Goal: Information Seeking & Learning: Learn about a topic

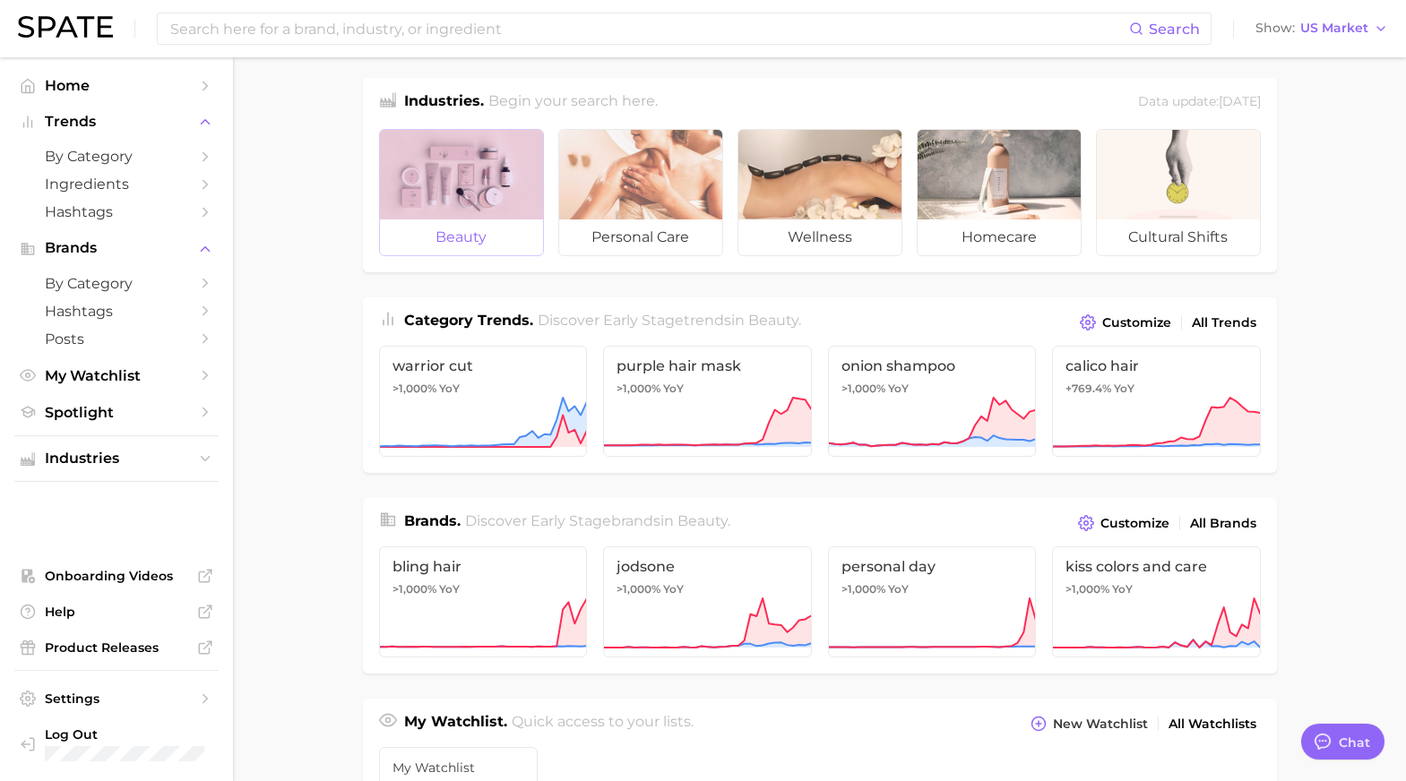
scroll to position [10, 0]
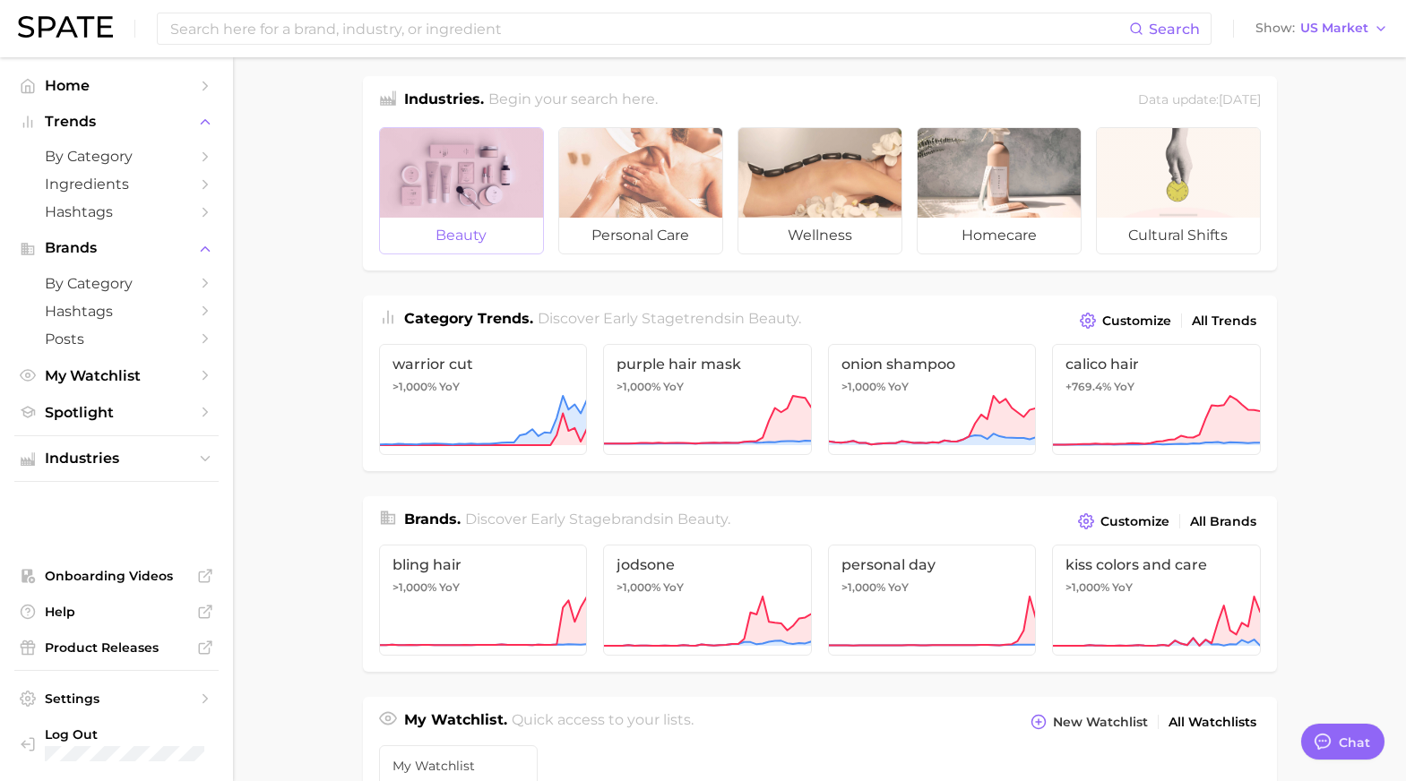
click at [491, 169] on div at bounding box center [461, 173] width 163 height 90
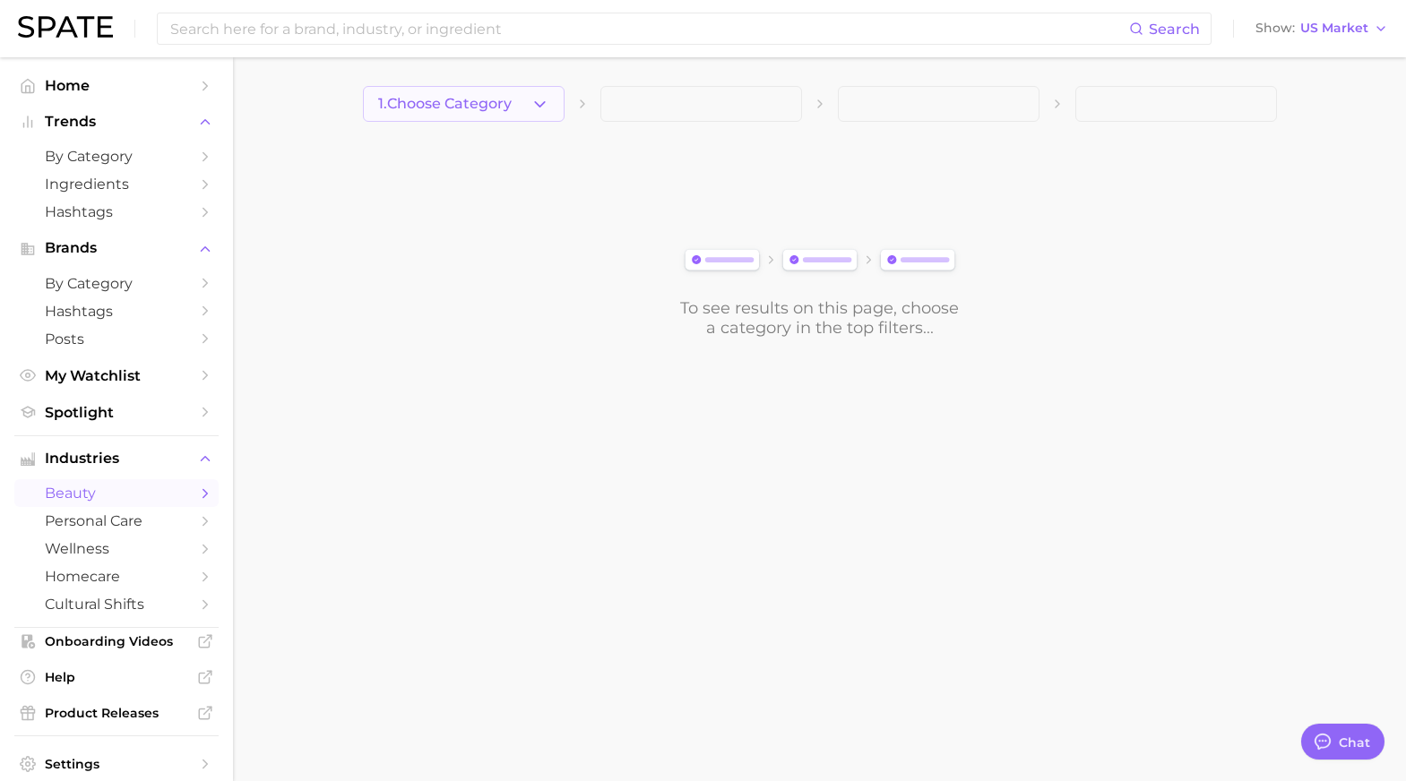
click at [481, 112] on button "1. Choose Category" at bounding box center [464, 104] width 202 height 36
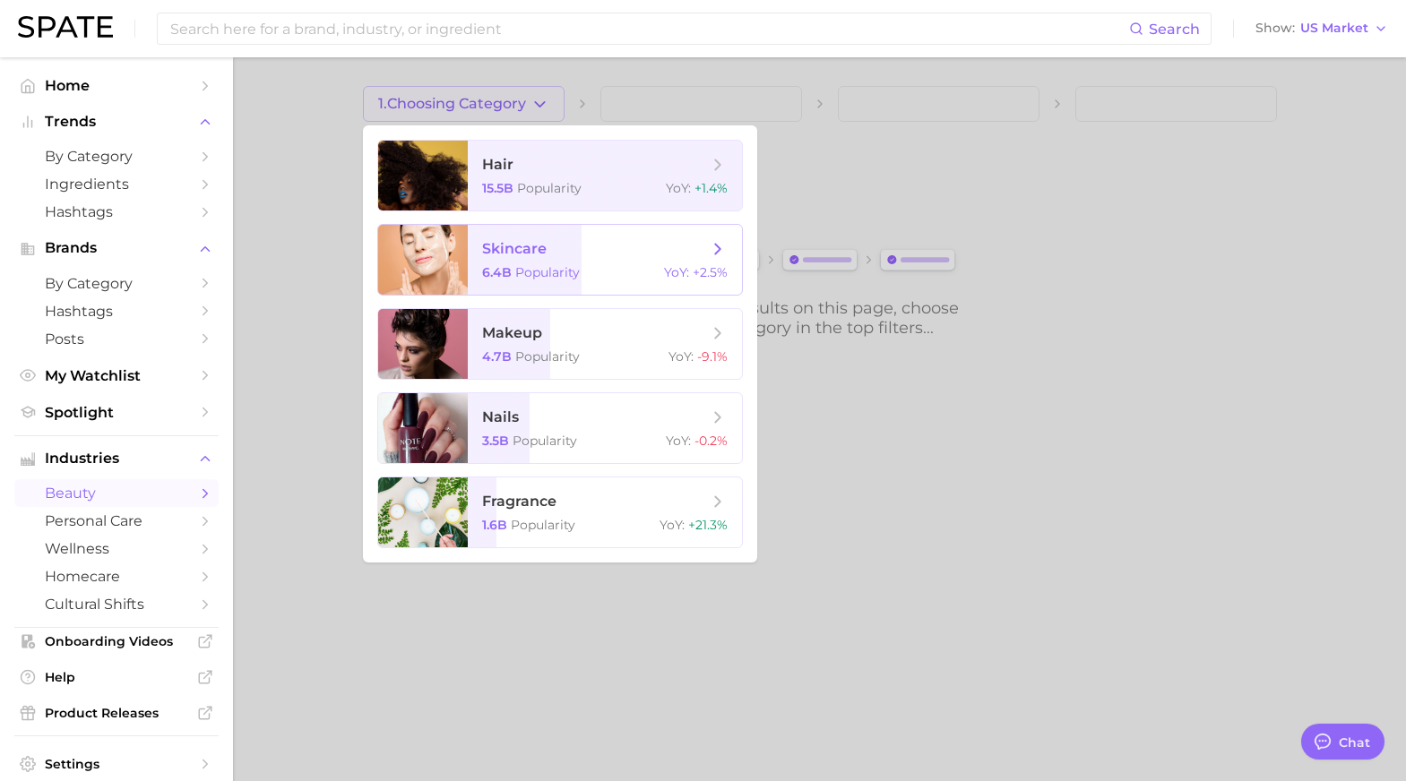
click at [509, 256] on span "skincare" at bounding box center [514, 248] width 65 height 17
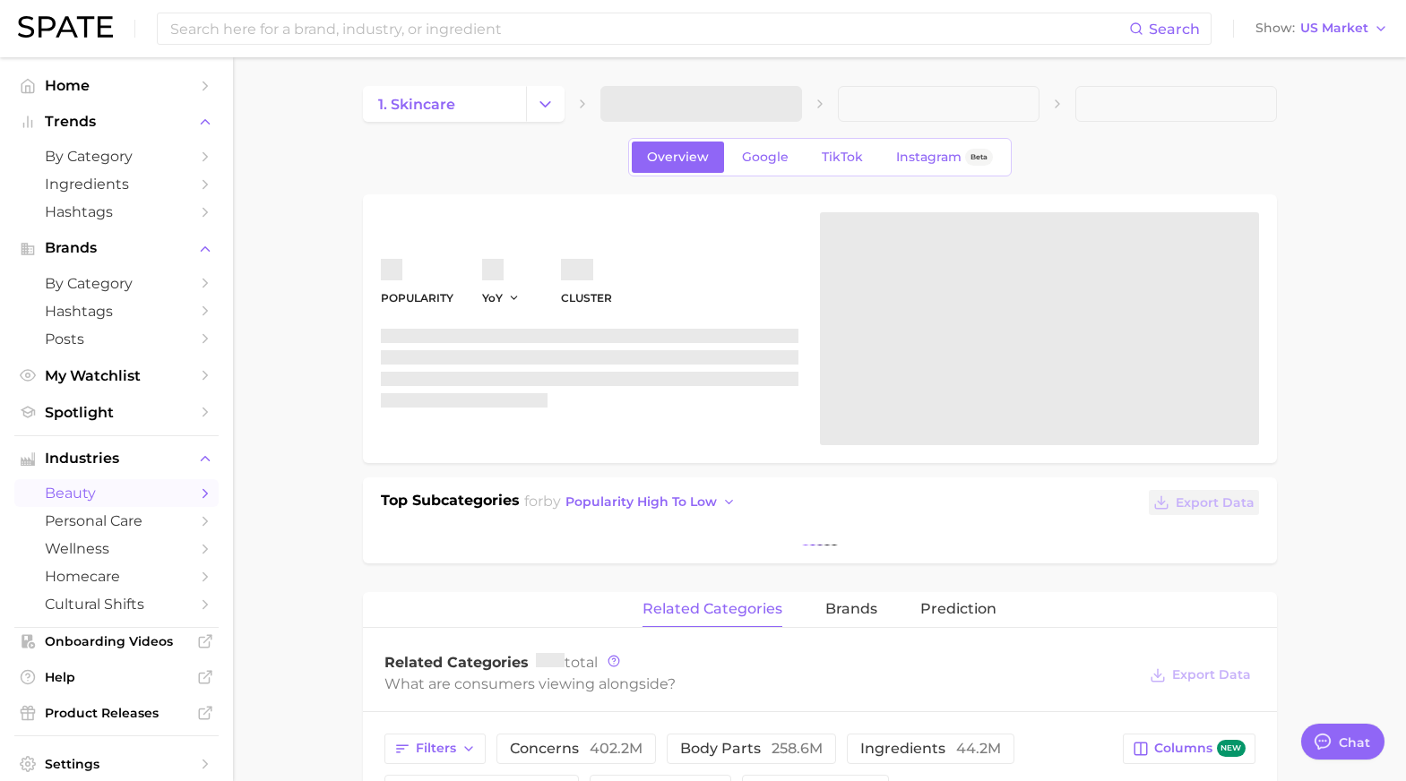
type textarea "x"
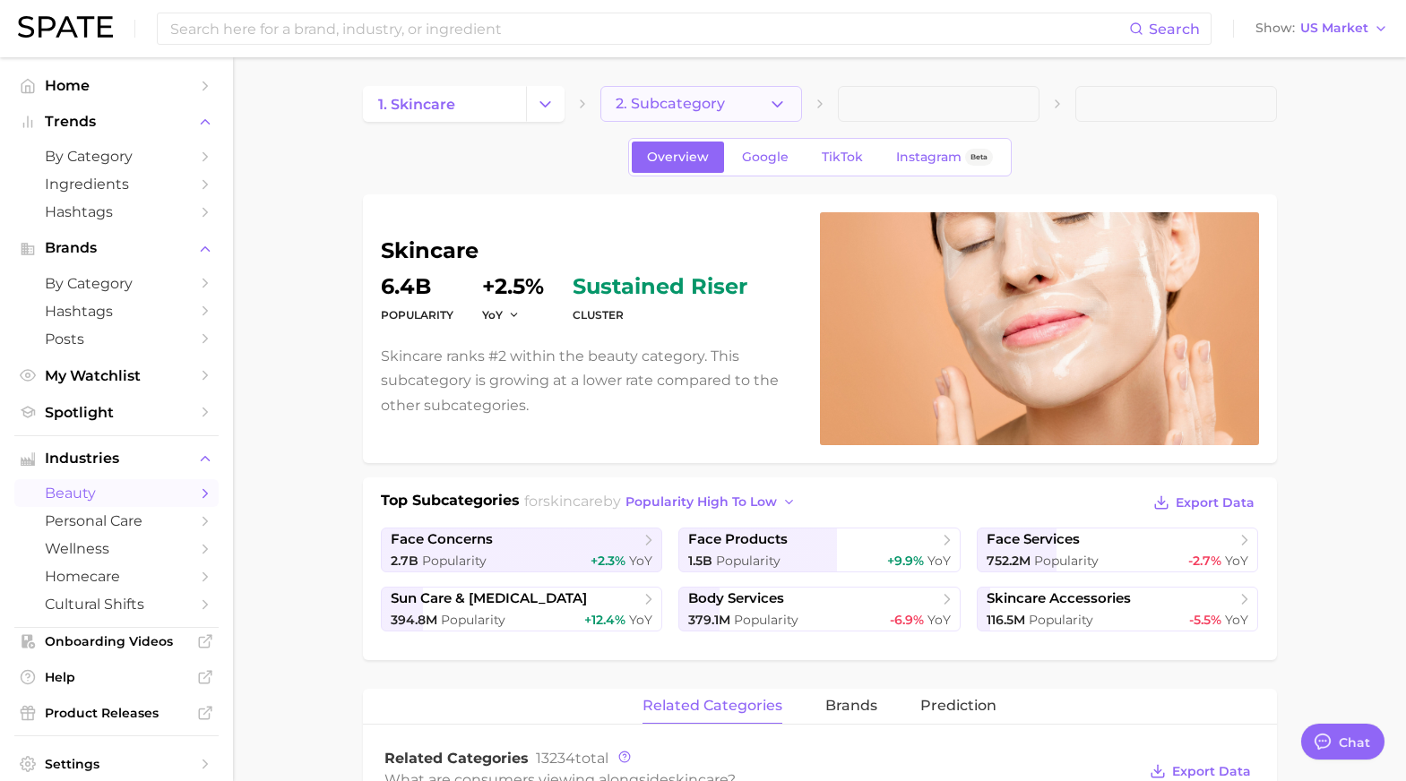
click at [661, 97] on span "2. Subcategory" at bounding box center [669, 104] width 109 height 16
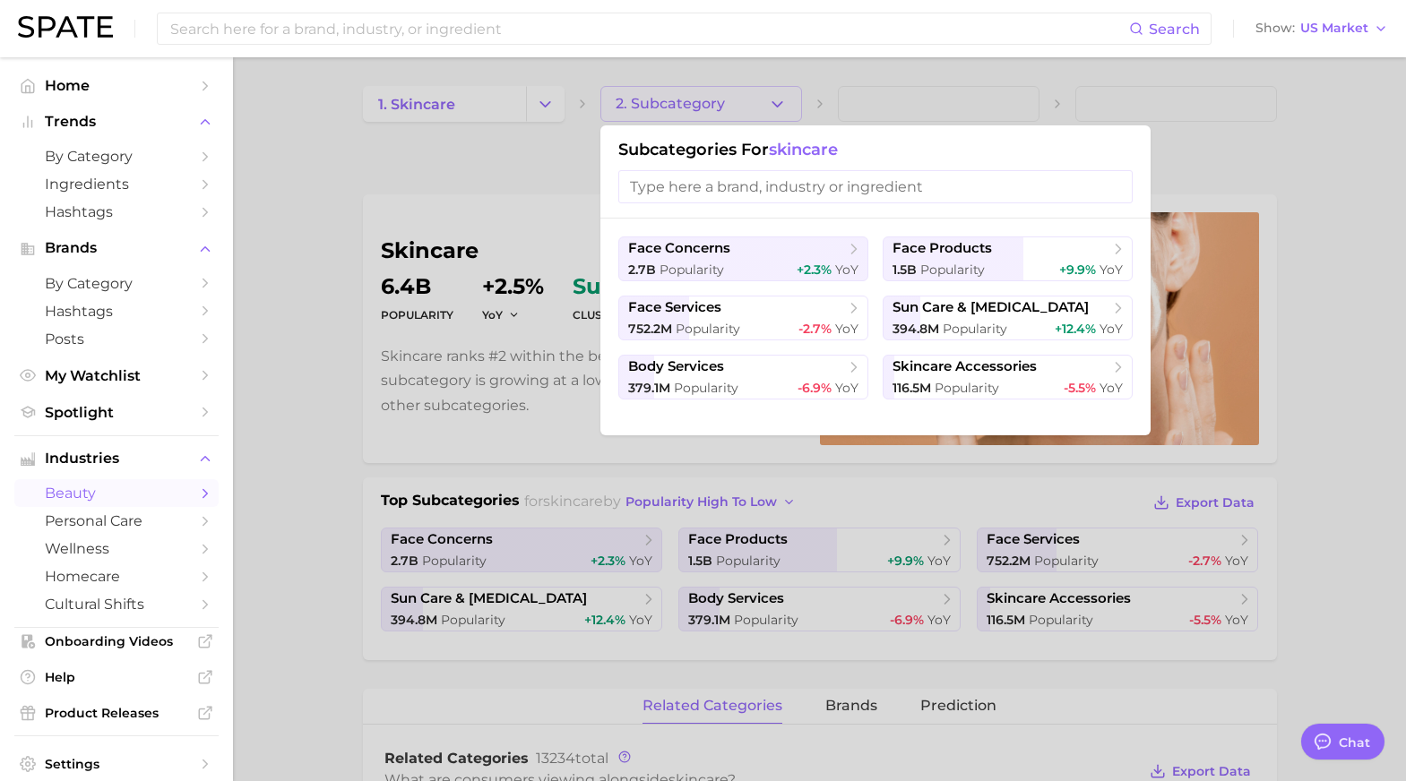
click at [710, 182] on input "search" at bounding box center [875, 186] width 514 height 33
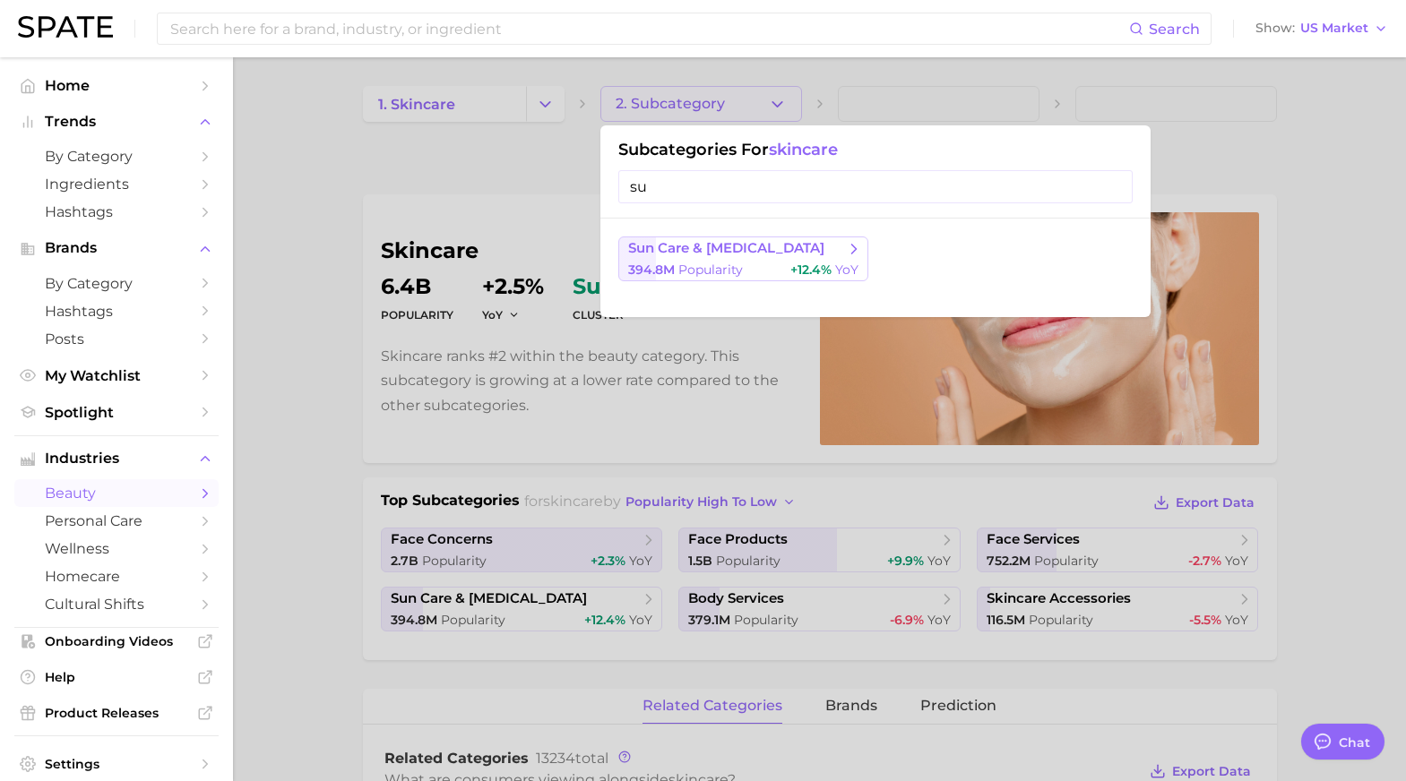
type input "su"
click at [688, 264] on span "Popularity" at bounding box center [710, 270] width 65 height 16
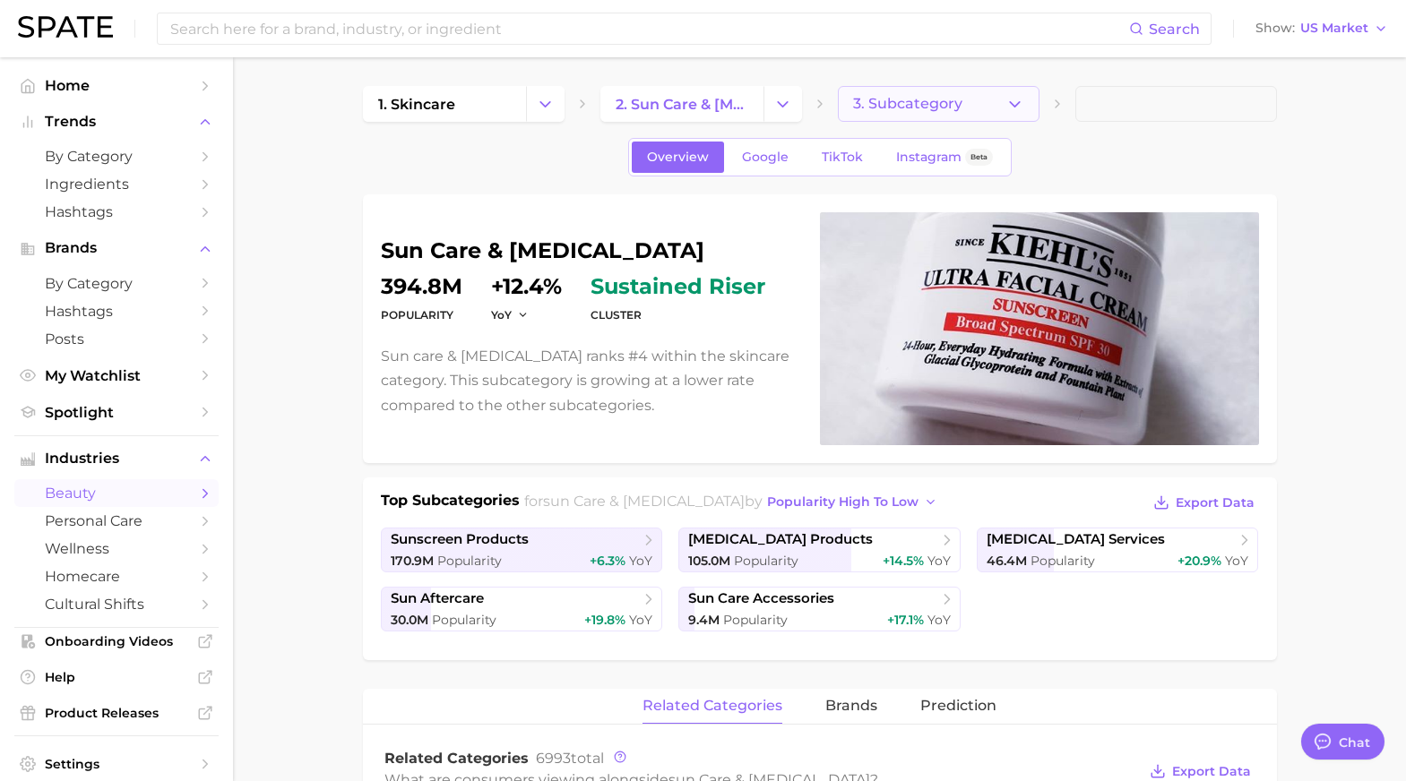
click at [922, 115] on button "3. Subcategory" at bounding box center [939, 104] width 202 height 36
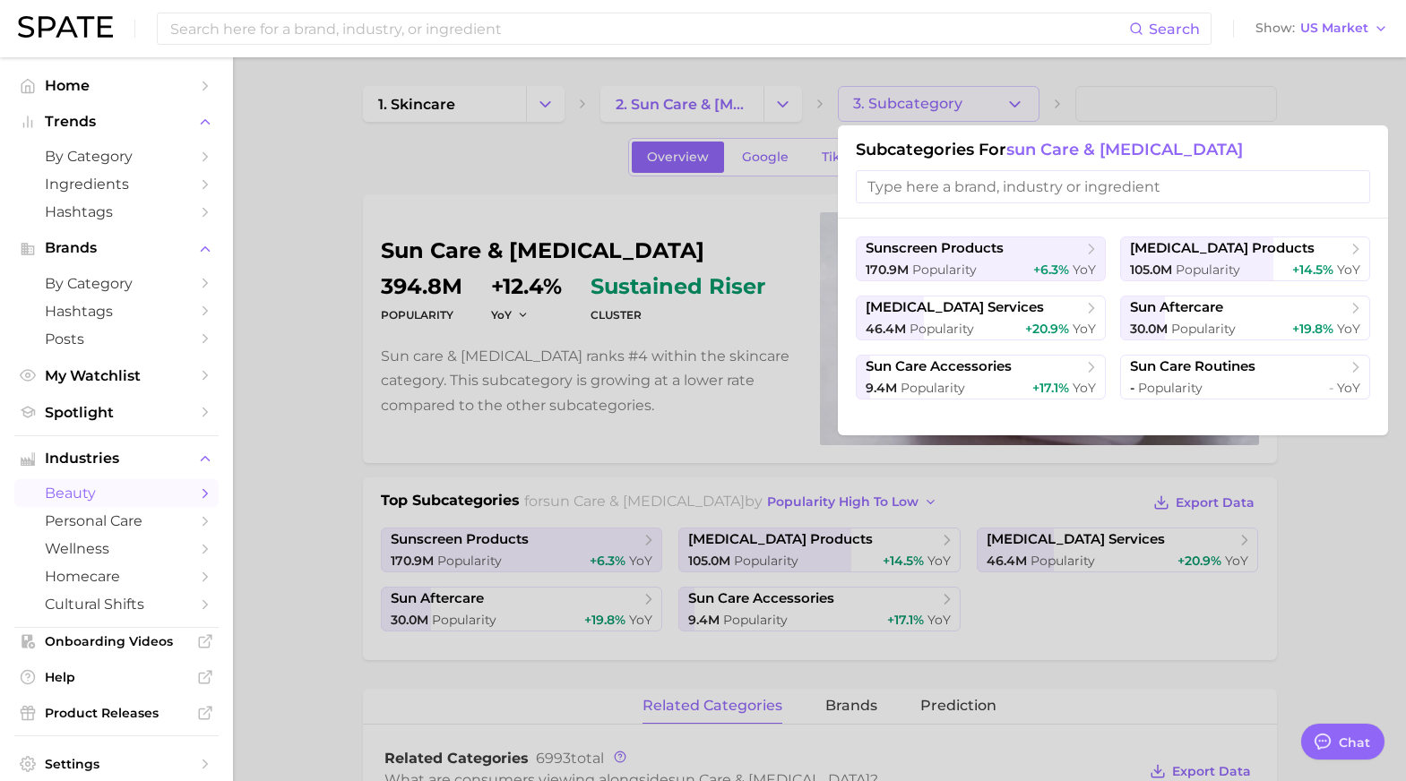
click at [1344, 529] on div at bounding box center [703, 390] width 1406 height 781
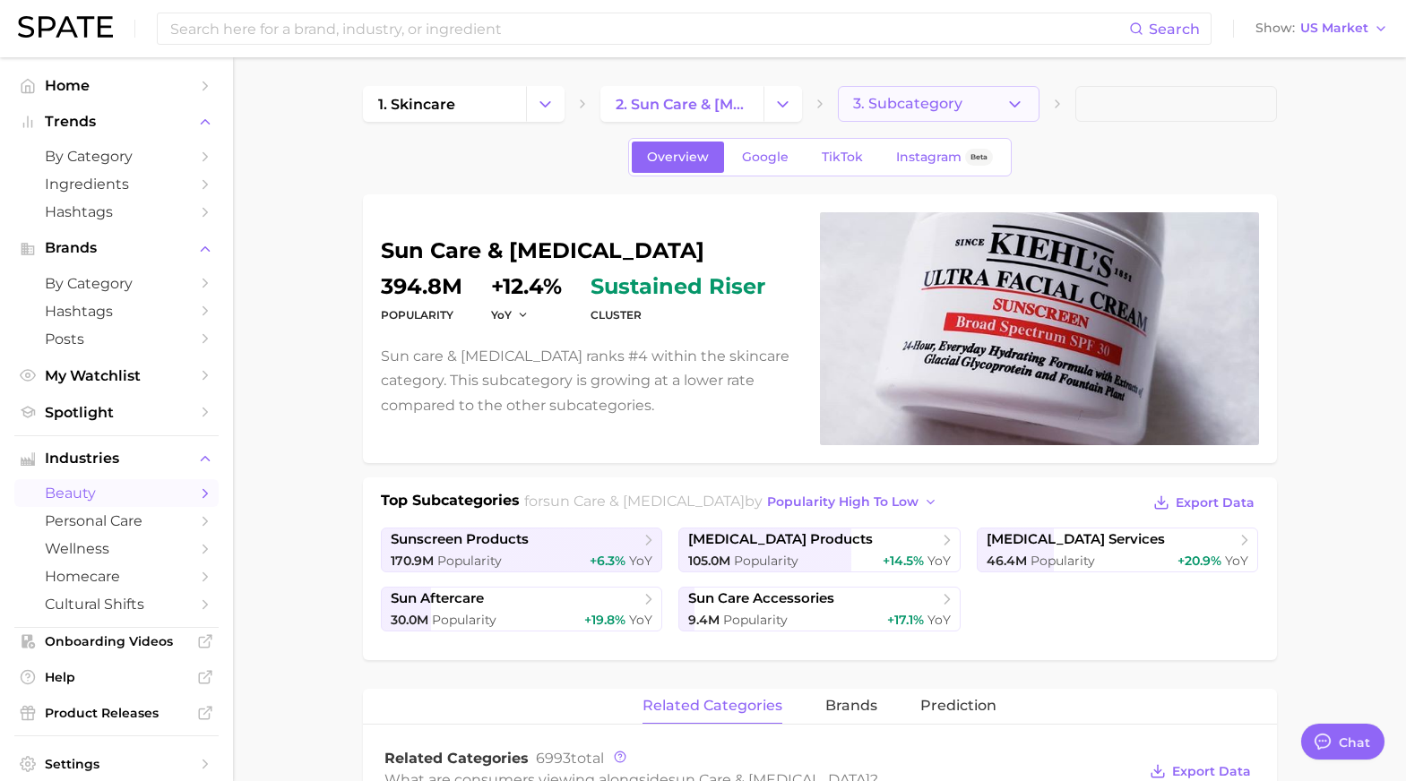
click at [954, 102] on span "3. Subcategory" at bounding box center [907, 104] width 109 height 16
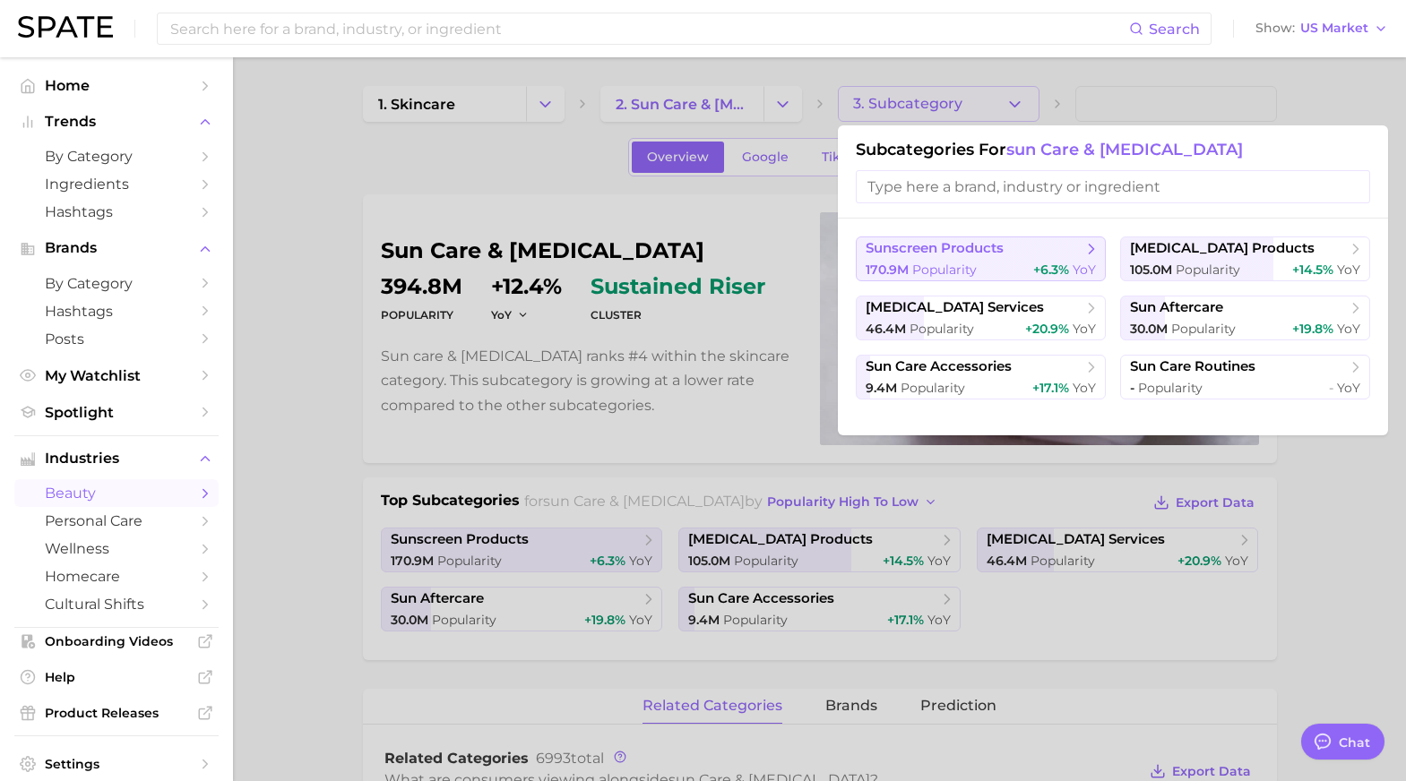
click at [967, 254] on span "sunscreen products" at bounding box center [934, 248] width 138 height 17
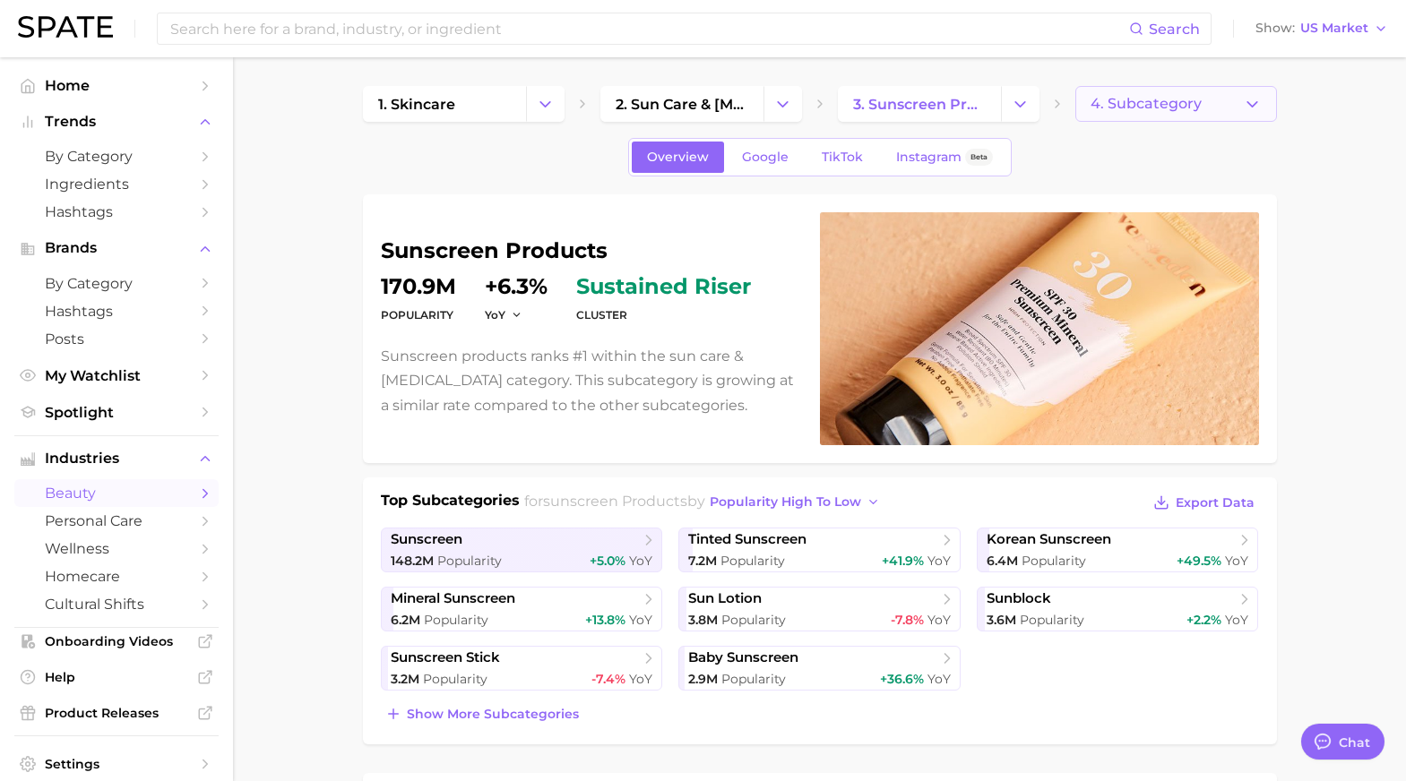
click at [1165, 102] on span "4. Subcategory" at bounding box center [1145, 104] width 111 height 16
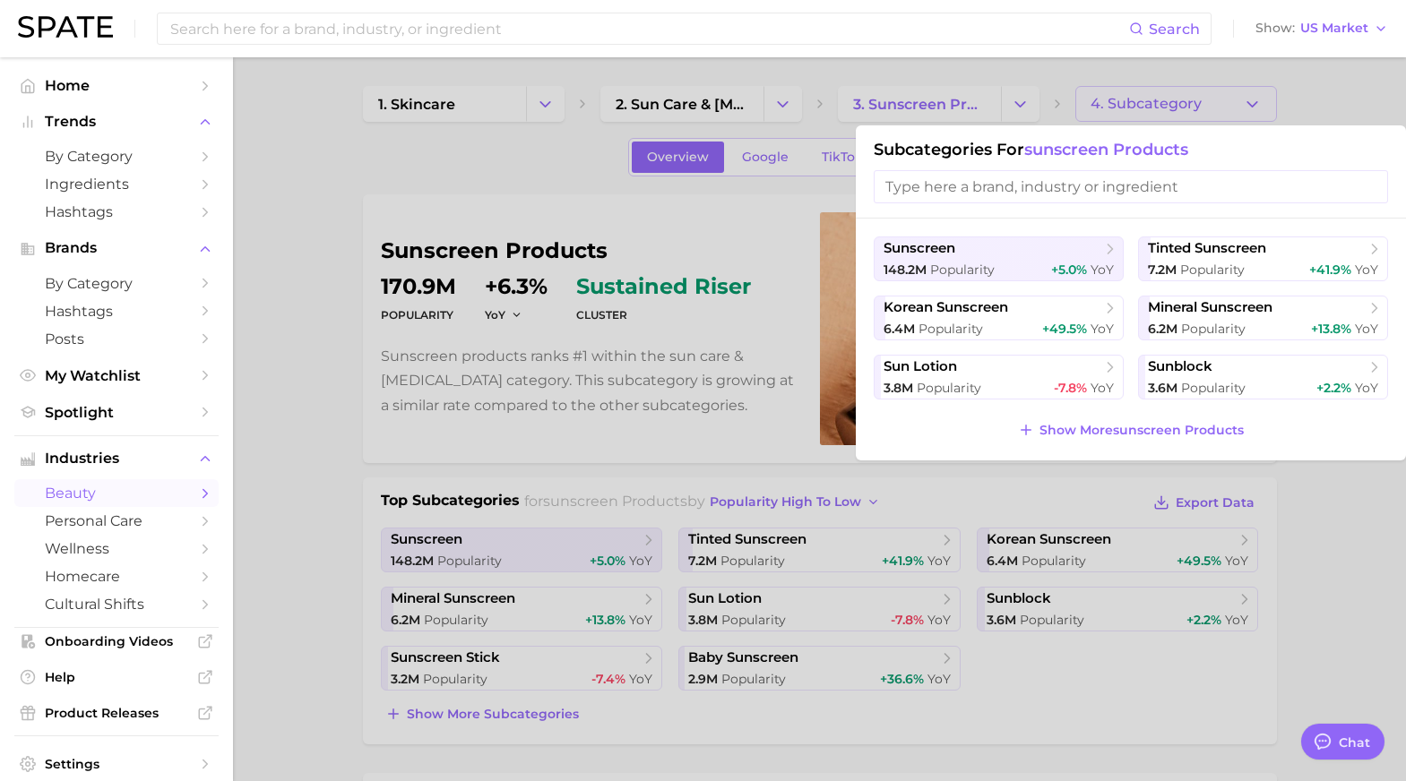
click at [1332, 619] on div at bounding box center [703, 390] width 1406 height 781
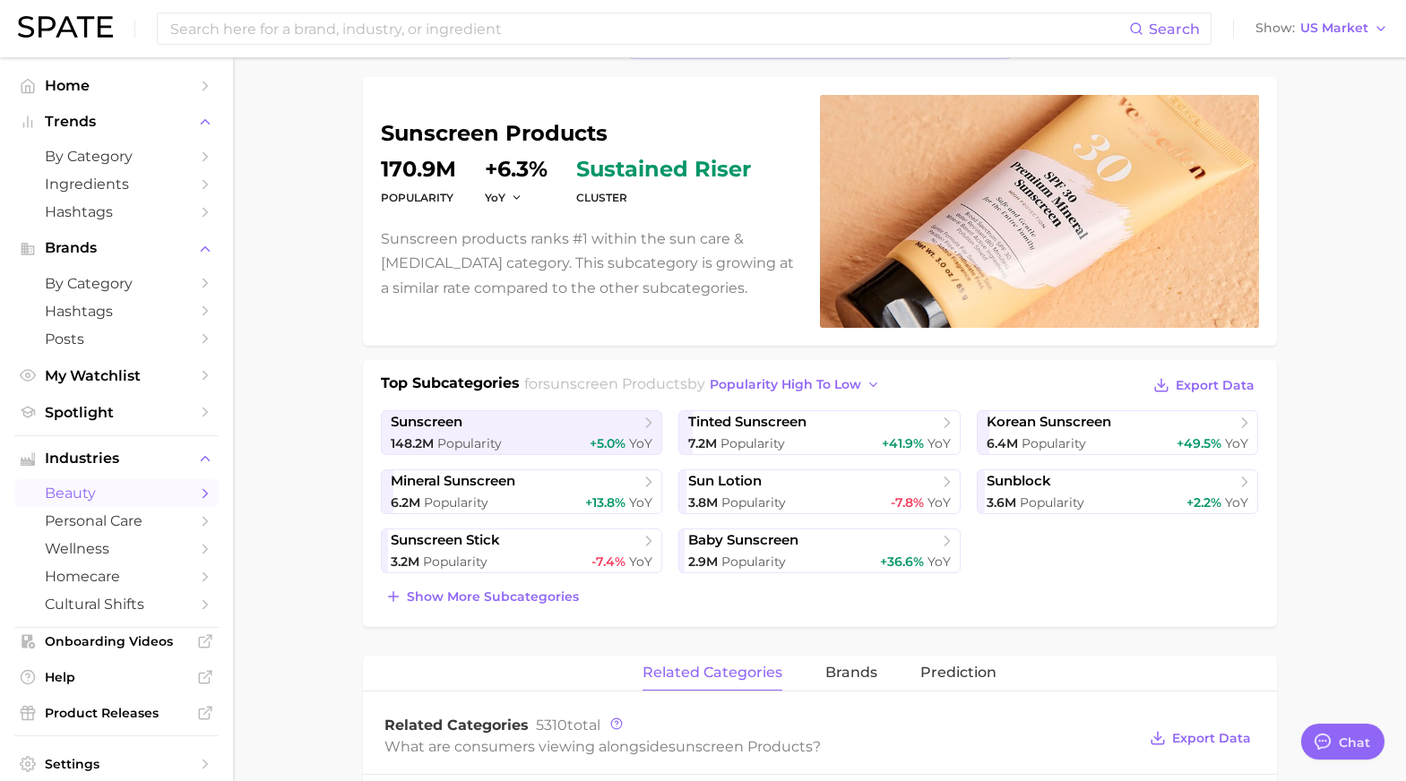
scroll to position [122, 0]
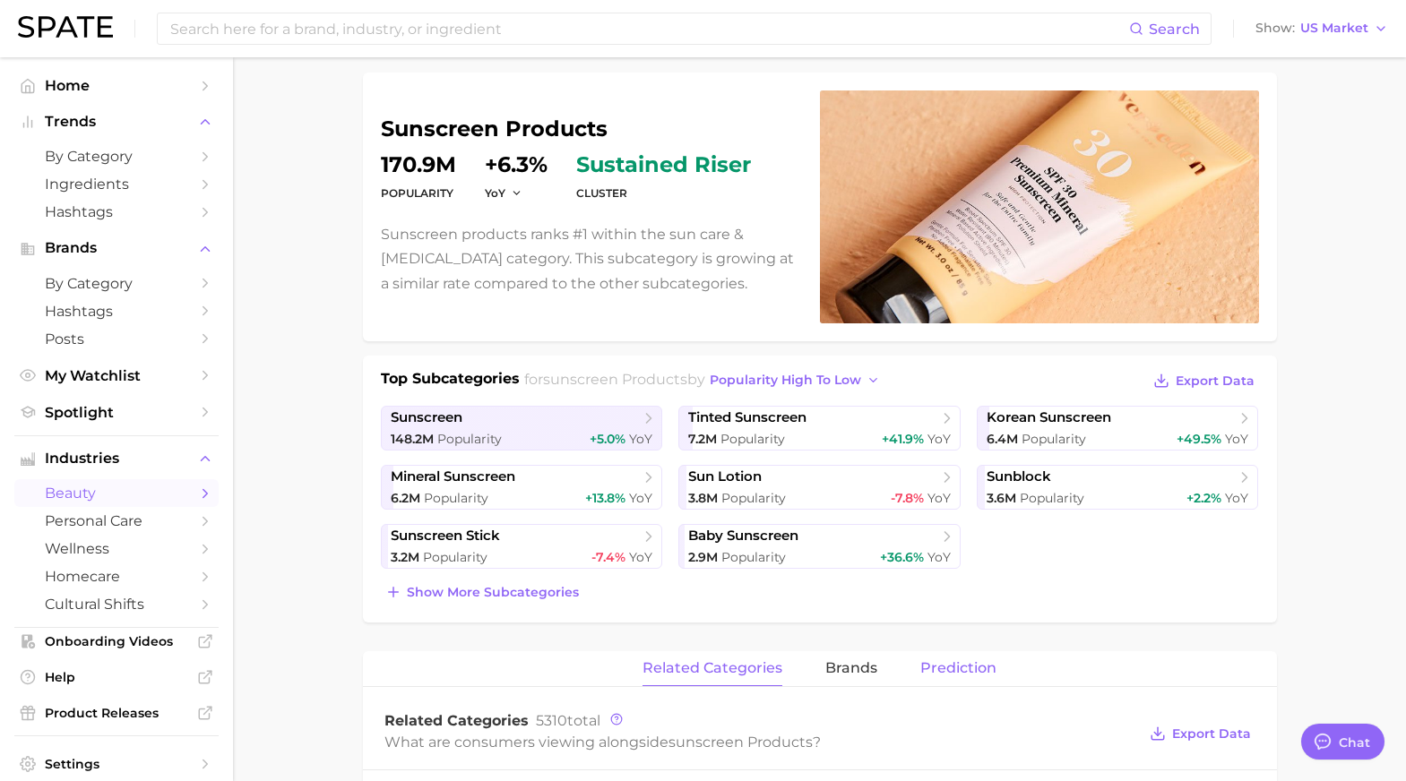
click at [943, 667] on span "Prediction" at bounding box center [958, 668] width 76 height 16
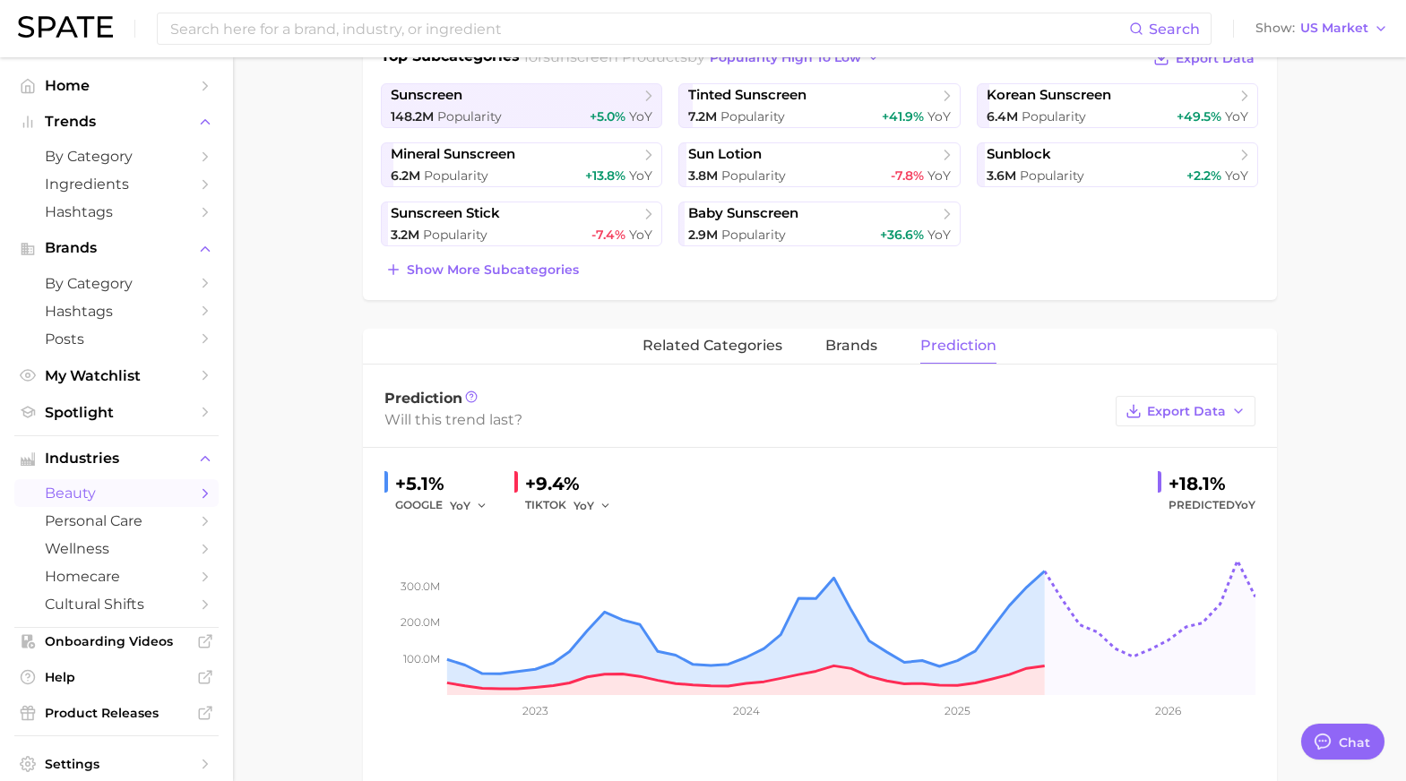
scroll to position [0, 0]
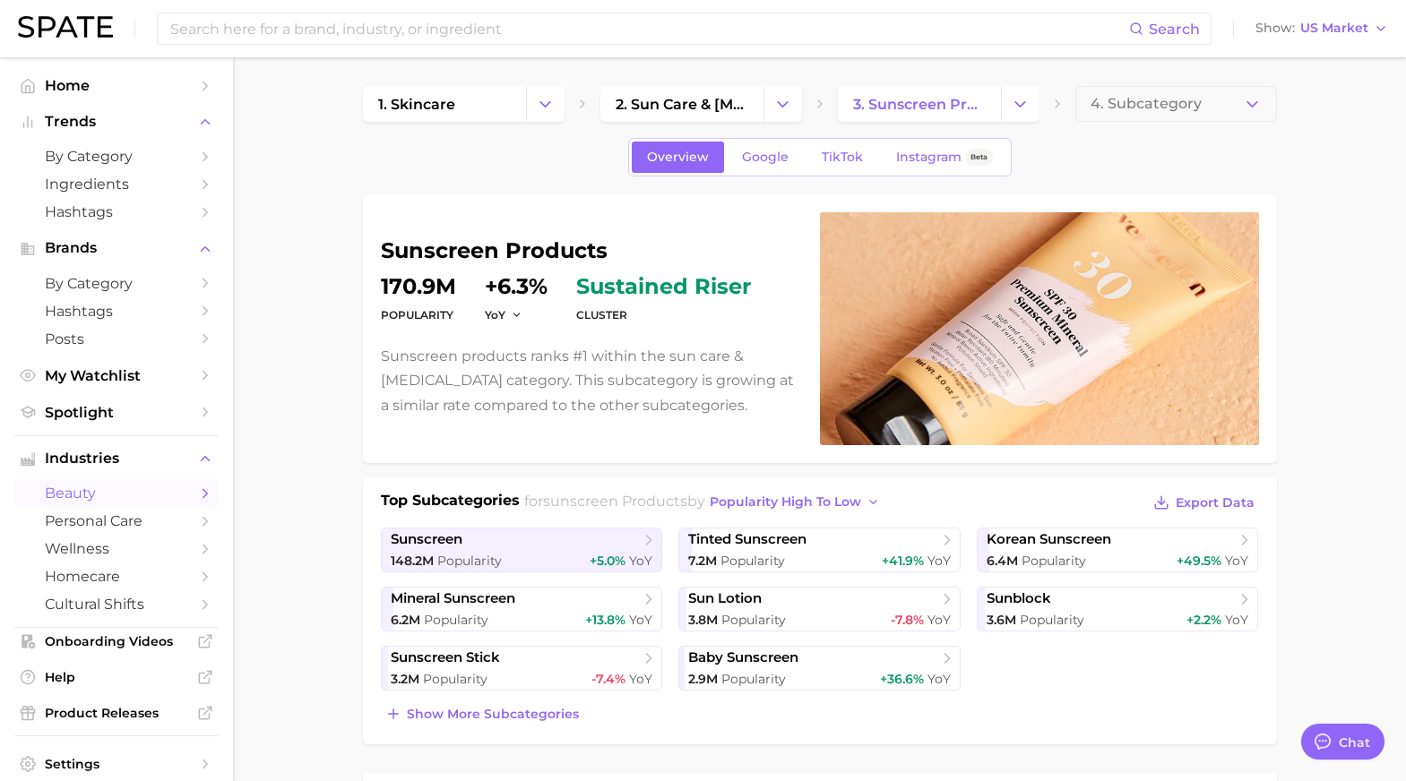
click at [1312, 640] on main "1. skincare 2. sun care & [MEDICAL_DATA] 3. sunscreen products 4. Subcategory O…" at bounding box center [819, 793] width 1173 height 1472
click at [693, 107] on span "2. sun care & [MEDICAL_DATA]" at bounding box center [681, 104] width 133 height 17
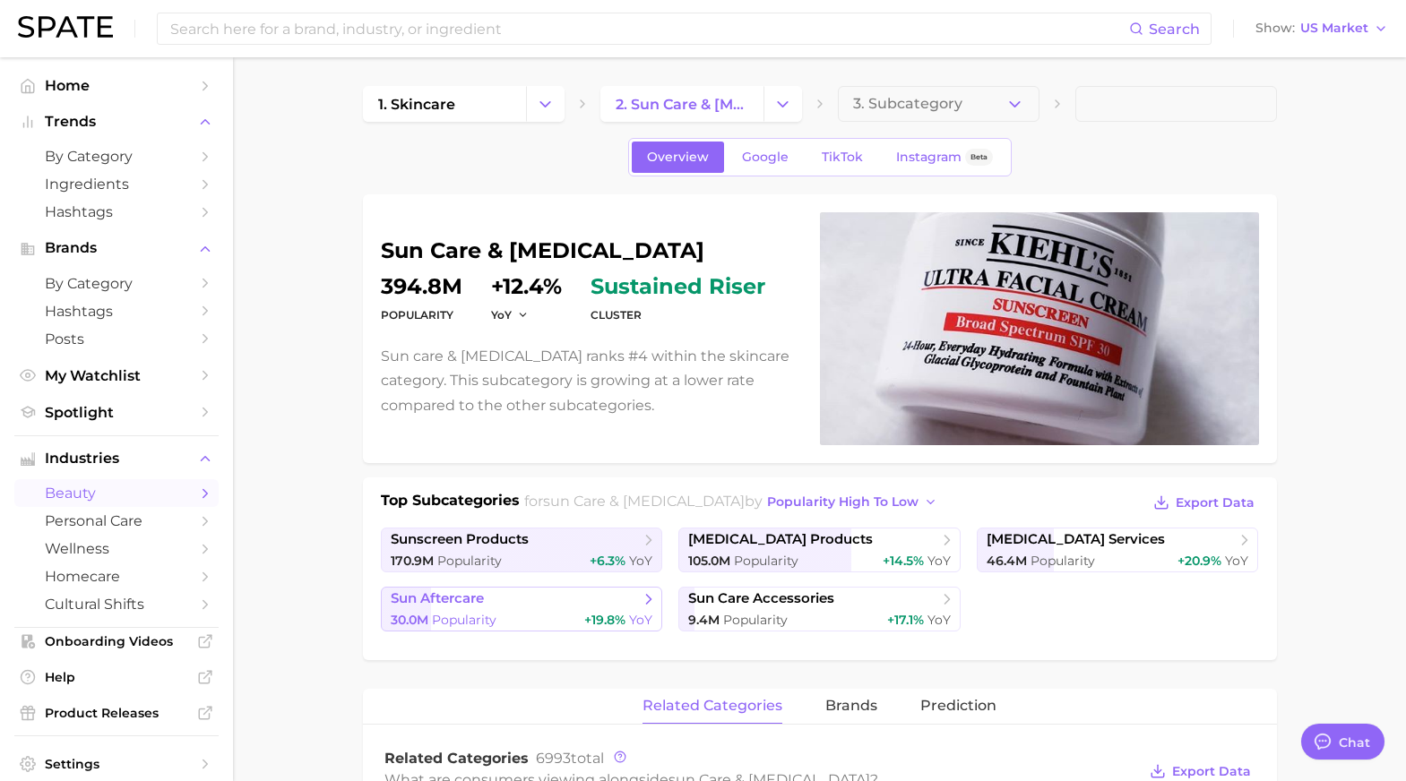
click at [590, 603] on span "sun aftercare" at bounding box center [515, 599] width 249 height 18
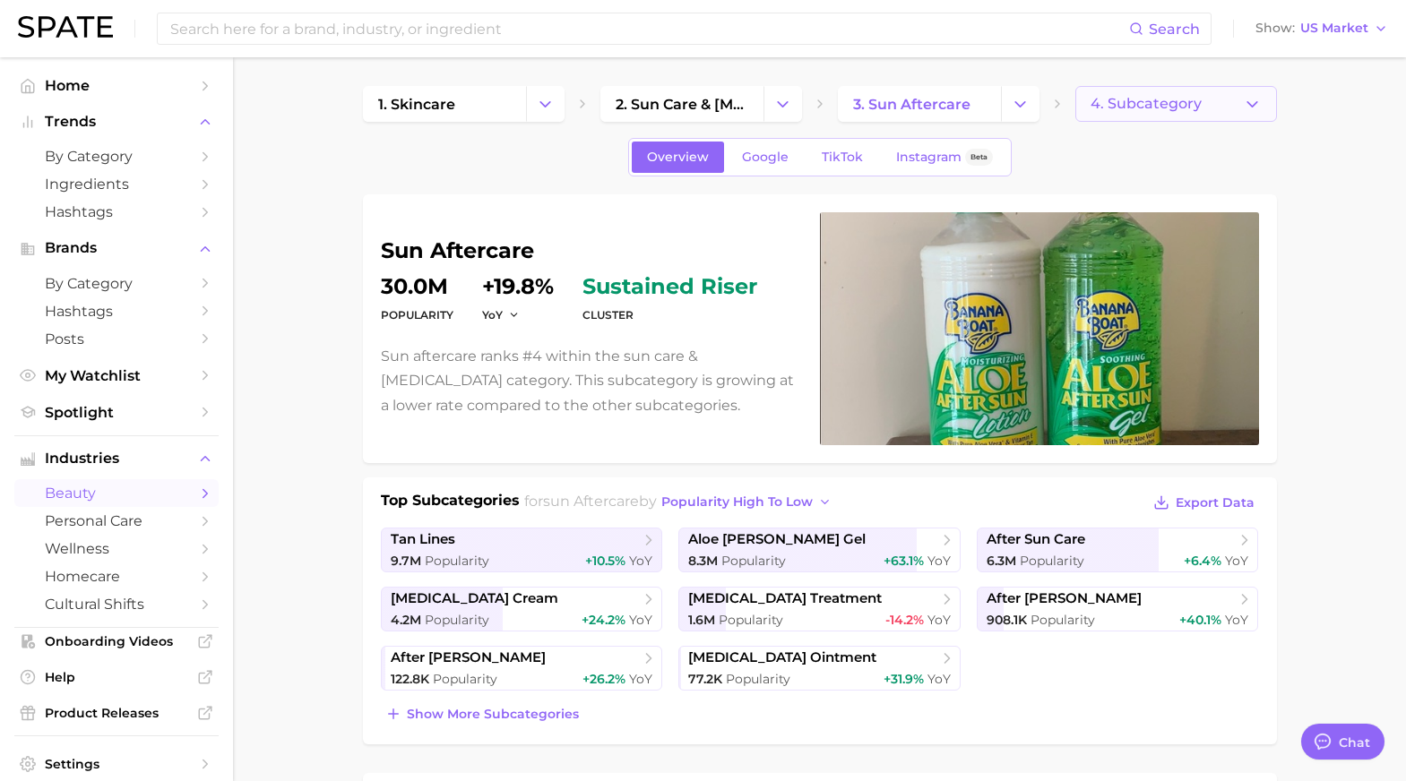
click at [1179, 97] on span "4. Subcategory" at bounding box center [1145, 104] width 111 height 16
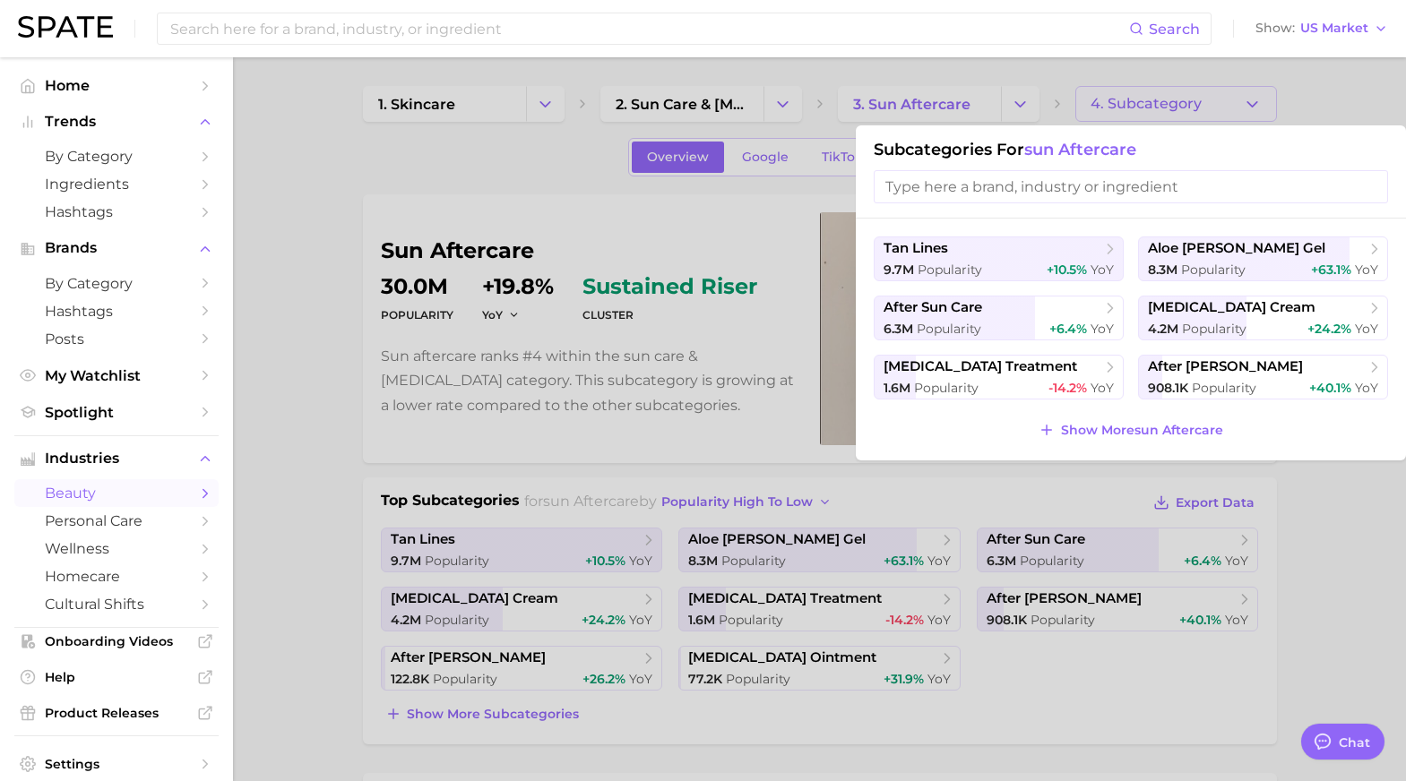
click at [1346, 542] on div at bounding box center [703, 390] width 1406 height 781
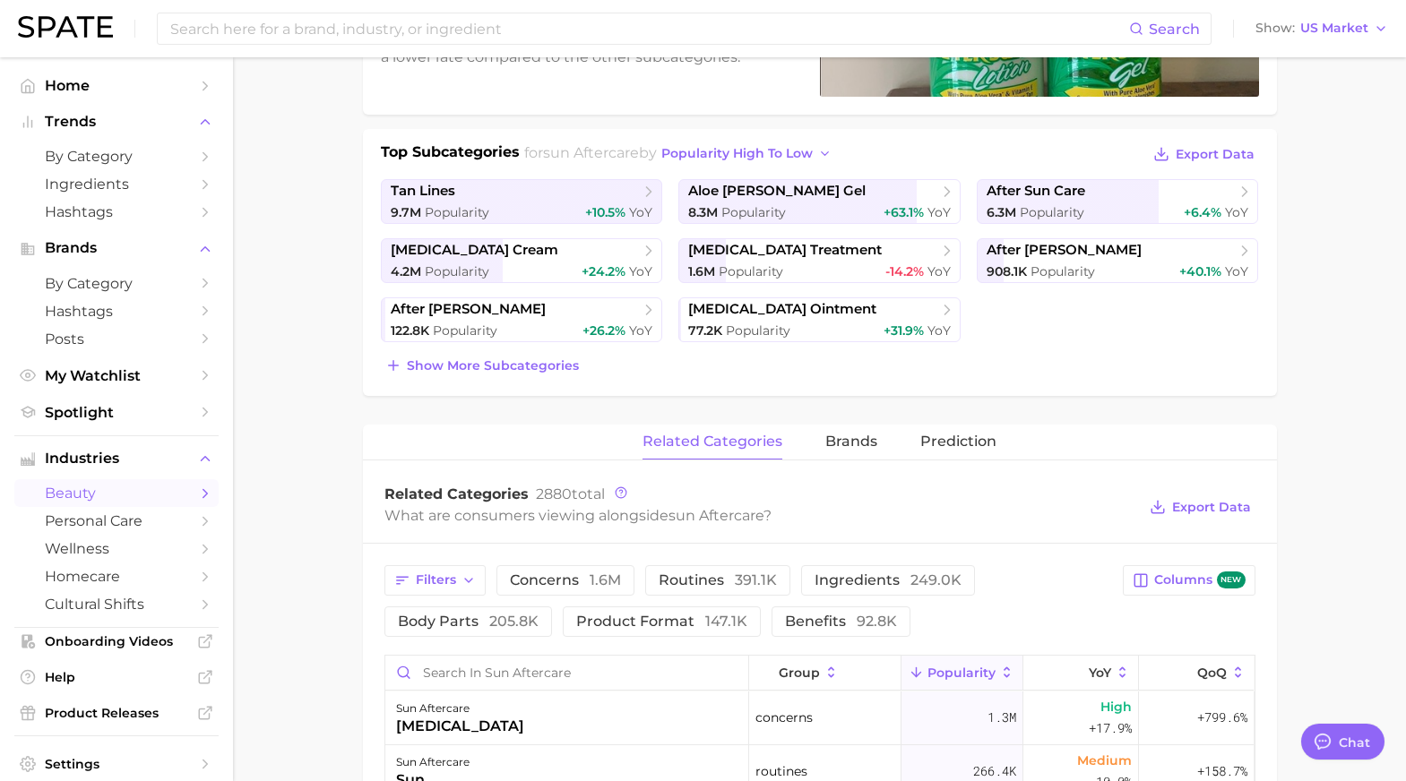
scroll to position [349, 0]
click at [942, 439] on span "Prediction" at bounding box center [958, 441] width 76 height 16
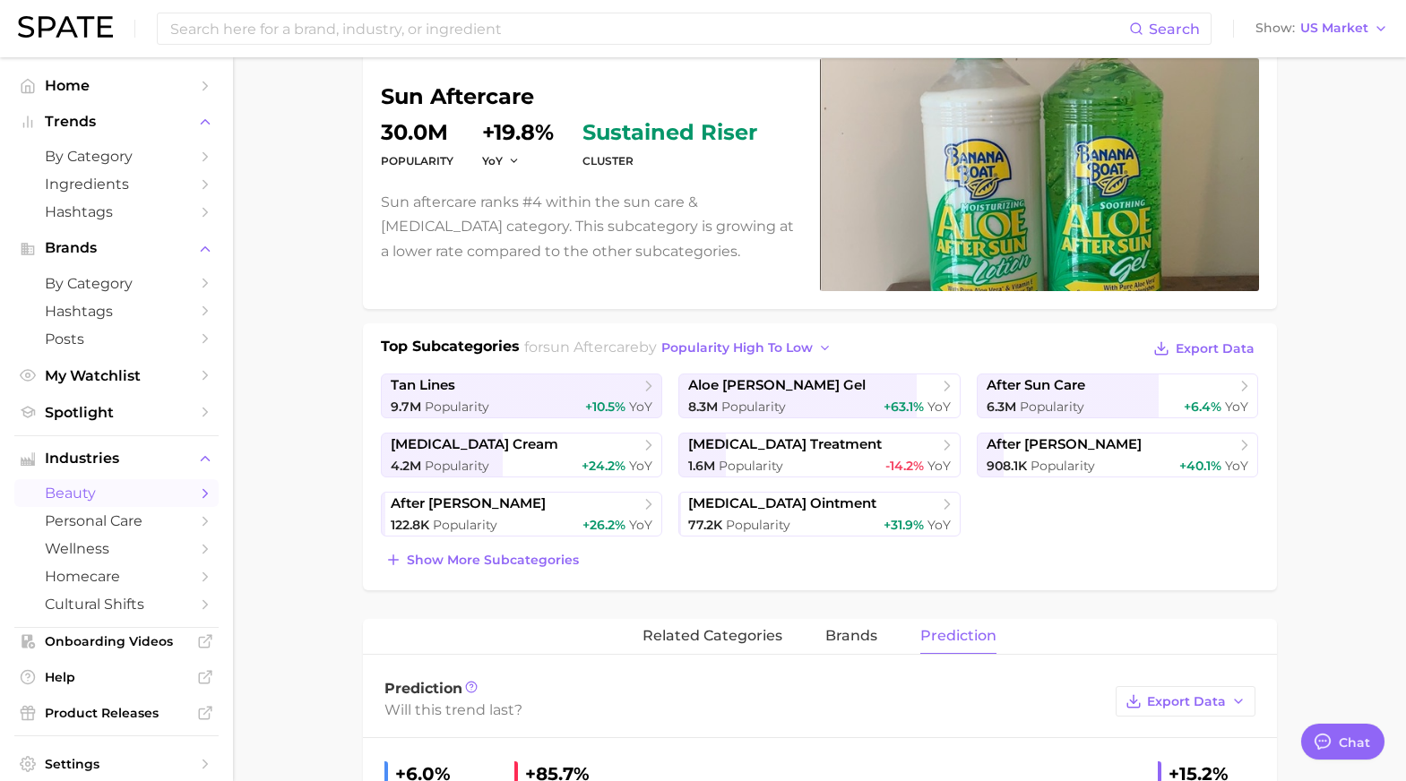
scroll to position [0, 0]
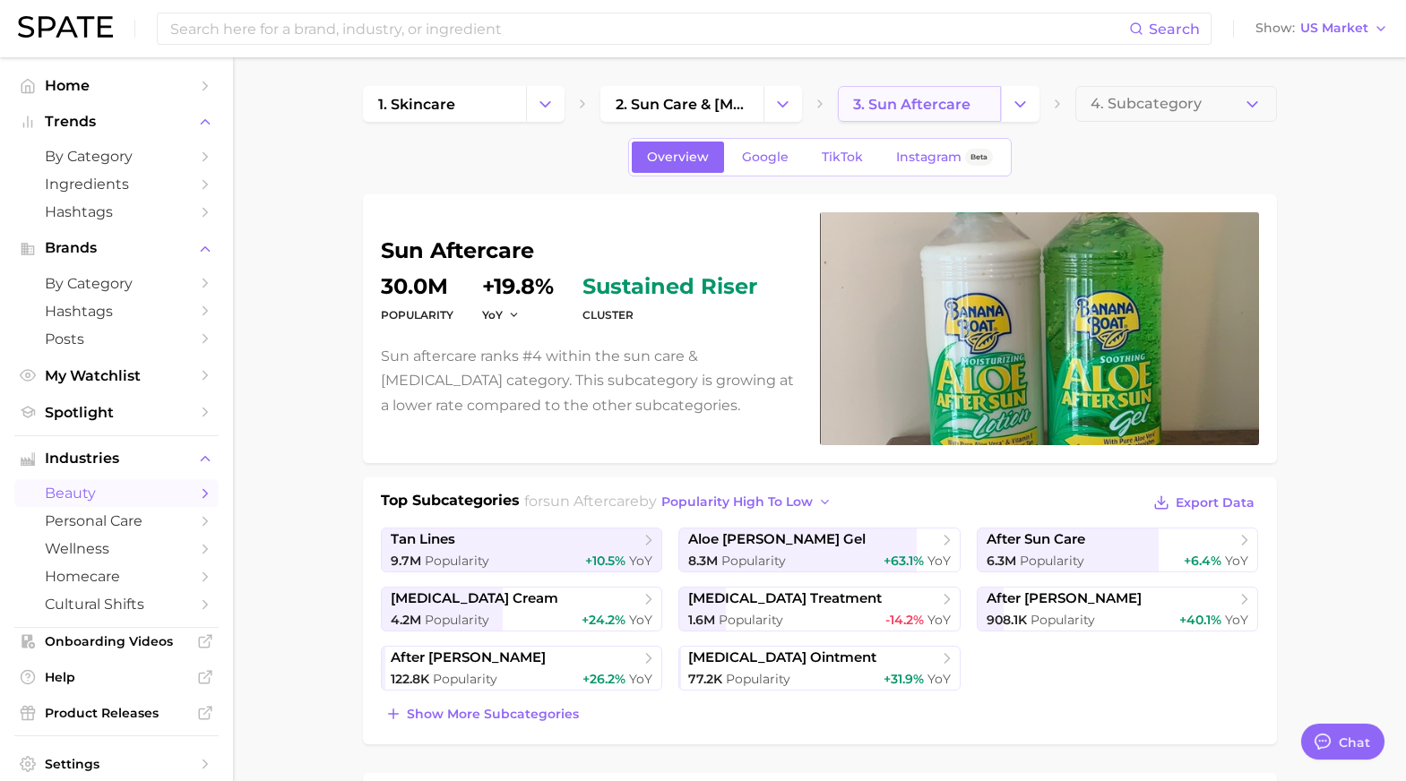
click at [935, 106] on span "3. sun aftercare" at bounding box center [911, 104] width 117 height 17
click at [1015, 102] on polyline "Change Category" at bounding box center [1020, 103] width 10 height 4
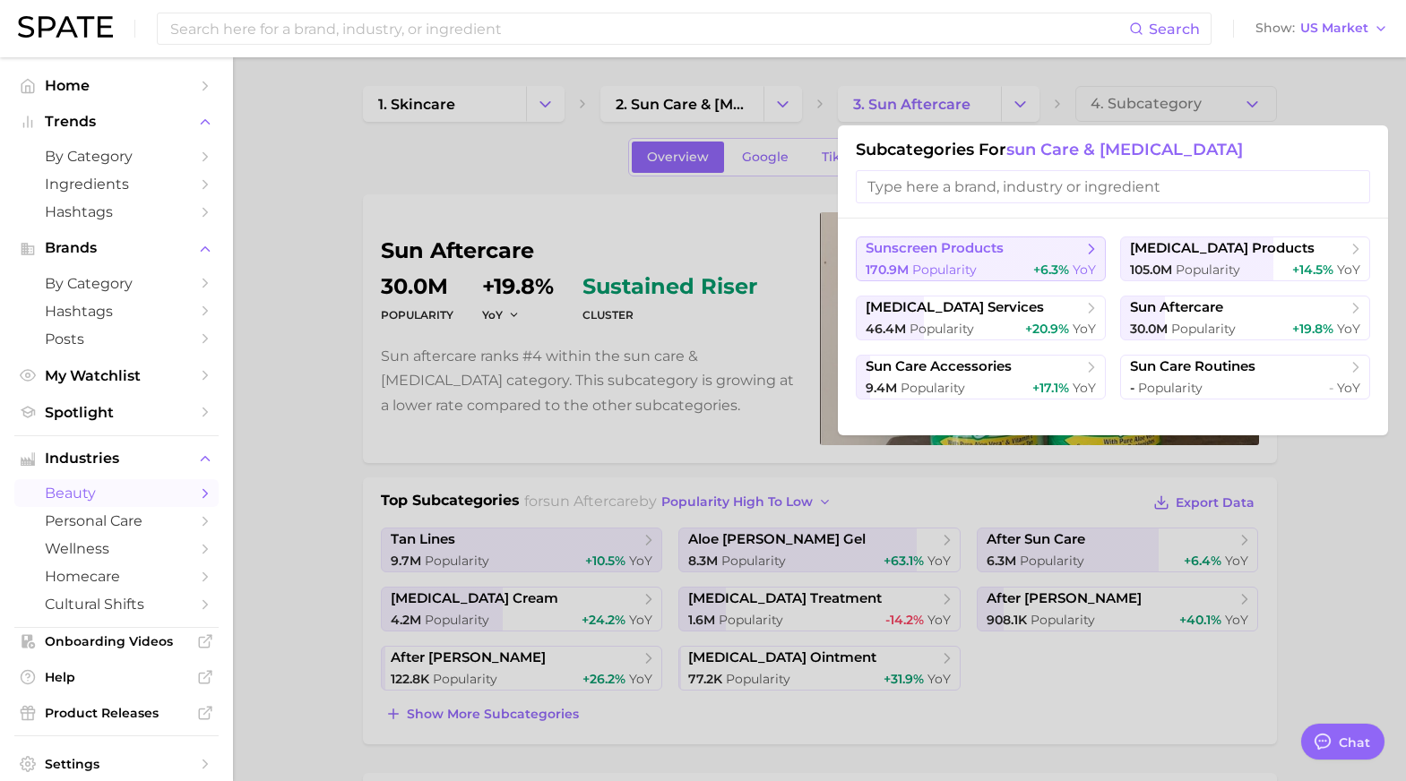
click at [985, 271] on div "170.9m Popularity +6.3% YoY" at bounding box center [980, 270] width 230 height 17
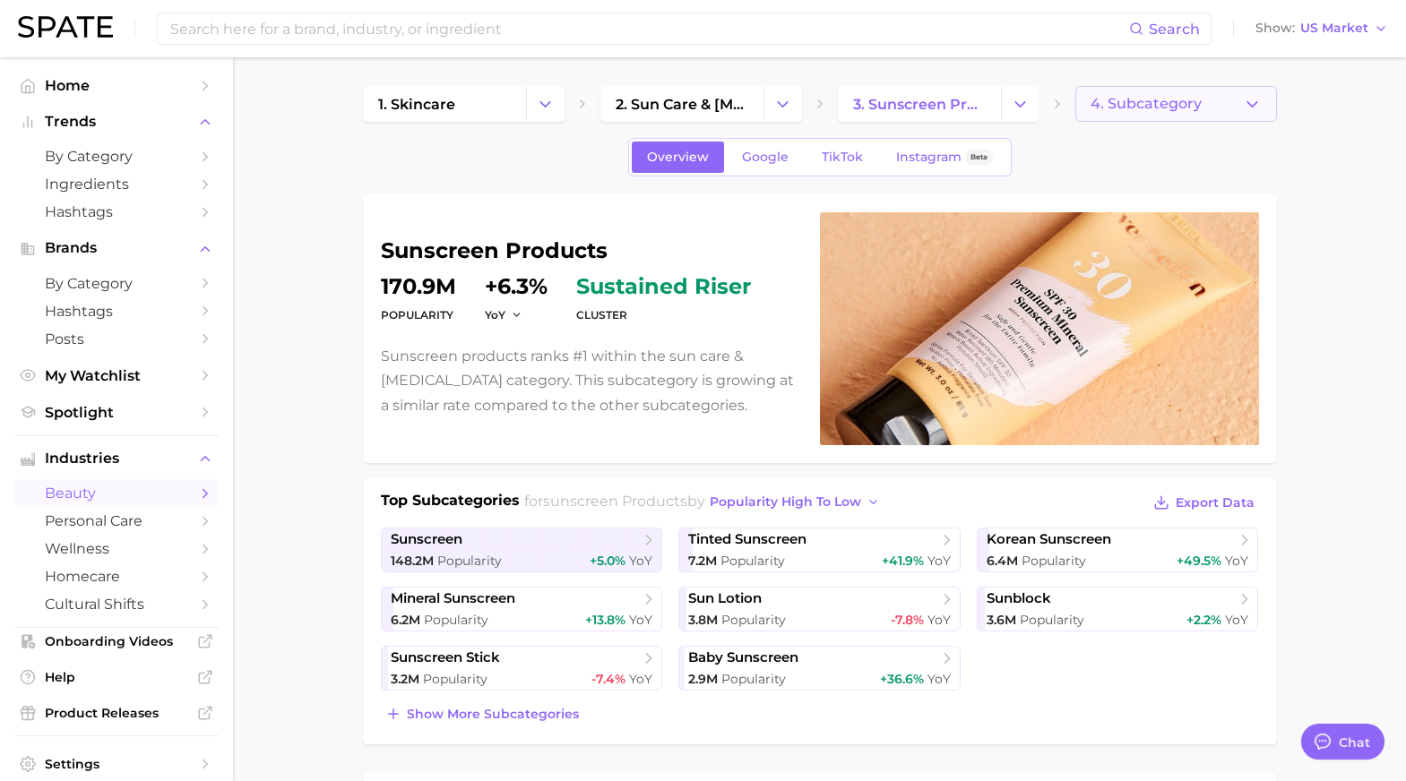
click at [1190, 99] on span "4. Subcategory" at bounding box center [1145, 104] width 111 height 16
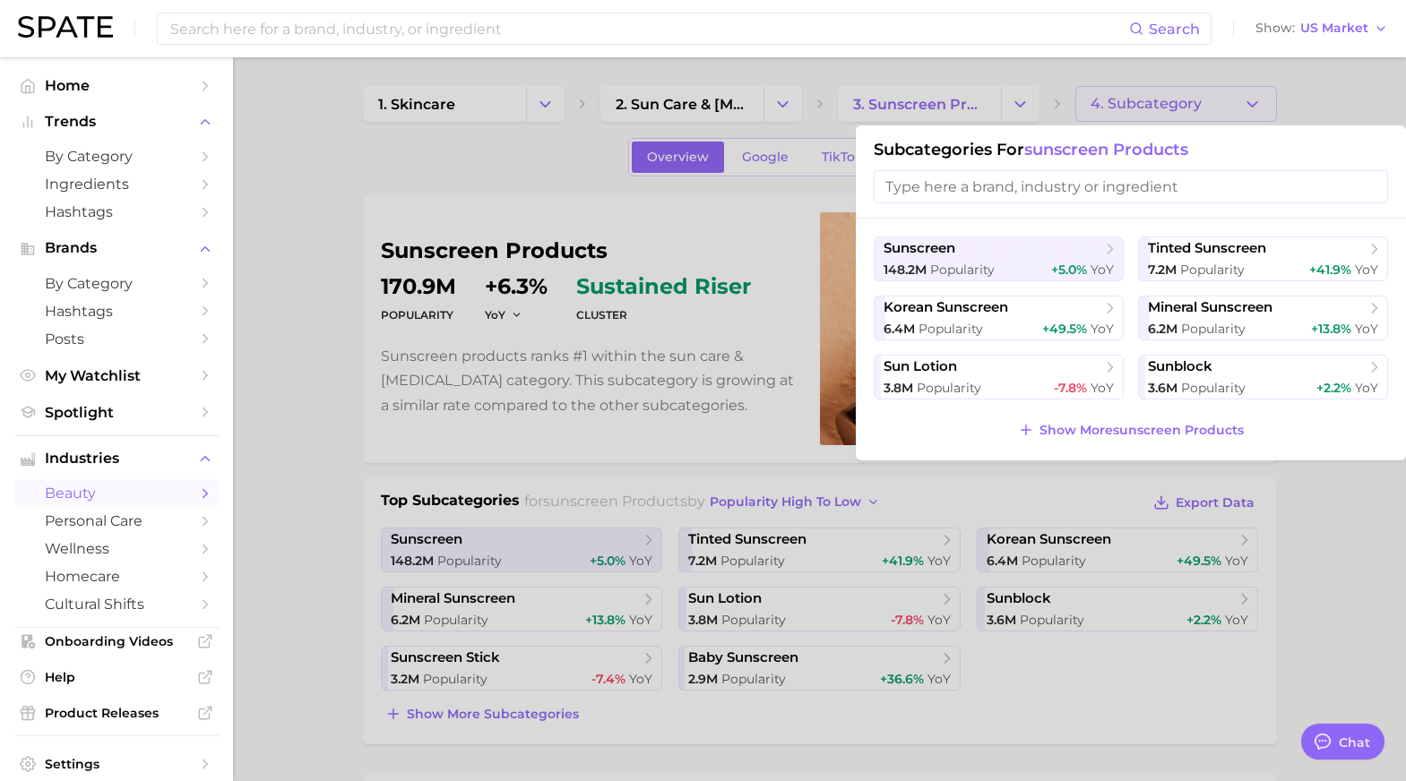
click at [1345, 629] on div at bounding box center [703, 390] width 1406 height 781
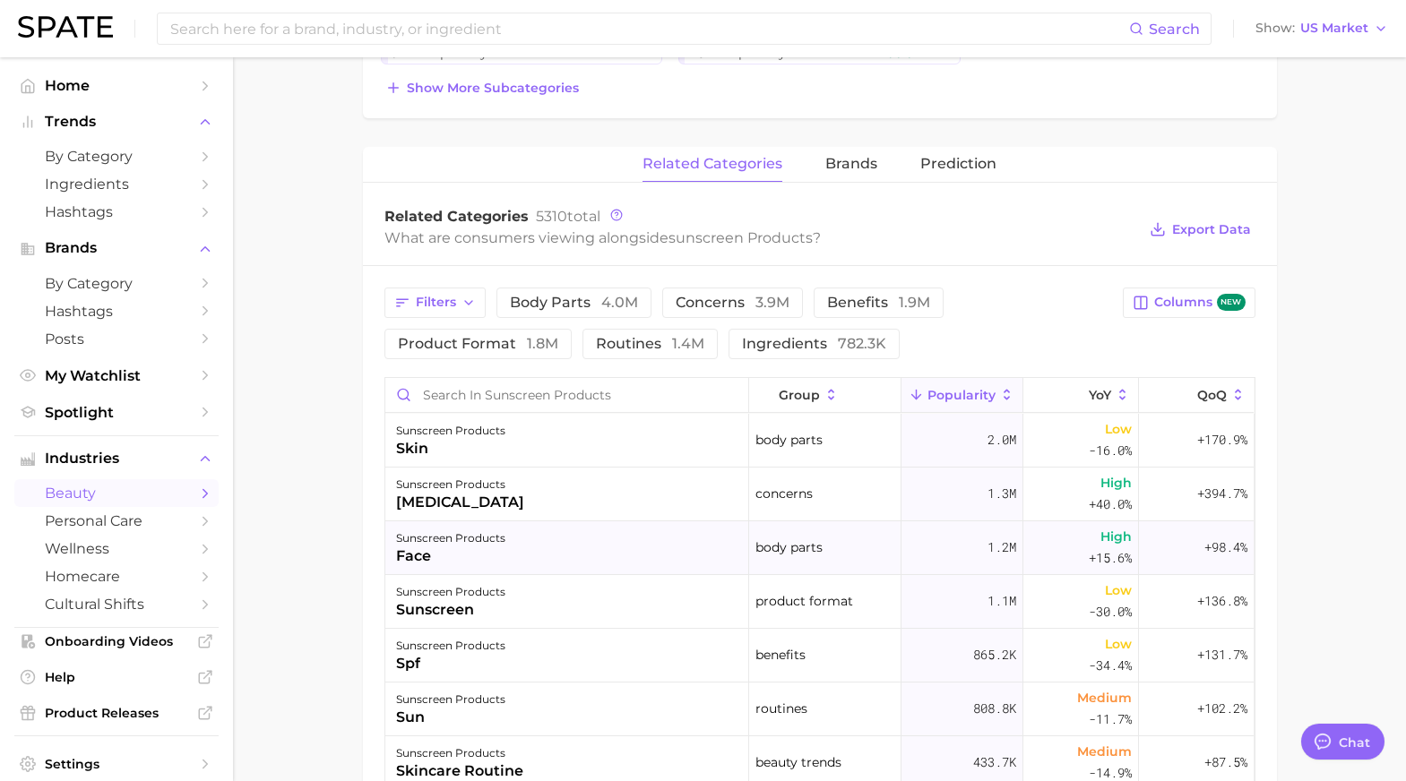
scroll to position [701, 0]
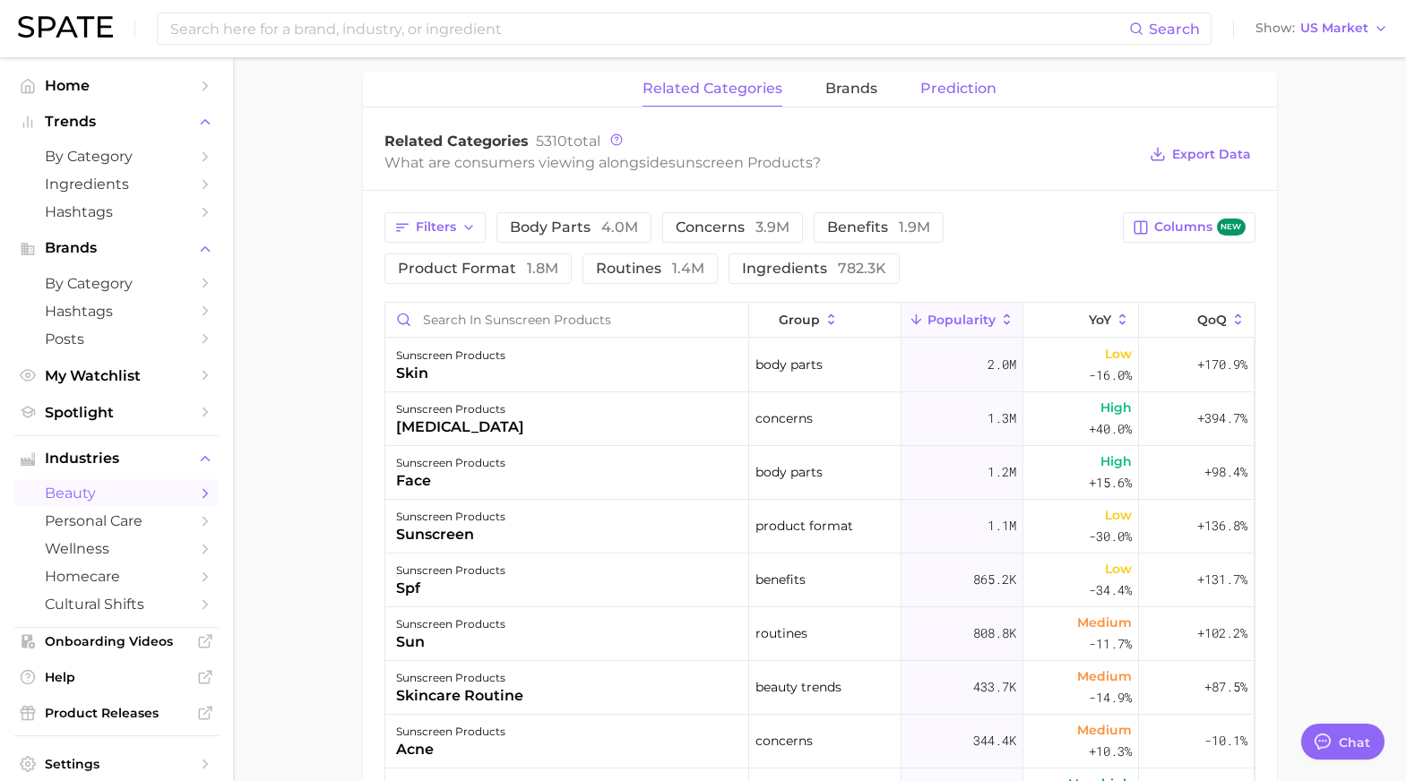
click at [943, 86] on span "Prediction" at bounding box center [958, 89] width 76 height 16
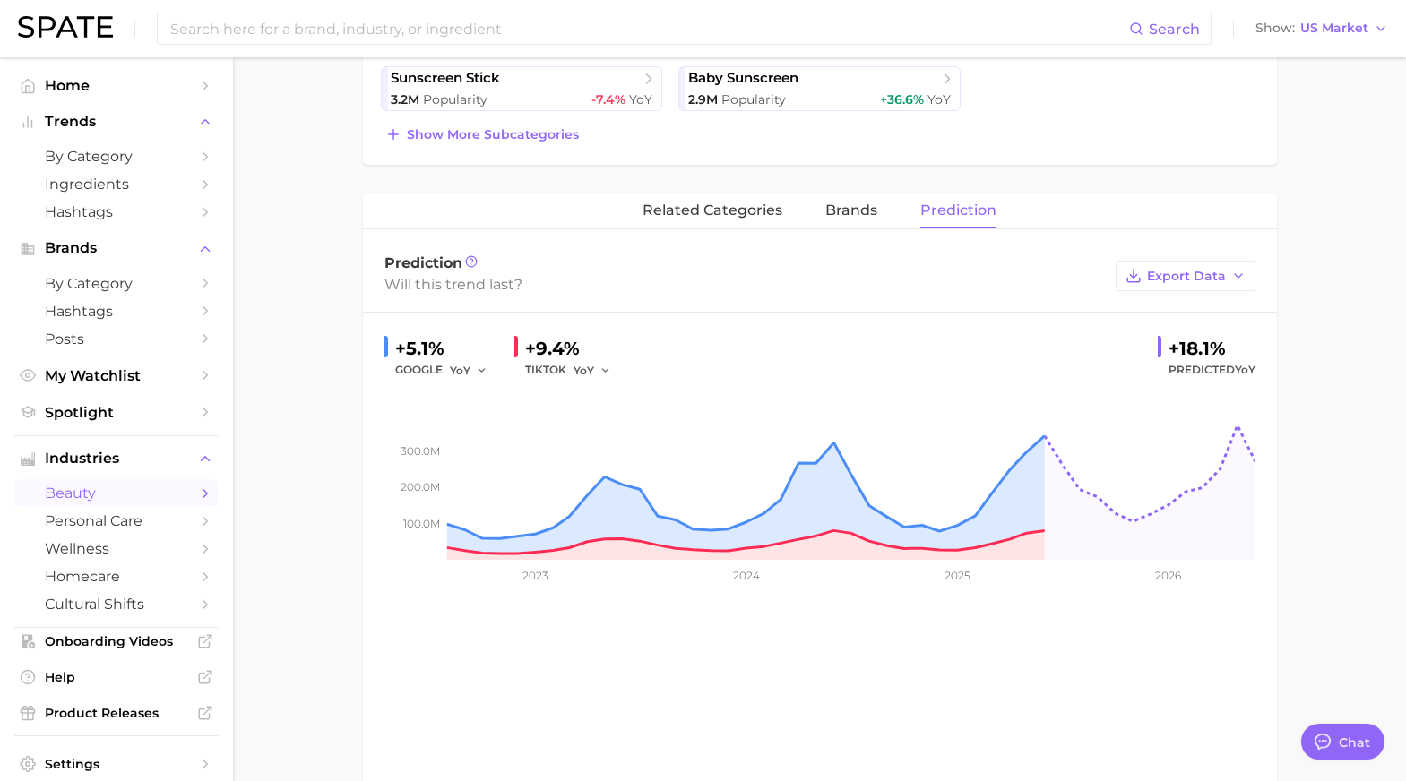
scroll to position [0, 0]
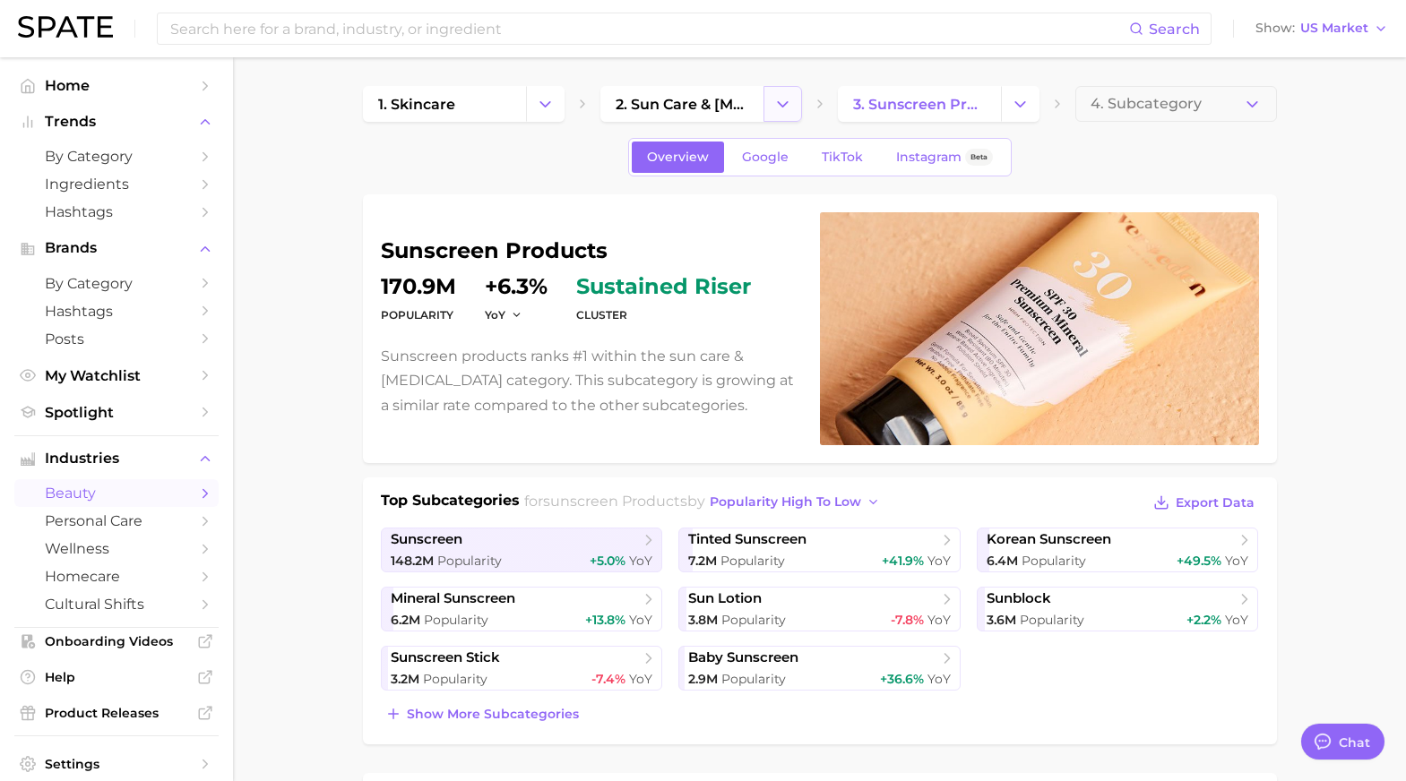
click at [776, 105] on icon "Change Category" at bounding box center [782, 104] width 19 height 19
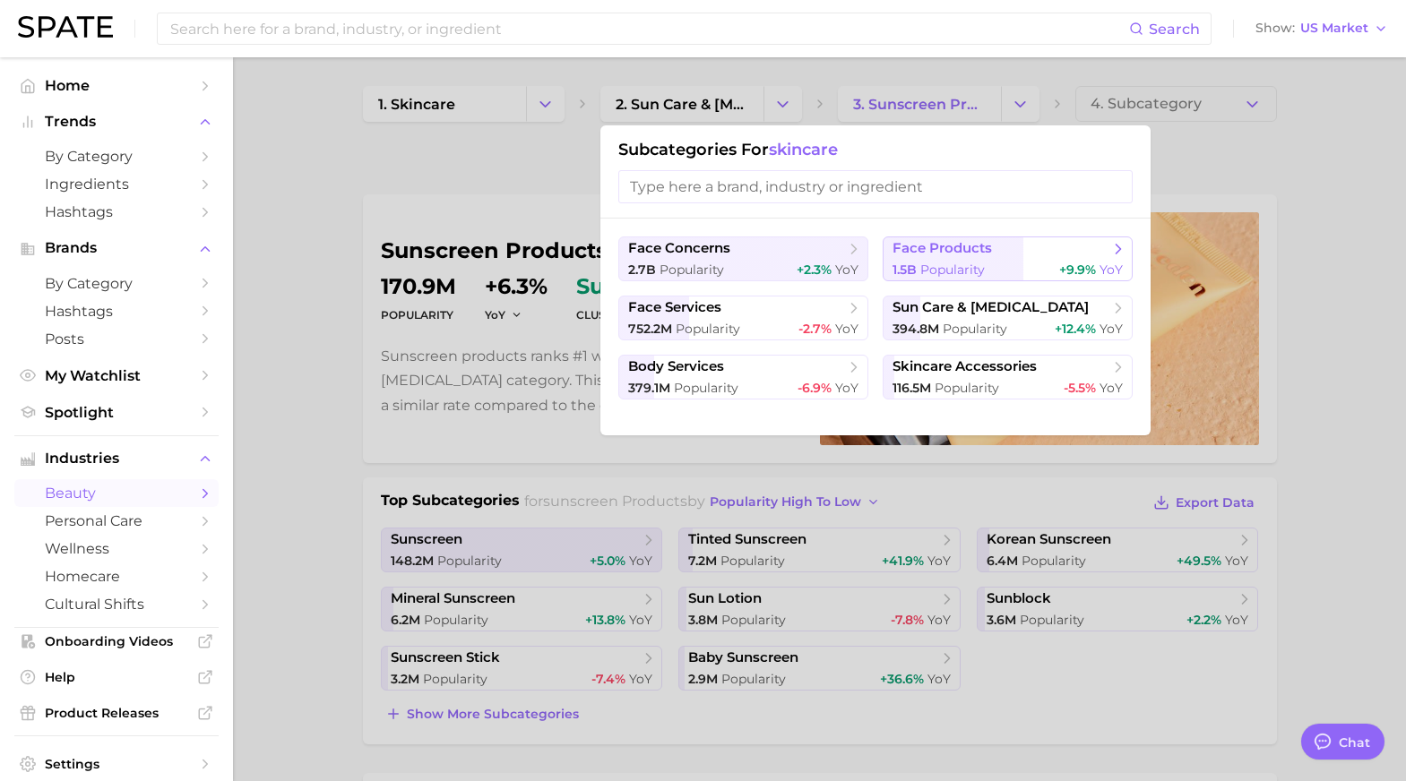
click at [922, 256] on span "face products" at bounding box center [941, 248] width 99 height 17
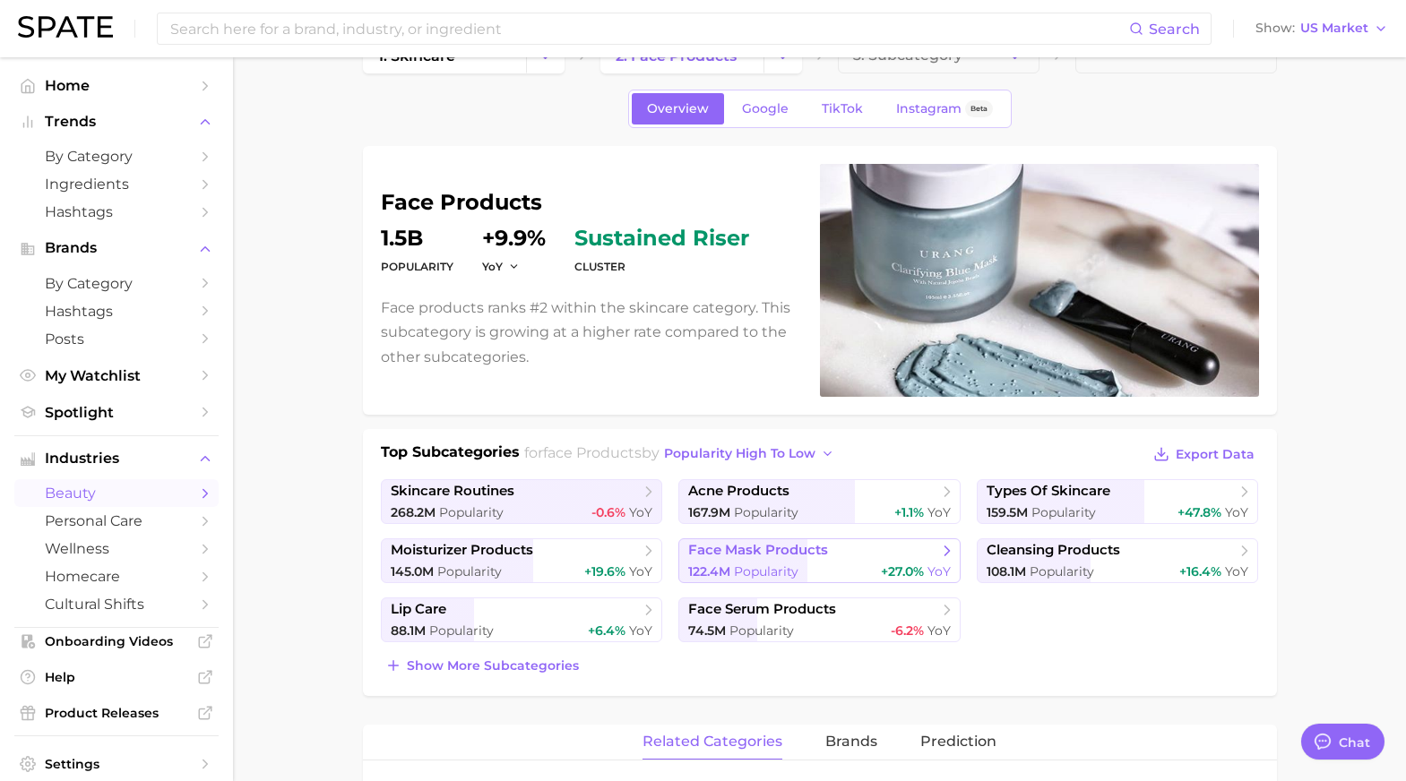
scroll to position [49, 0]
click at [1080, 569] on span "Popularity" at bounding box center [1061, 571] width 65 height 16
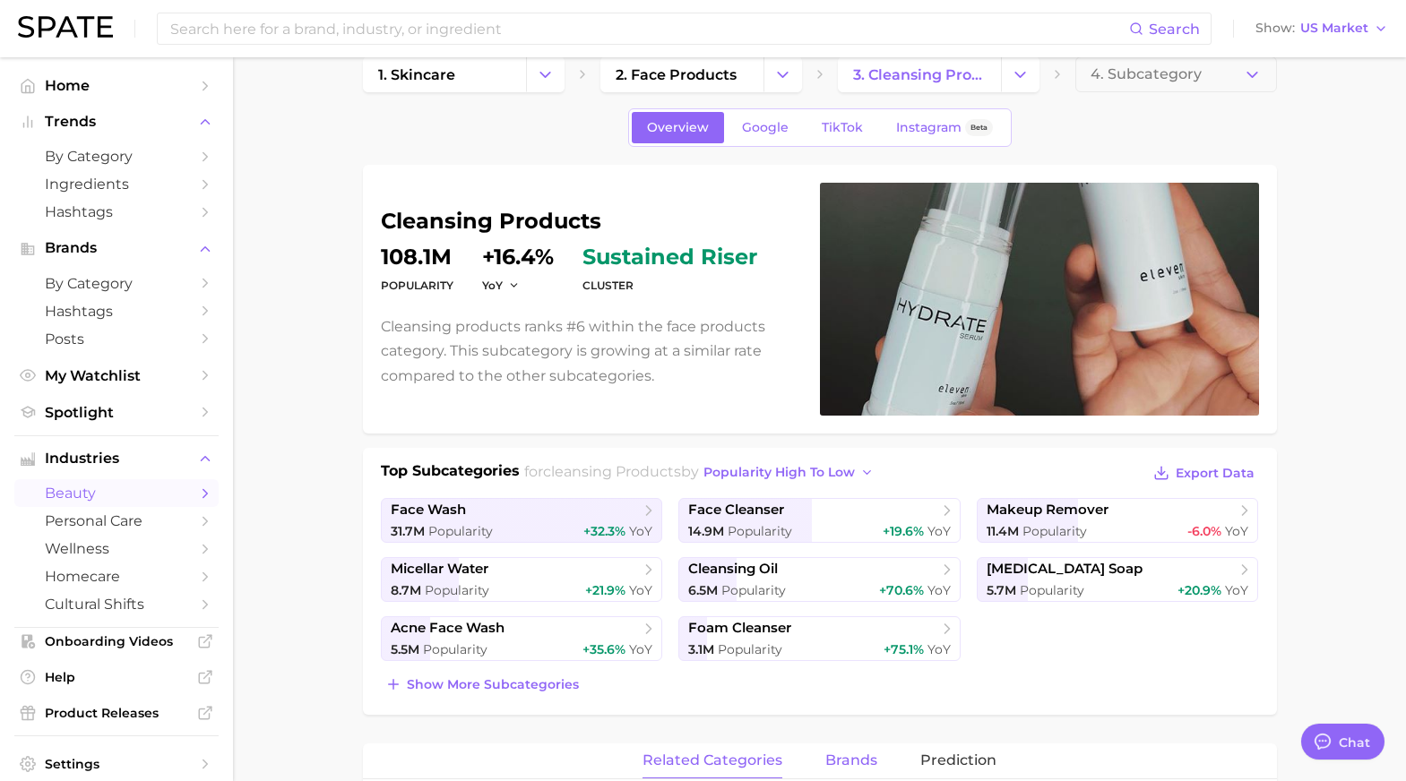
scroll to position [30, 0]
click at [943, 753] on span "Prediction" at bounding box center [958, 760] width 76 height 16
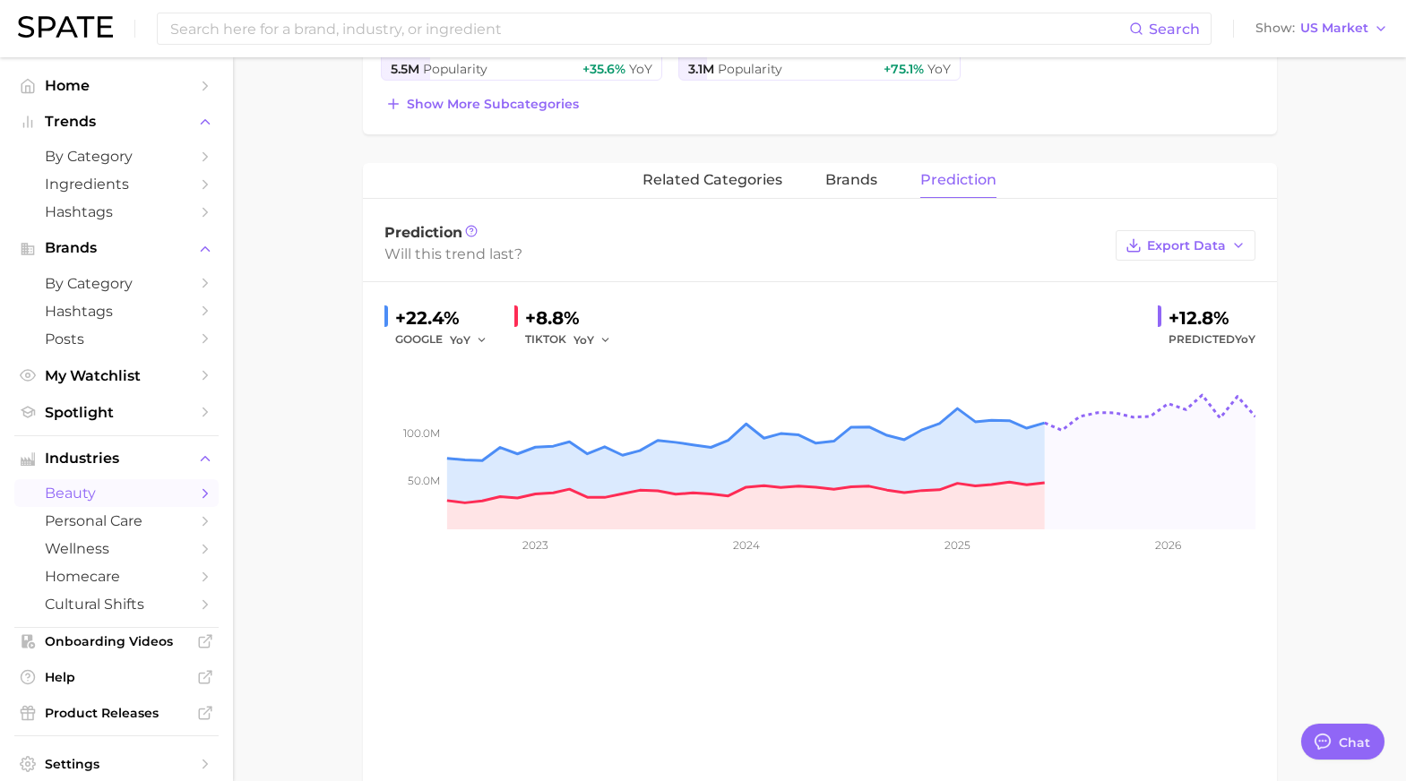
scroll to position [0, 0]
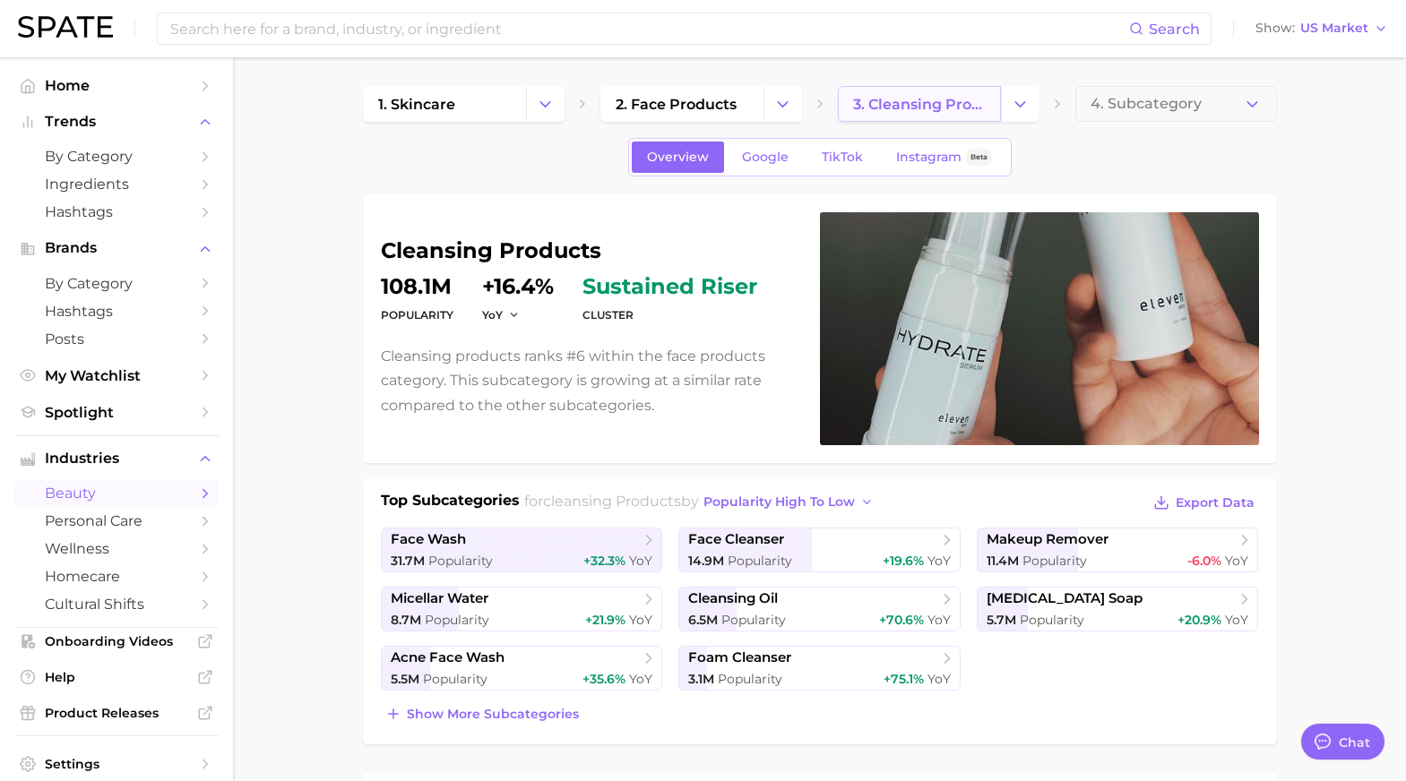
click at [878, 106] on span "3. cleansing products" at bounding box center [919, 104] width 133 height 17
click at [1015, 102] on polyline "Change Category" at bounding box center [1020, 103] width 10 height 4
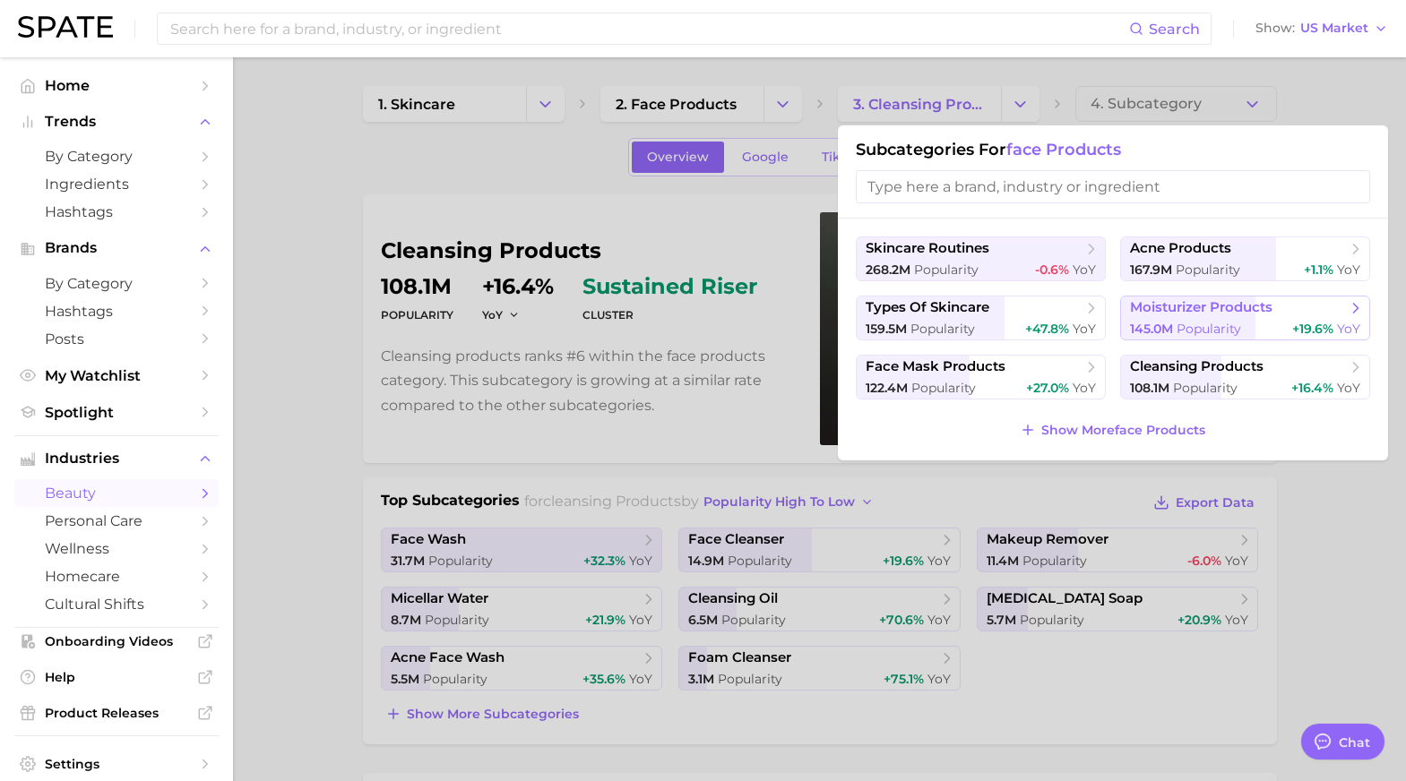
click at [1196, 315] on span "moisturizer products" at bounding box center [1201, 307] width 142 height 17
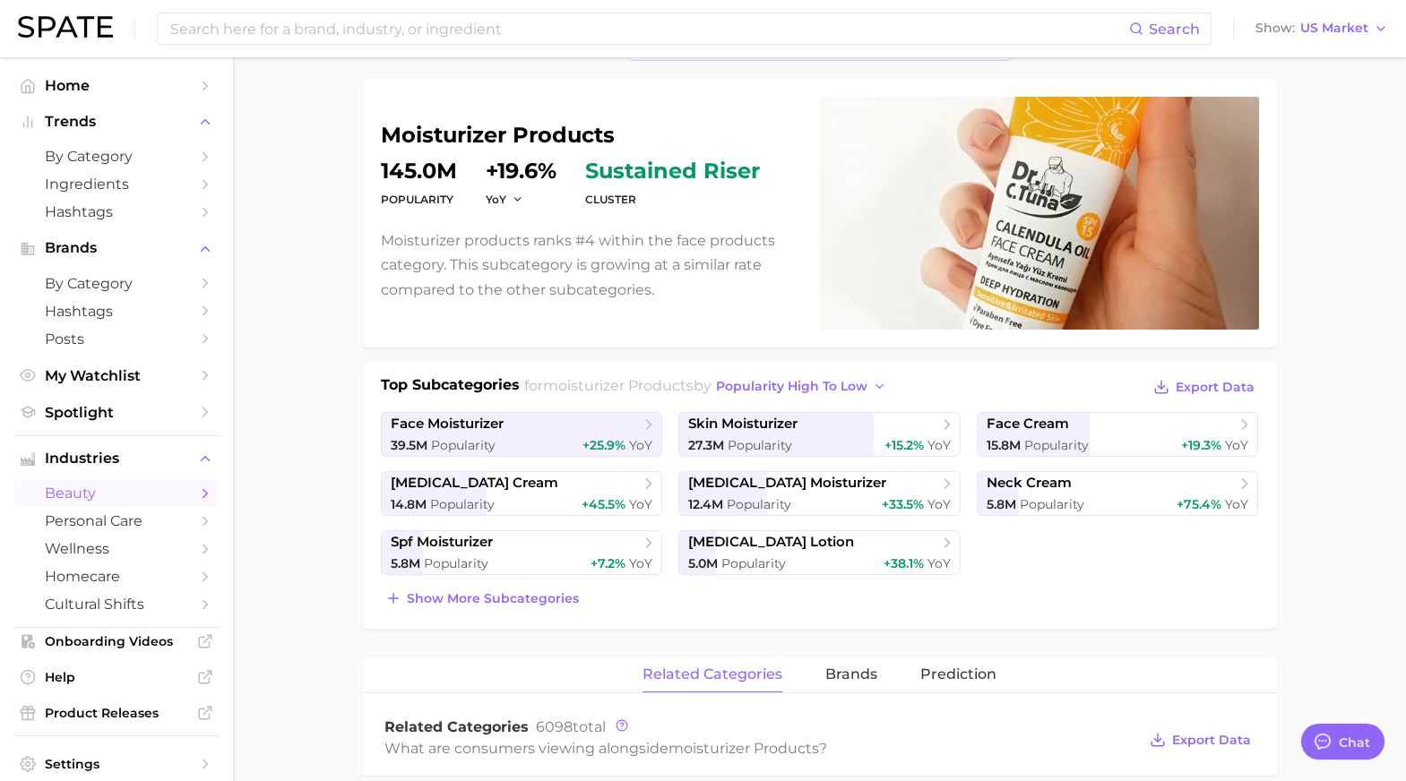
scroll to position [117, 0]
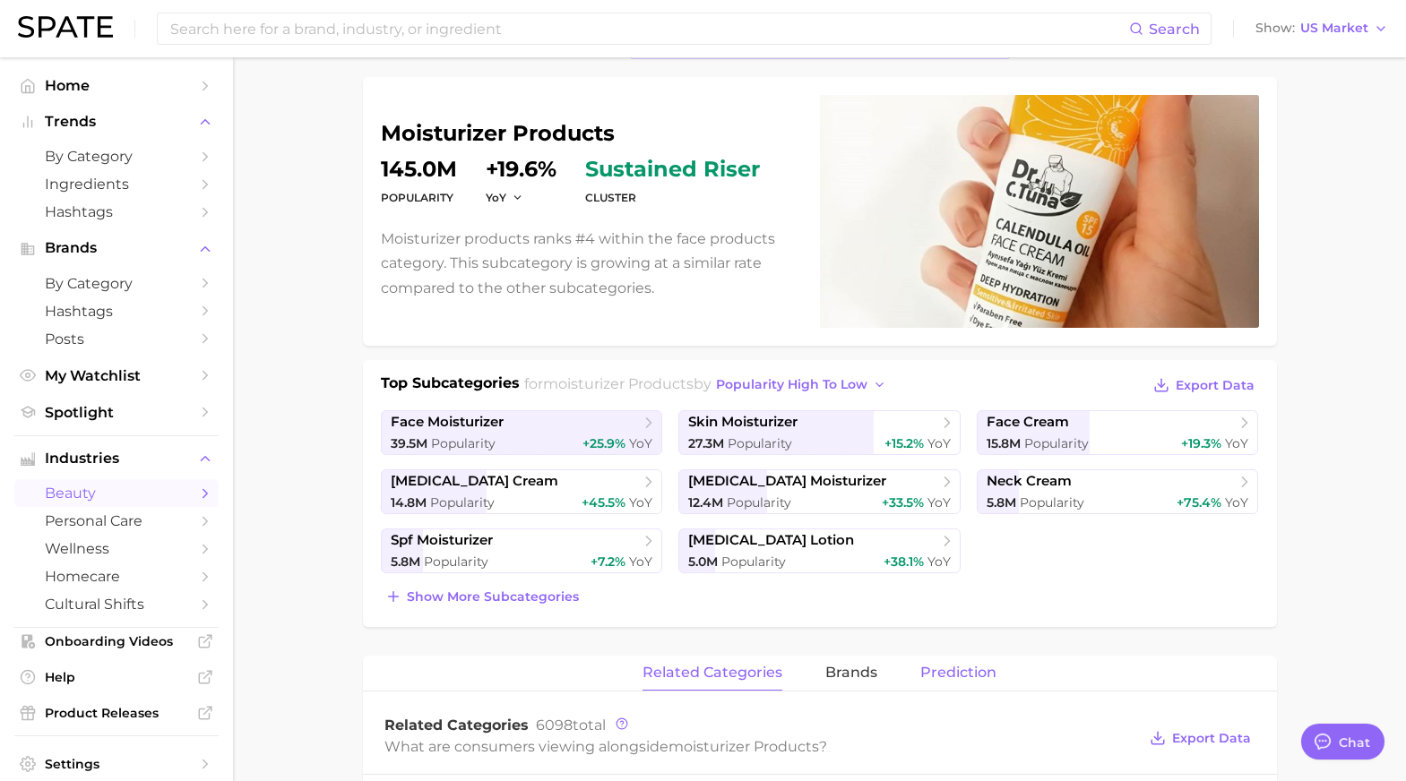
click at [984, 673] on span "Prediction" at bounding box center [958, 673] width 76 height 16
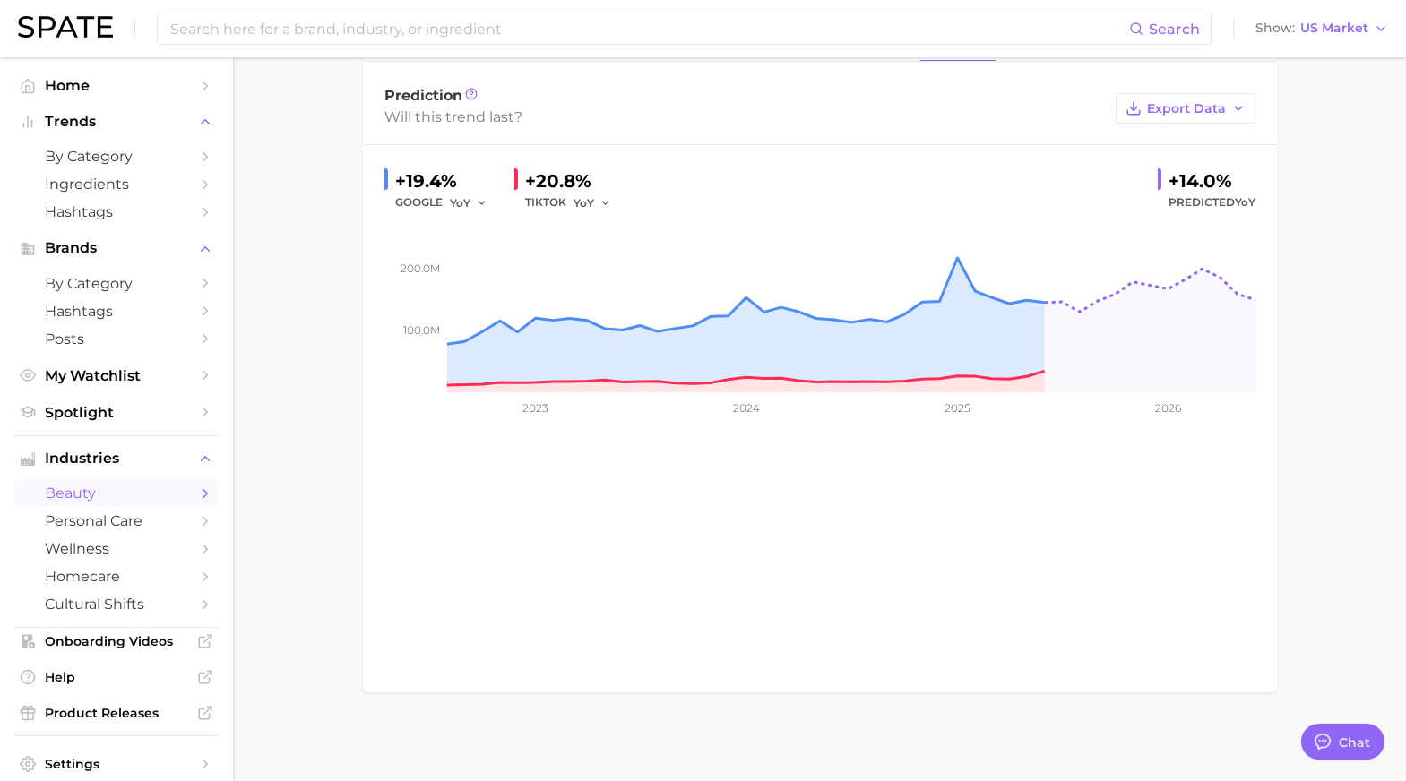
scroll to position [0, 0]
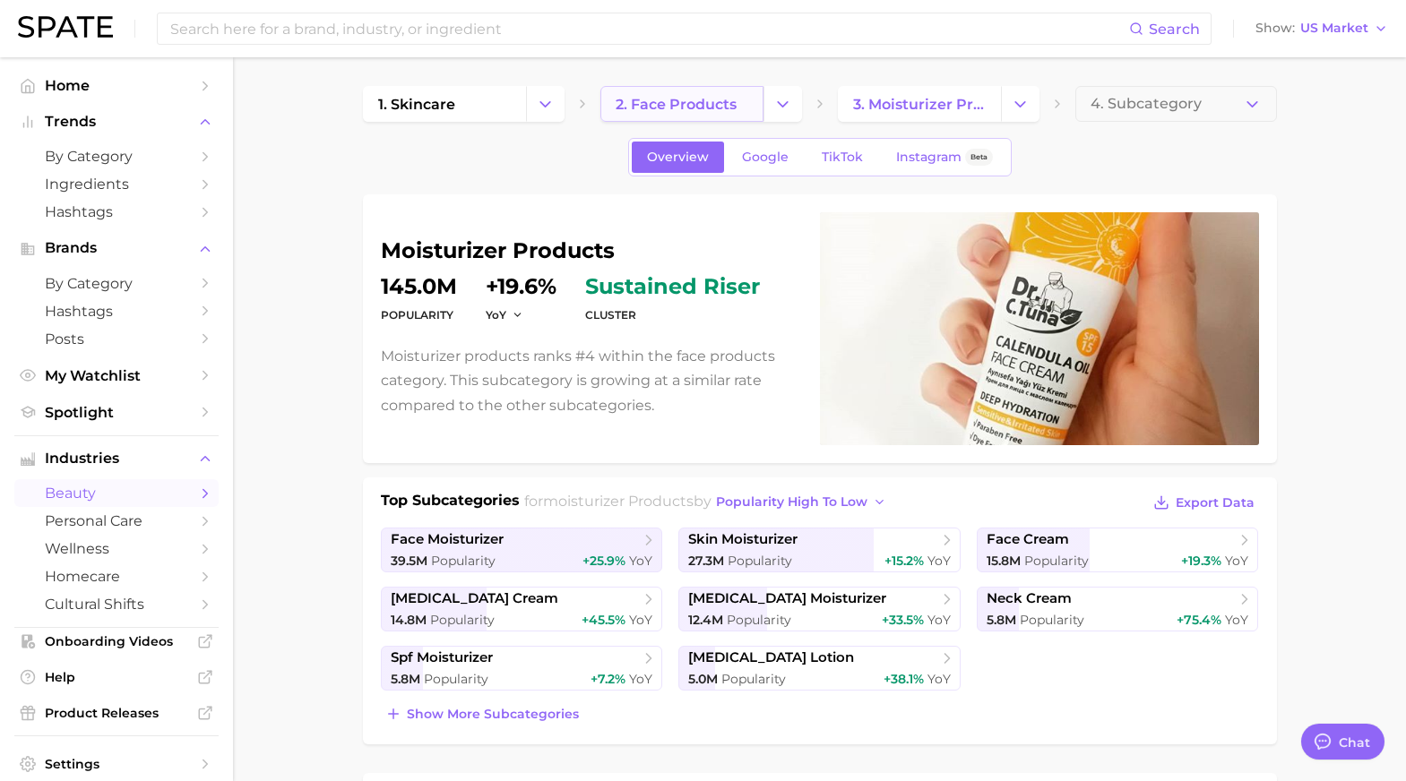
click at [702, 104] on span "2. face products" at bounding box center [675, 104] width 121 height 17
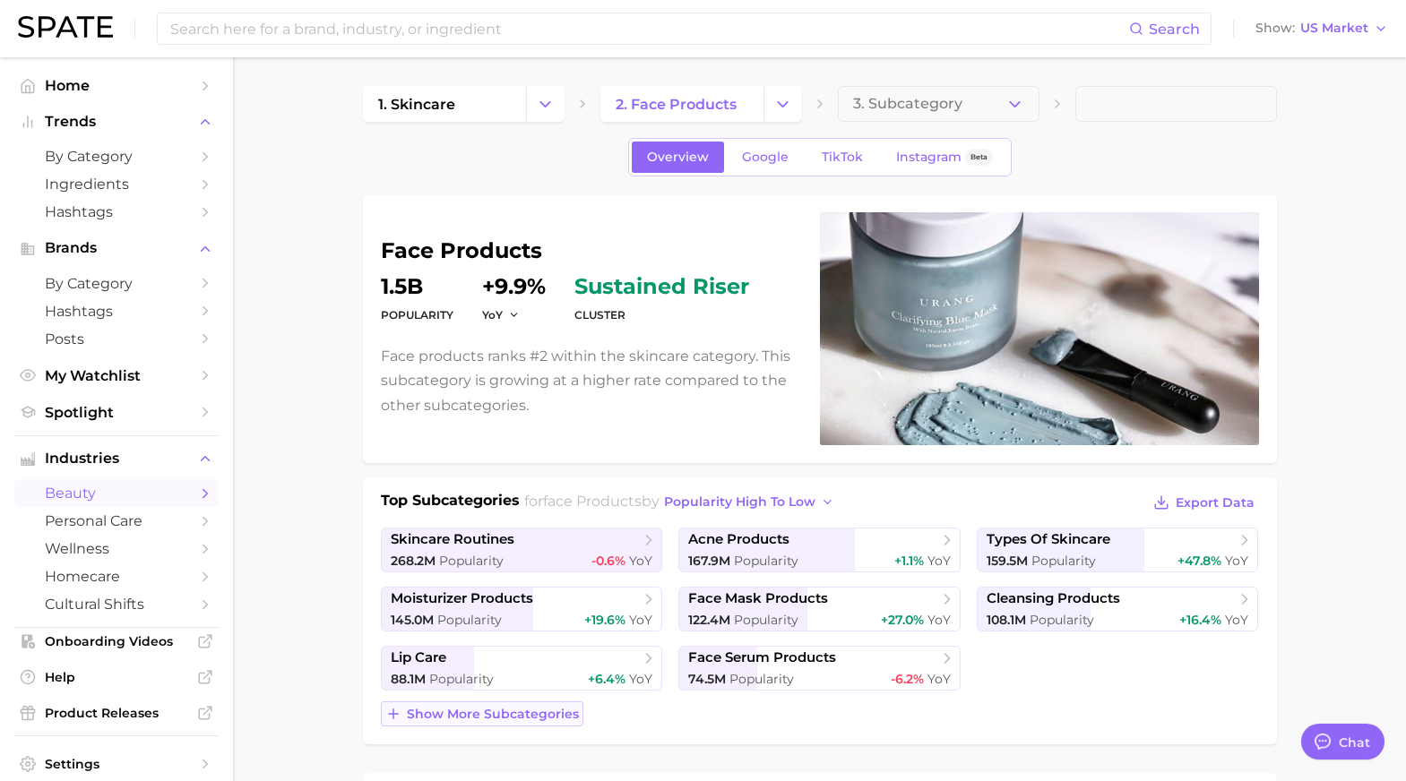
click at [469, 719] on span "Show more subcategories" at bounding box center [493, 714] width 172 height 15
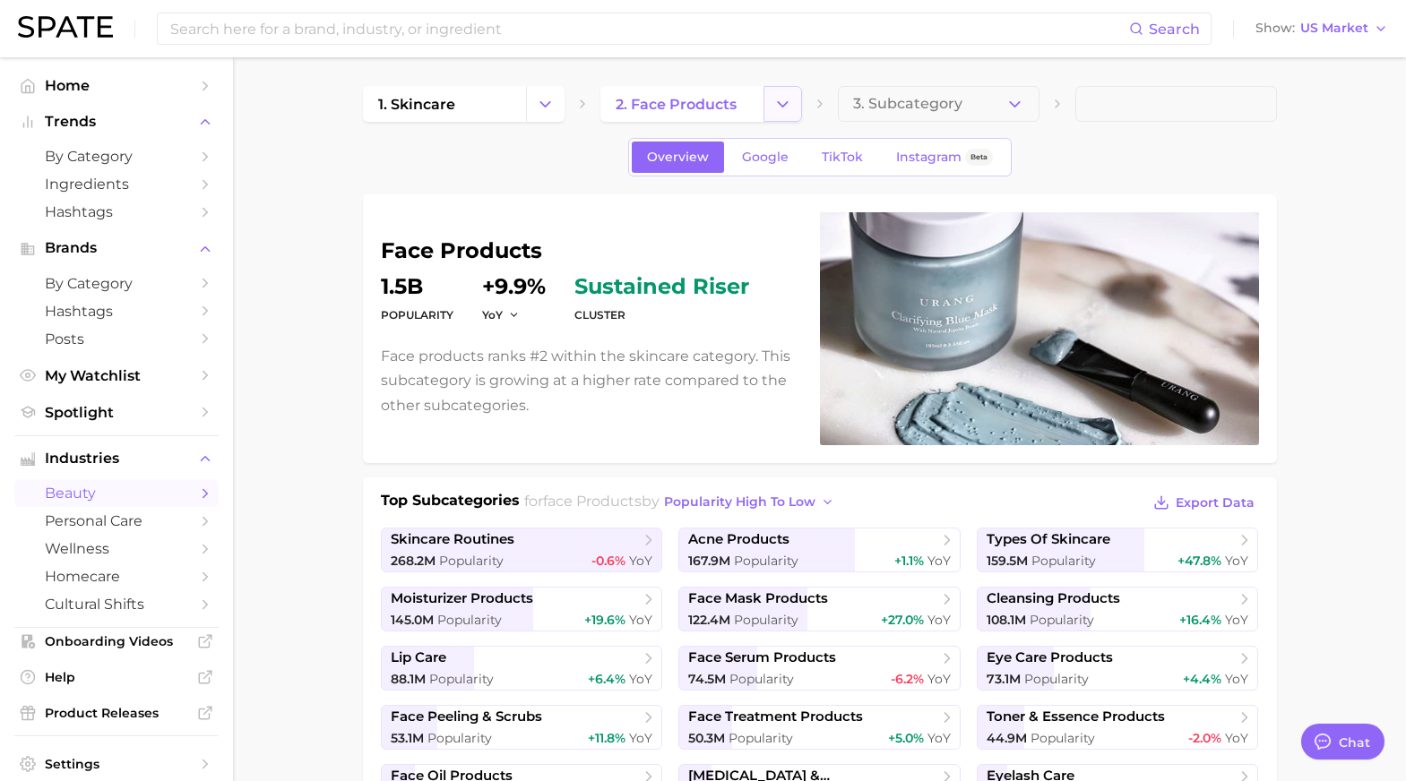
click at [788, 106] on icon "Change Category" at bounding box center [782, 104] width 19 height 19
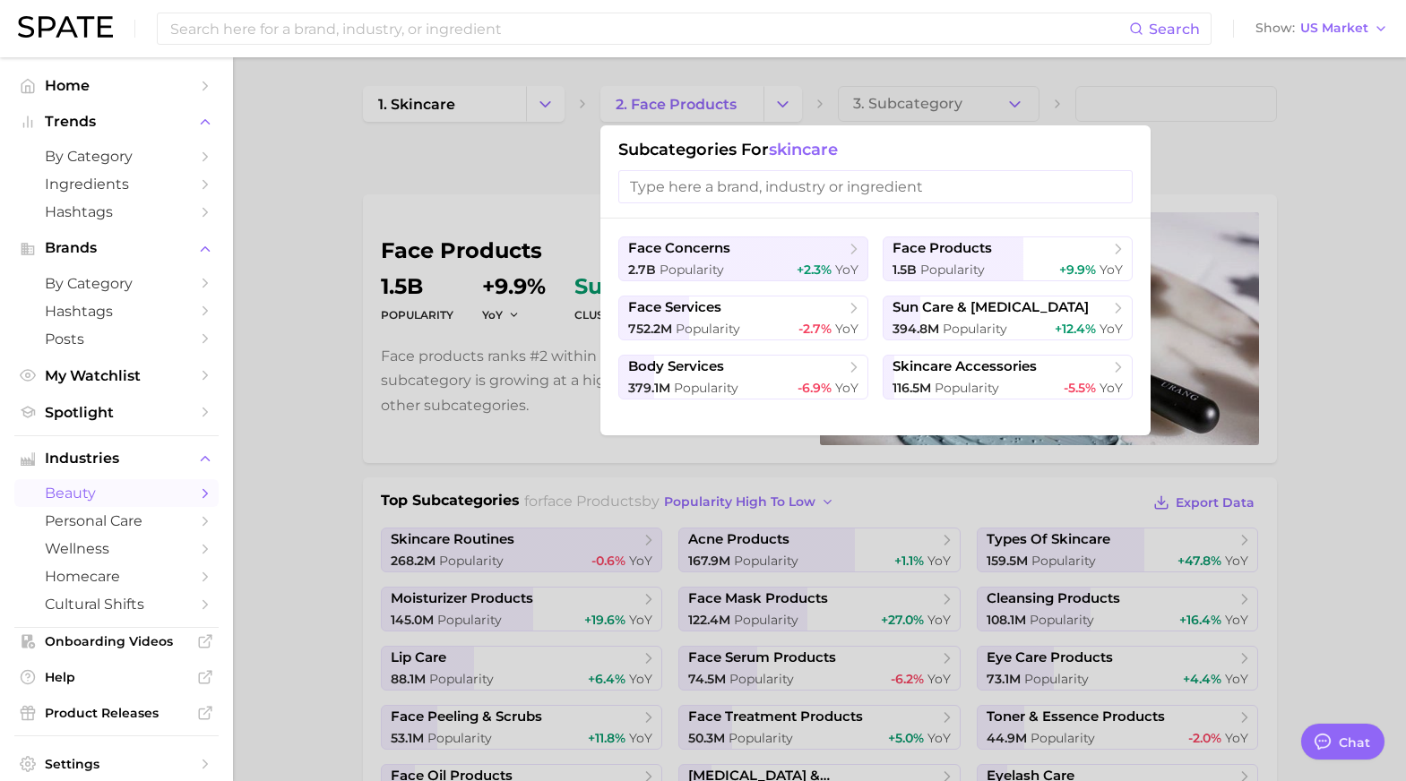
click at [907, 103] on div at bounding box center [703, 390] width 1406 height 781
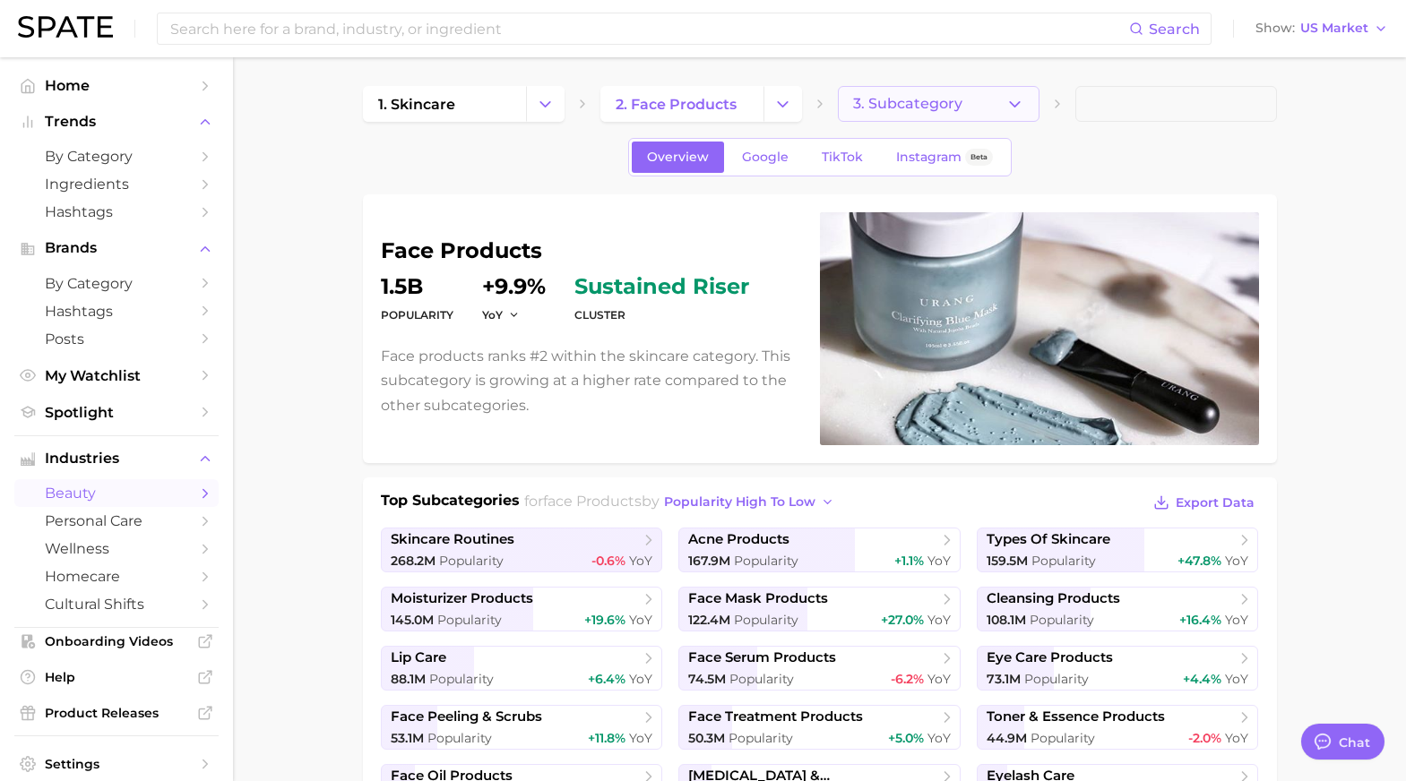
click at [963, 108] on button "3. Subcategory" at bounding box center [939, 104] width 202 height 36
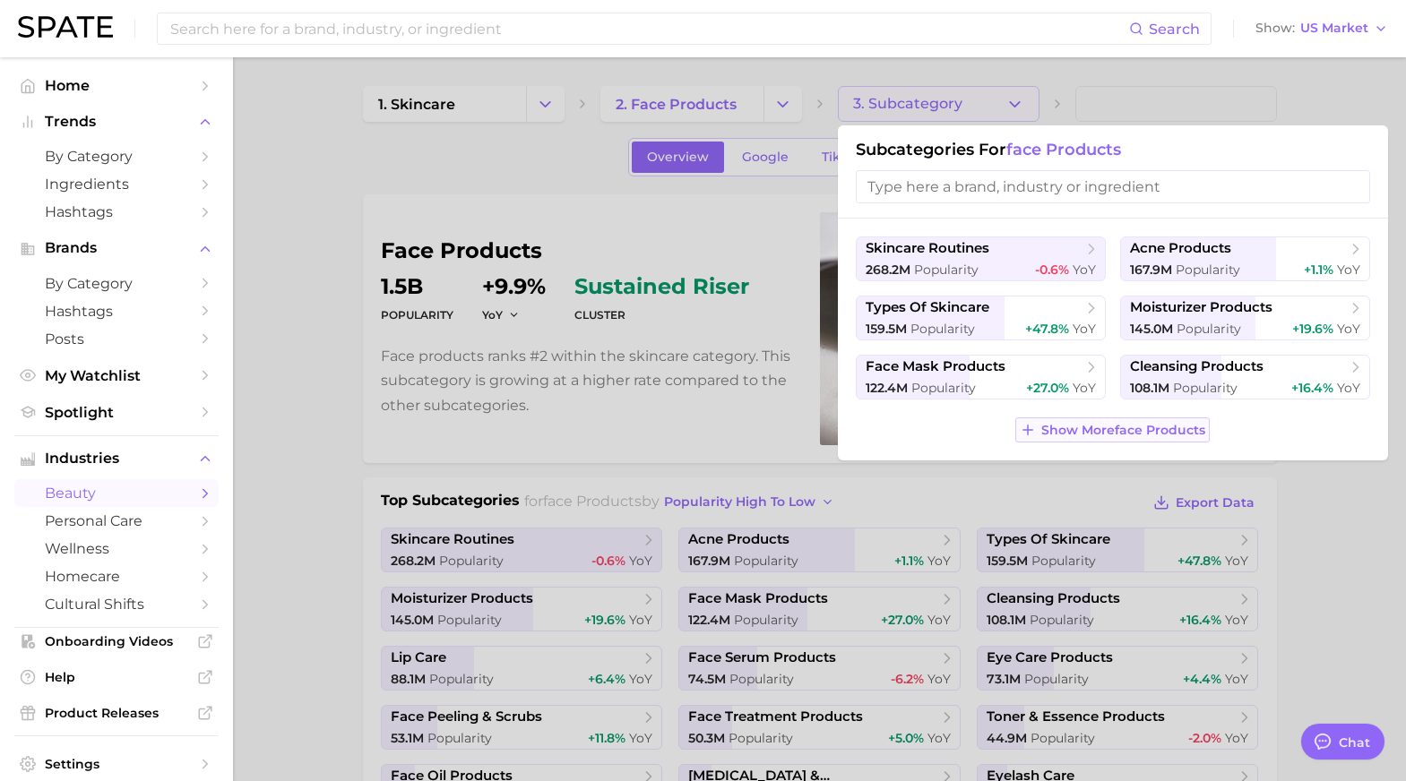
click at [1081, 436] on span "Show More face products" at bounding box center [1123, 430] width 164 height 15
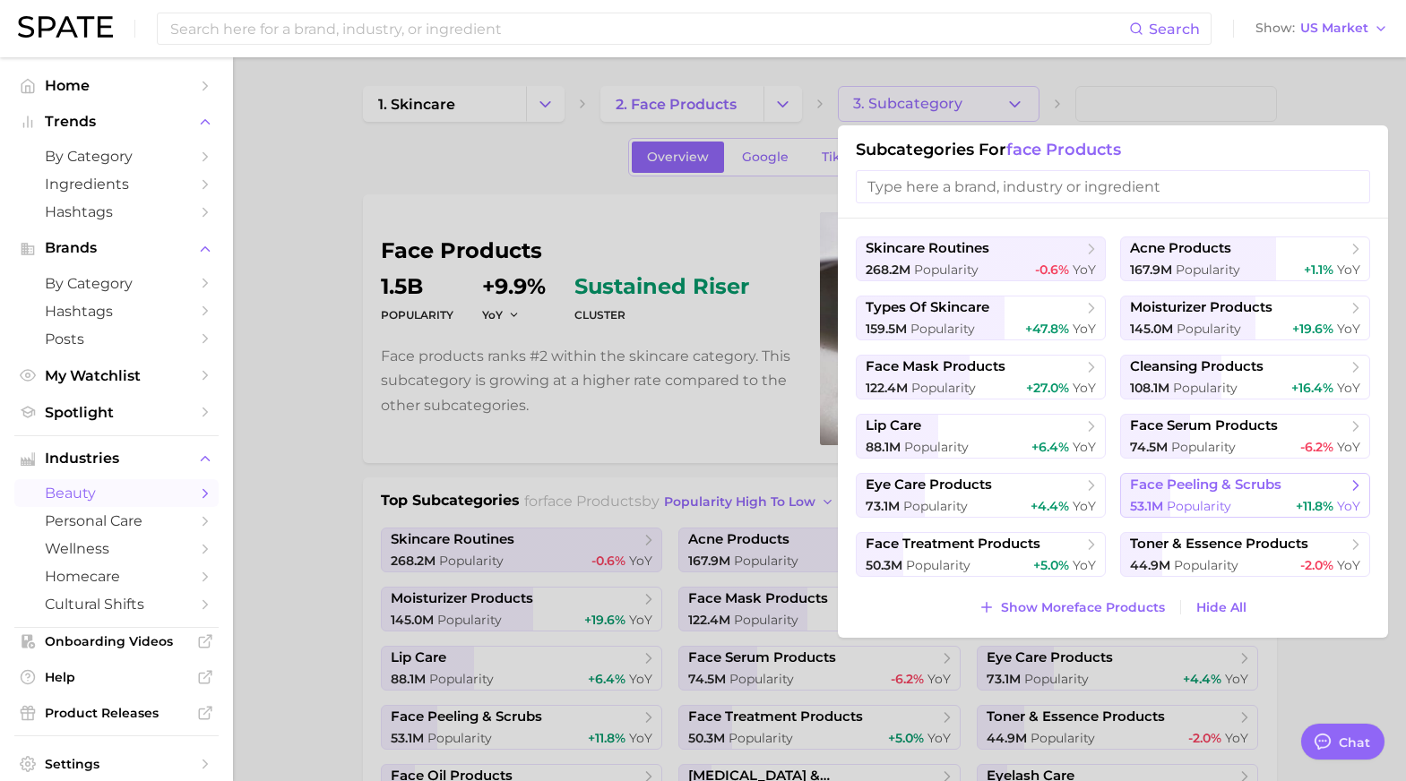
click at [1199, 498] on span "Popularity" at bounding box center [1198, 506] width 65 height 16
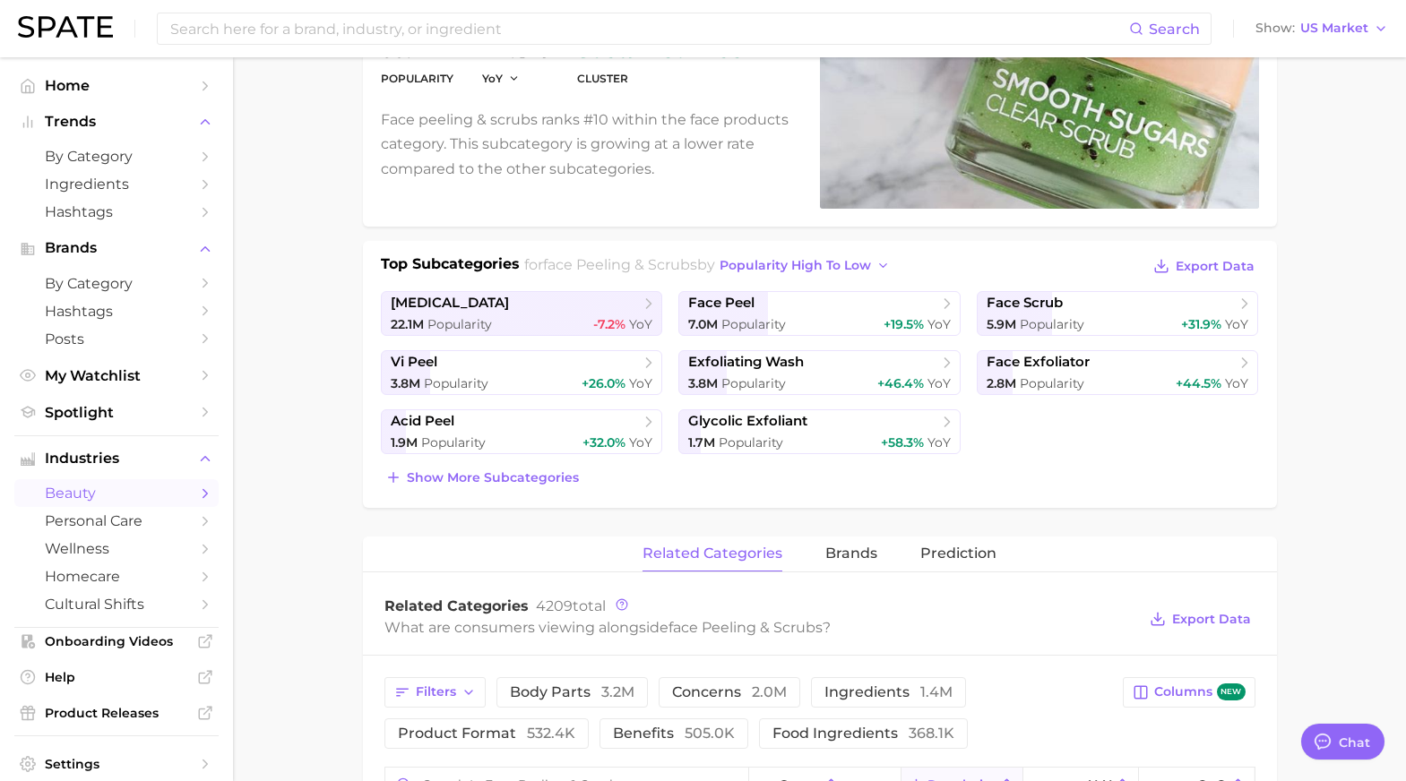
scroll to position [257, 0]
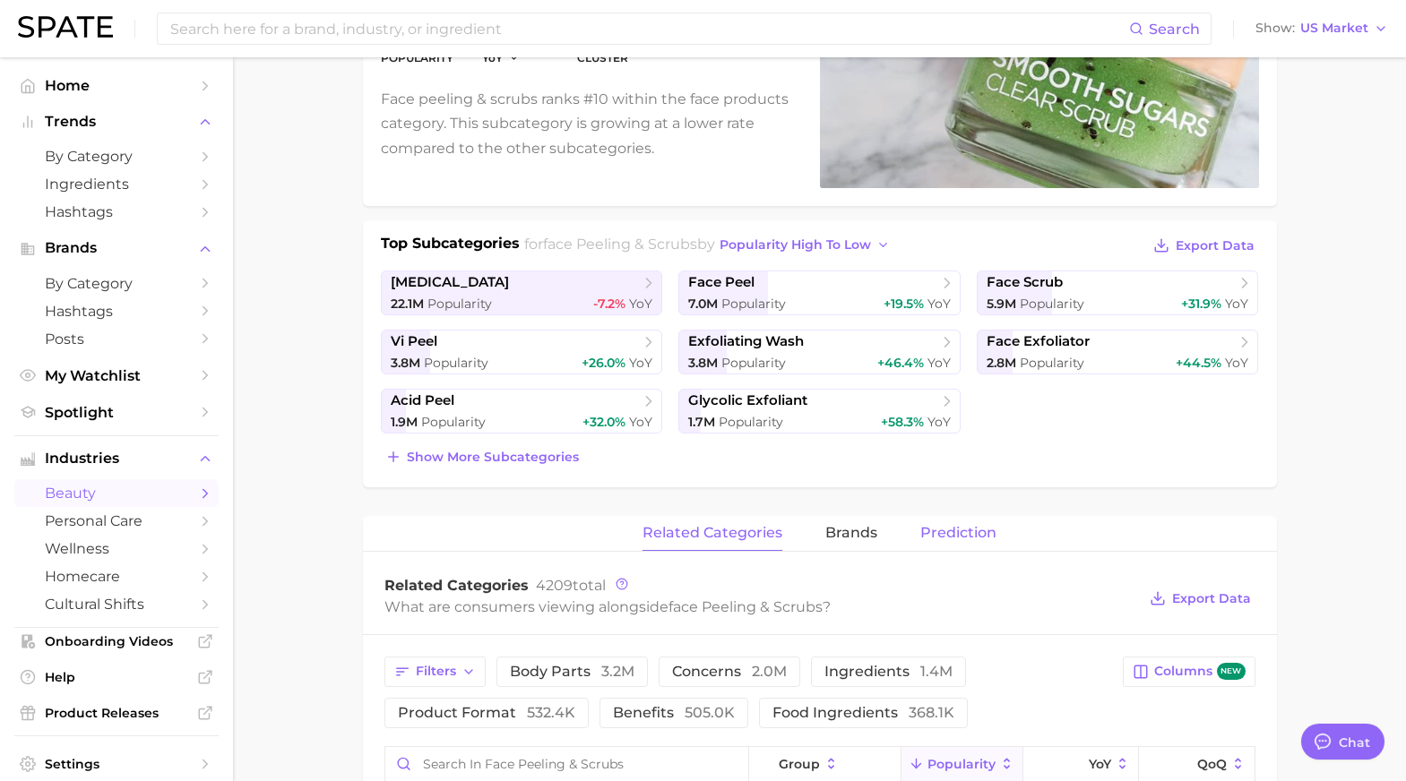
click at [930, 535] on span "Prediction" at bounding box center [958, 533] width 76 height 16
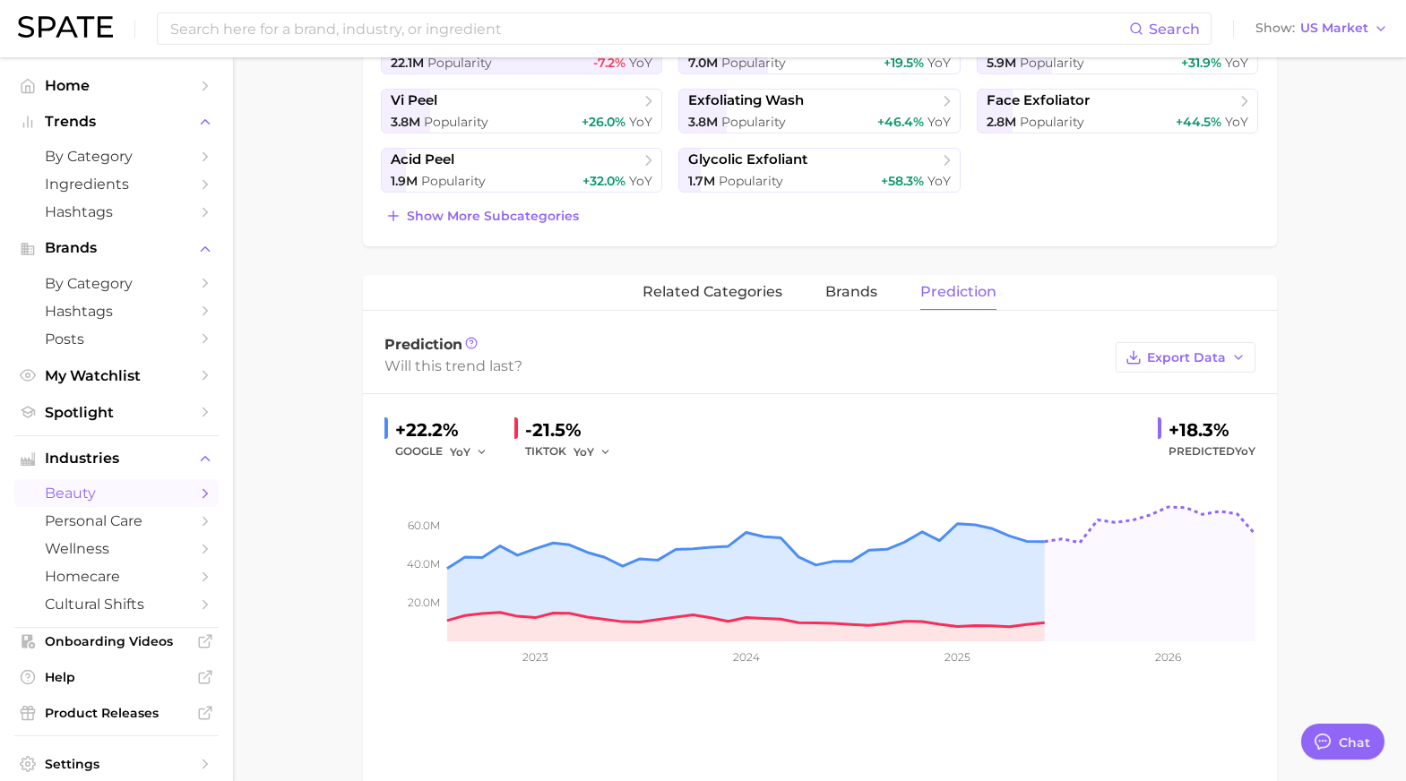
scroll to position [0, 0]
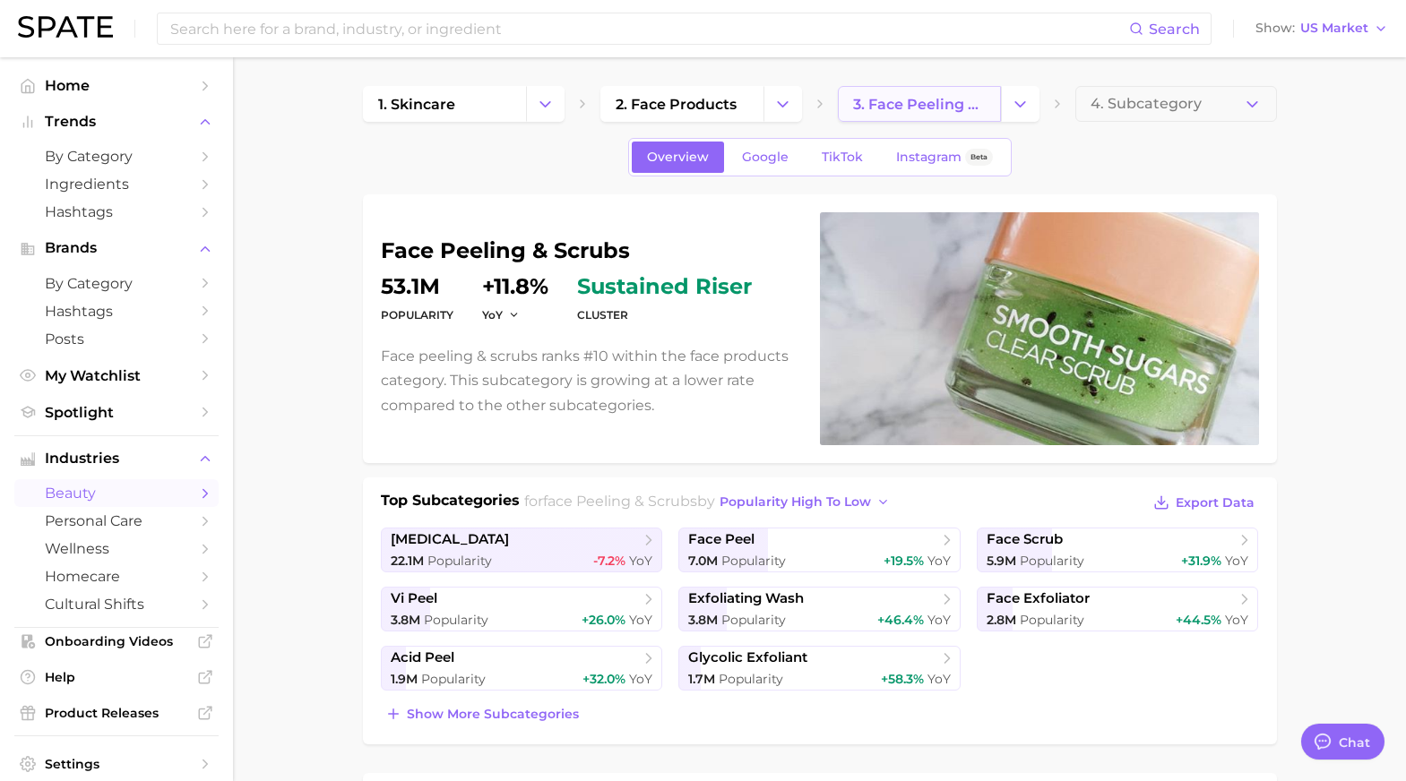
click at [907, 105] on span "3. face peeling & scrubs" at bounding box center [919, 104] width 133 height 17
click at [1027, 99] on icon "Change Category" at bounding box center [1020, 104] width 19 height 19
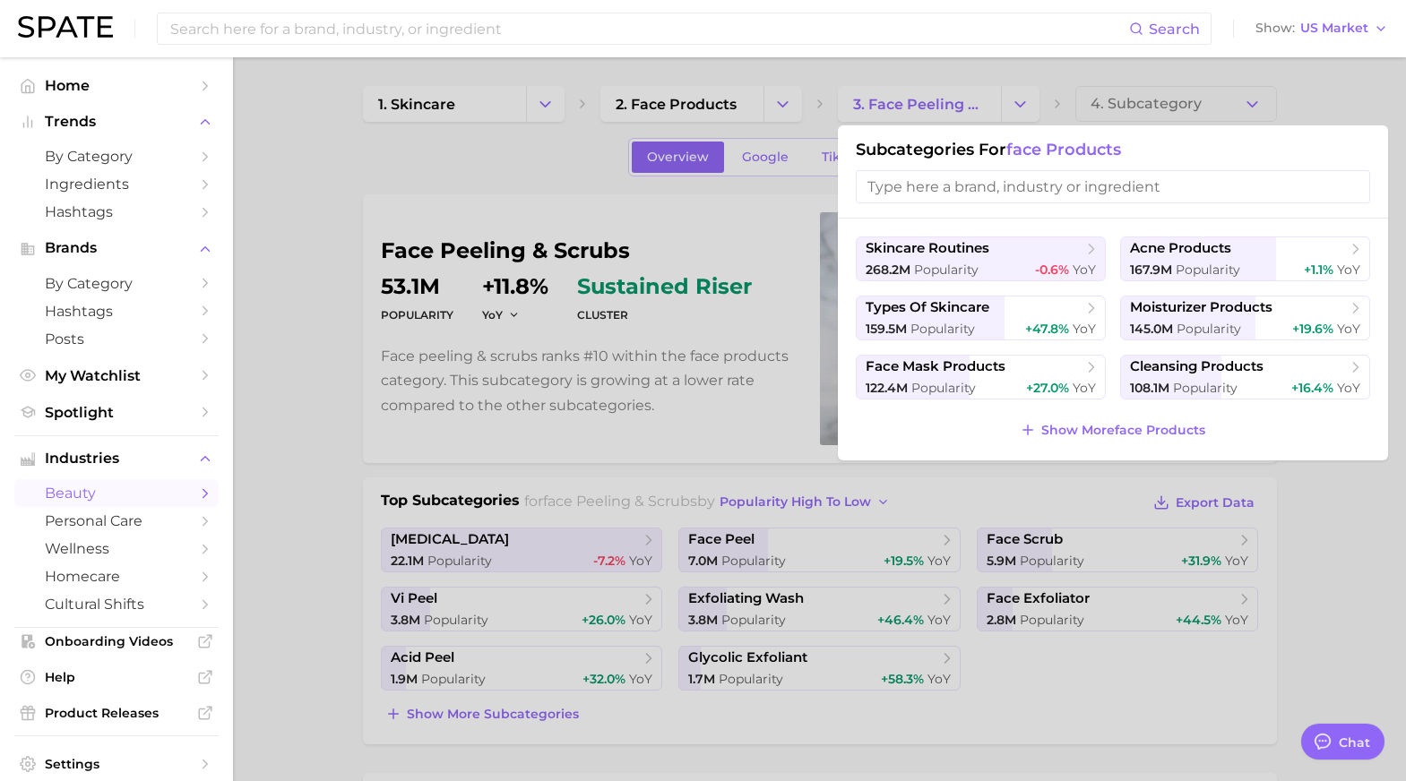
click at [770, 108] on div at bounding box center [703, 390] width 1406 height 781
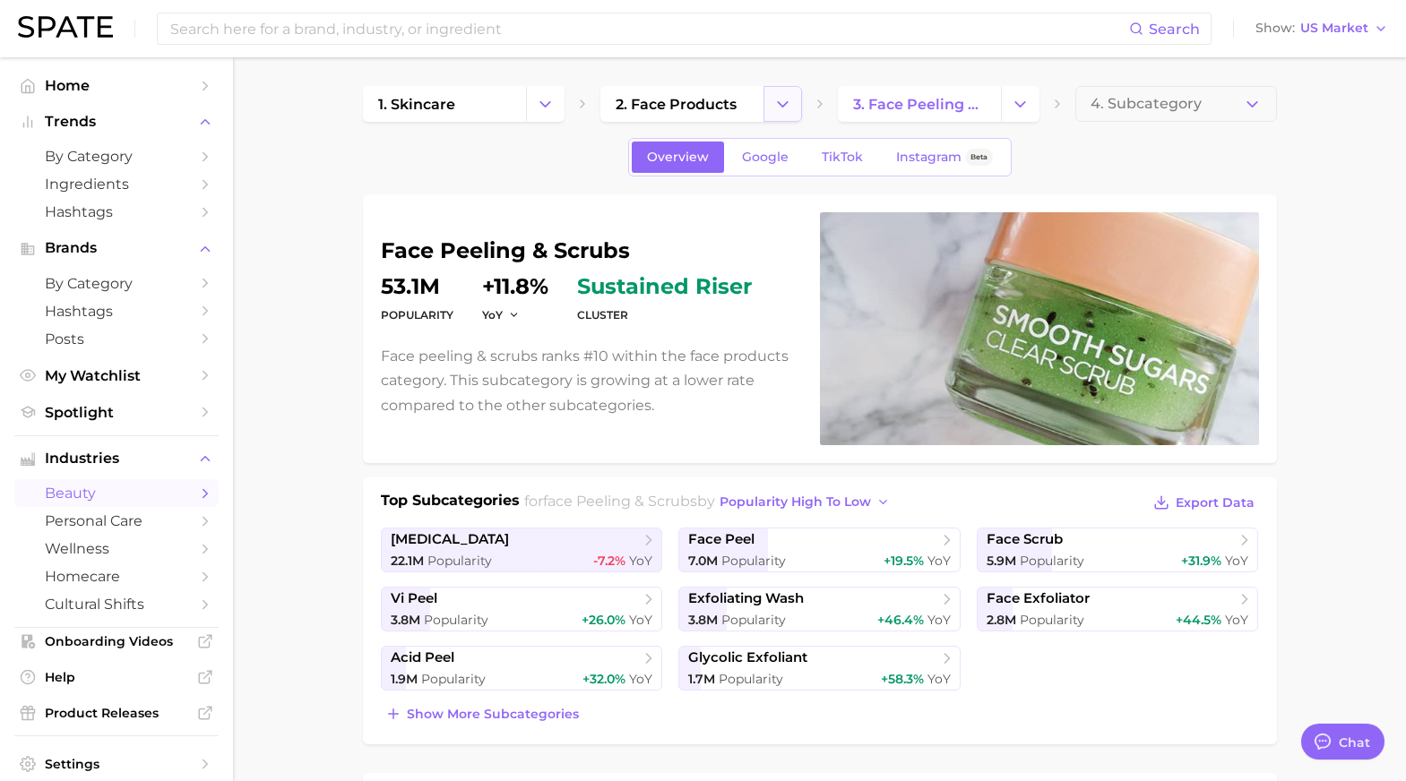
click at [783, 101] on icon "Change Category" at bounding box center [782, 104] width 19 height 19
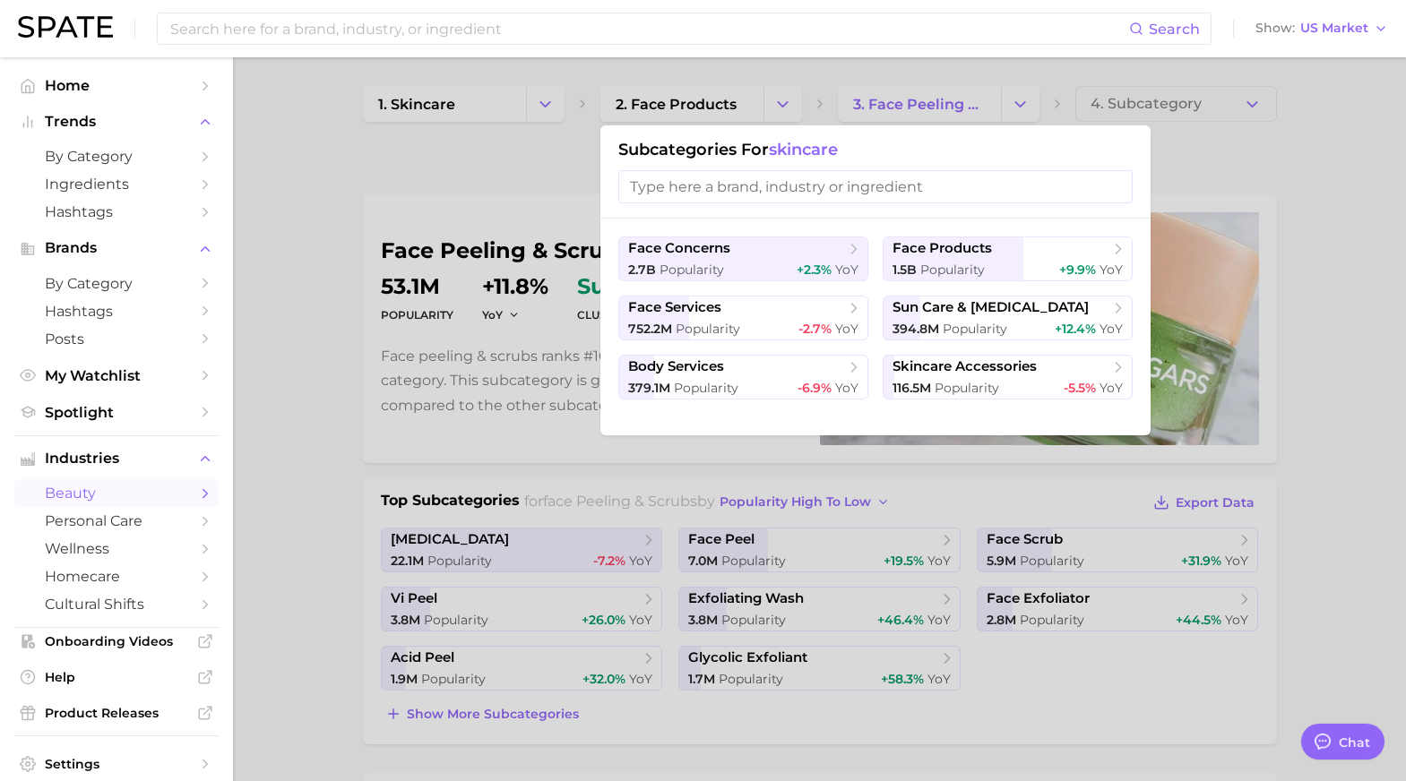
click at [657, 102] on div at bounding box center [703, 390] width 1406 height 781
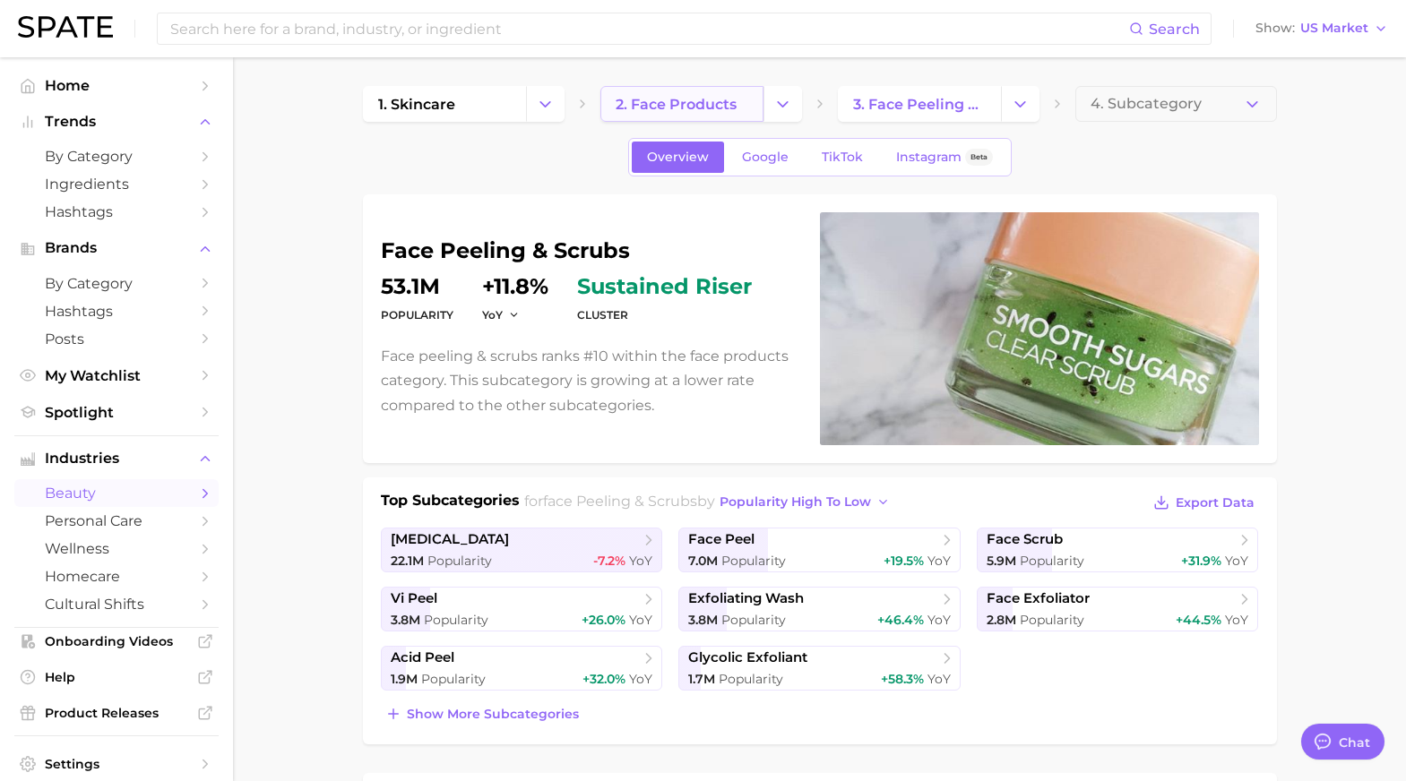
click at [704, 105] on span "2. face products" at bounding box center [675, 104] width 121 height 17
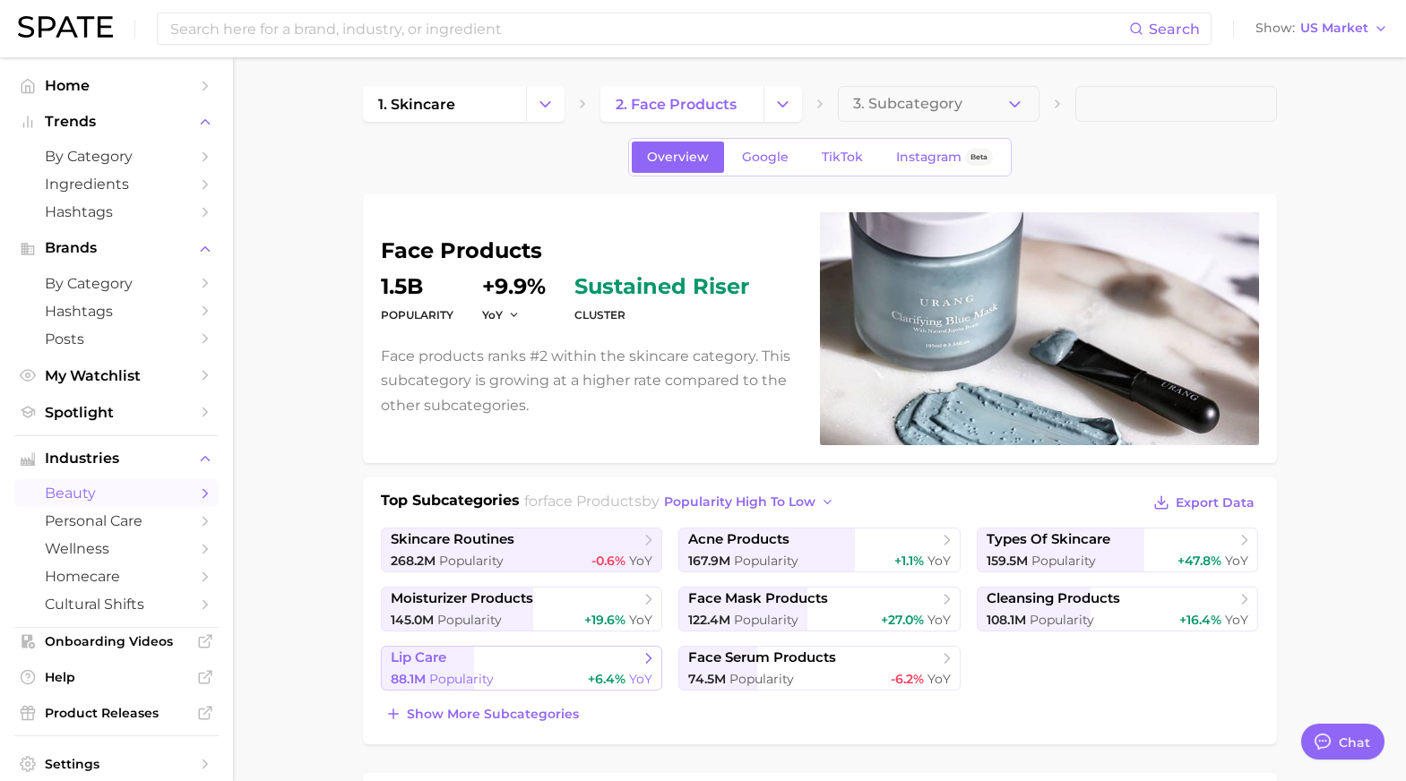
click at [532, 673] on div "88.1m Popularity +6.4% YoY" at bounding box center [522, 679] width 262 height 17
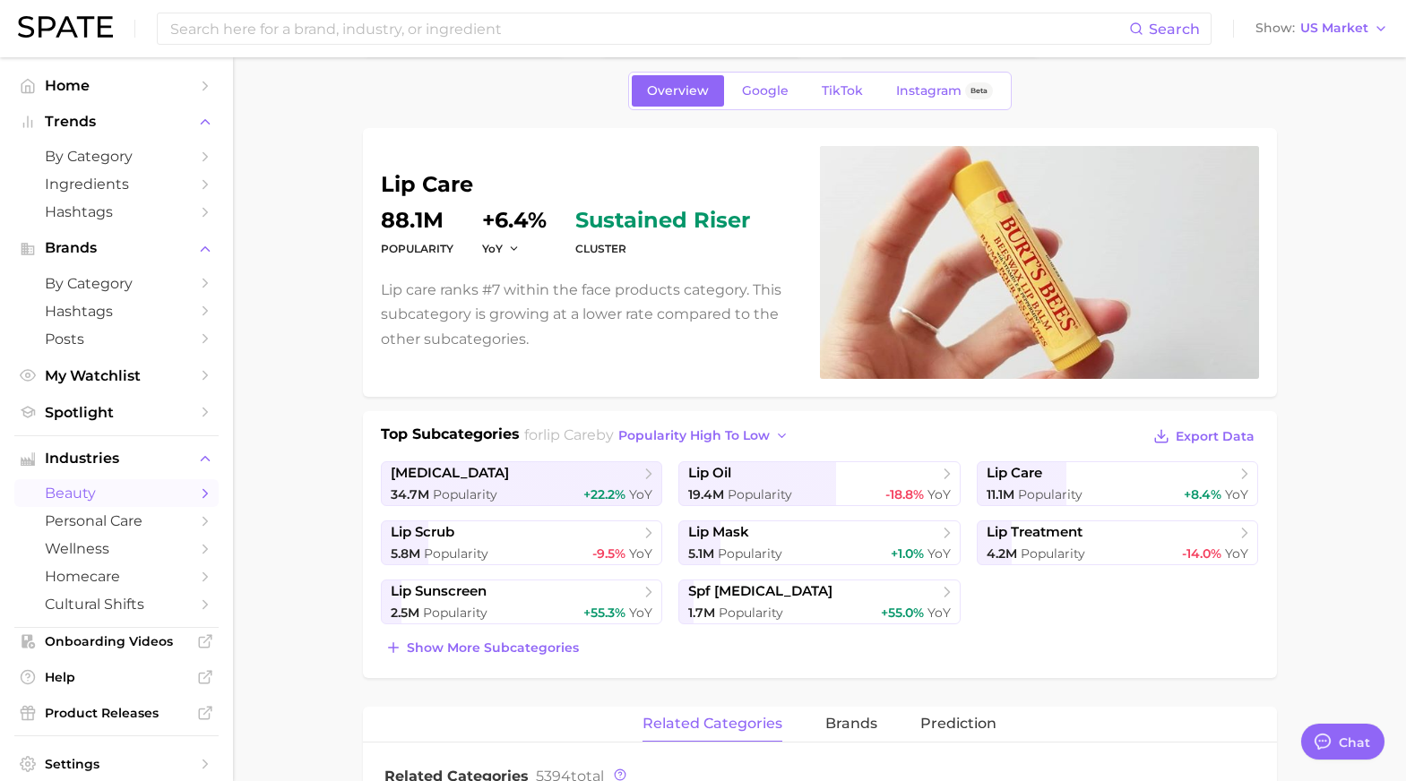
scroll to position [67, 0]
click at [960, 724] on span "Prediction" at bounding box center [958, 723] width 76 height 16
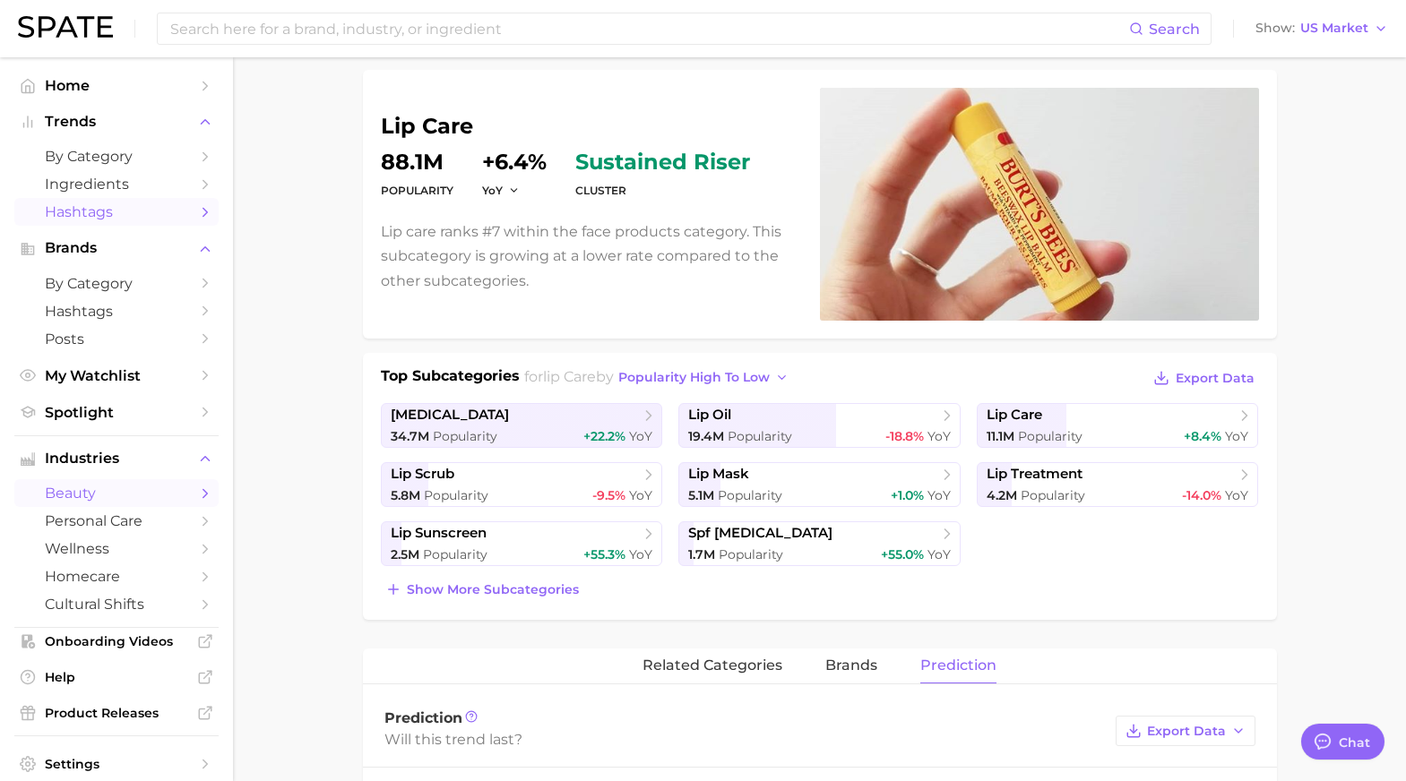
scroll to position [126, 0]
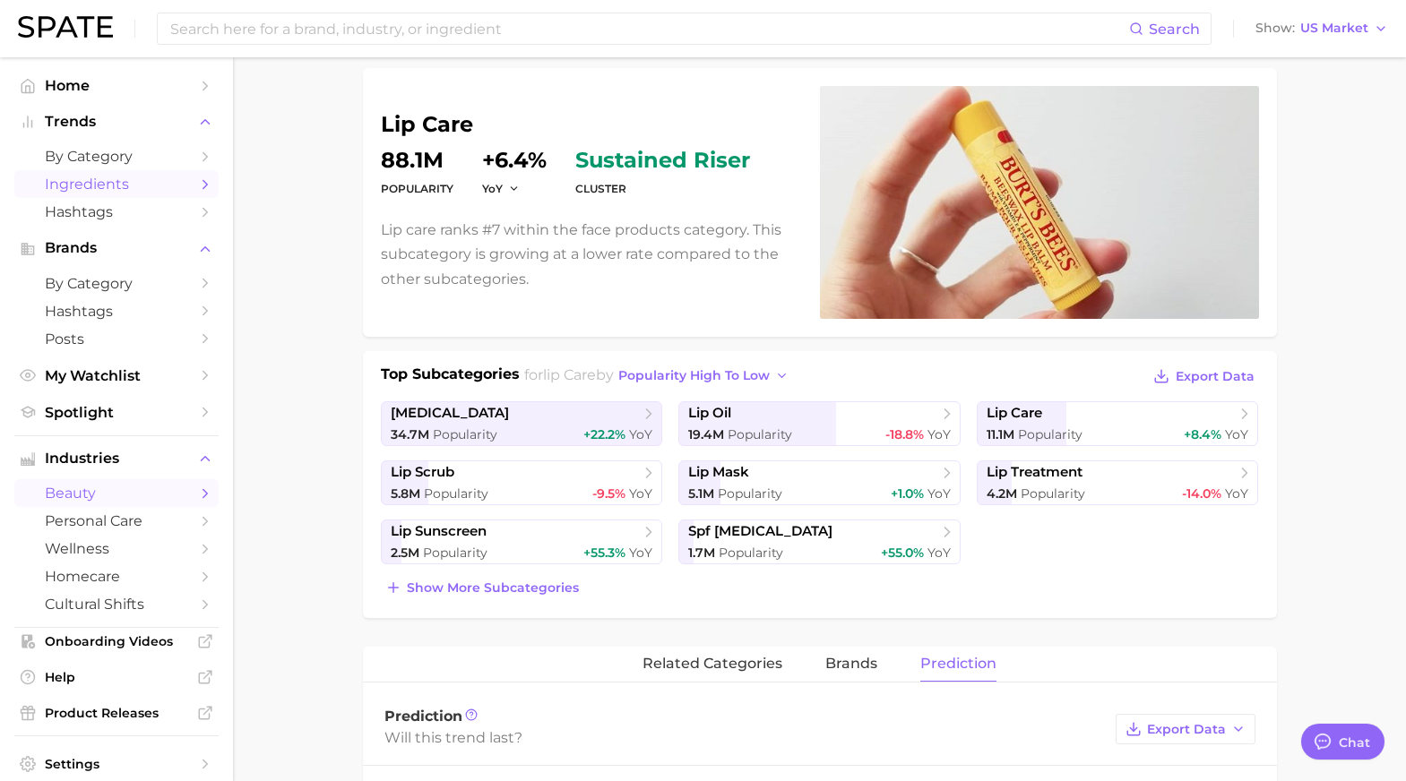
click at [97, 186] on span "Ingredients" at bounding box center [116, 184] width 143 height 17
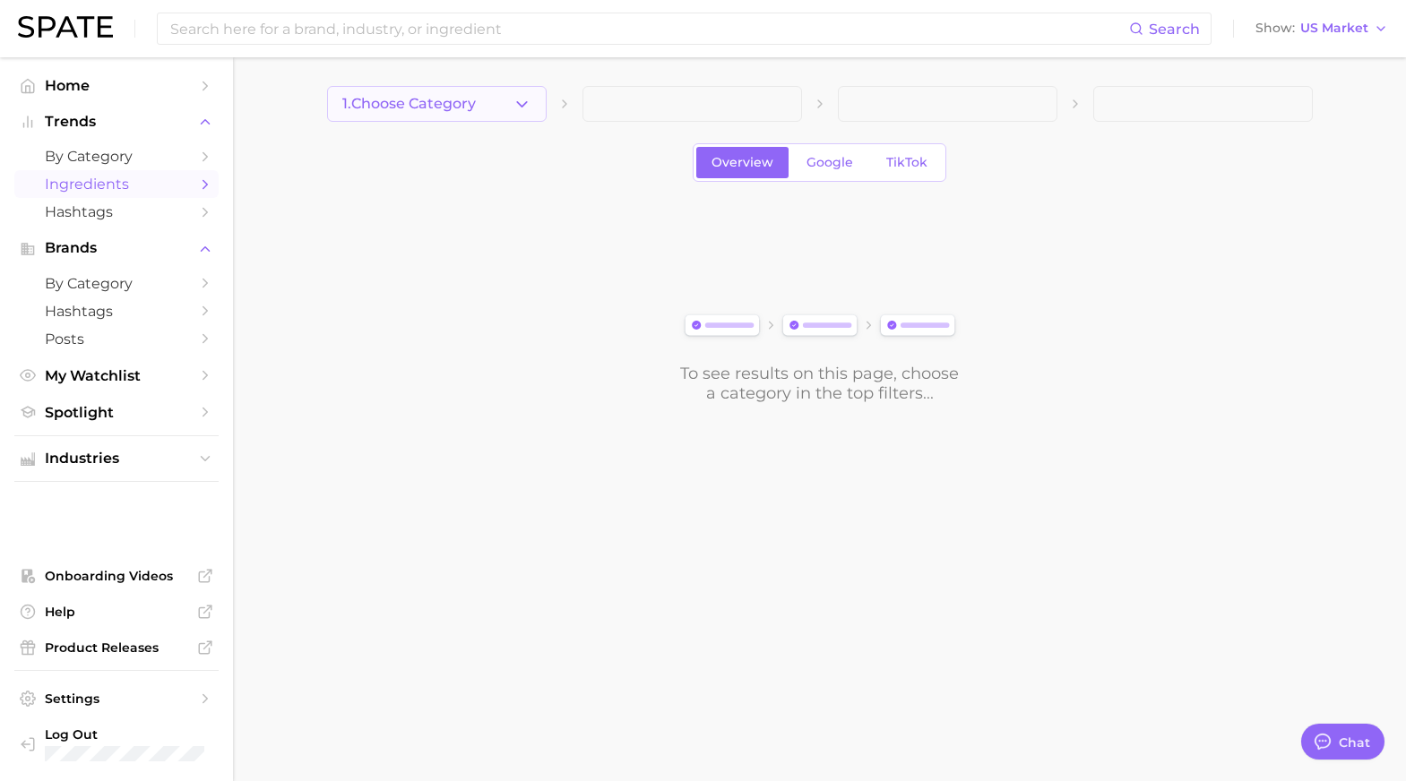
click at [479, 109] on button "1. Choose Category" at bounding box center [436, 104] width 219 height 36
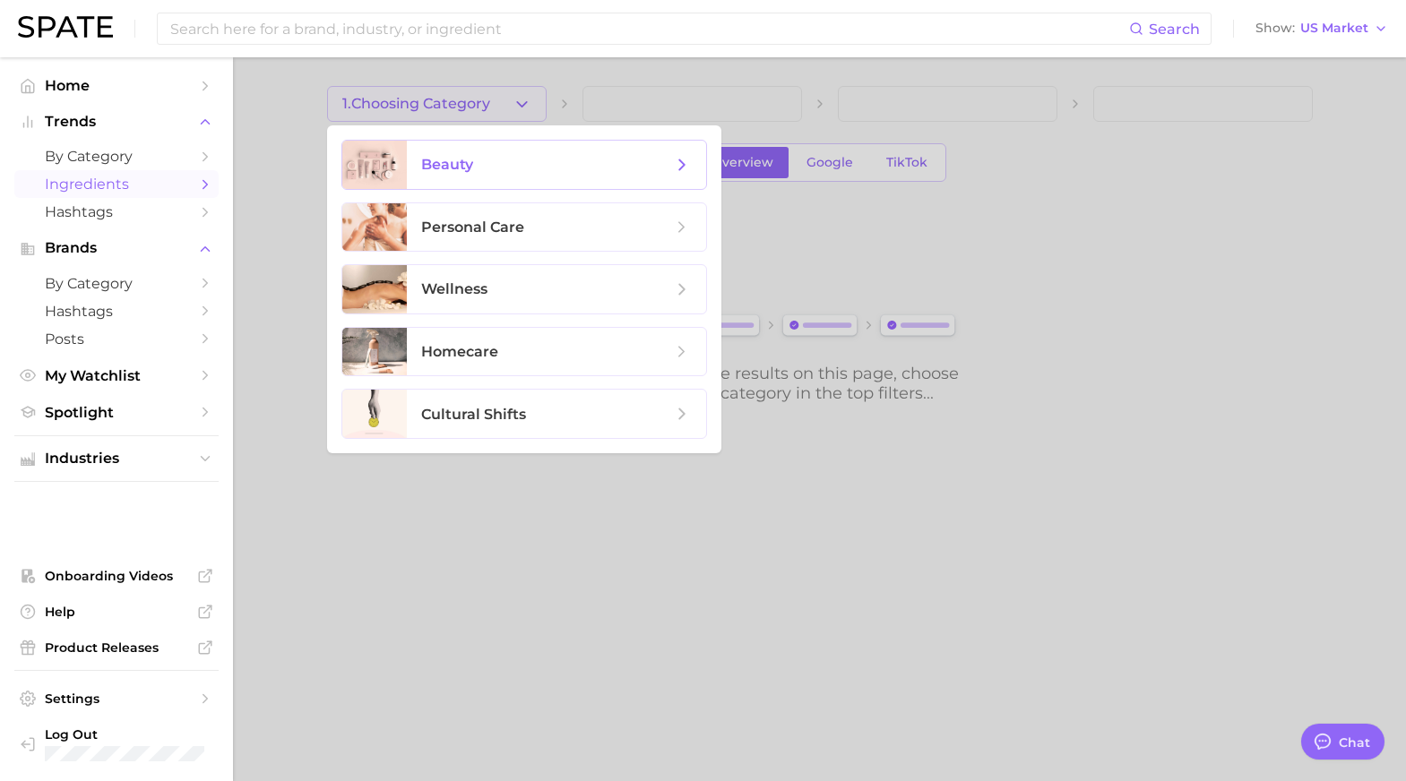
click at [478, 162] on span "beauty" at bounding box center [546, 165] width 251 height 20
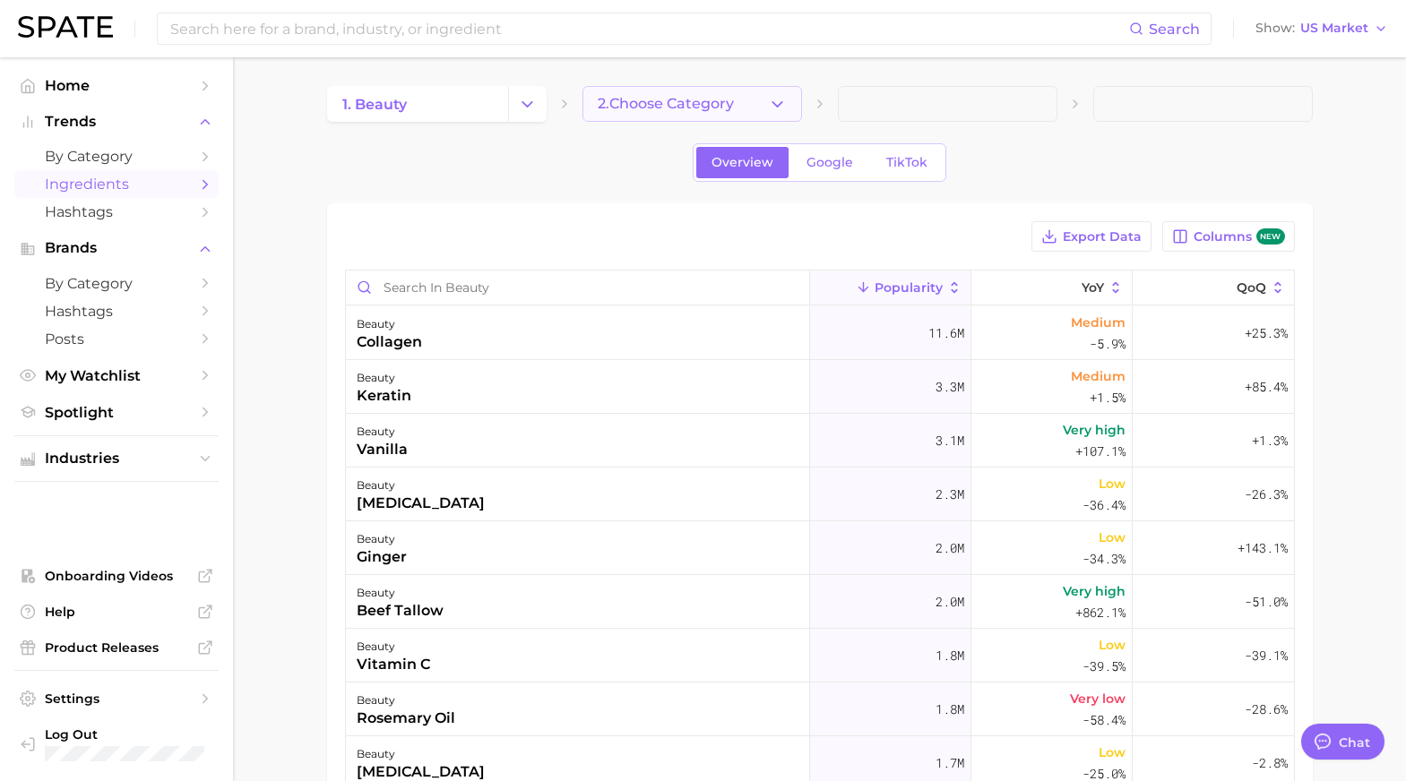
click at [644, 102] on span "2. Choose Category" at bounding box center [666, 104] width 136 height 16
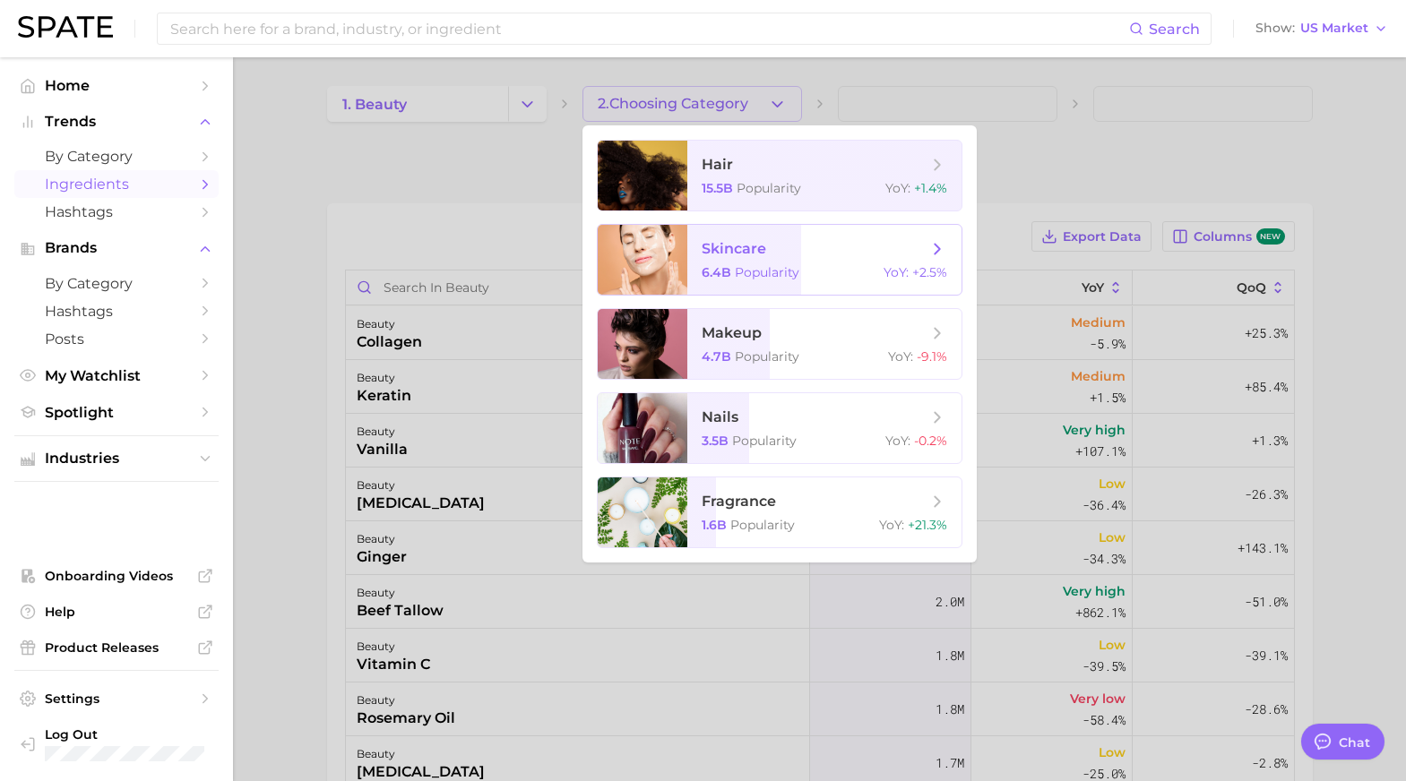
click at [688, 259] on span "skincare 6.4b Popularity YoY : +2.5%" at bounding box center [824, 260] width 274 height 70
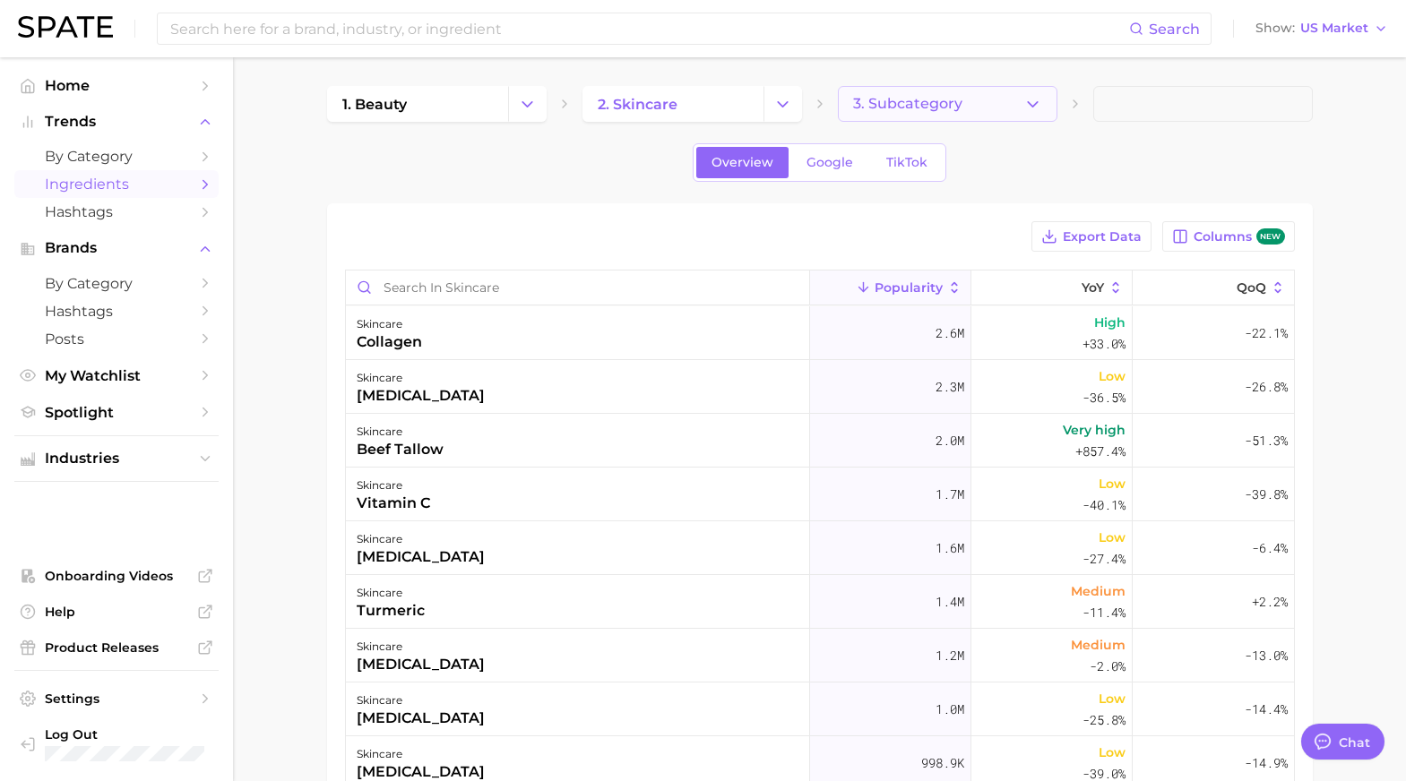
click at [951, 109] on span "3. Subcategory" at bounding box center [907, 104] width 109 height 16
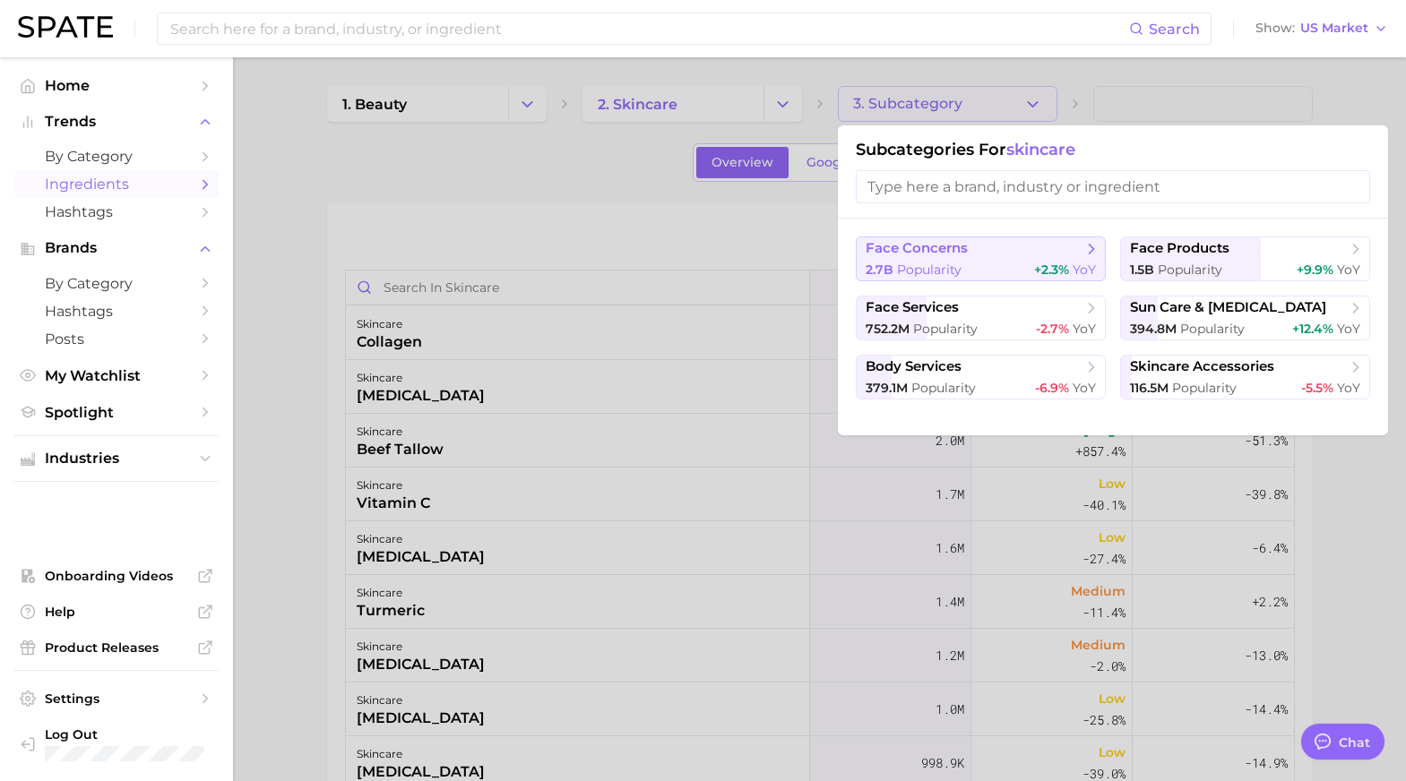
click at [983, 267] on div "2.7b Popularity +2.3% YoY" at bounding box center [980, 270] width 230 height 17
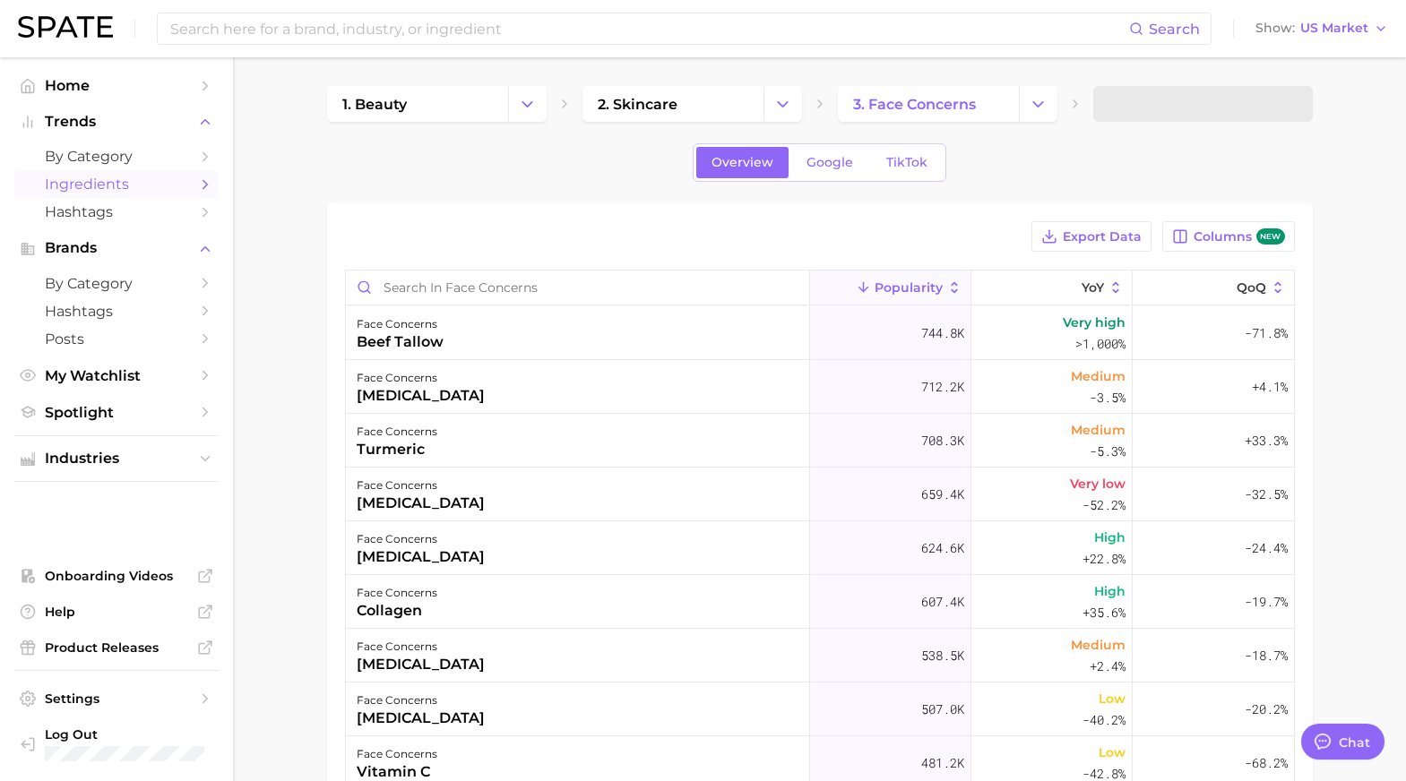
click at [1162, 99] on span at bounding box center [1202, 104] width 219 height 36
click at [1162, 106] on span at bounding box center [1202, 104] width 219 height 36
click at [1161, 108] on span "4. Subcategory" at bounding box center [1163, 104] width 111 height 16
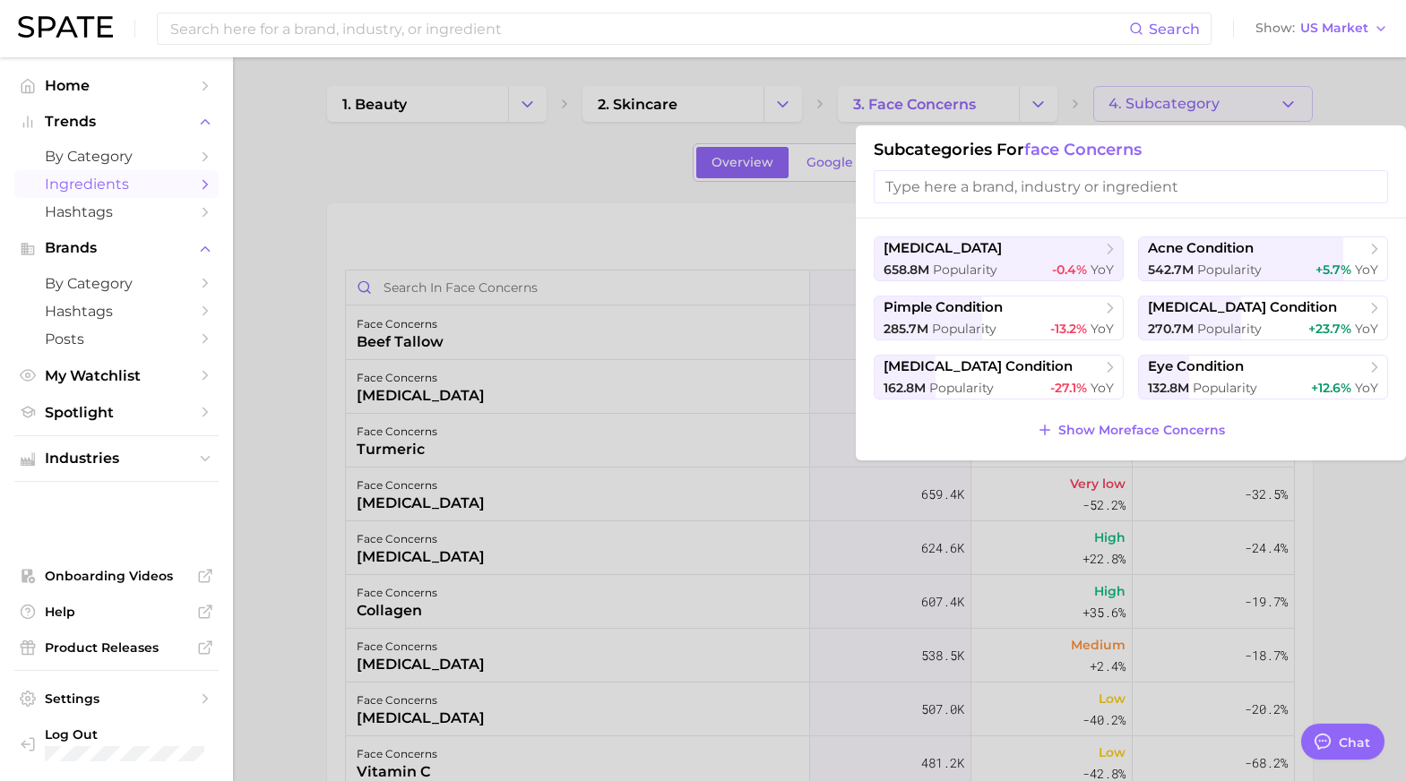
click at [990, 99] on div at bounding box center [703, 390] width 1406 height 781
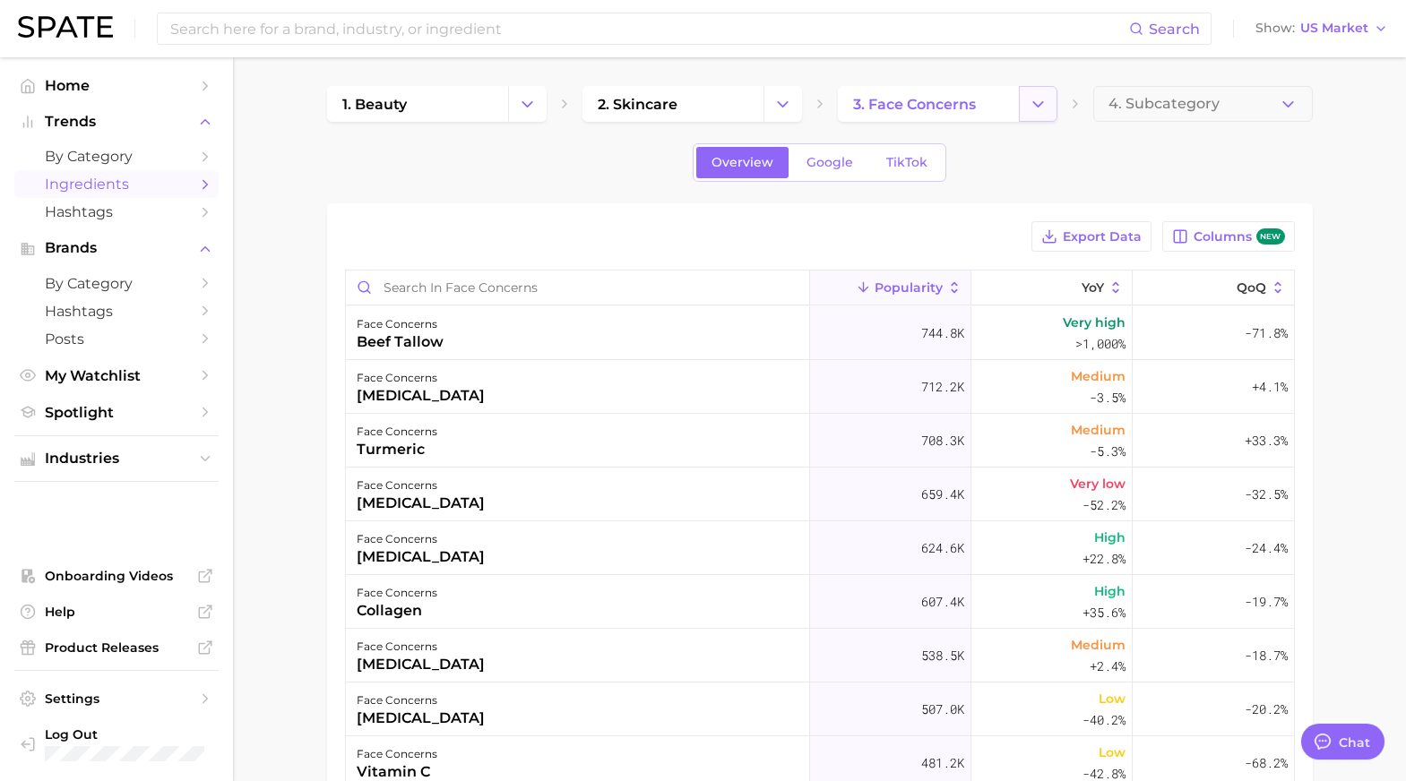
click at [1034, 107] on icon "Change Category" at bounding box center [1037, 104] width 19 height 19
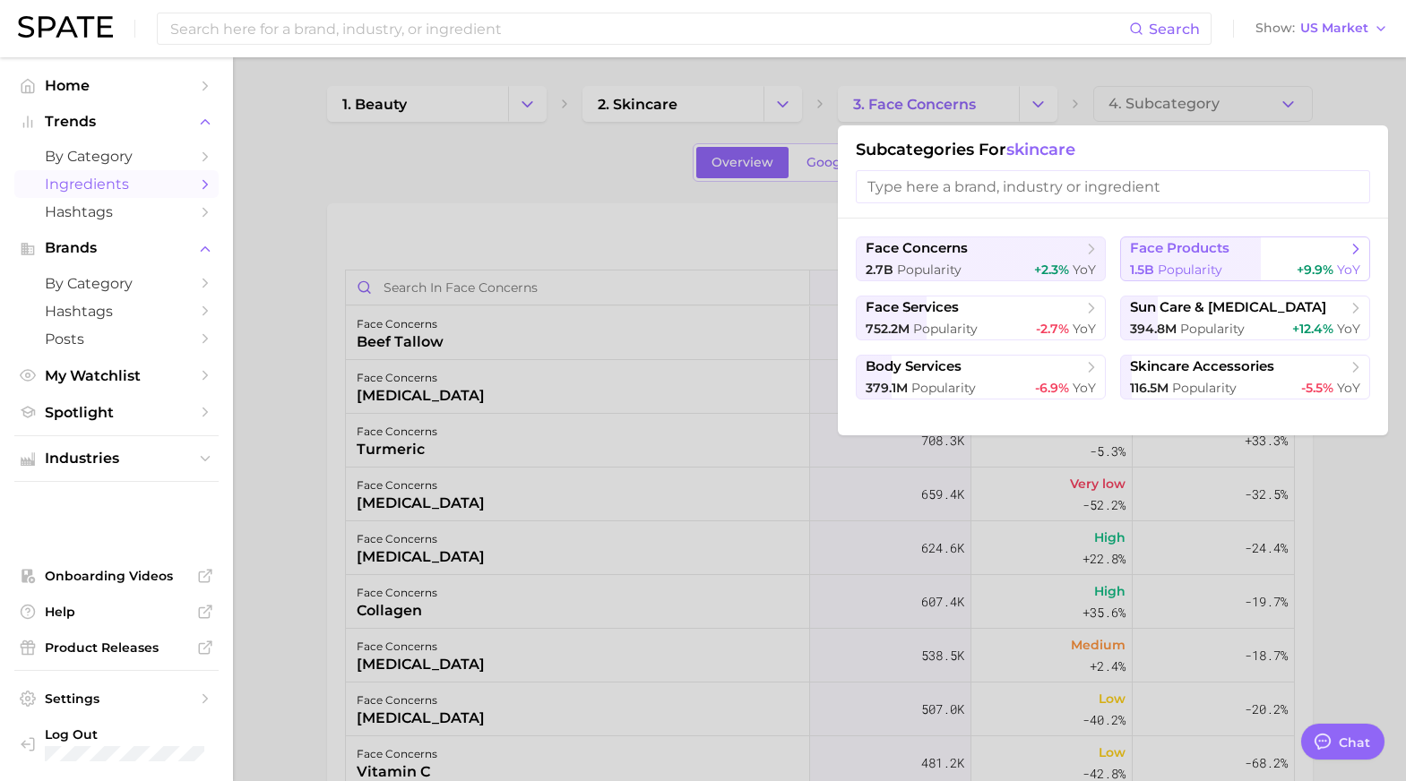
click at [1218, 262] on span "Popularity" at bounding box center [1189, 270] width 65 height 16
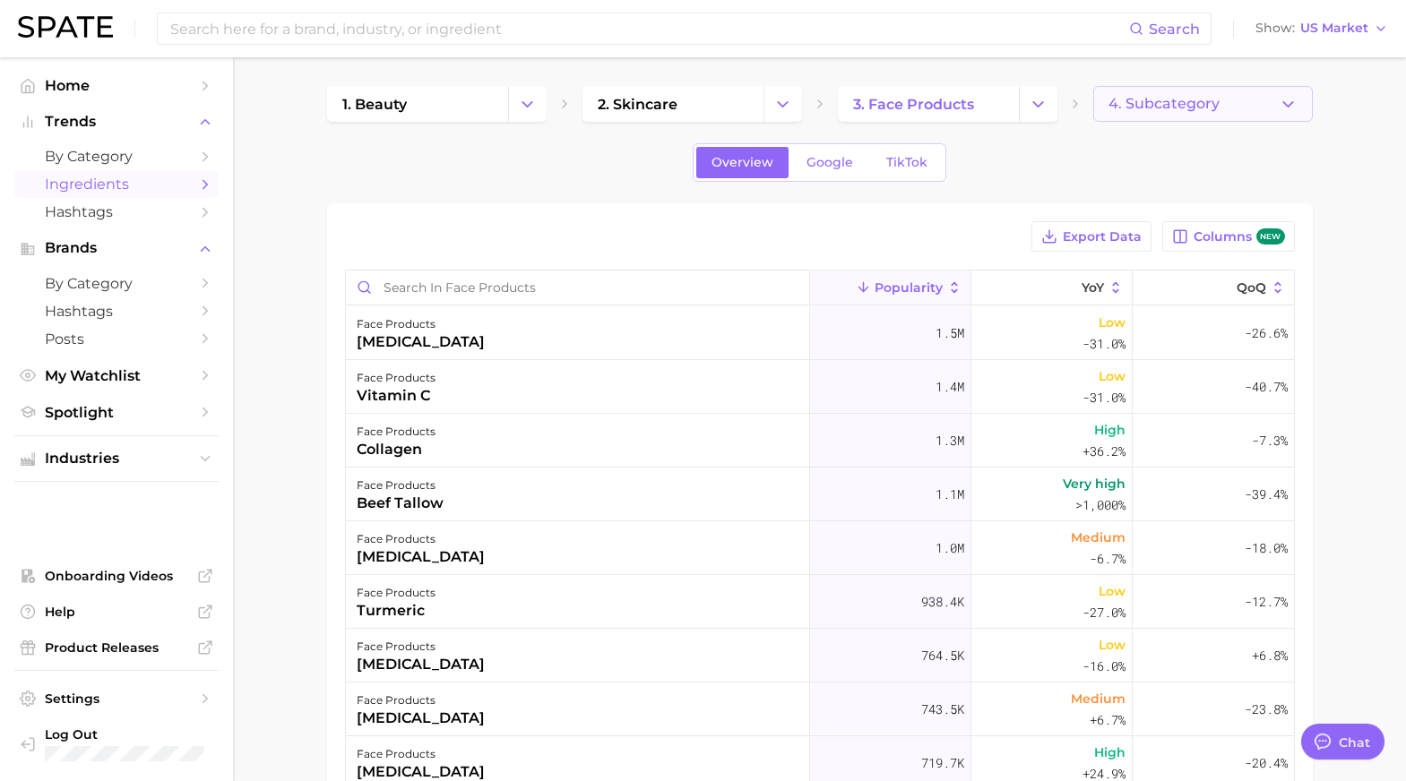
click at [1278, 98] on icon "button" at bounding box center [1287, 104] width 19 height 19
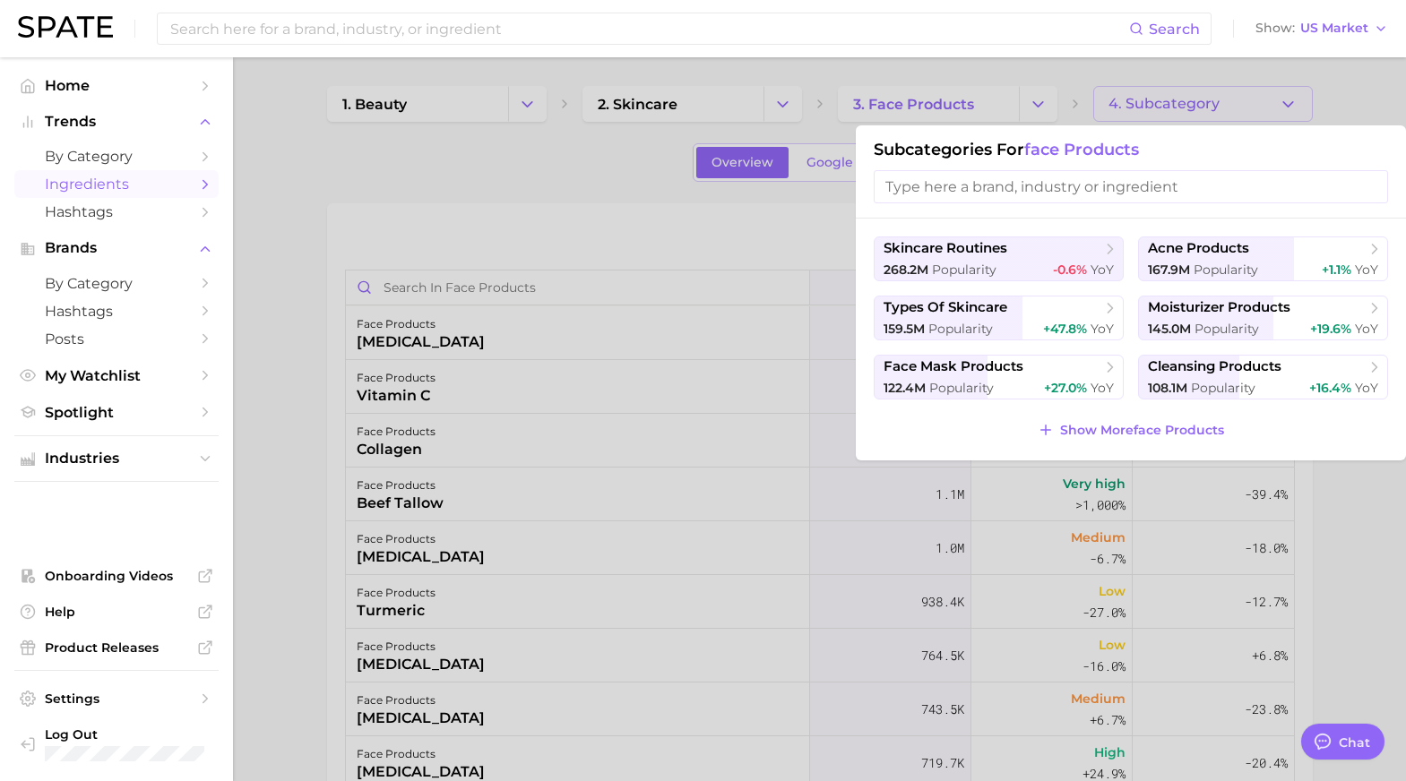
click at [1221, 381] on span "Popularity" at bounding box center [1223, 388] width 65 height 16
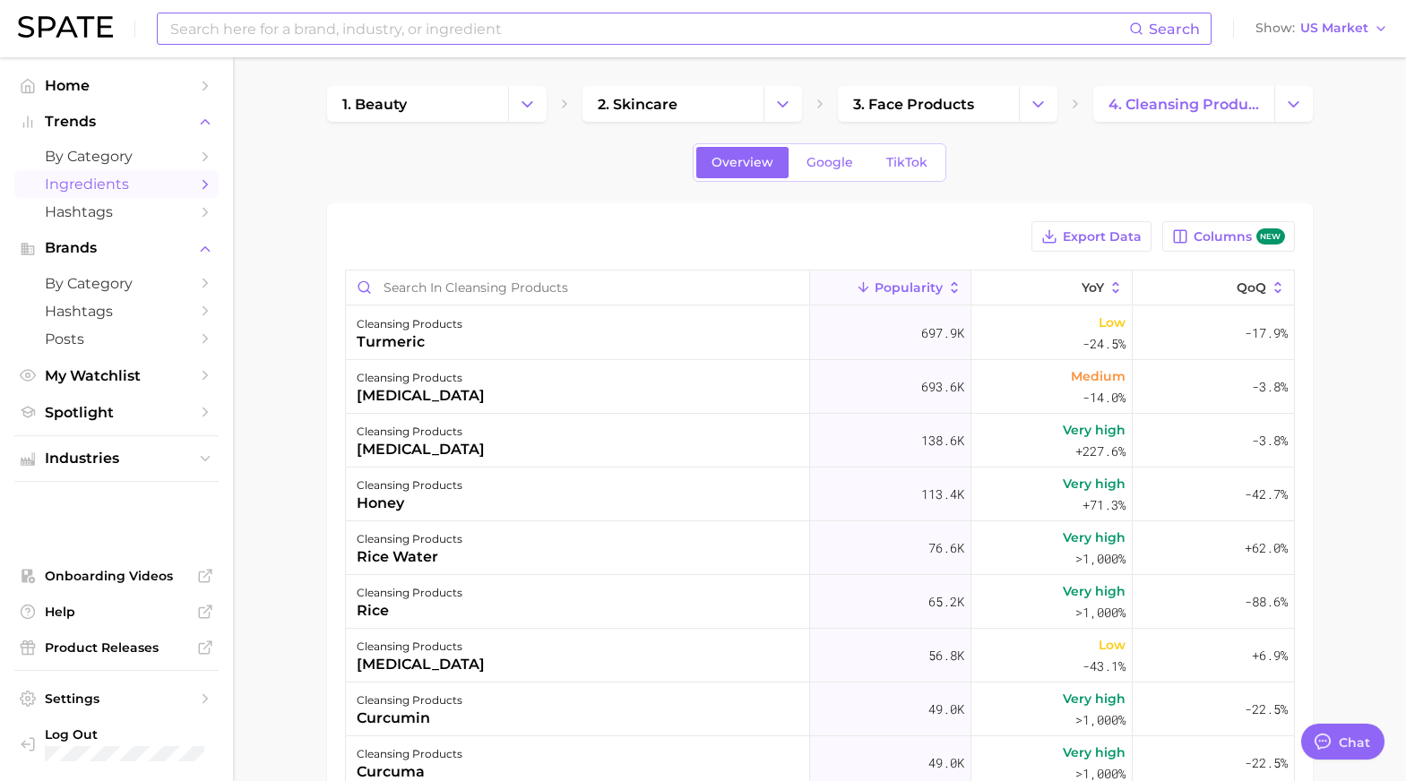
type textarea "x"
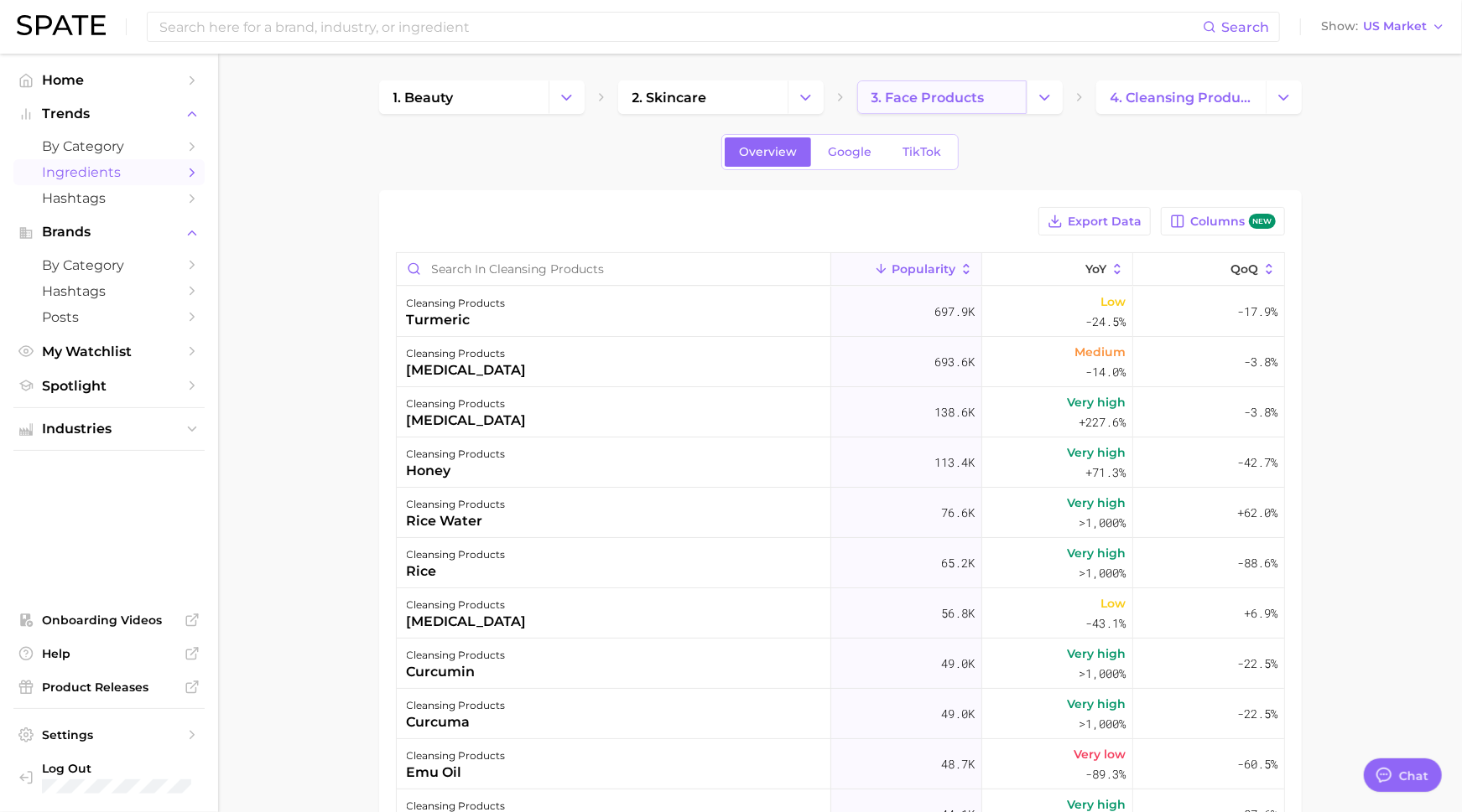
scroll to position [4, 0]
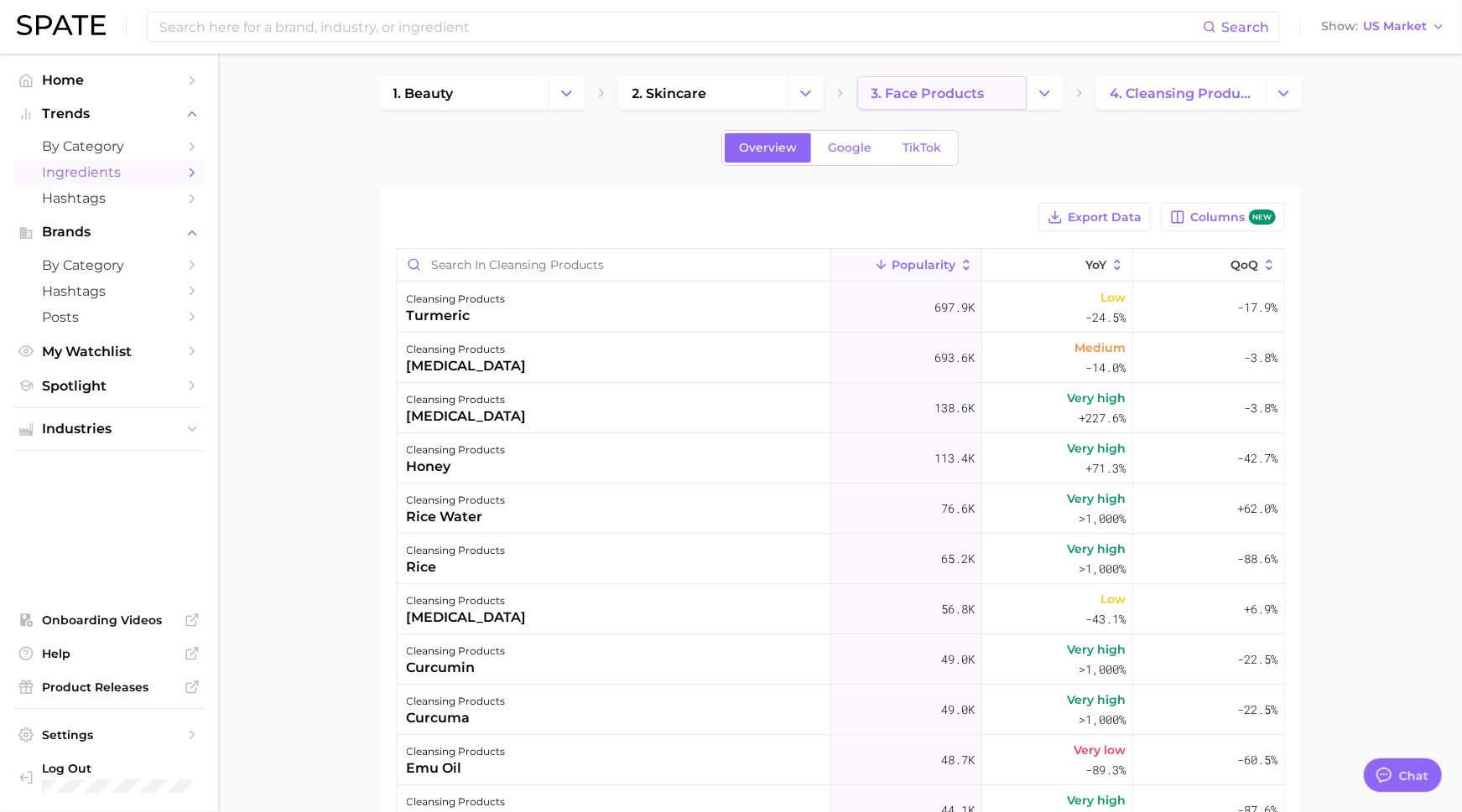
click at [1004, 97] on link "3. face products" at bounding box center [942, 94] width 169 height 34
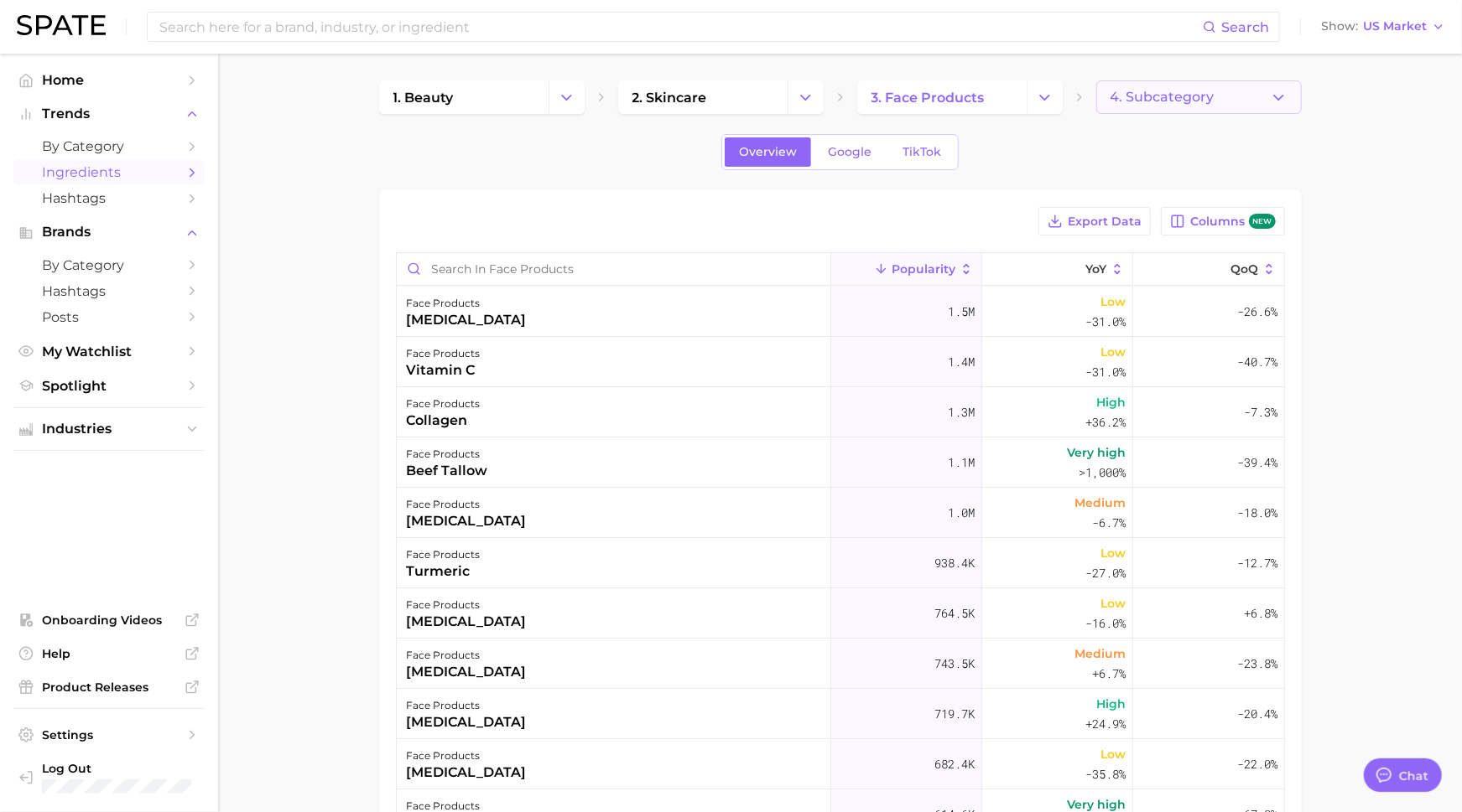
click at [1171, 97] on span "4. Subcategory" at bounding box center [1162, 97] width 104 height 15
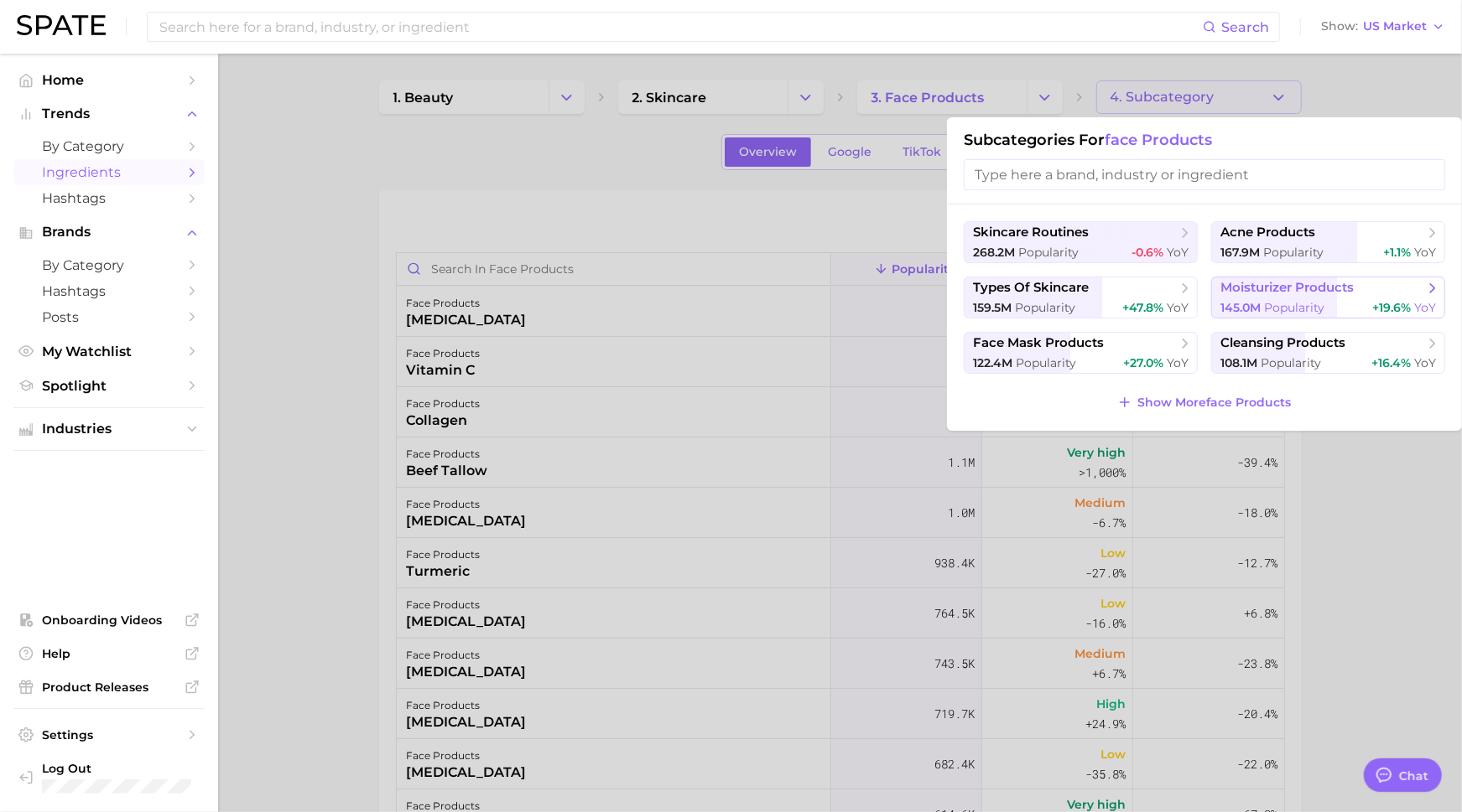
click at [1273, 294] on span "moisturizer products" at bounding box center [1323, 288] width 204 height 17
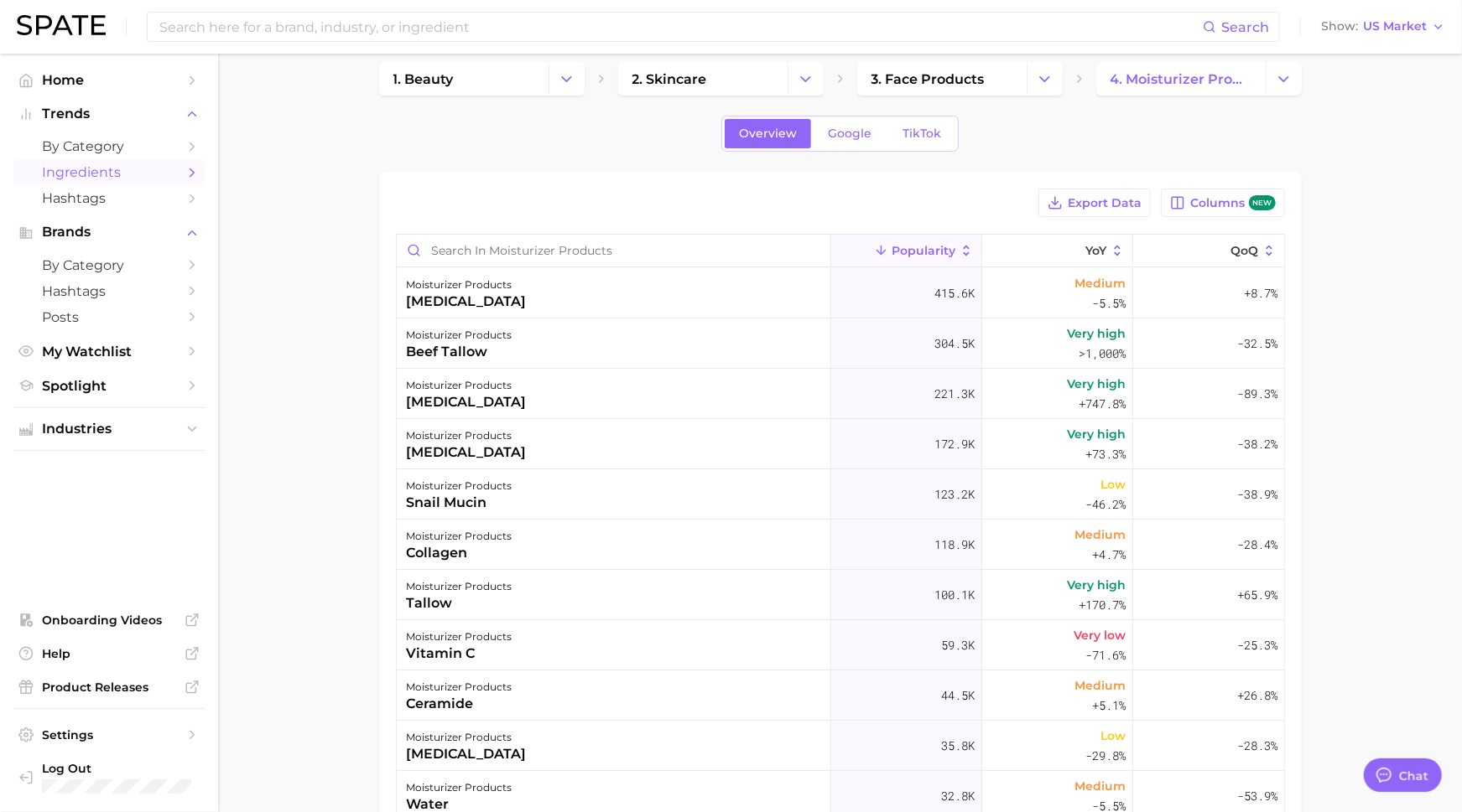
scroll to position [22, 0]
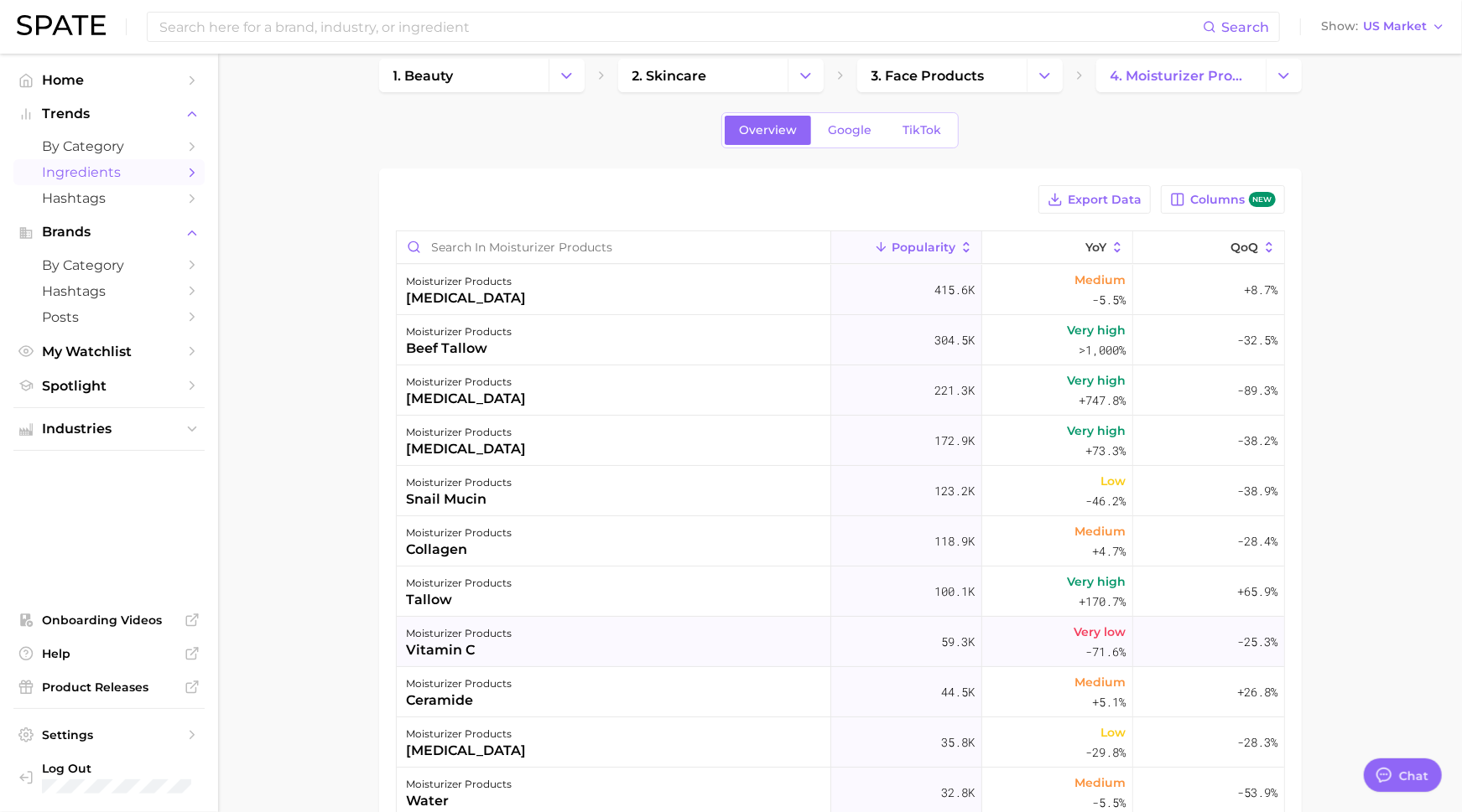
click at [577, 654] on div "moisturizer products vitamin c" at bounding box center [614, 642] width 434 height 51
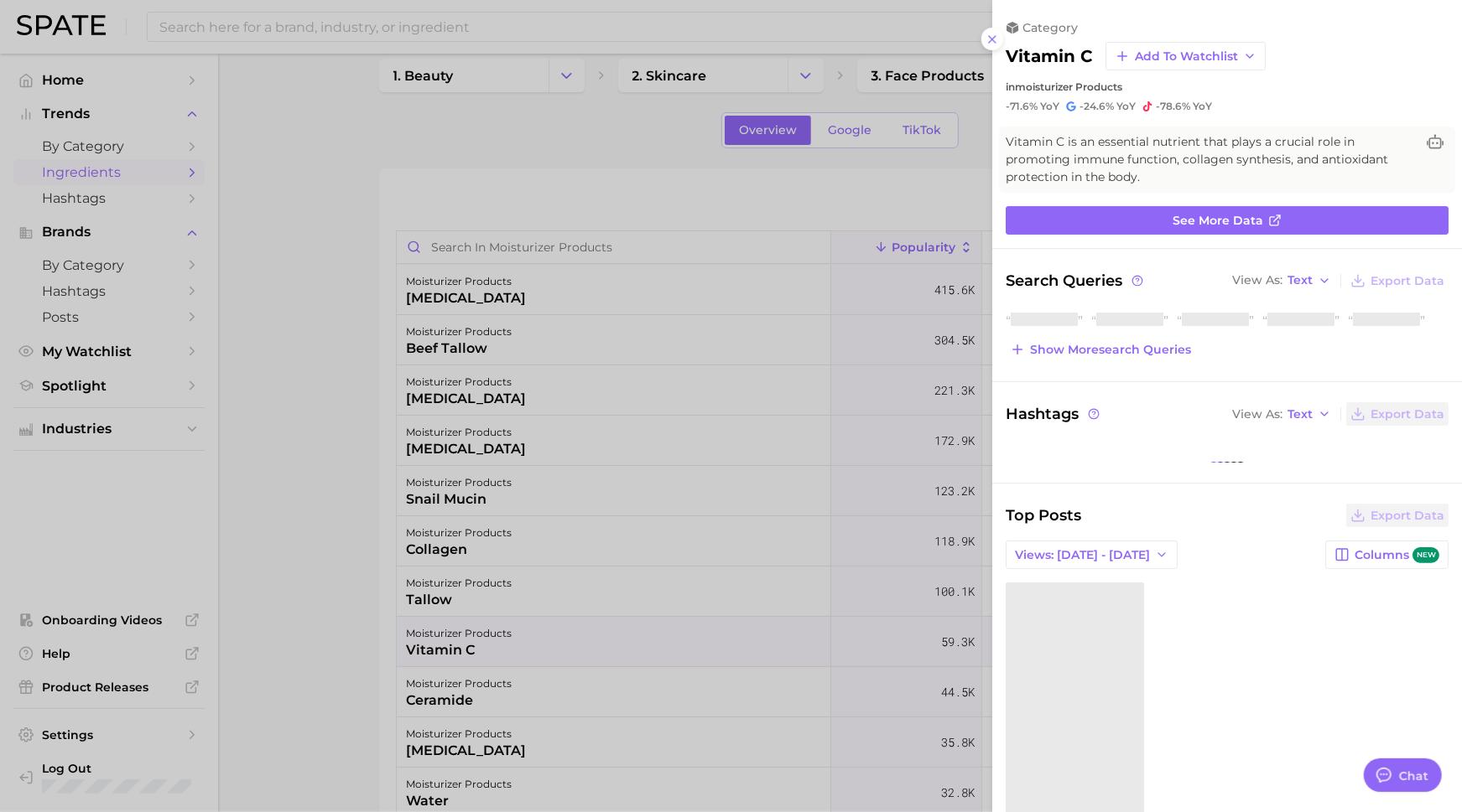
click at [452, 144] on div at bounding box center [731, 406] width 1462 height 812
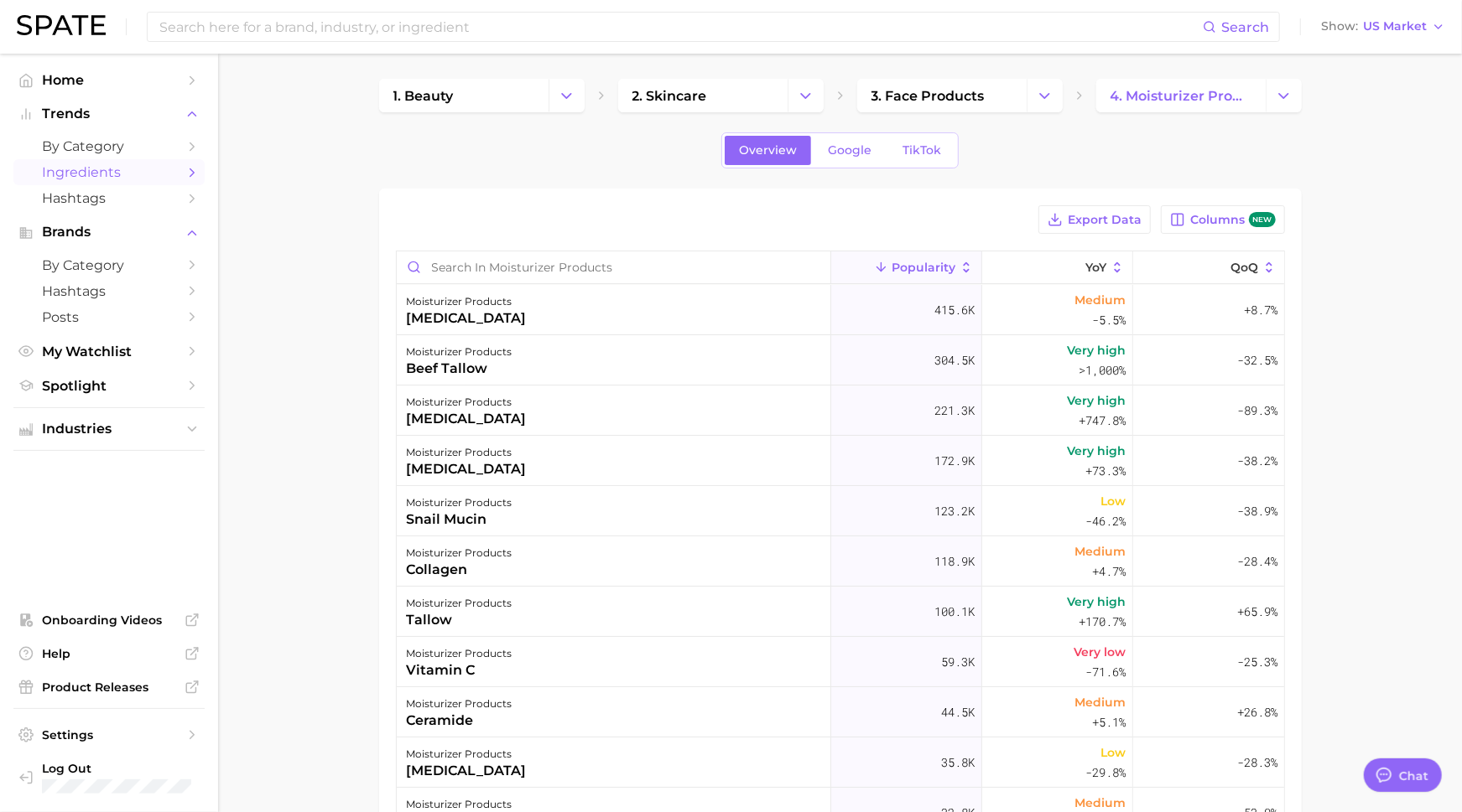
scroll to position [0, 0]
click at [1155, 101] on span "4. moisturizer products" at bounding box center [1180, 97] width 141 height 16
click at [1283, 99] on polyline "Change Category" at bounding box center [1283, 96] width 9 height 4
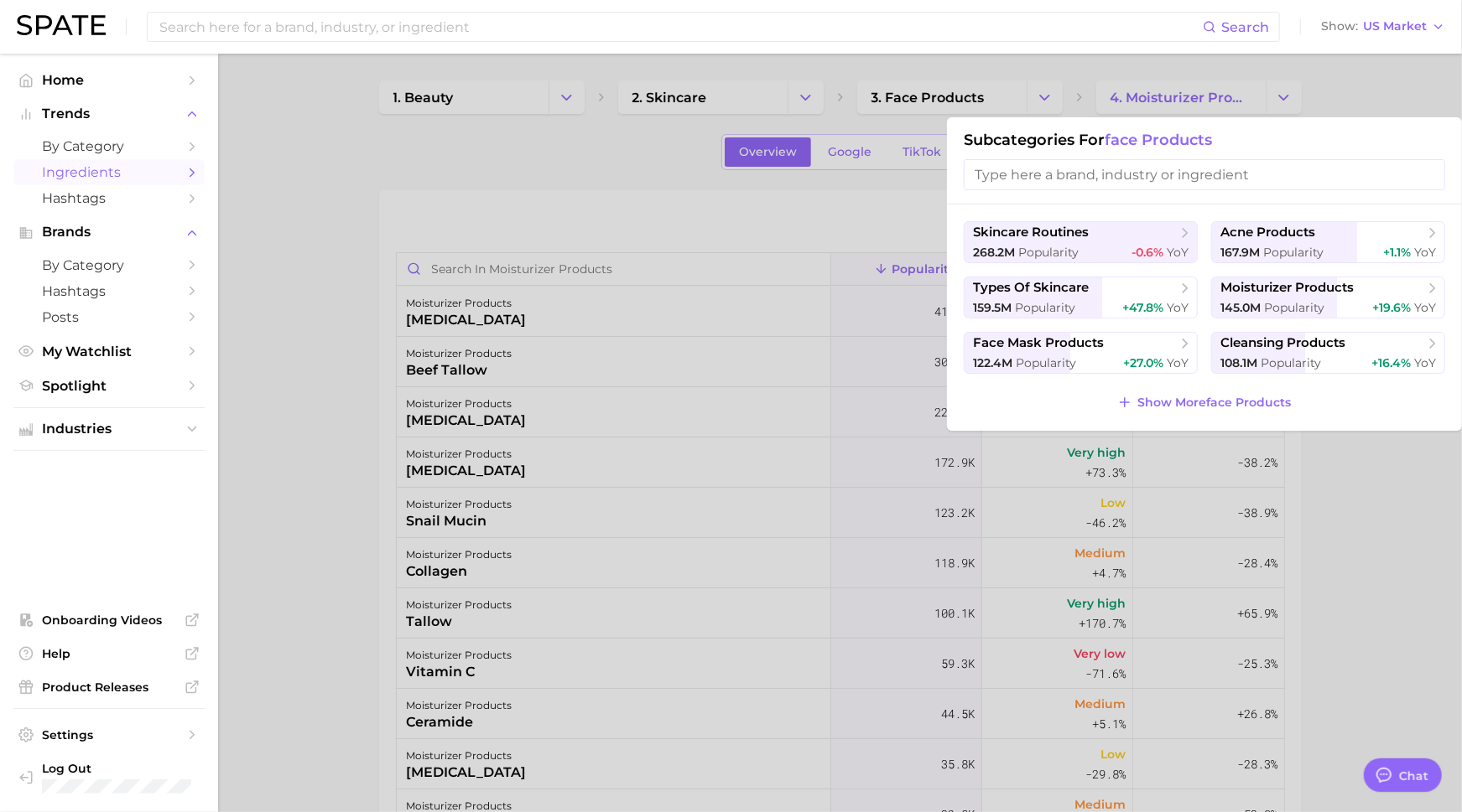
click at [1067, 355] on span "Popularity" at bounding box center [1045, 363] width 61 height 15
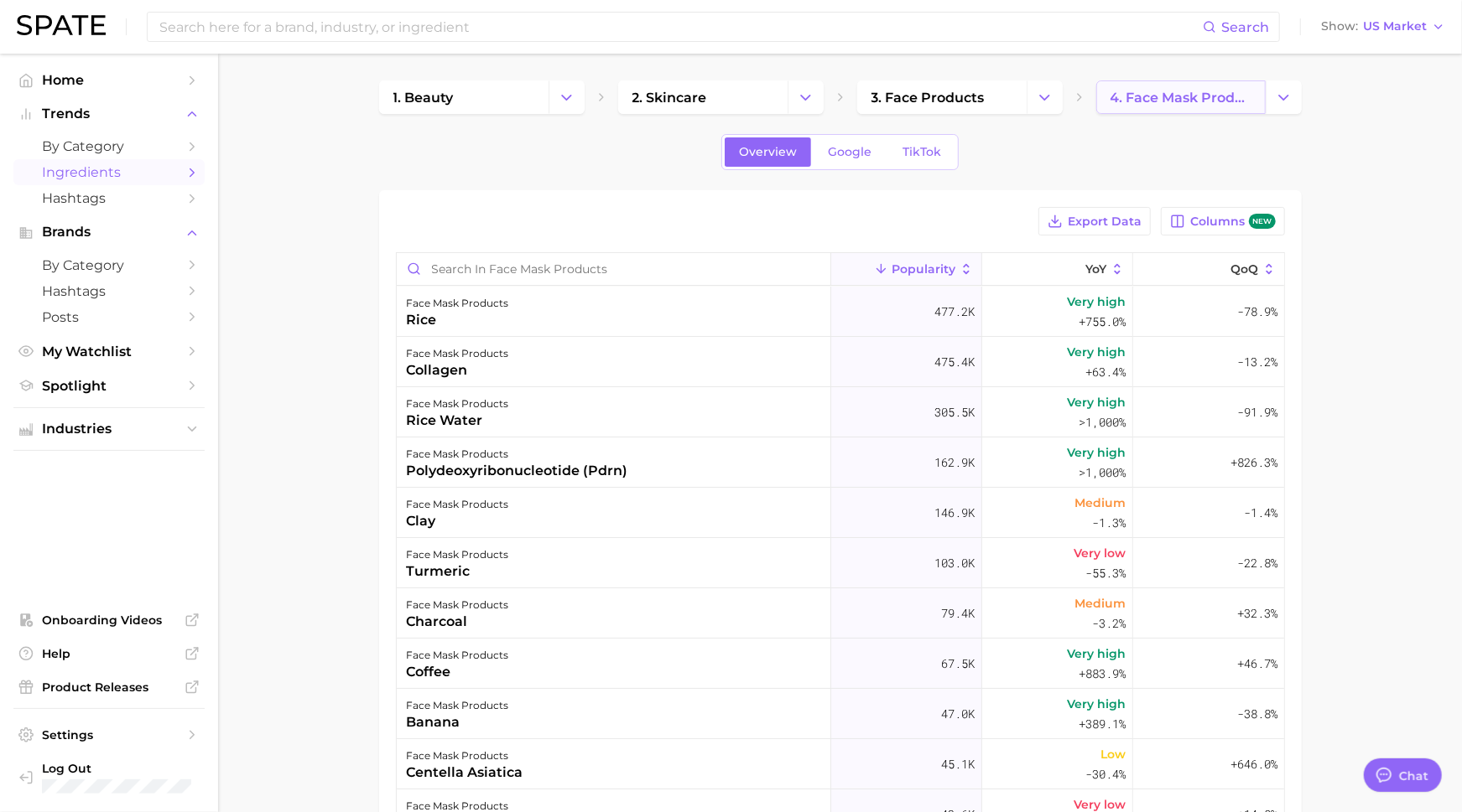
click at [1188, 100] on span "4. face mask products" at bounding box center [1180, 97] width 141 height 16
click at [1281, 100] on icon "Change Category" at bounding box center [1283, 97] width 18 height 18
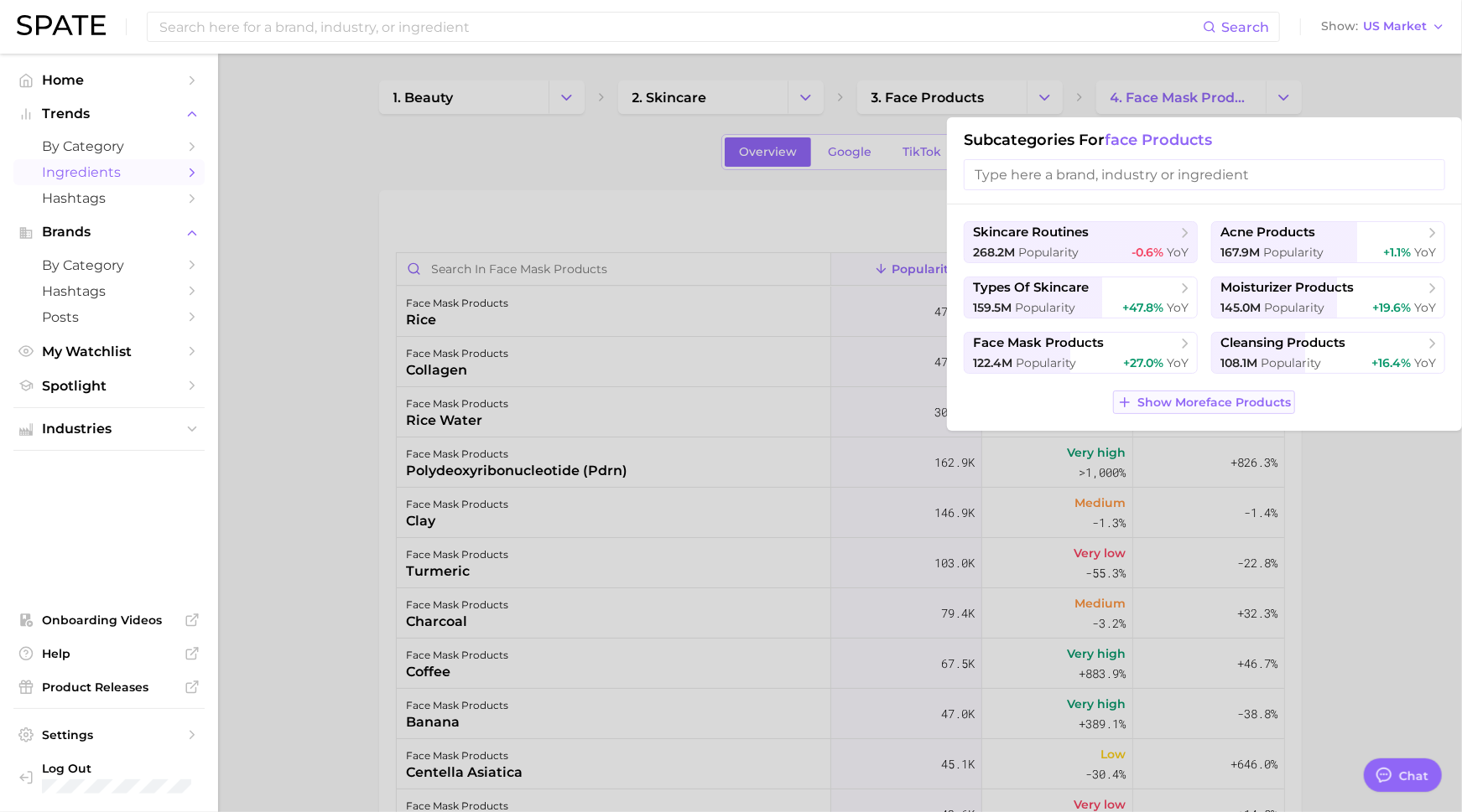
click at [1263, 399] on span "Show More face products" at bounding box center [1214, 402] width 154 height 14
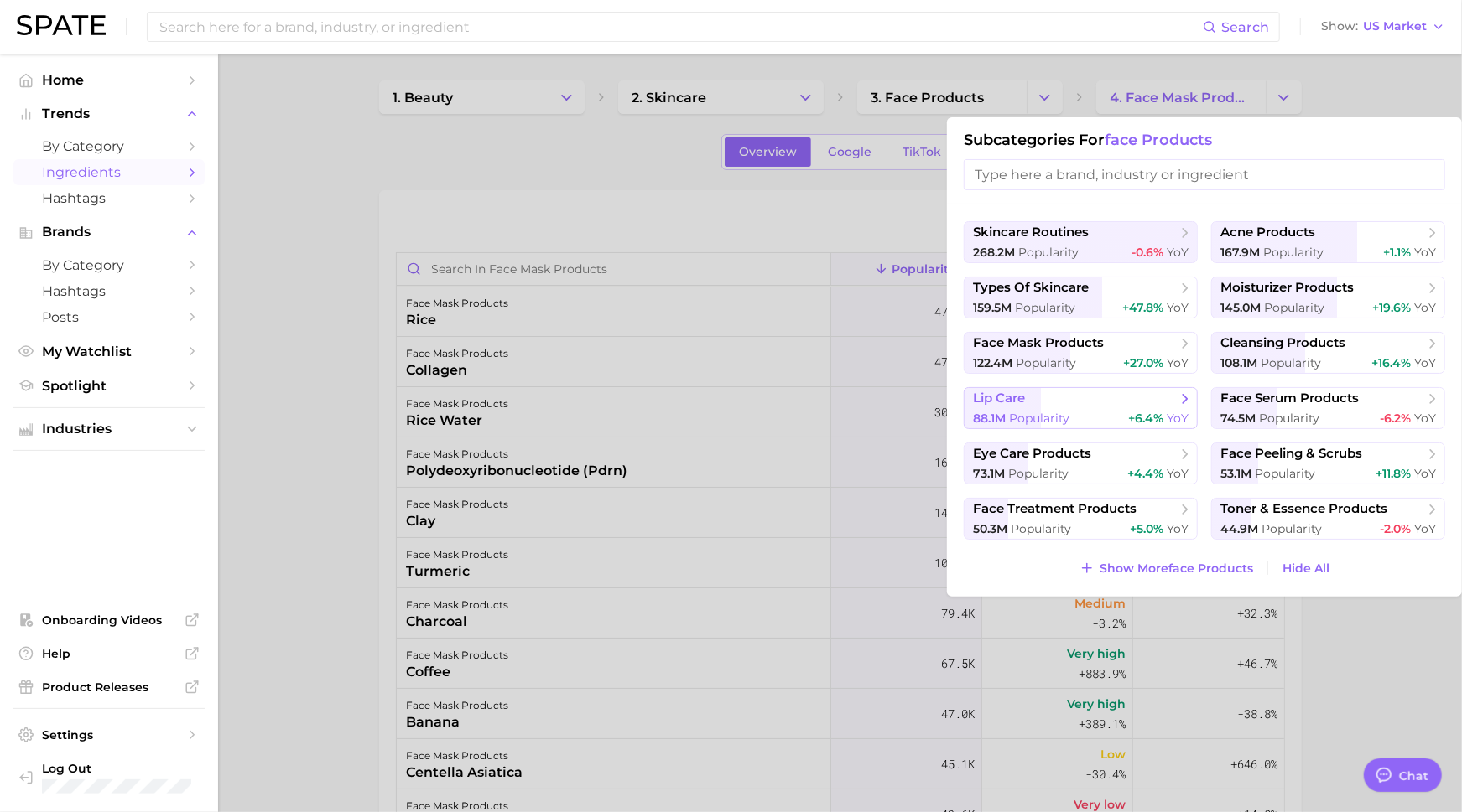
click at [1076, 421] on div "88.1m Popularity +6.4% YoY" at bounding box center [1080, 418] width 215 height 16
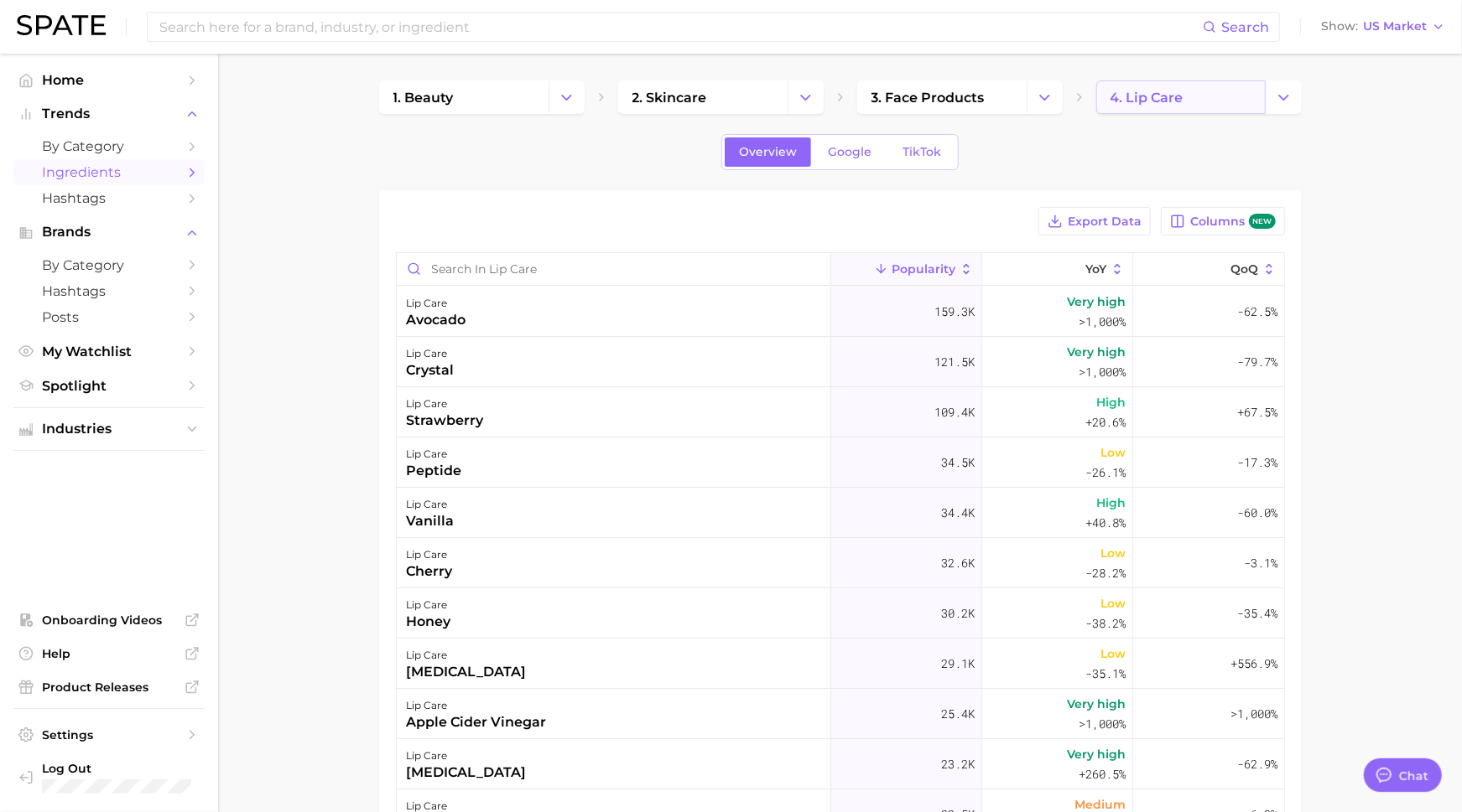
click at [1176, 104] on span "4. lip care" at bounding box center [1147, 97] width 73 height 16
click at [1279, 98] on icon "Change Category" at bounding box center [1283, 97] width 18 height 18
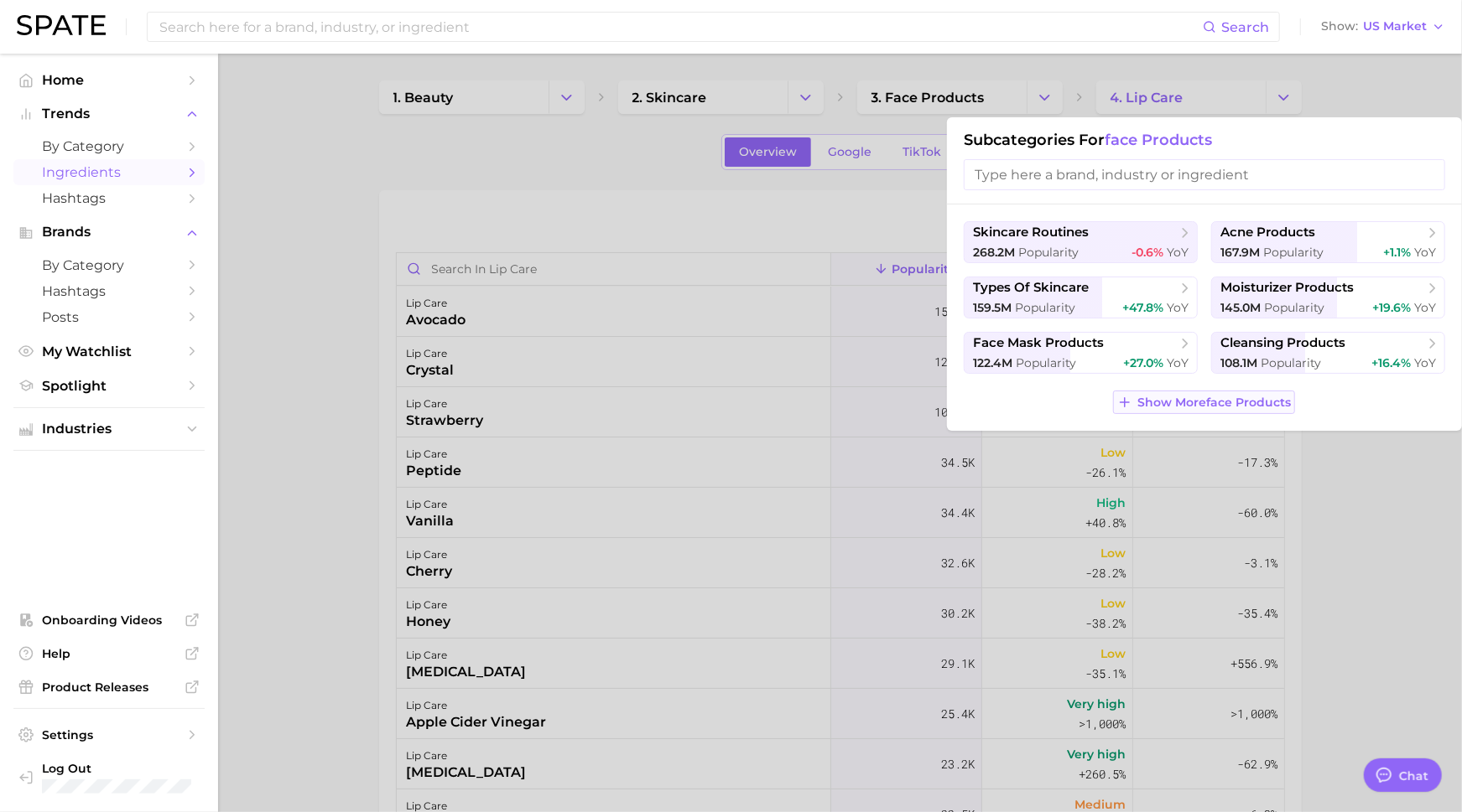
click at [1242, 399] on span "Show More face products" at bounding box center [1214, 402] width 154 height 14
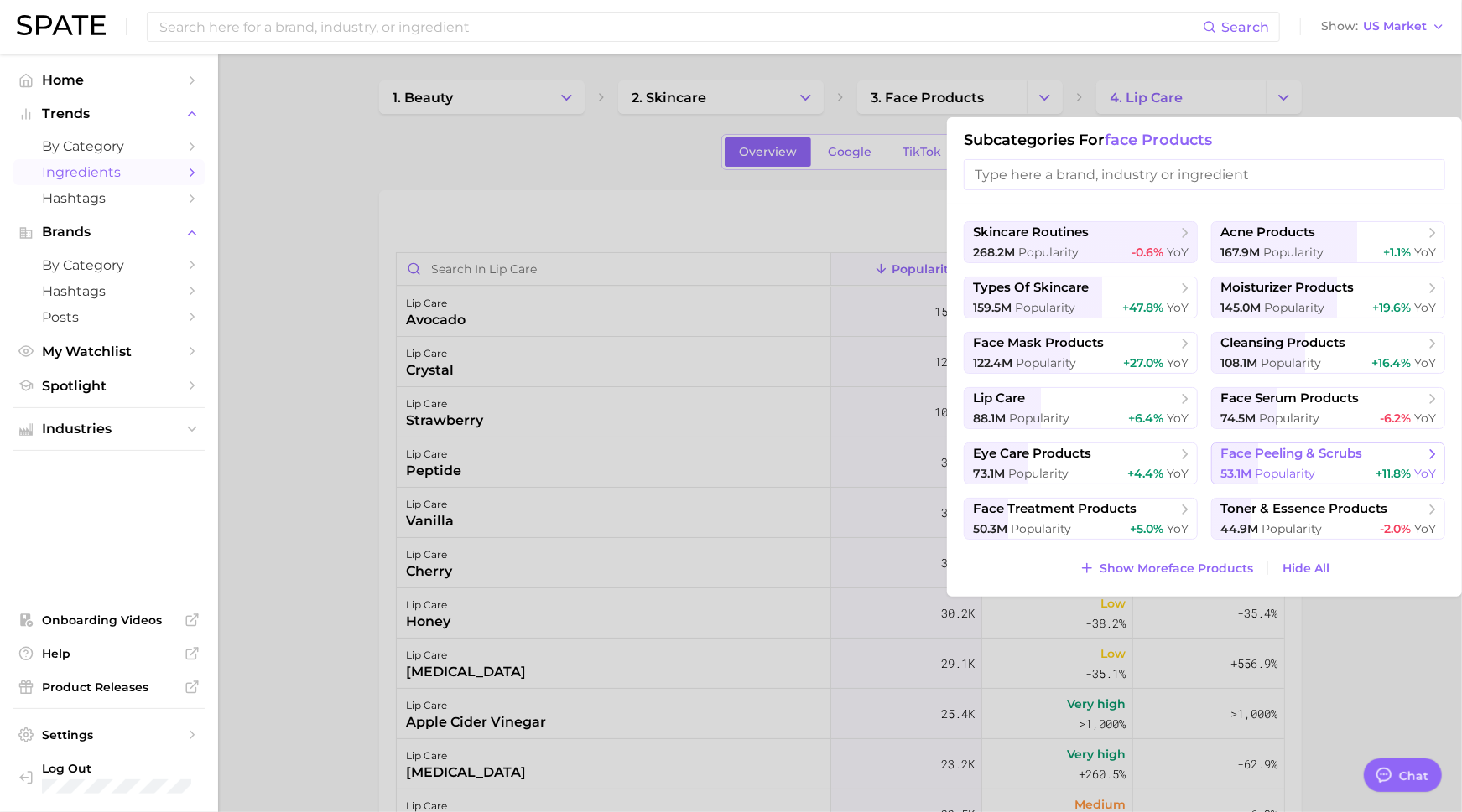
click at [1259, 453] on span "face peeling & scrubs" at bounding box center [1291, 454] width 141 height 16
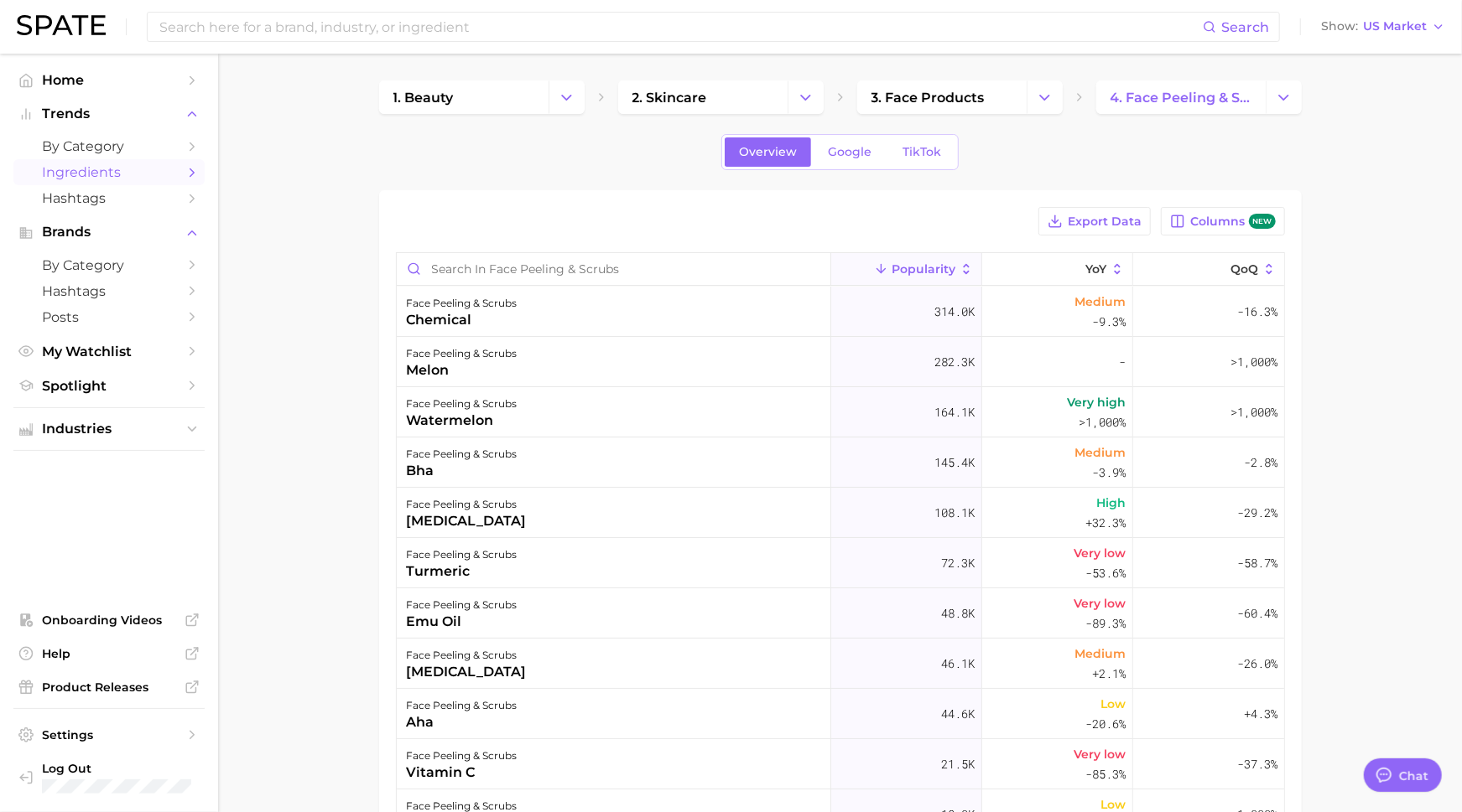
scroll to position [9, 0]
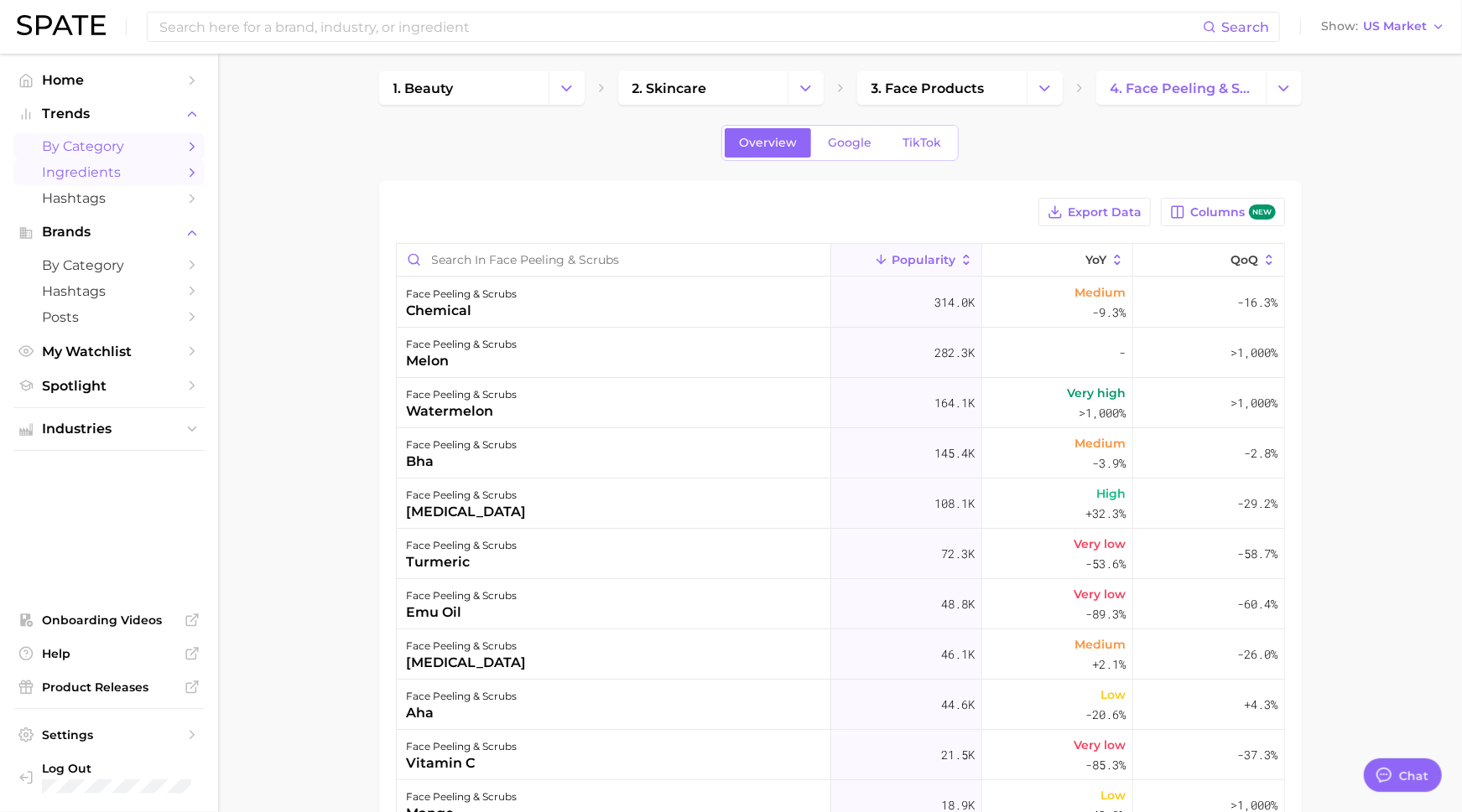
click at [72, 146] on span "by Category" at bounding box center [109, 146] width 134 height 16
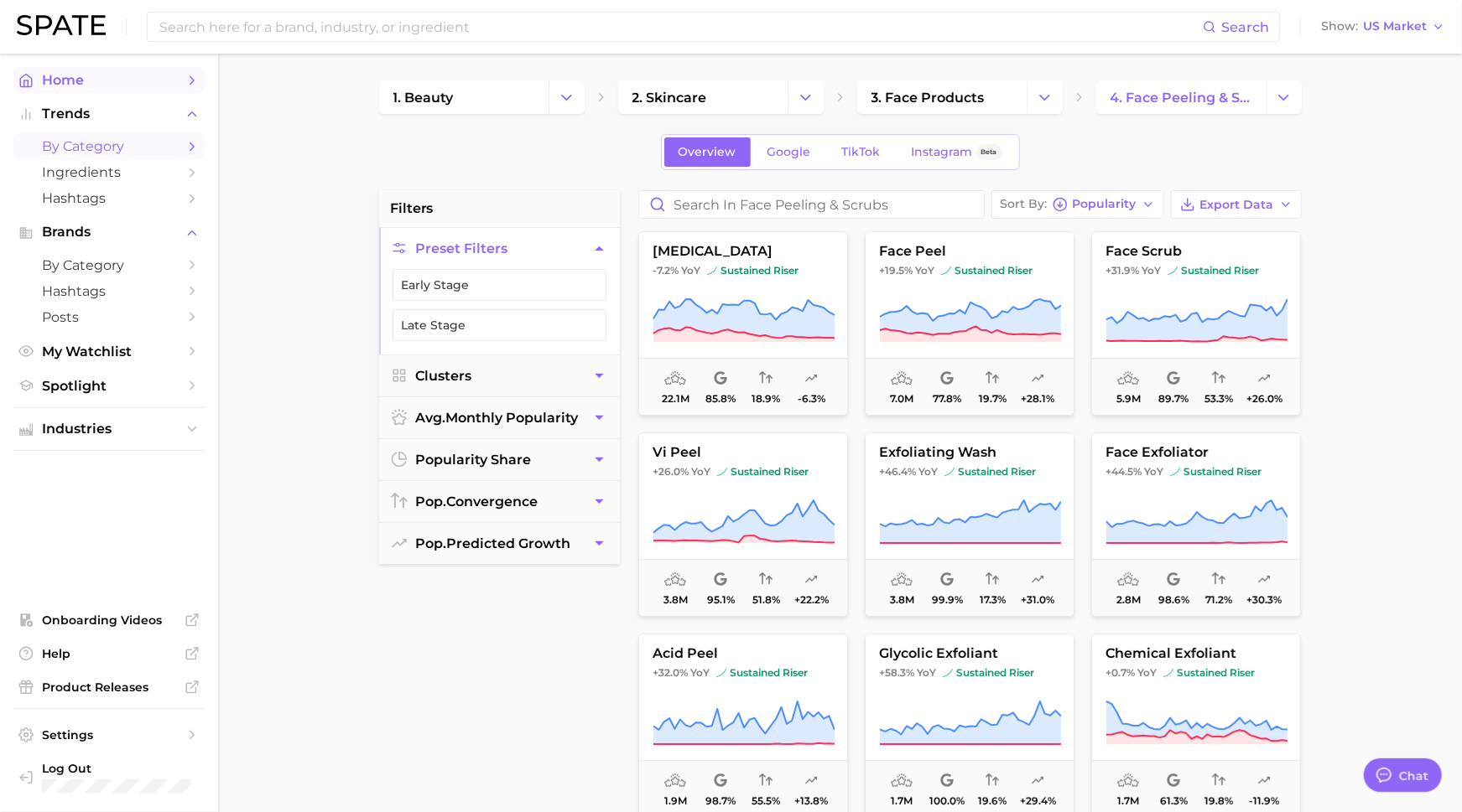
click at [79, 81] on span "Home" at bounding box center [109, 80] width 134 height 16
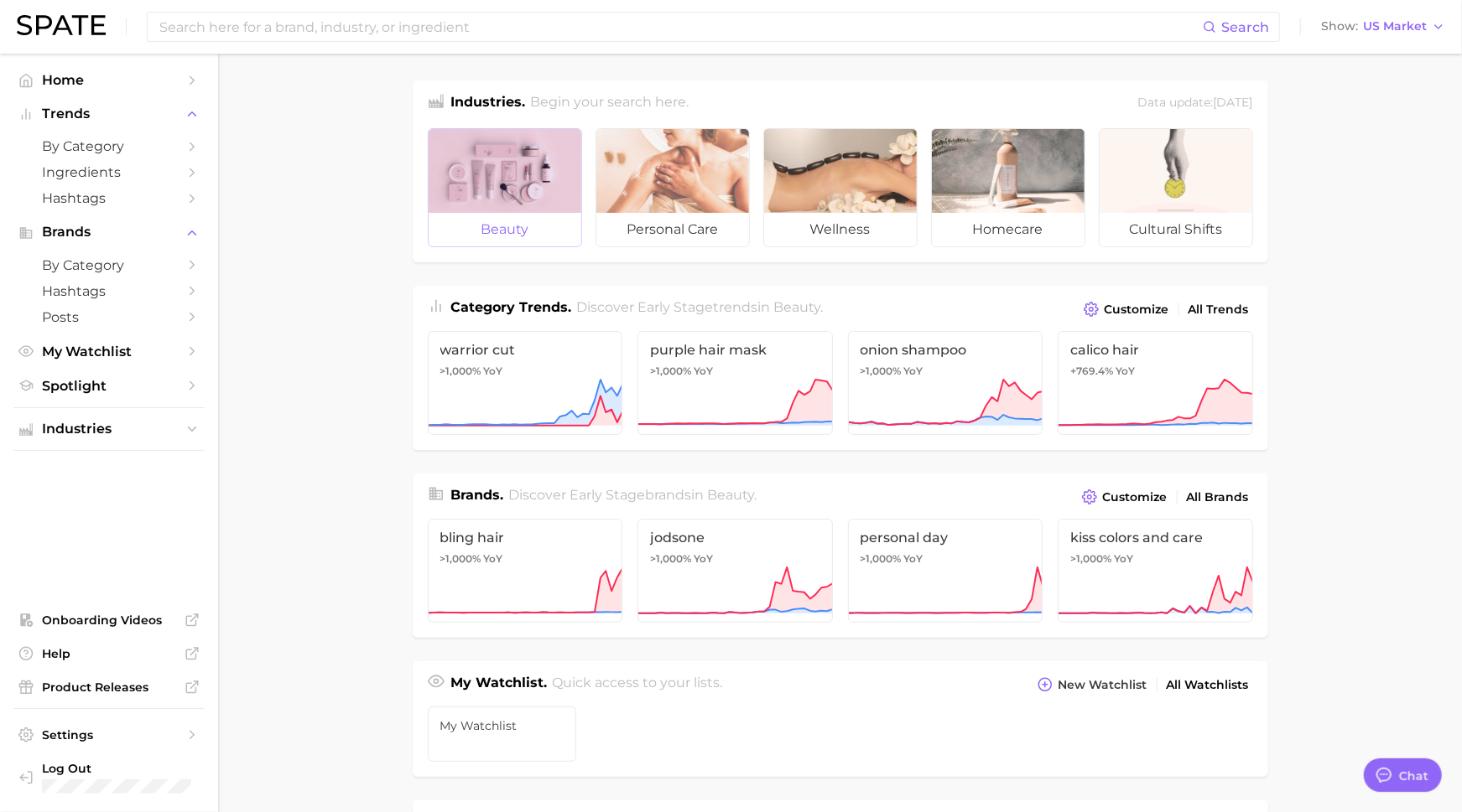
click at [487, 180] on div at bounding box center [504, 171] width 153 height 84
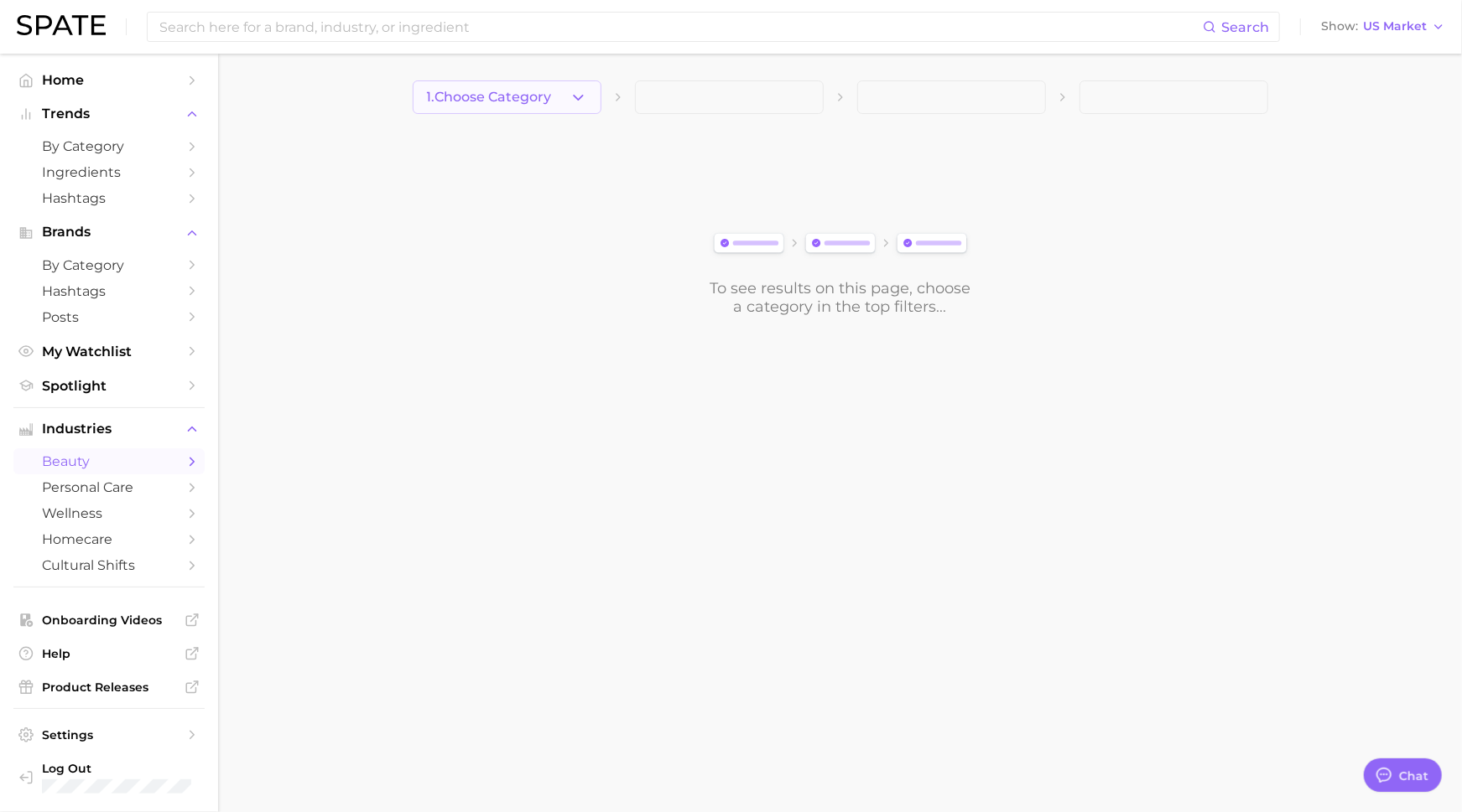
click at [560, 101] on button "1. Choose Category" at bounding box center [507, 97] width 189 height 34
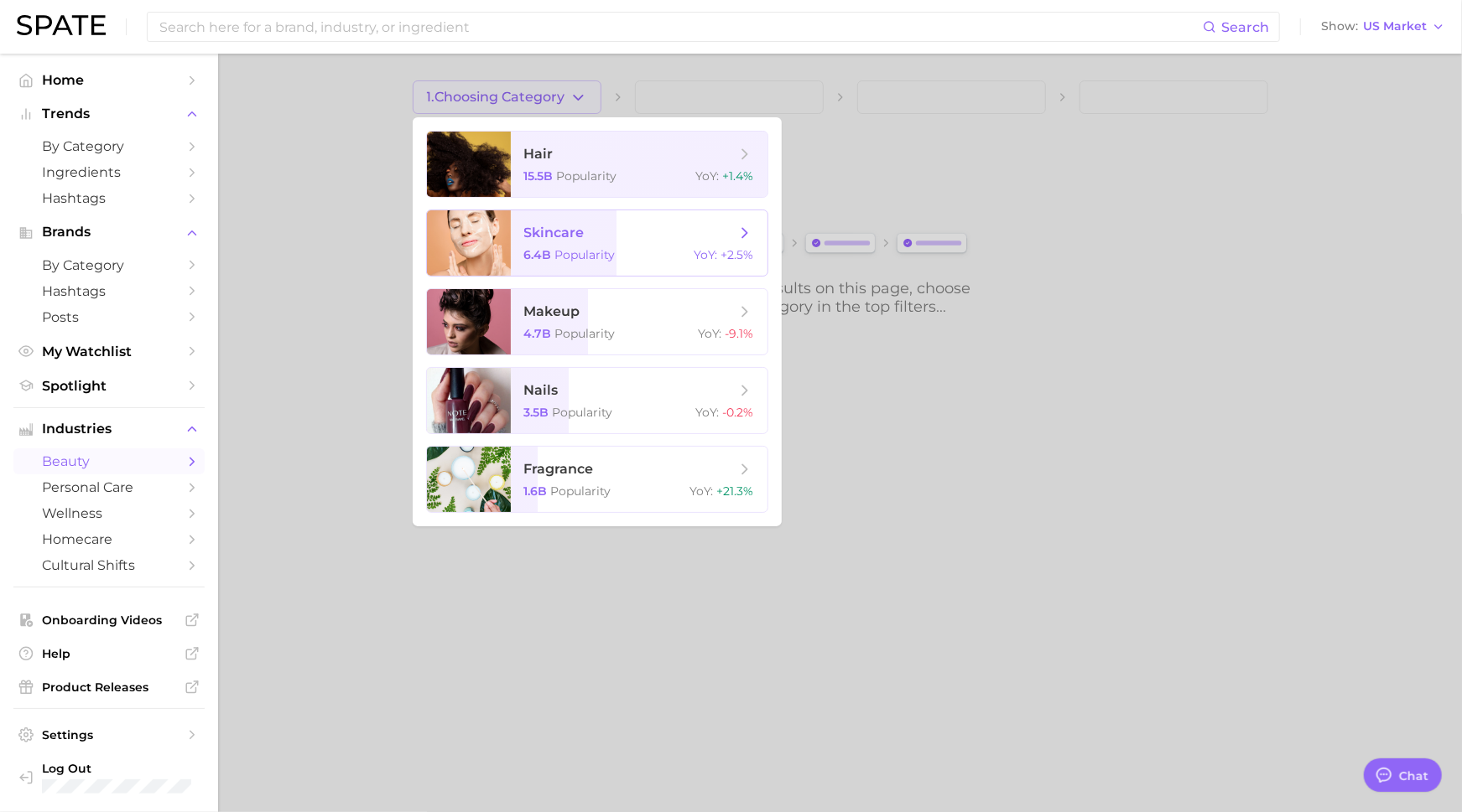
click at [550, 248] on span "6.4b Popularity" at bounding box center [570, 254] width 92 height 15
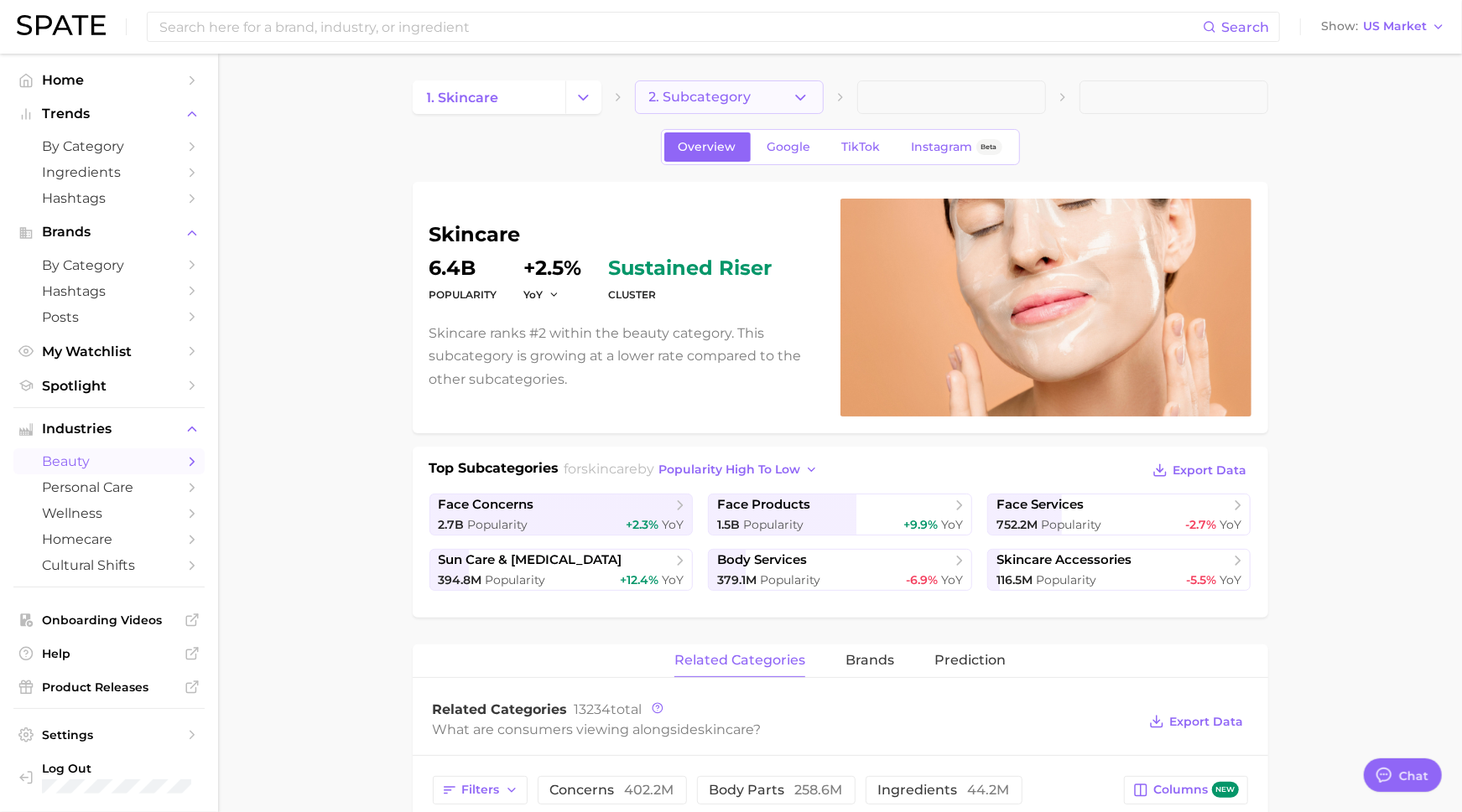
click at [694, 99] on span "2. Subcategory" at bounding box center [699, 97] width 102 height 15
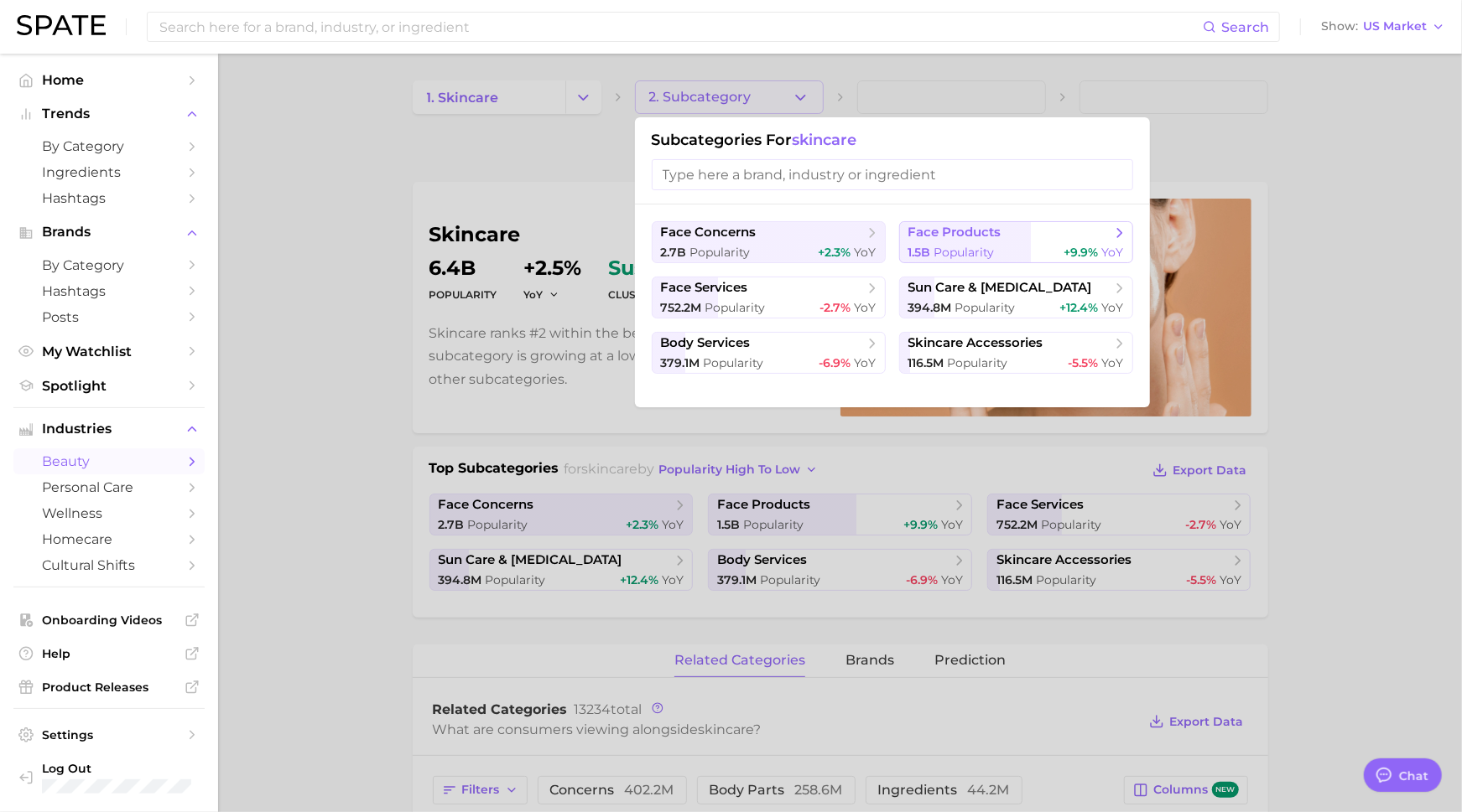
click at [954, 222] on button "face products 1.5b Popularity +9.9% YoY" at bounding box center [1016, 242] width 234 height 42
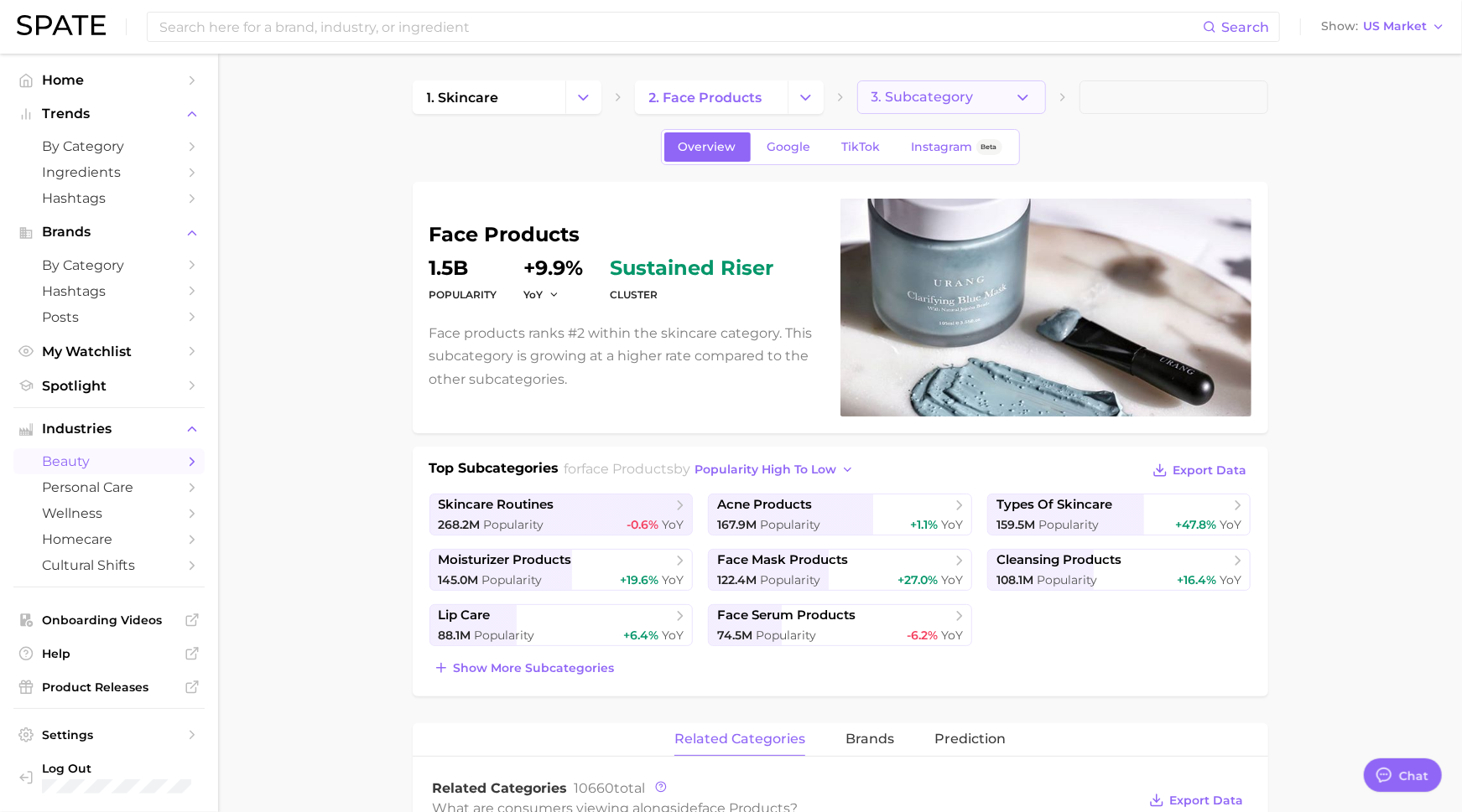
click at [936, 94] on span "3. Subcategory" at bounding box center [922, 97] width 102 height 15
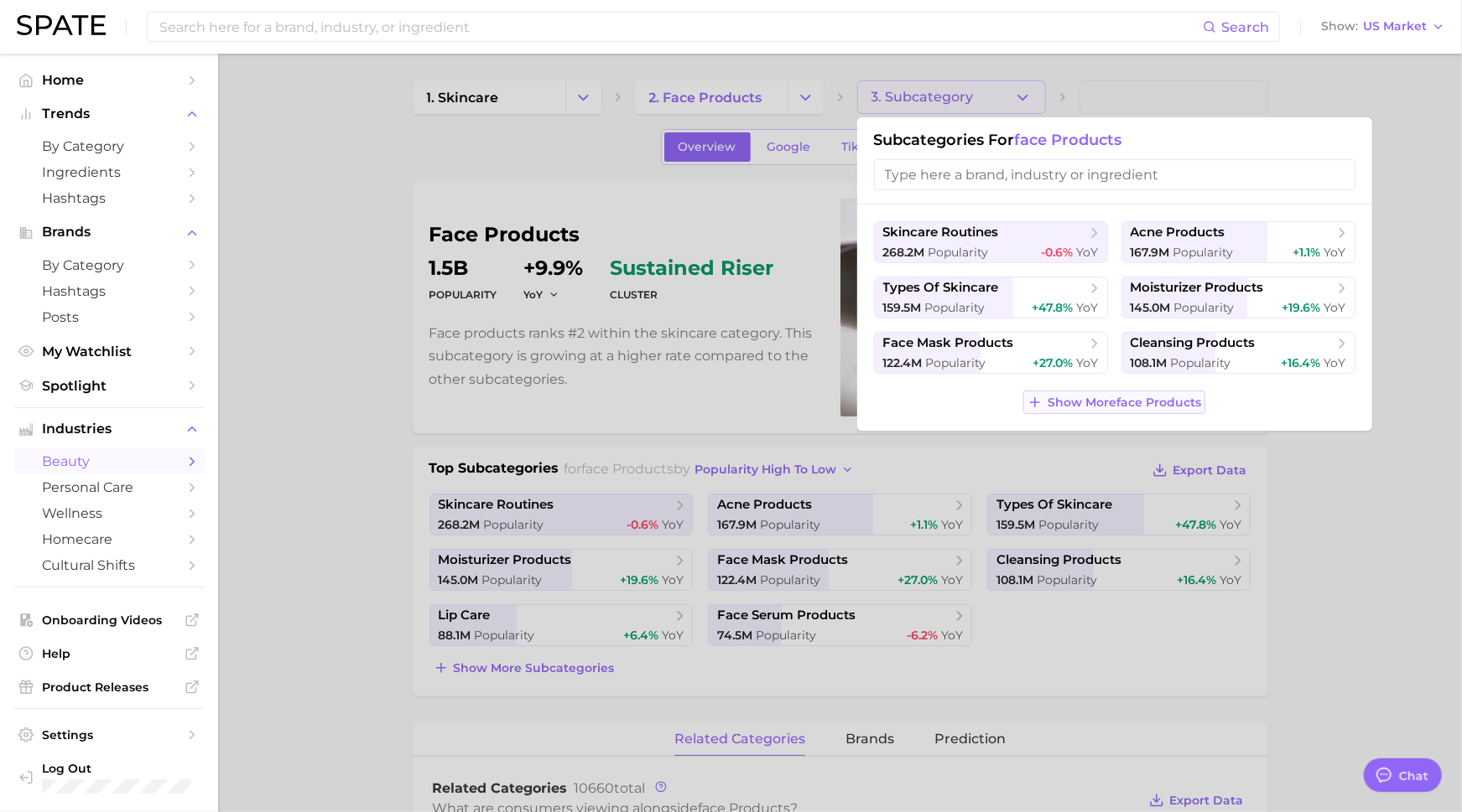
click at [1095, 407] on span "Show More face products" at bounding box center [1124, 402] width 154 height 14
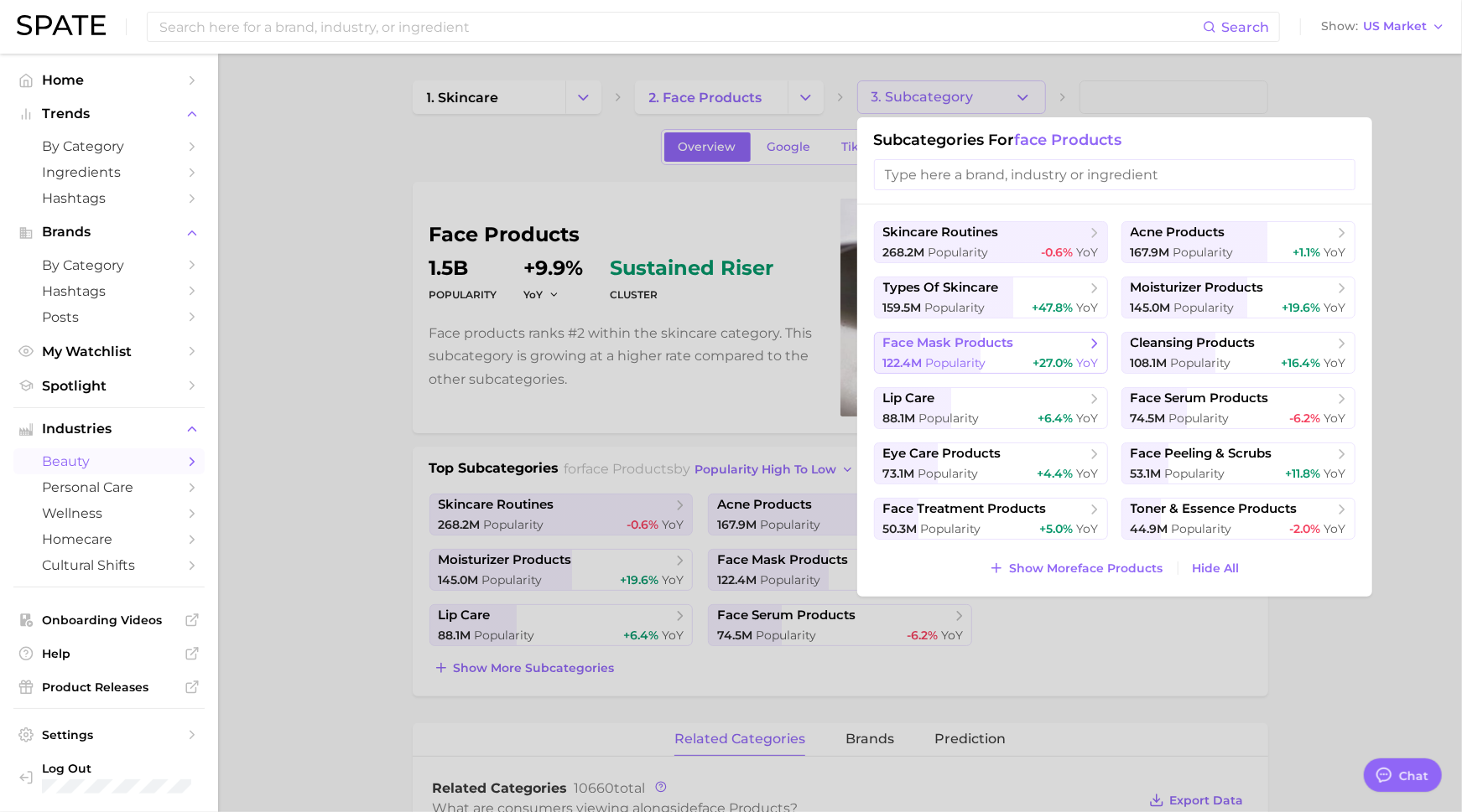
click at [1013, 351] on button "face mask products 122.4m Popularity +27.0% YoY" at bounding box center [991, 353] width 234 height 42
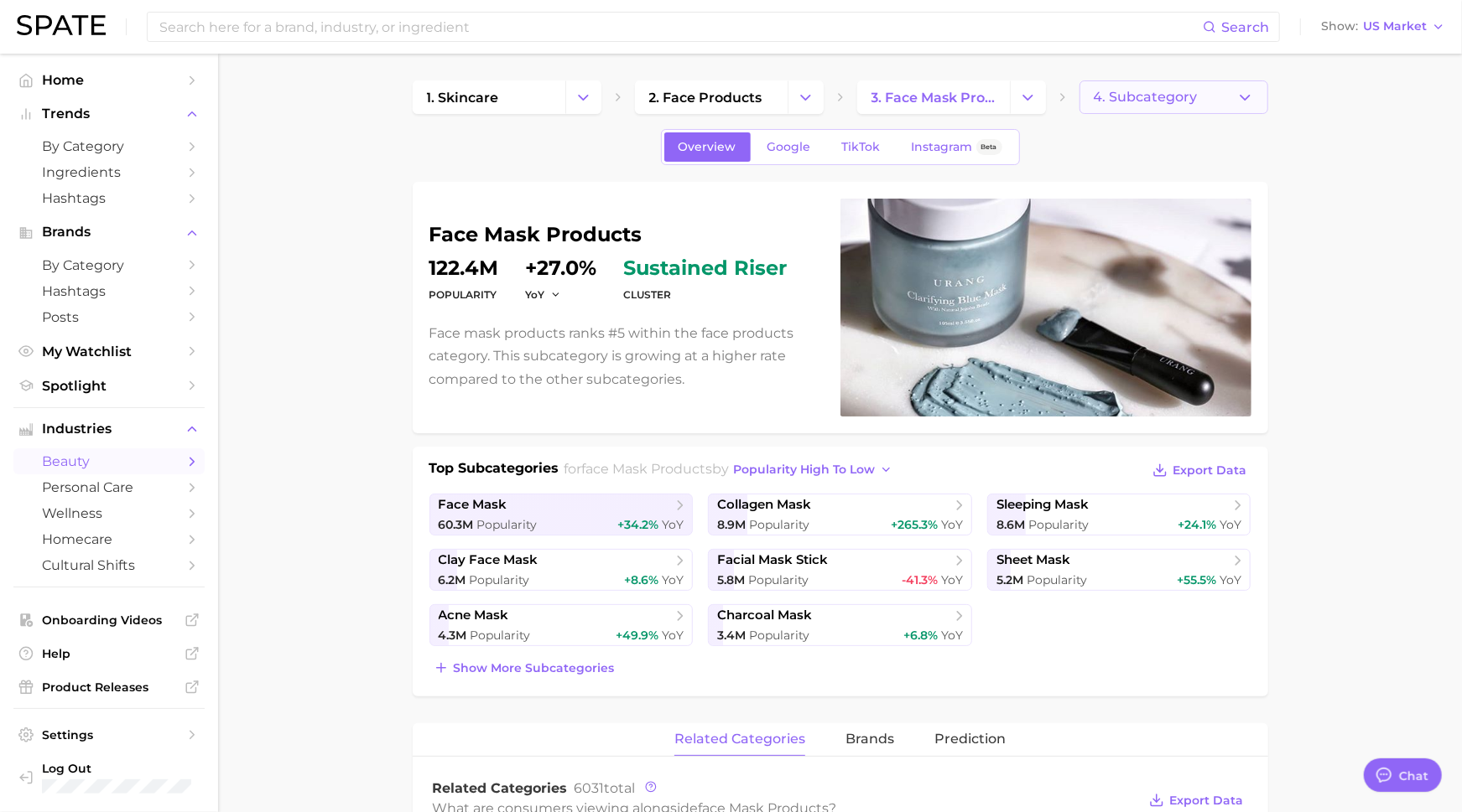
click at [1153, 102] on span "4. Subcategory" at bounding box center [1145, 97] width 104 height 15
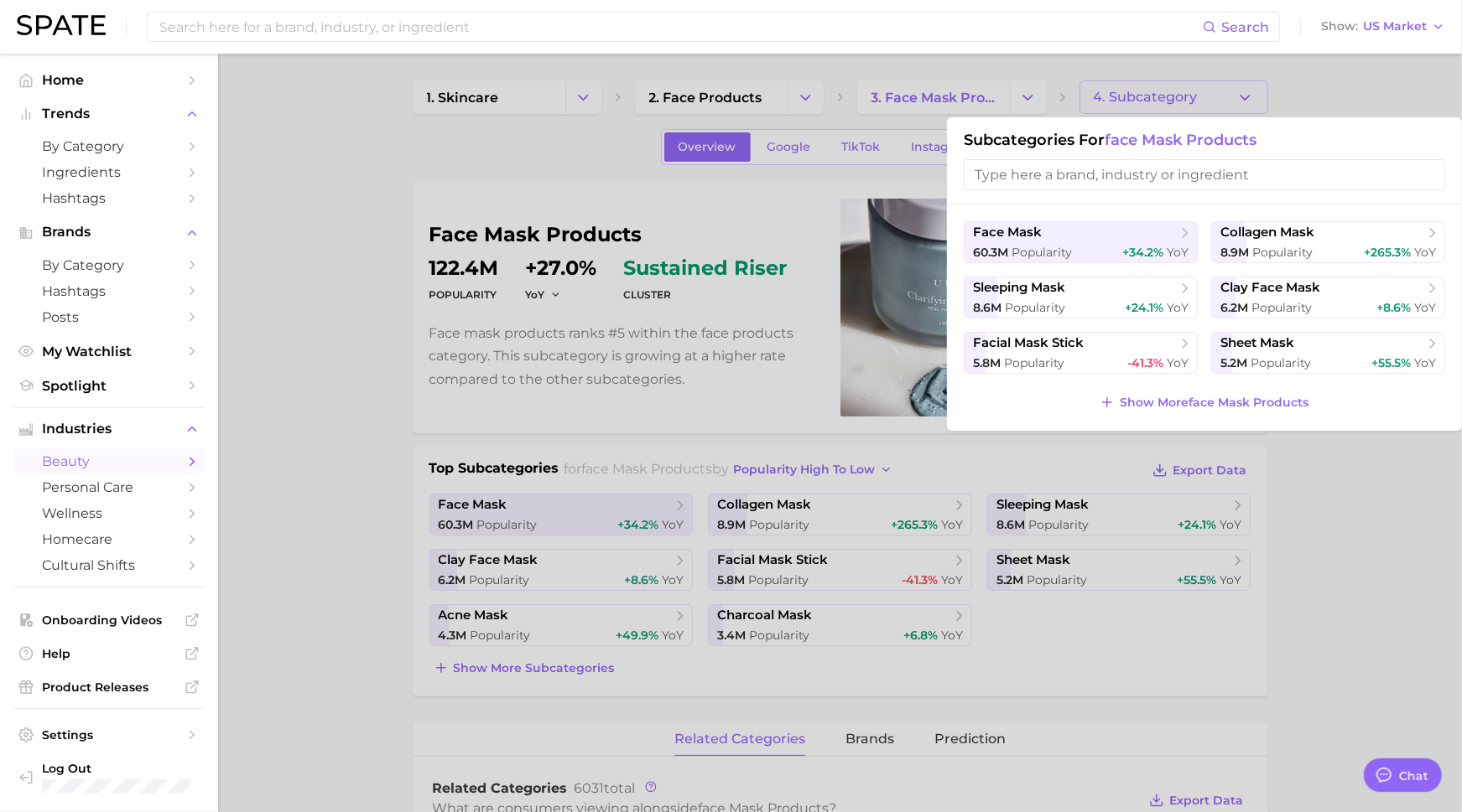
click at [1315, 541] on div at bounding box center [731, 406] width 1462 height 812
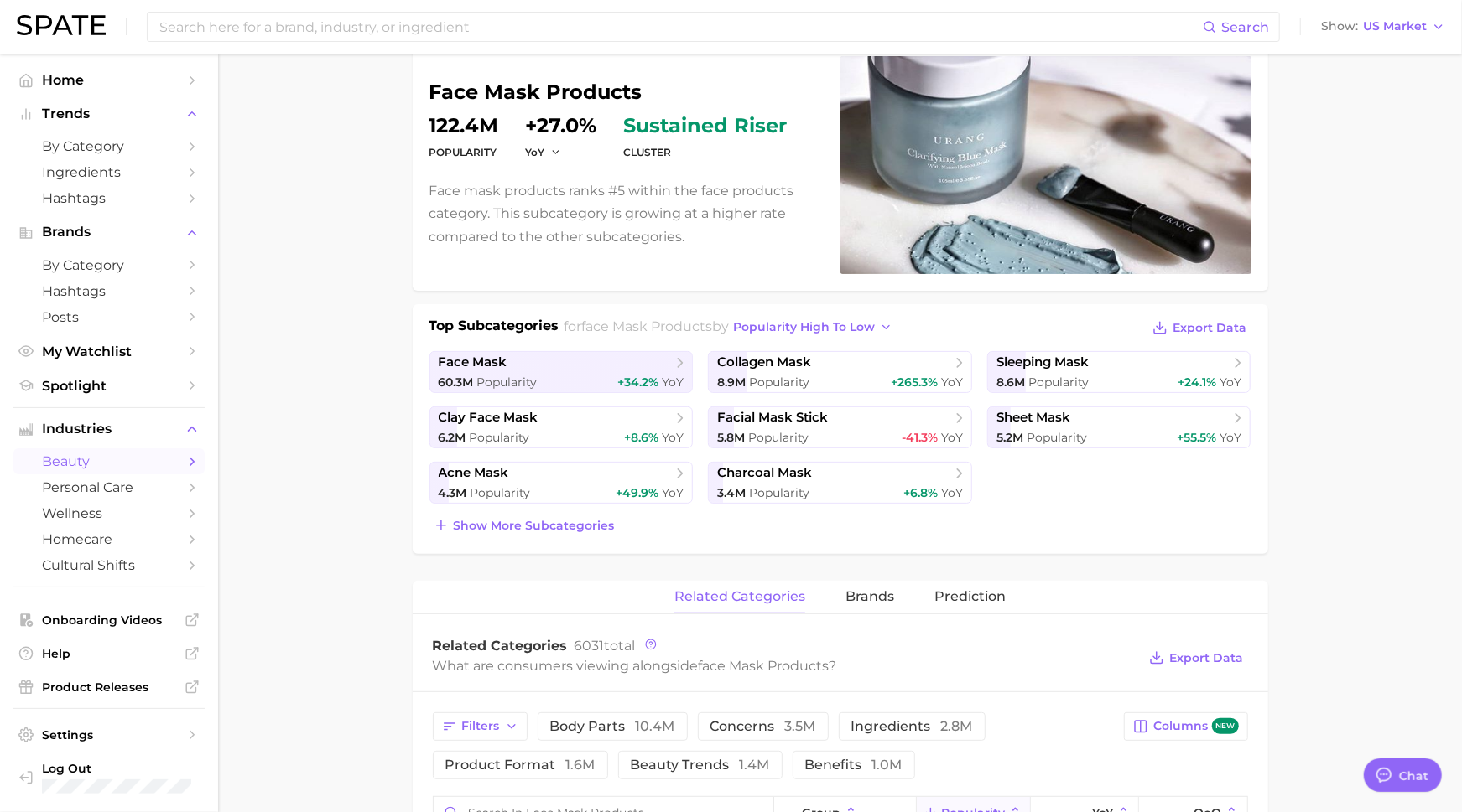
scroll to position [179, 0]
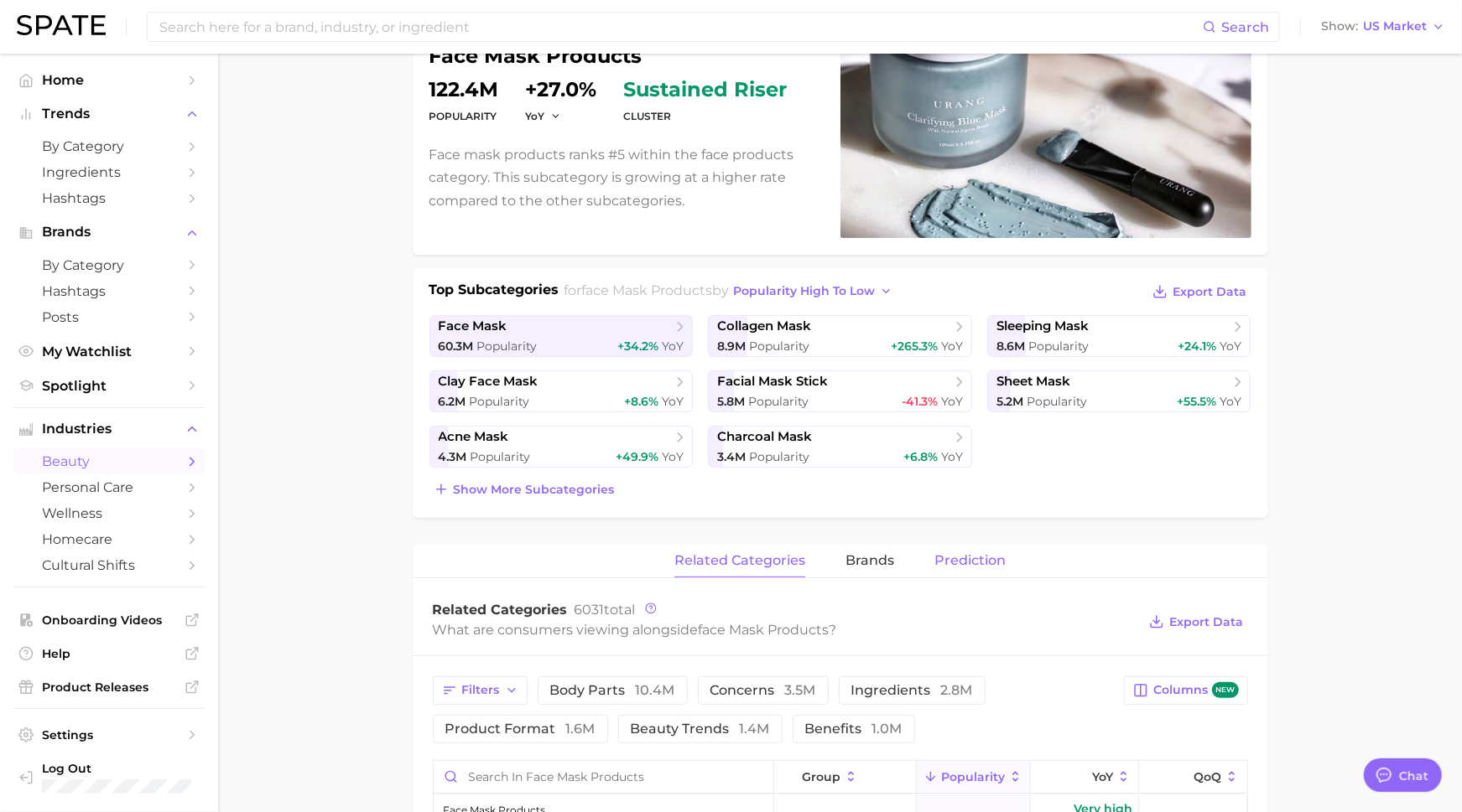
click at [967, 553] on span "Prediction" at bounding box center [970, 560] width 71 height 15
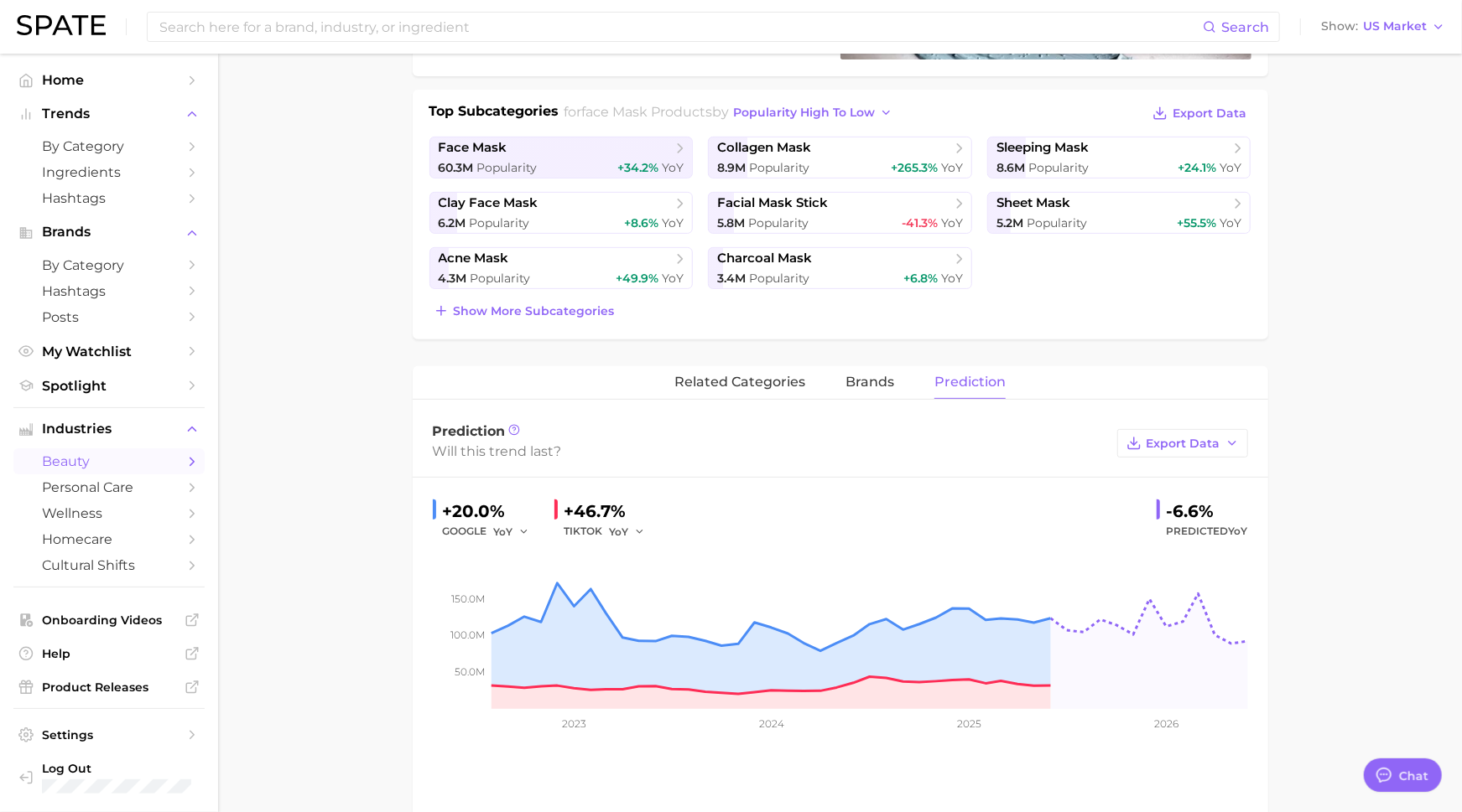
scroll to position [0, 0]
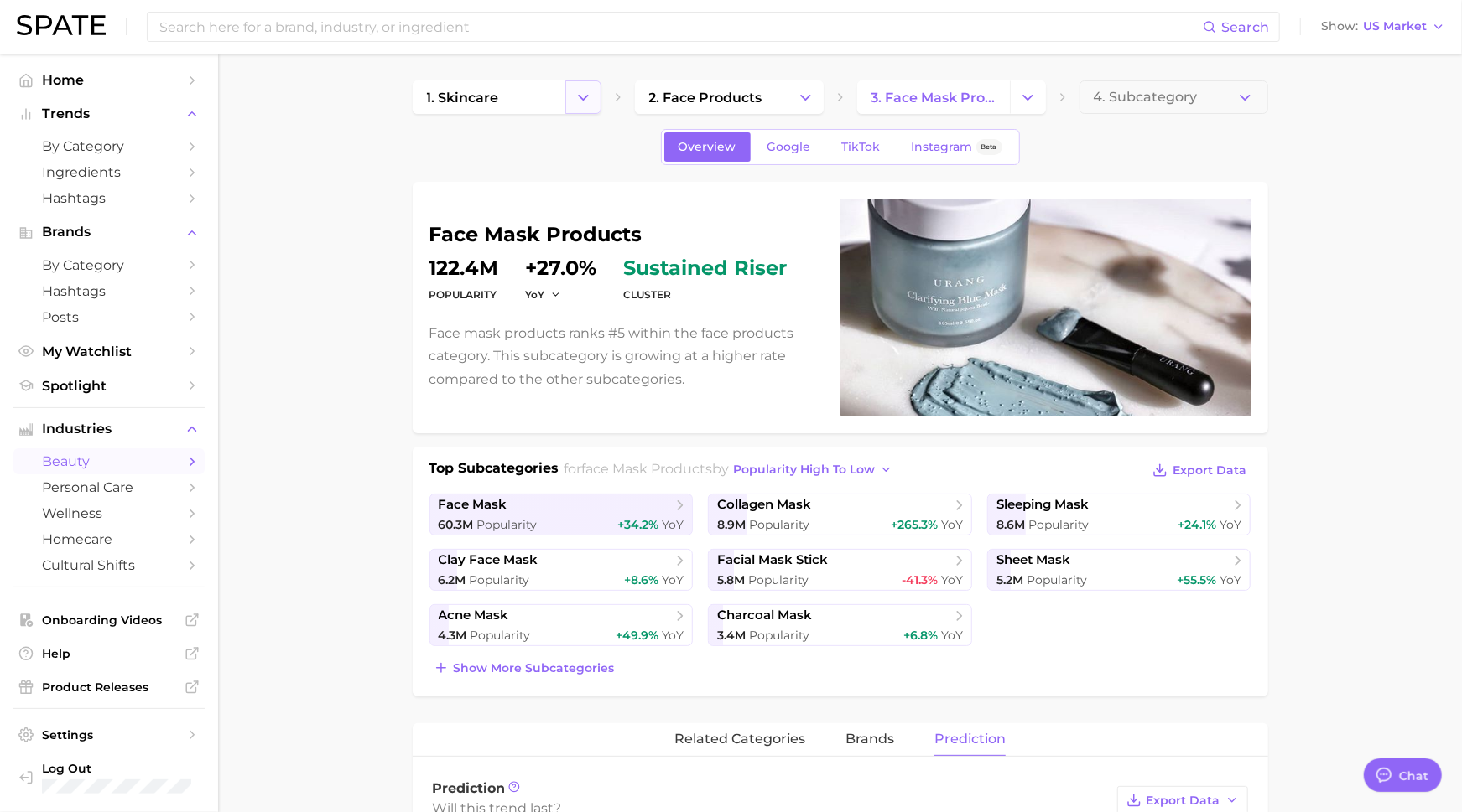
click at [576, 98] on icon "Change Category" at bounding box center [583, 97] width 18 height 18
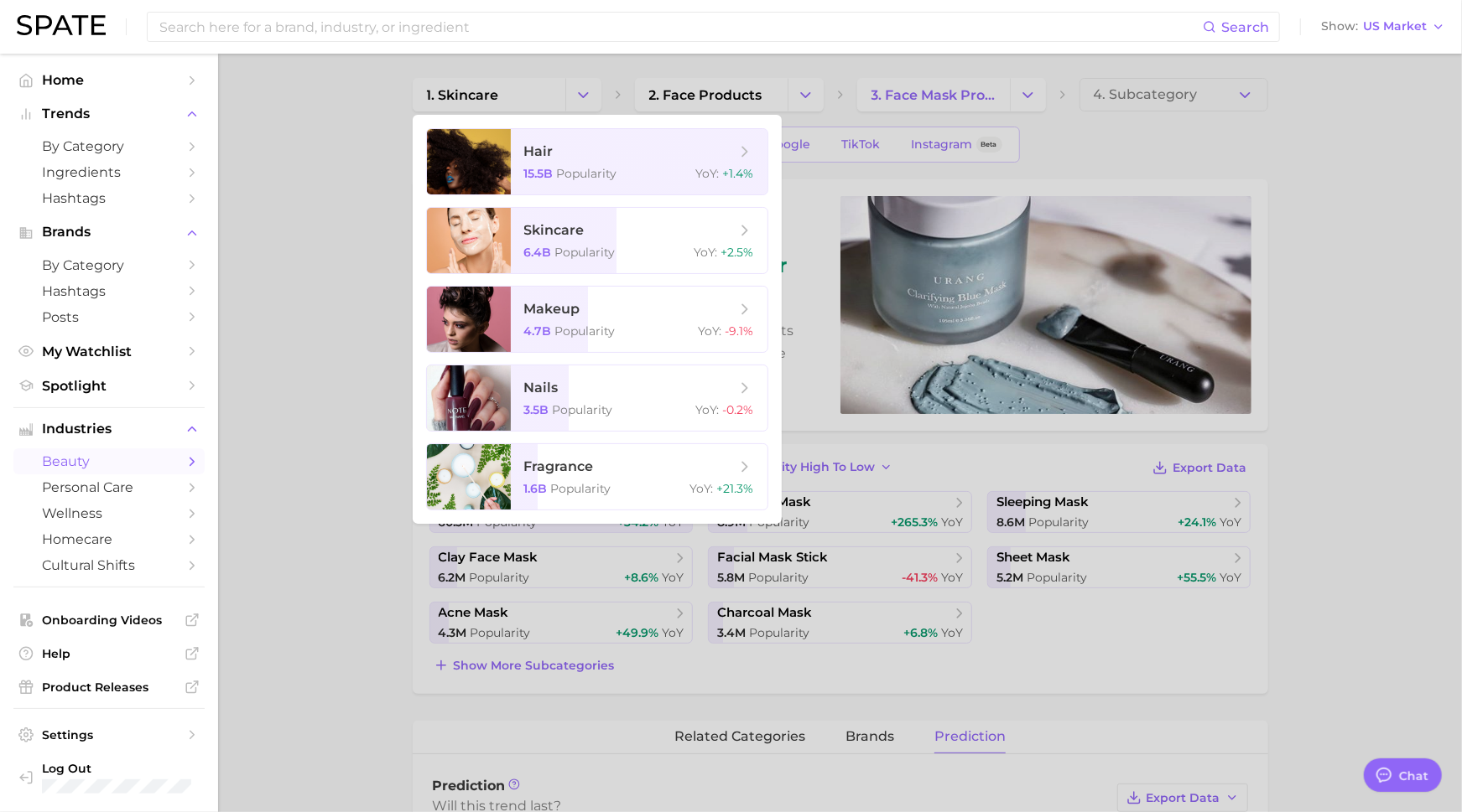
click at [459, 94] on div at bounding box center [731, 406] width 1462 height 812
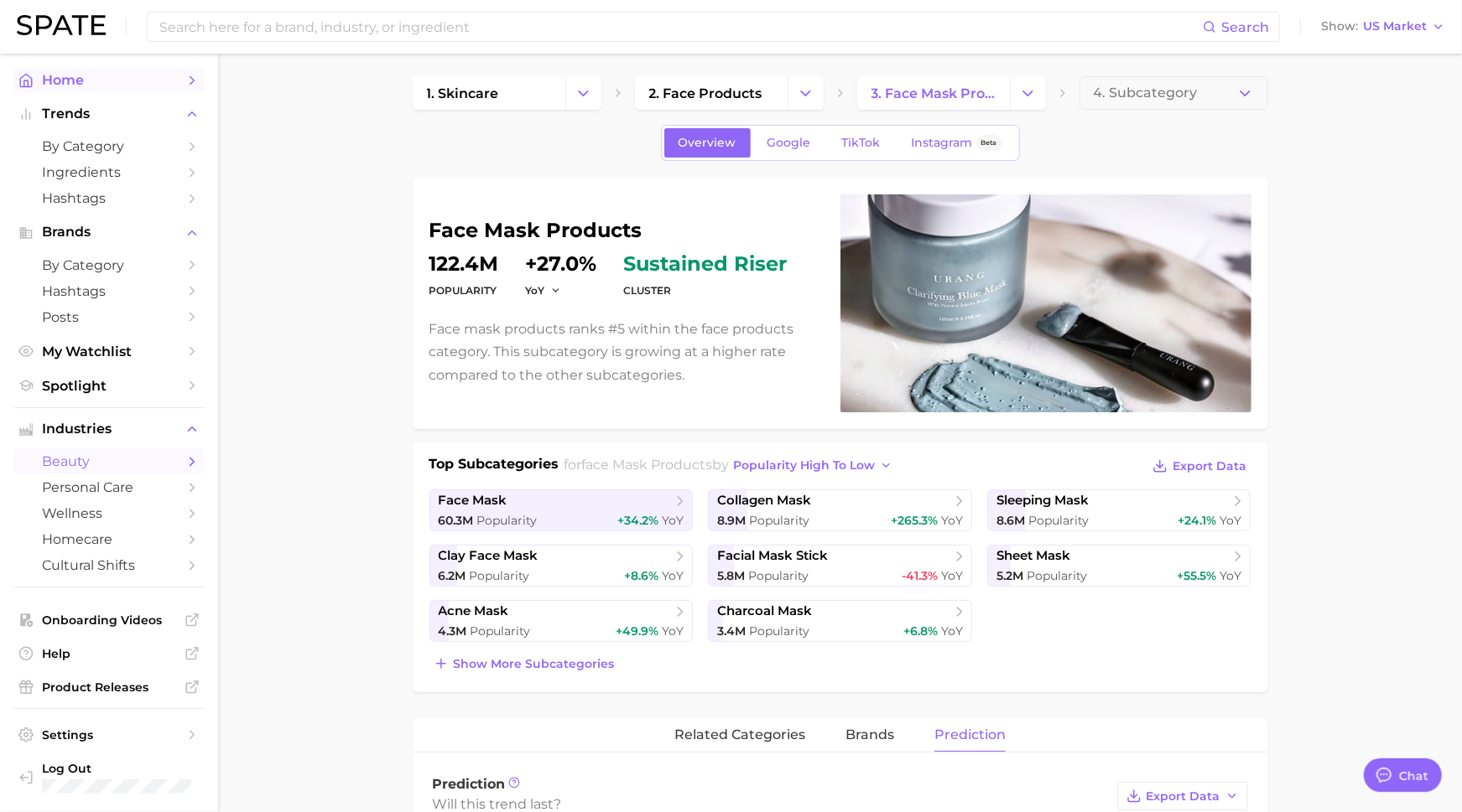
click at [68, 80] on span "Home" at bounding box center [109, 80] width 134 height 16
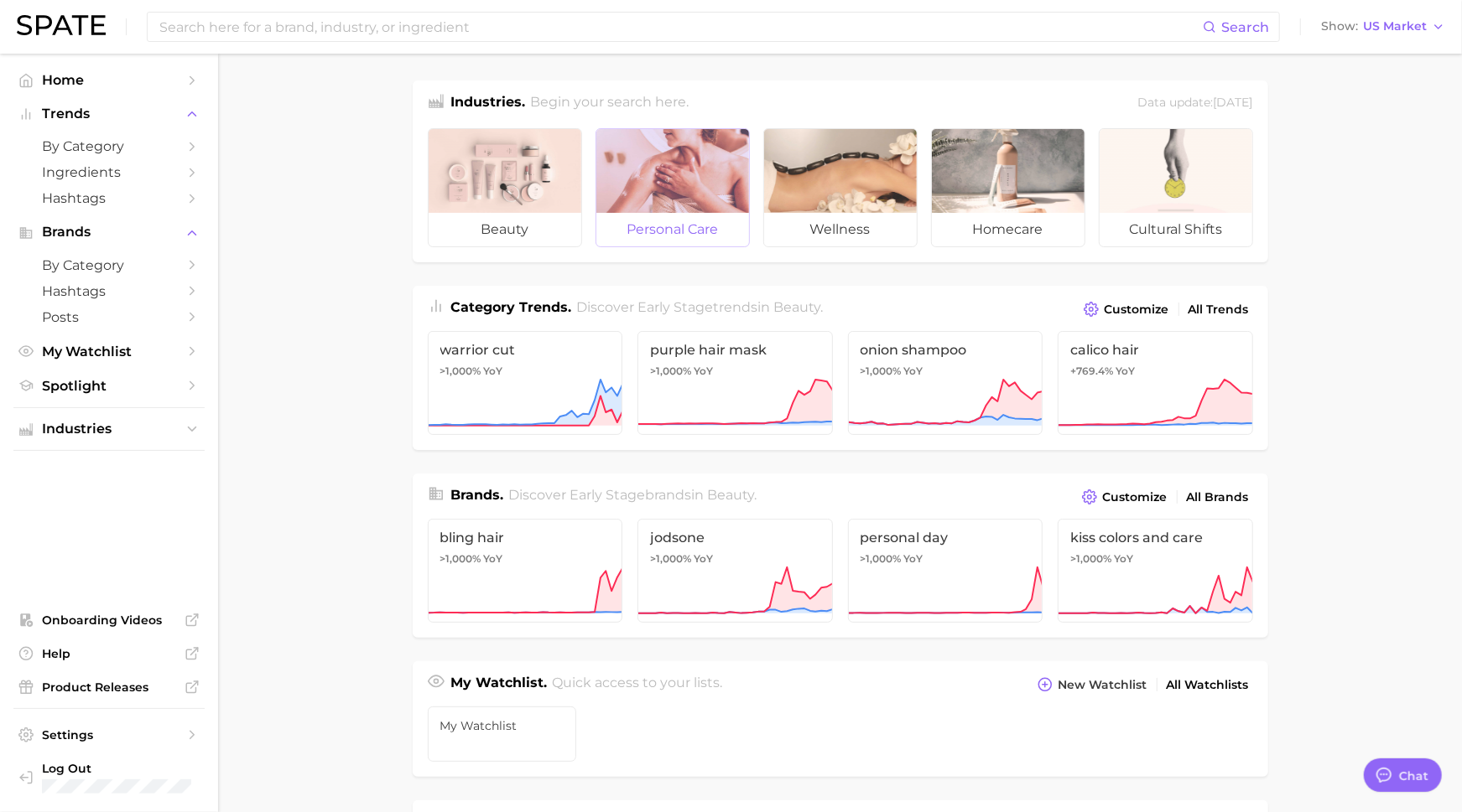
click at [676, 166] on div at bounding box center [672, 171] width 153 height 84
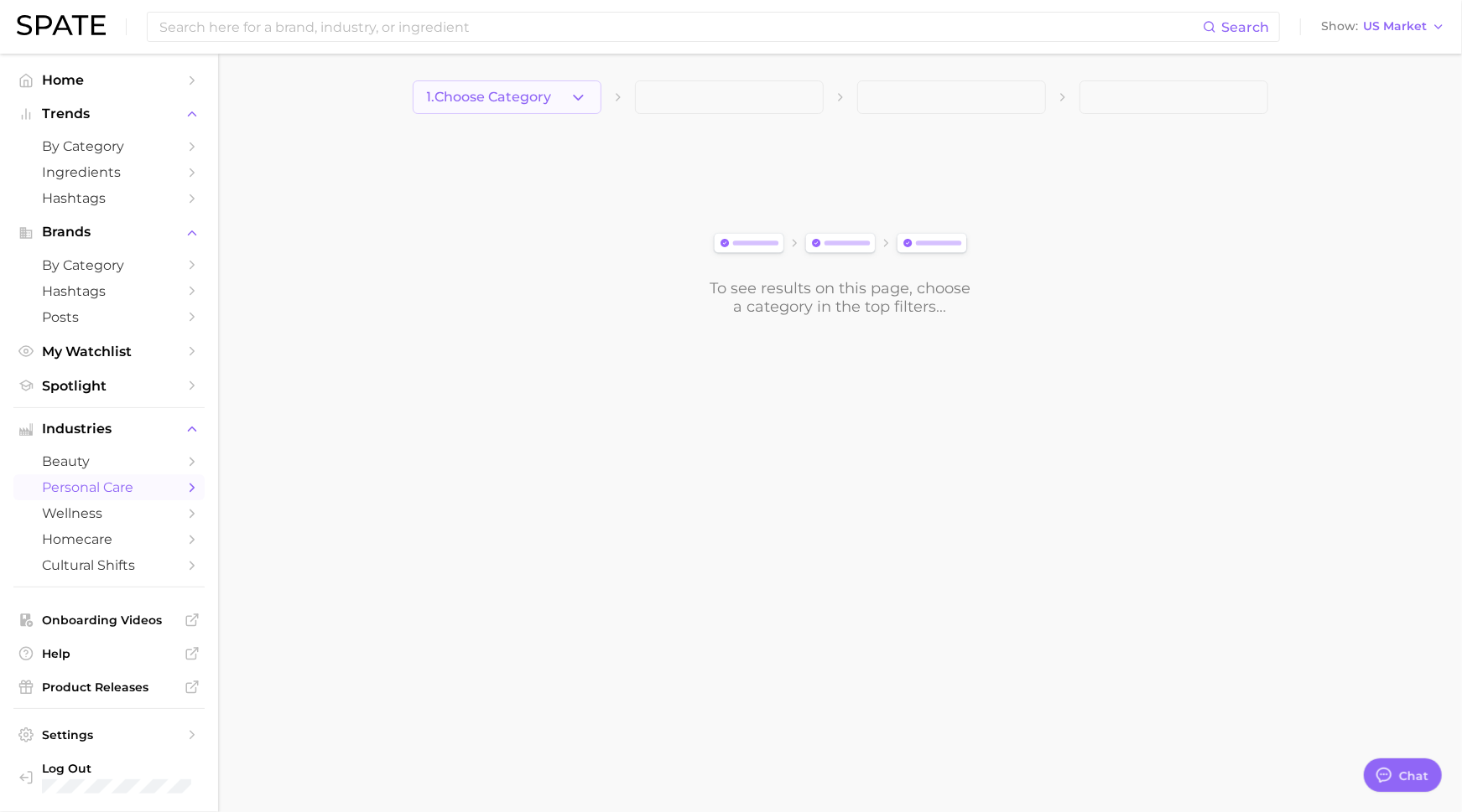
click at [533, 98] on span "1. Choose Category" at bounding box center [489, 97] width 124 height 15
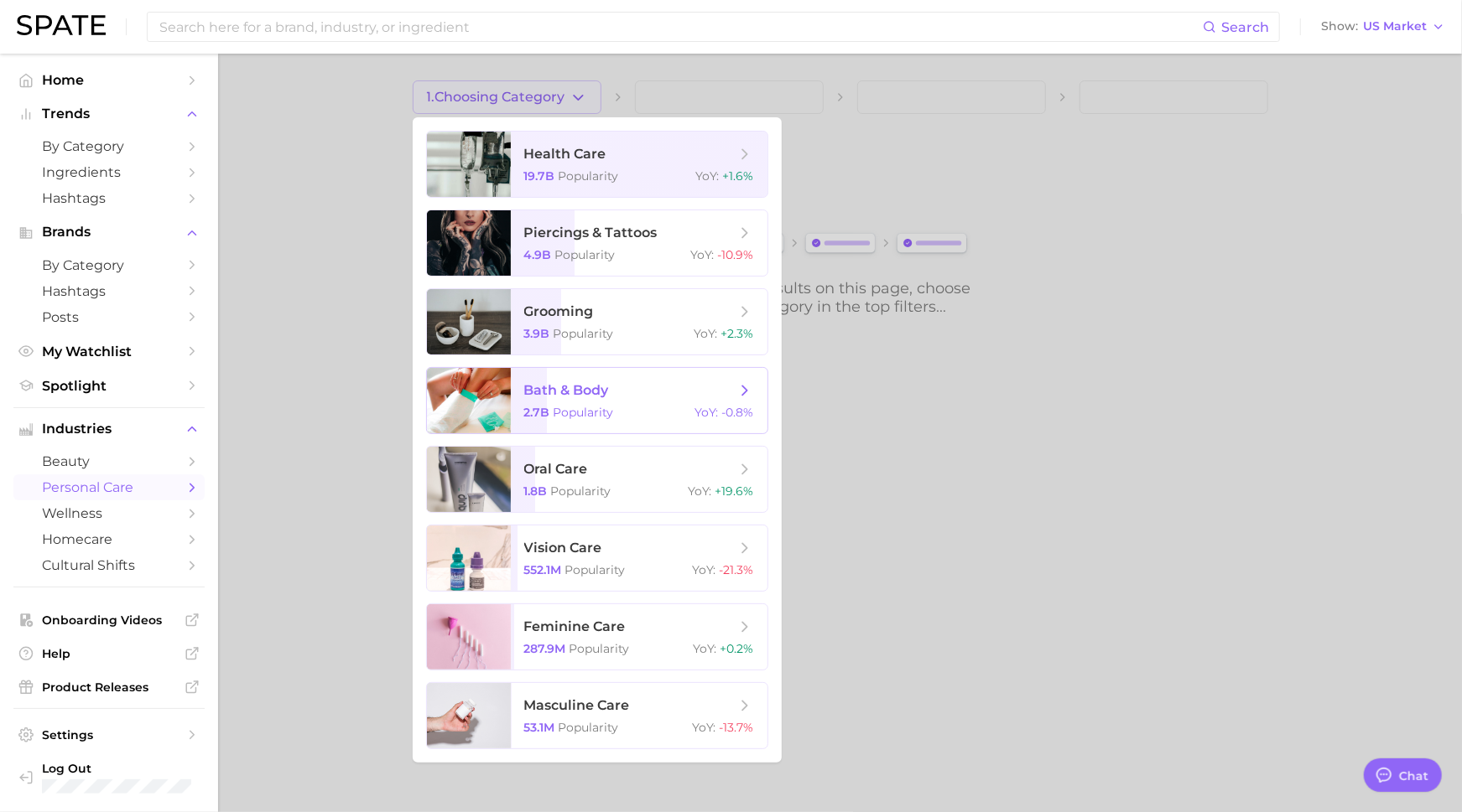
click at [601, 387] on span "bath & body" at bounding box center [566, 390] width 84 height 16
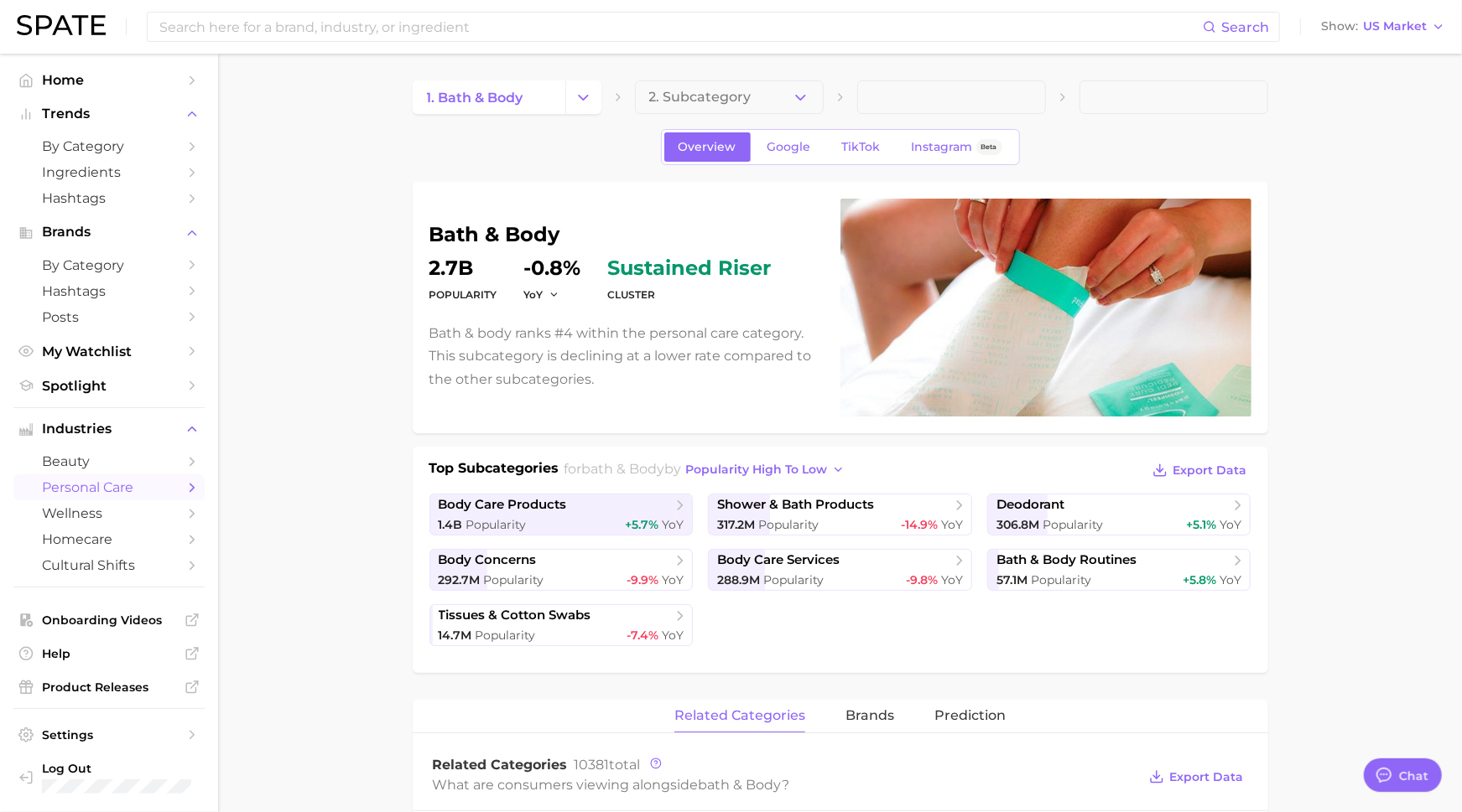
click at [754, 96] on button "2. Subcategory" at bounding box center [729, 97] width 189 height 34
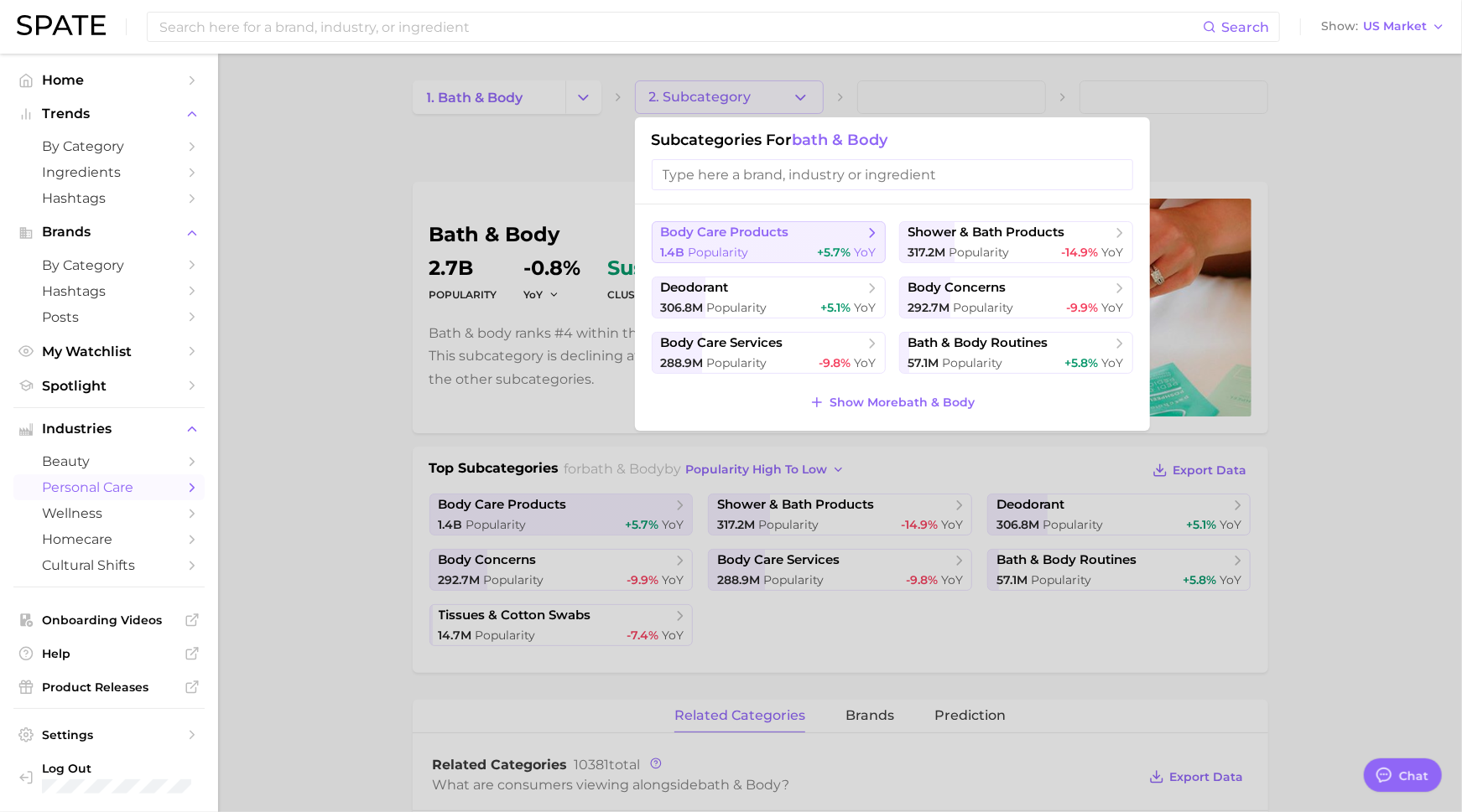
click at [785, 245] on div "1.4b Popularity +5.7% YoY" at bounding box center [768, 253] width 215 height 16
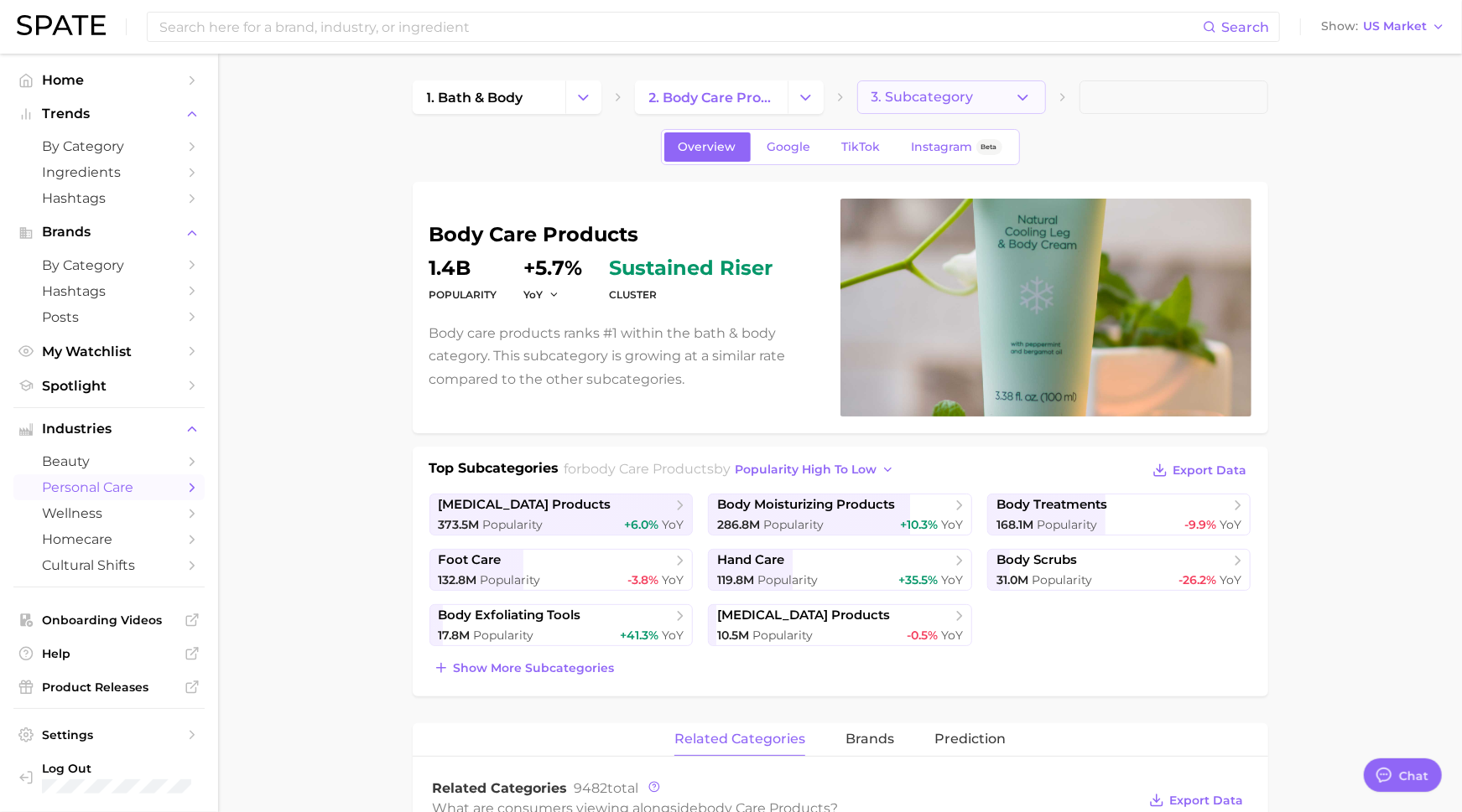
click at [913, 87] on button "3. Subcategory" at bounding box center [952, 97] width 189 height 34
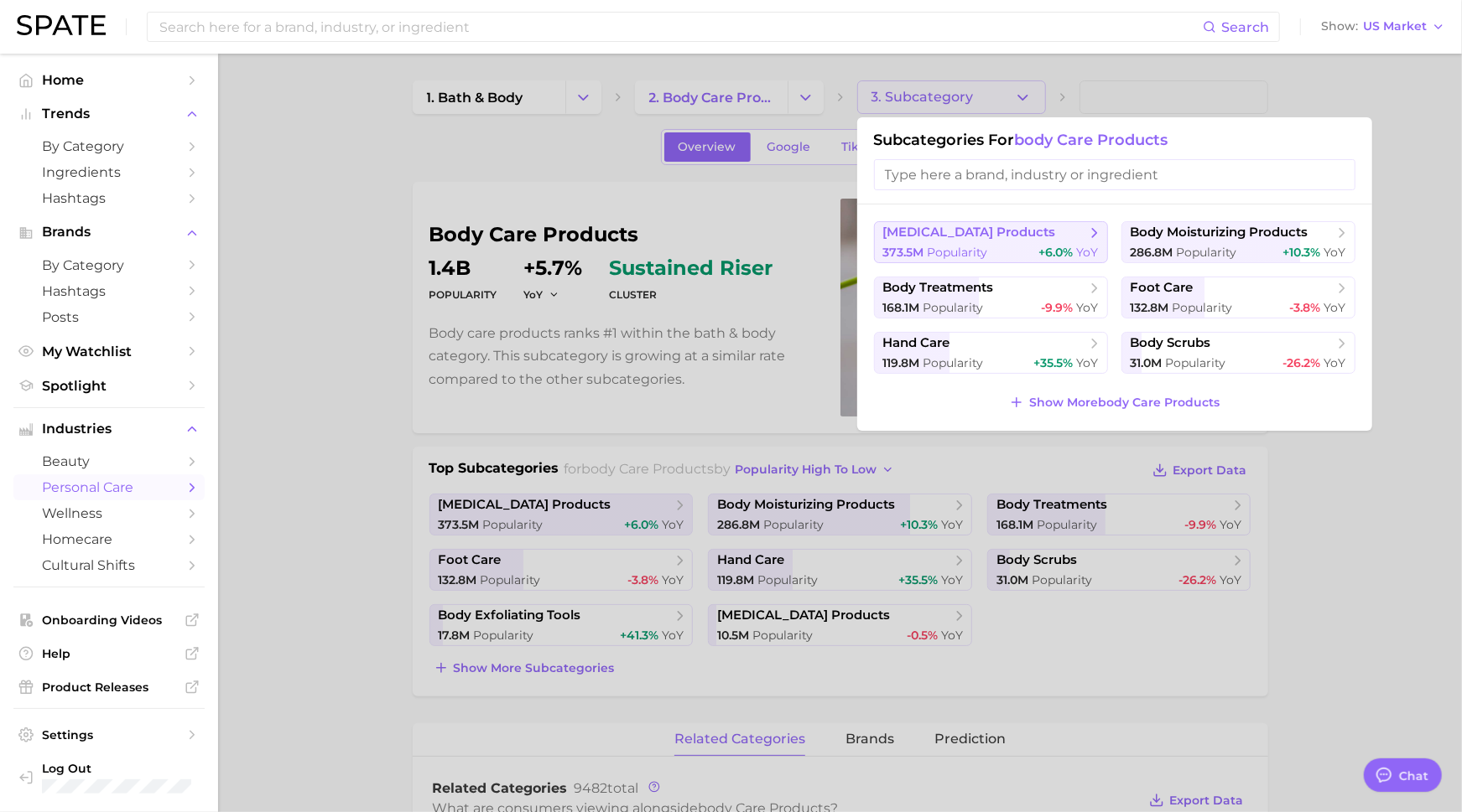
click at [976, 237] on span "[MEDICAL_DATA] products" at bounding box center [969, 232] width 173 height 16
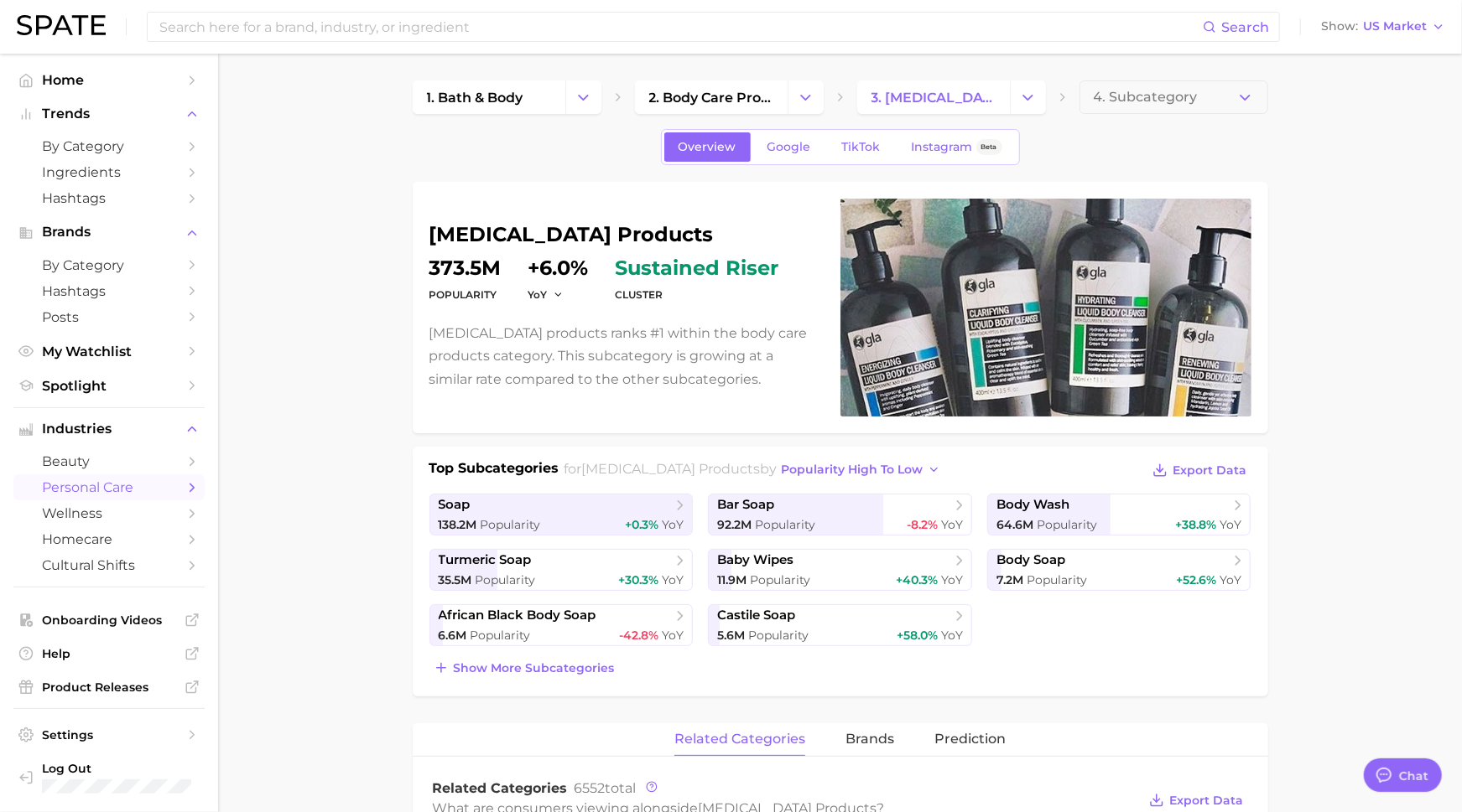
scroll to position [2, 0]
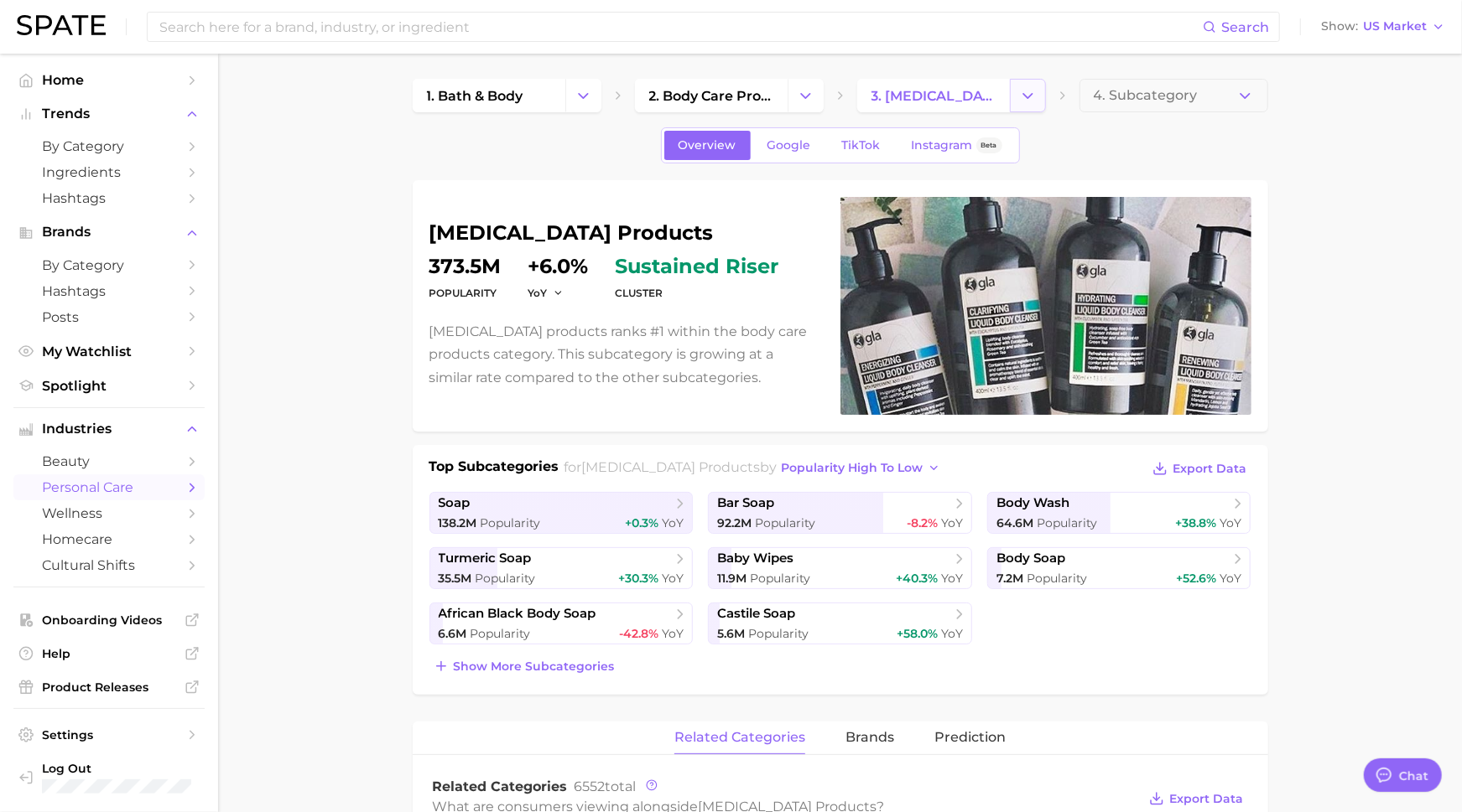
click at [1026, 97] on icon "Change Category" at bounding box center [1028, 95] width 18 height 18
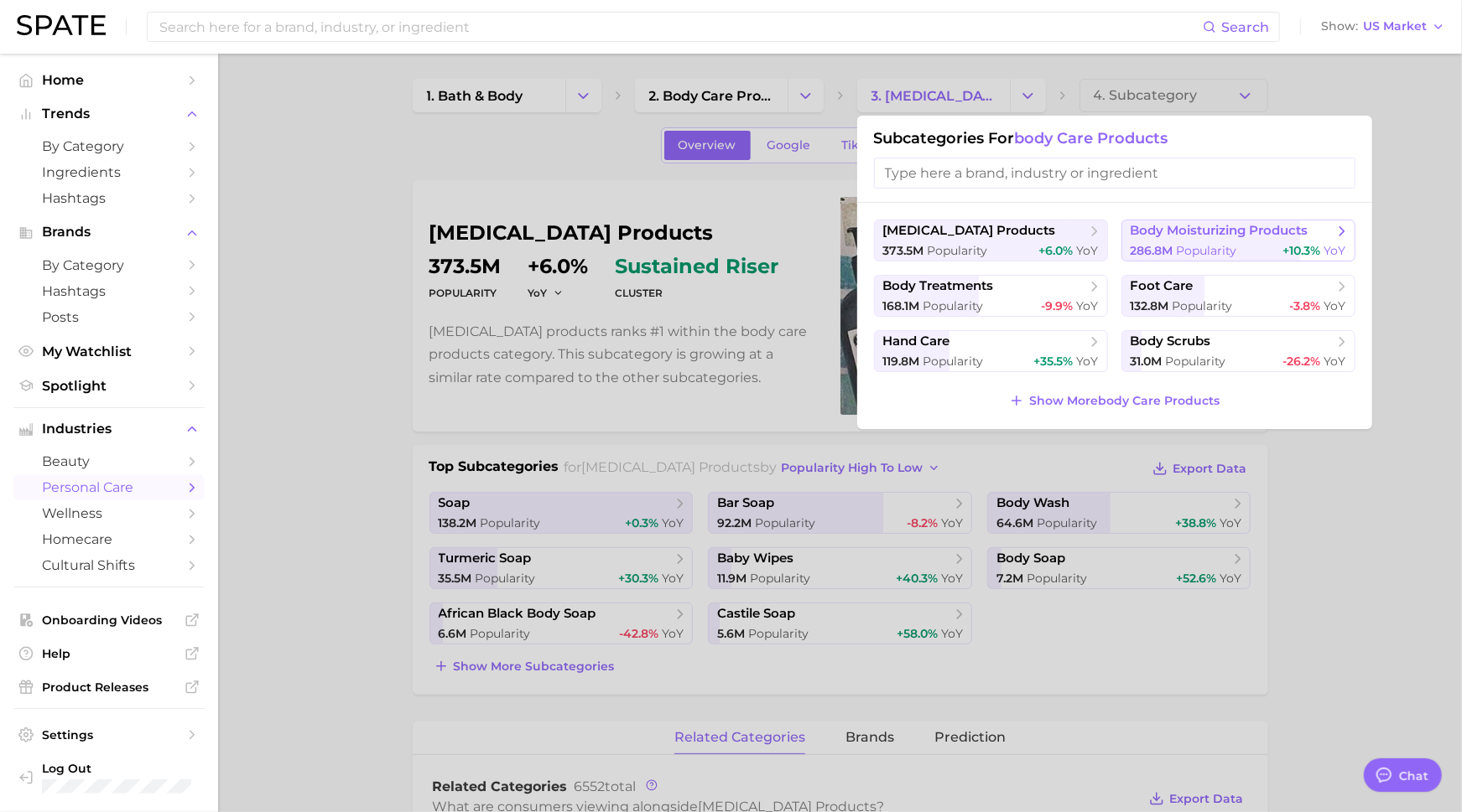
click at [1199, 237] on span "body moisturizing products" at bounding box center [1220, 230] width 178 height 16
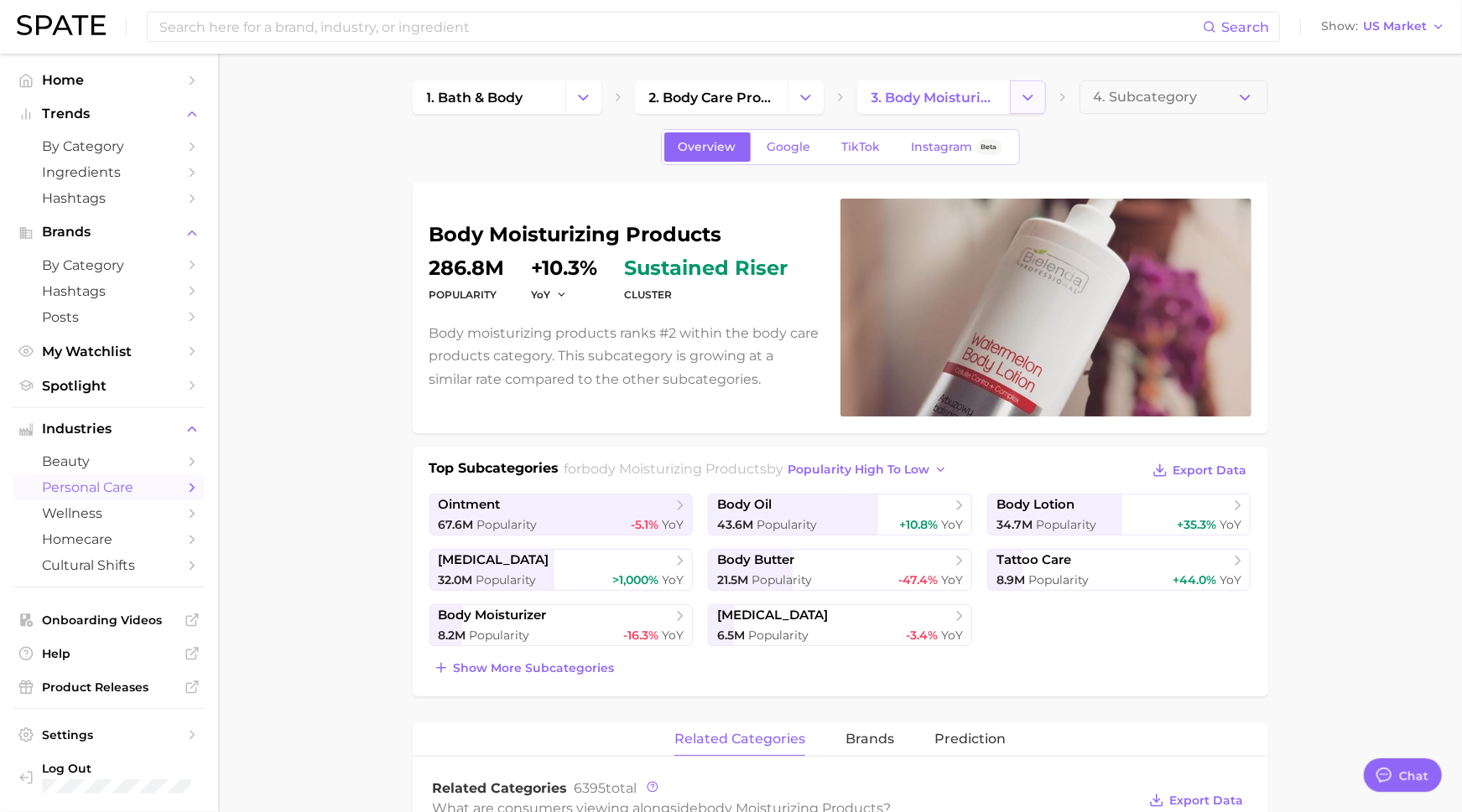
click at [1019, 98] on icon "Change Category" at bounding box center [1028, 97] width 18 height 18
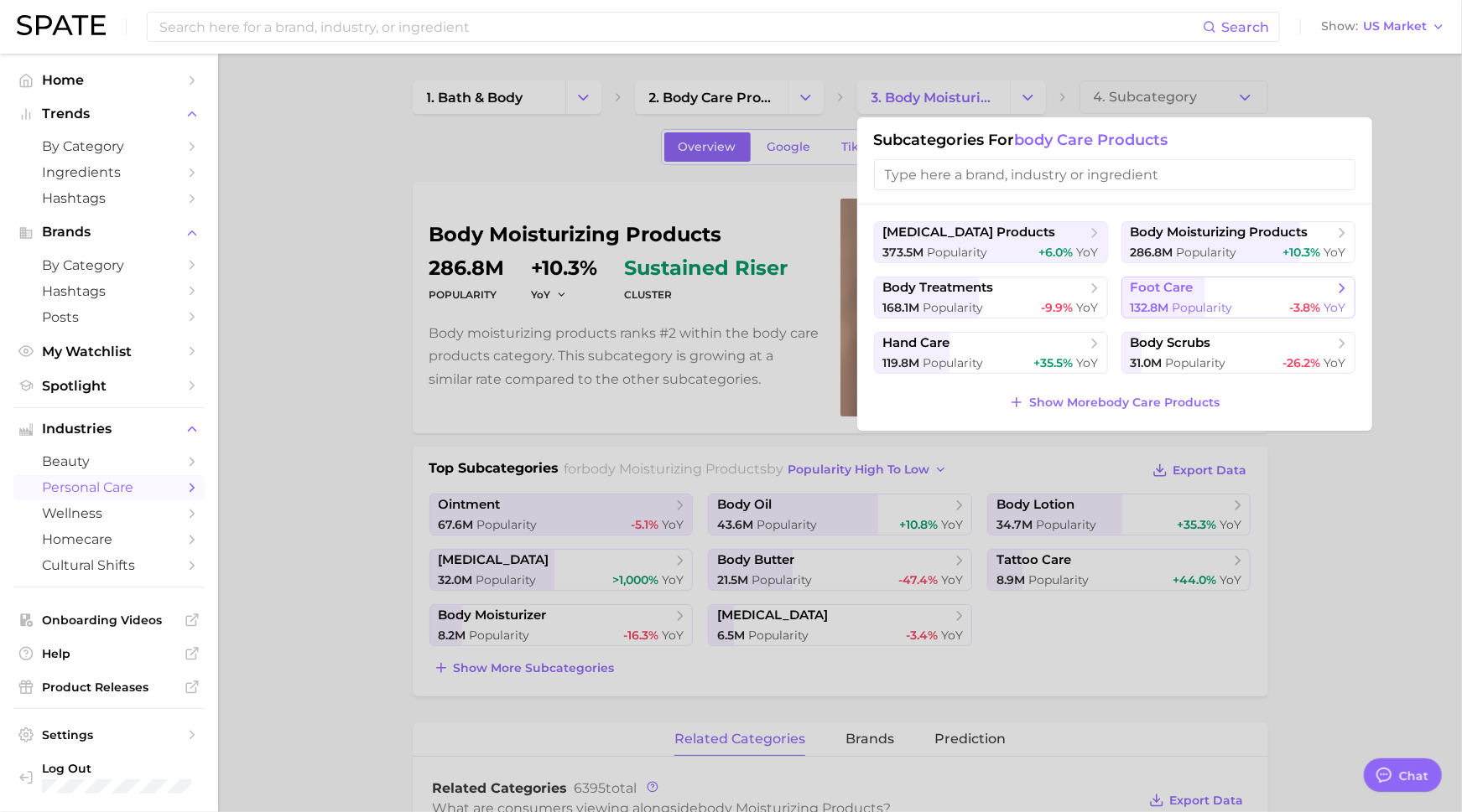
click at [1182, 300] on span "Popularity" at bounding box center [1202, 308] width 61 height 15
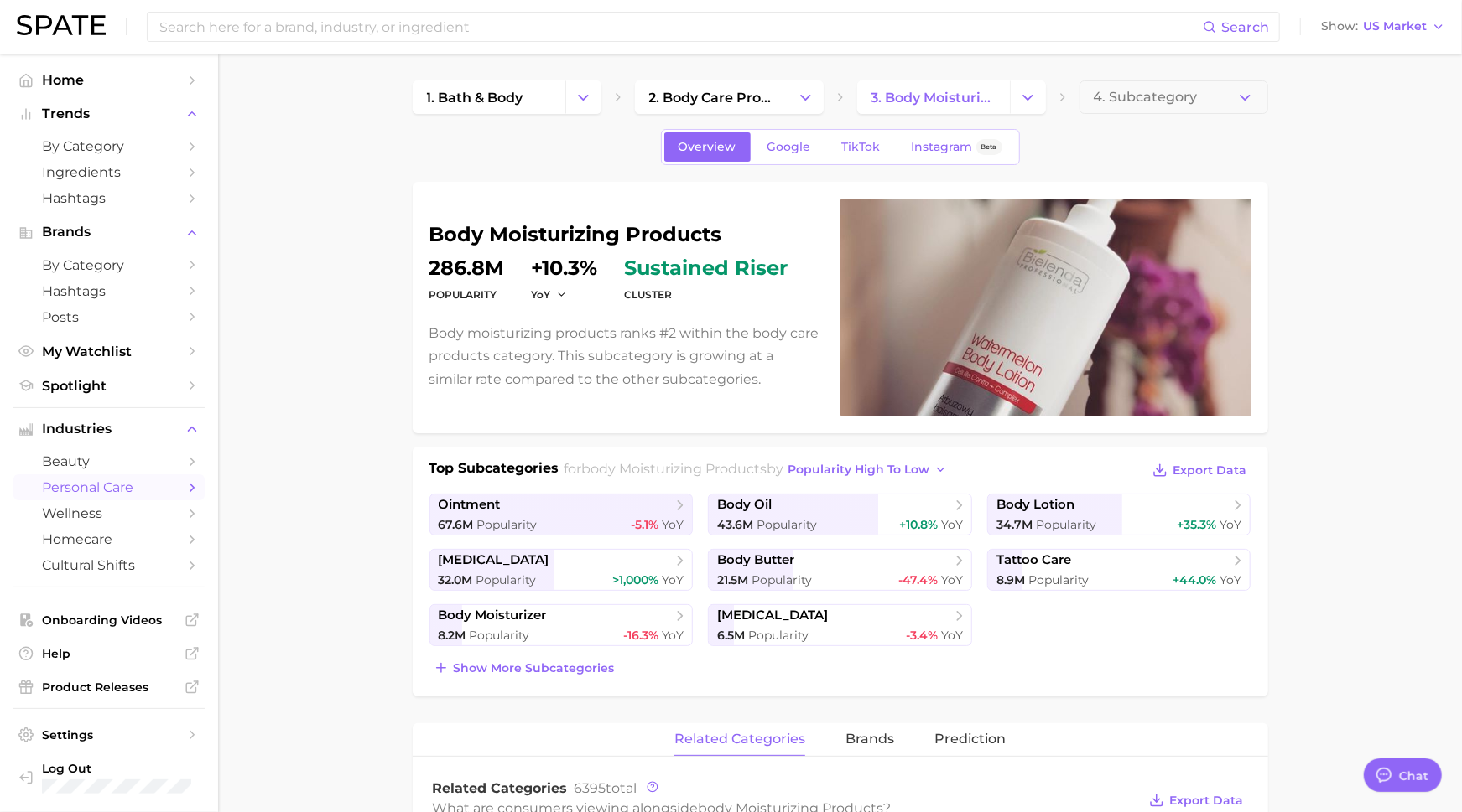
scroll to position [2, 0]
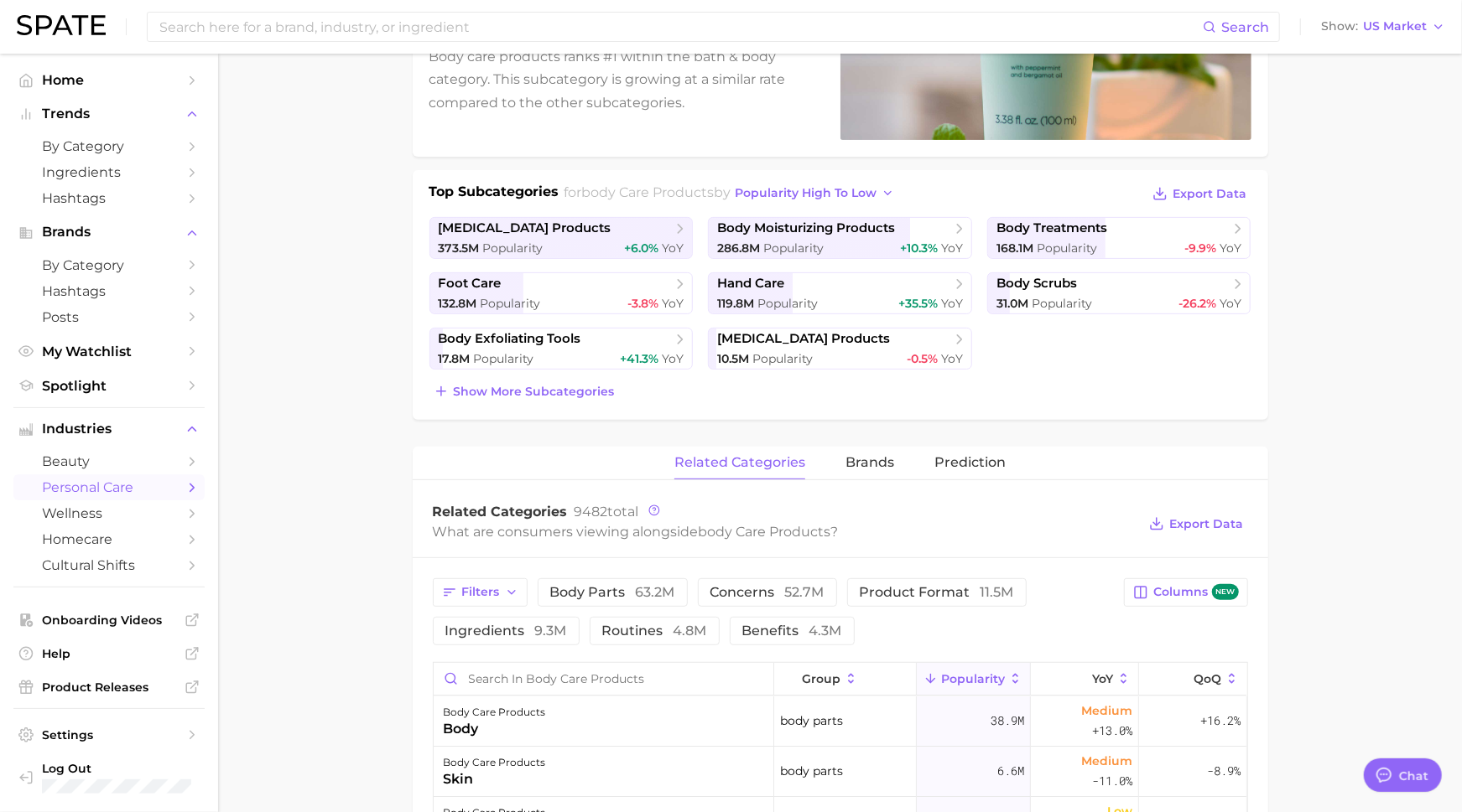
scroll to position [312, 0]
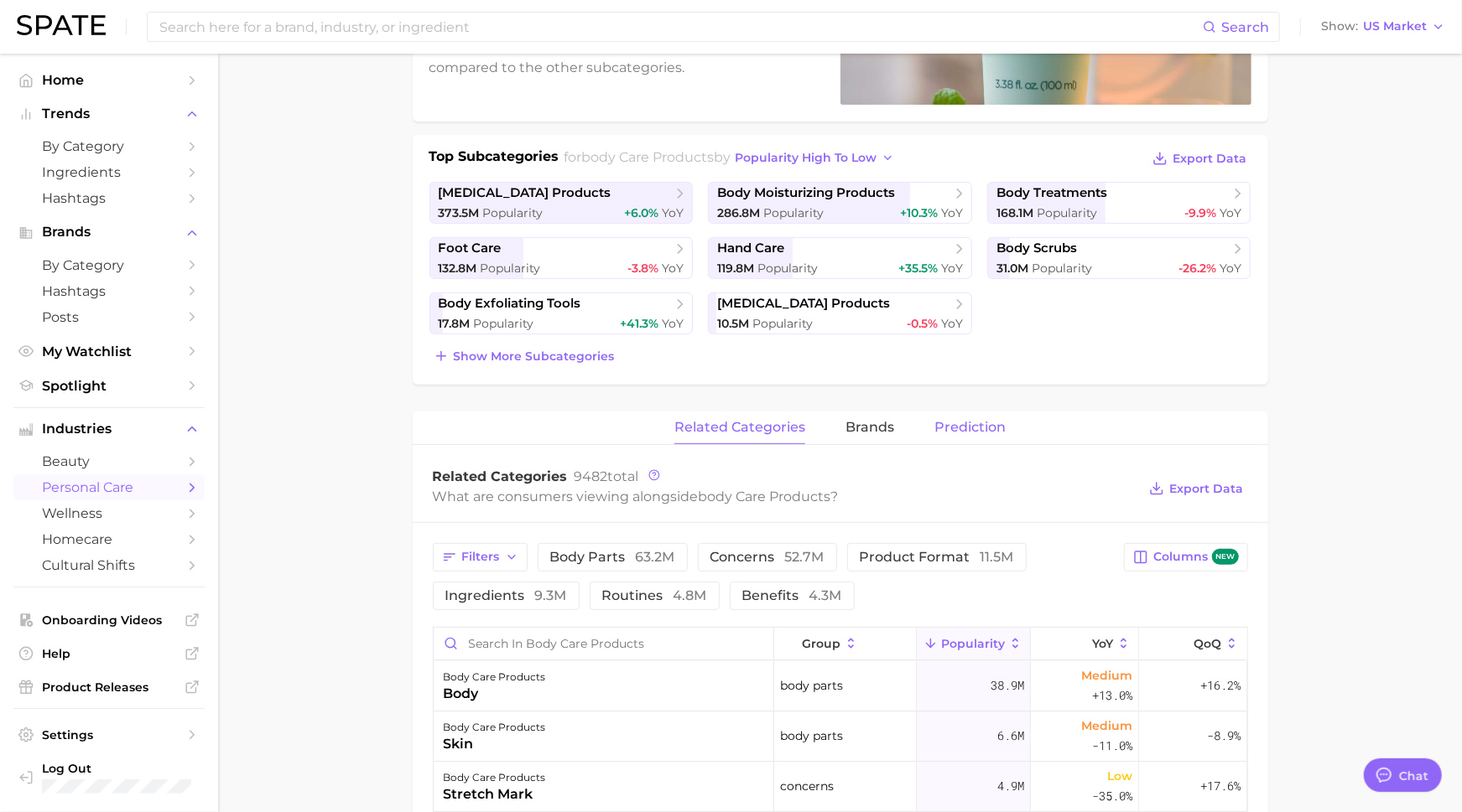
click at [971, 424] on span "Prediction" at bounding box center [970, 428] width 71 height 15
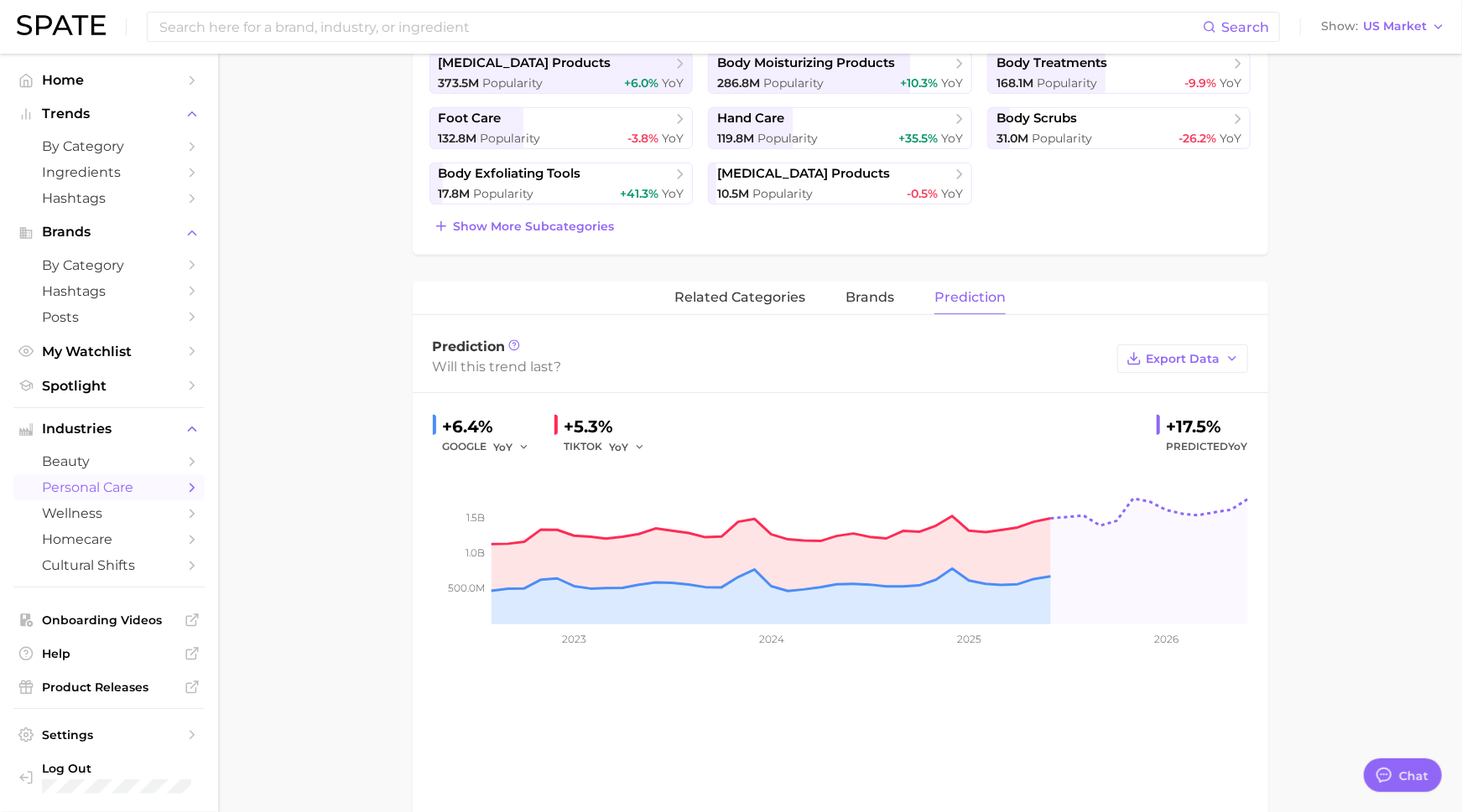
scroll to position [448, 0]
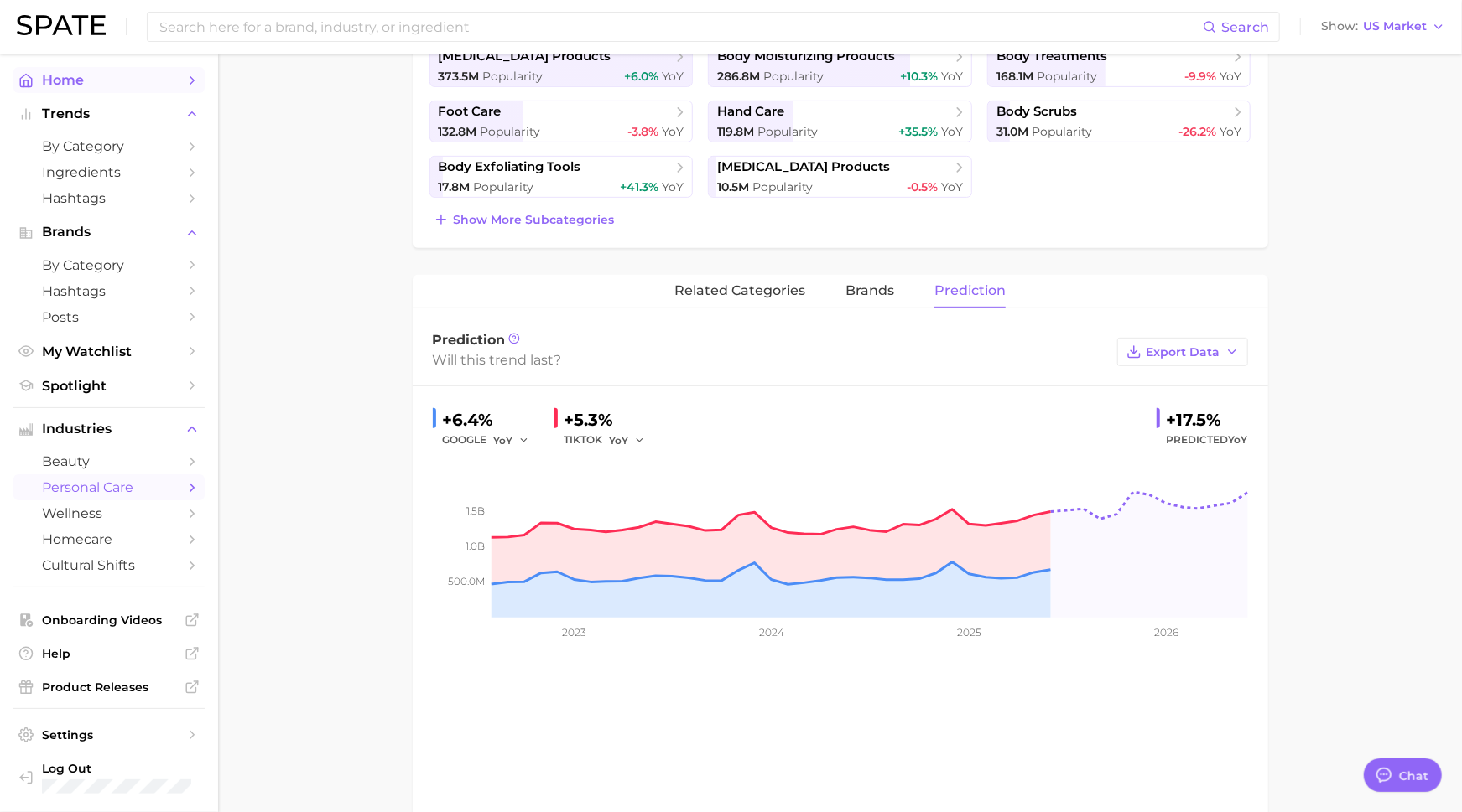
click at [50, 77] on span "Home" at bounding box center [109, 80] width 134 height 16
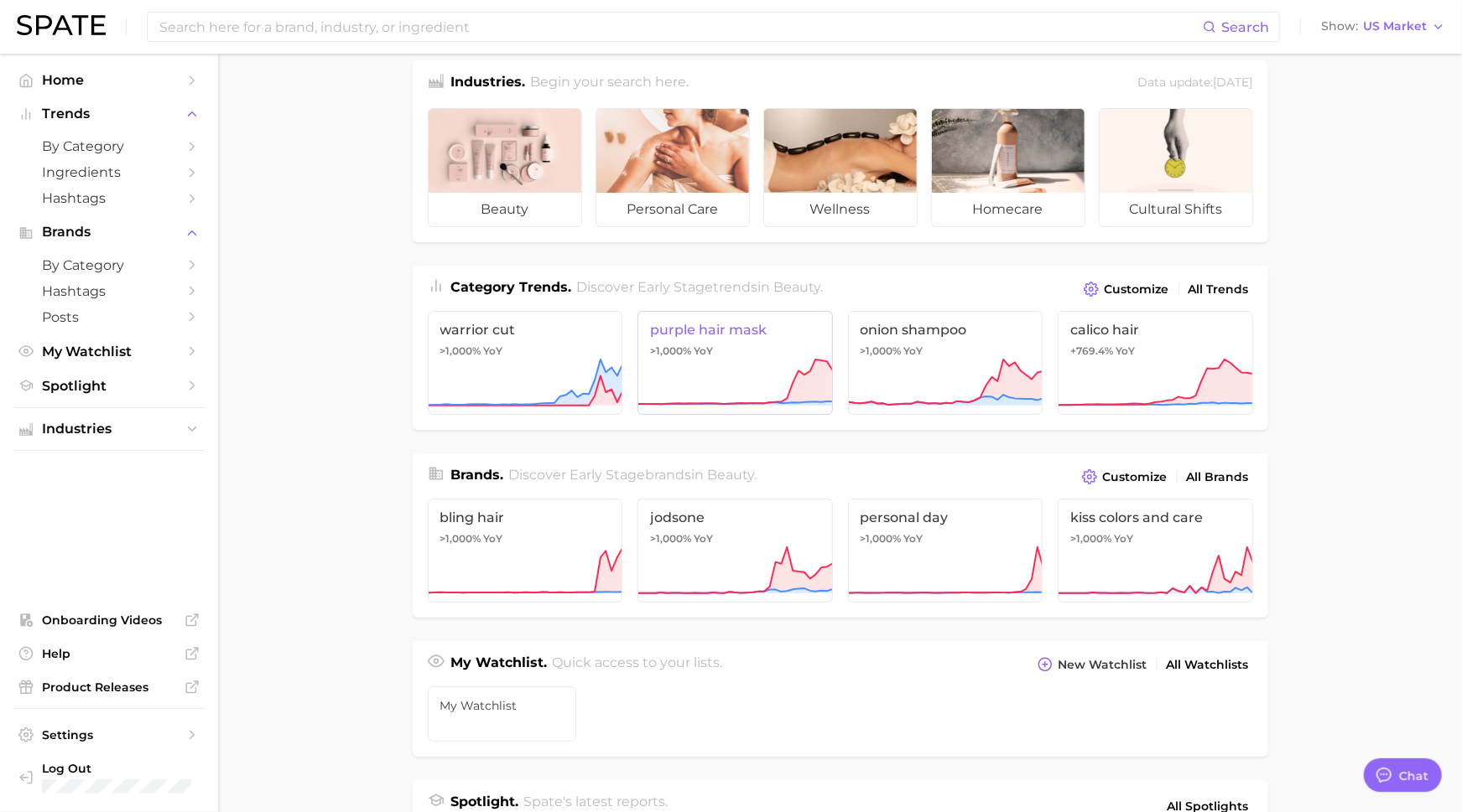
scroll to position [27, 0]
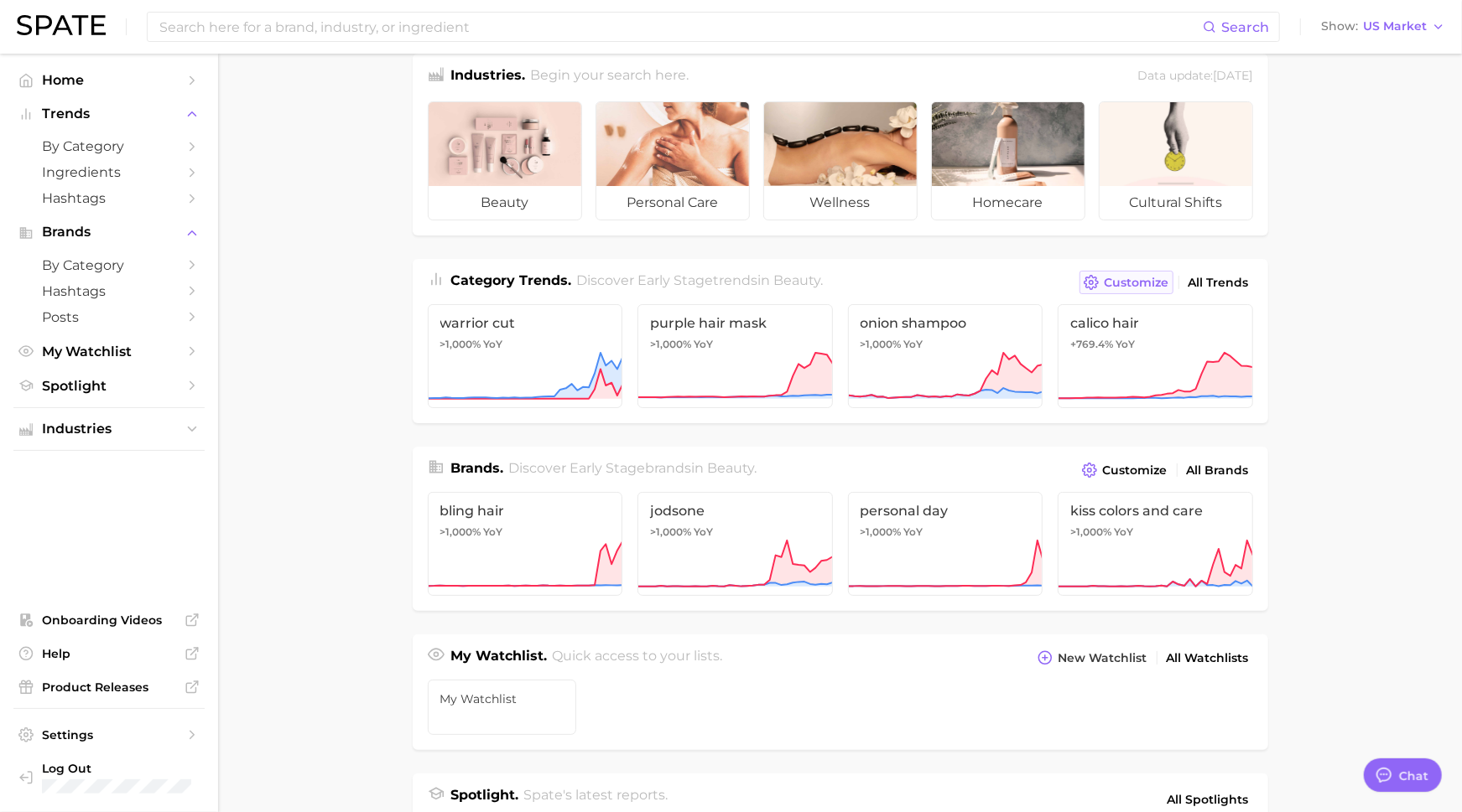
click at [1152, 284] on span "Customize" at bounding box center [1136, 283] width 65 height 14
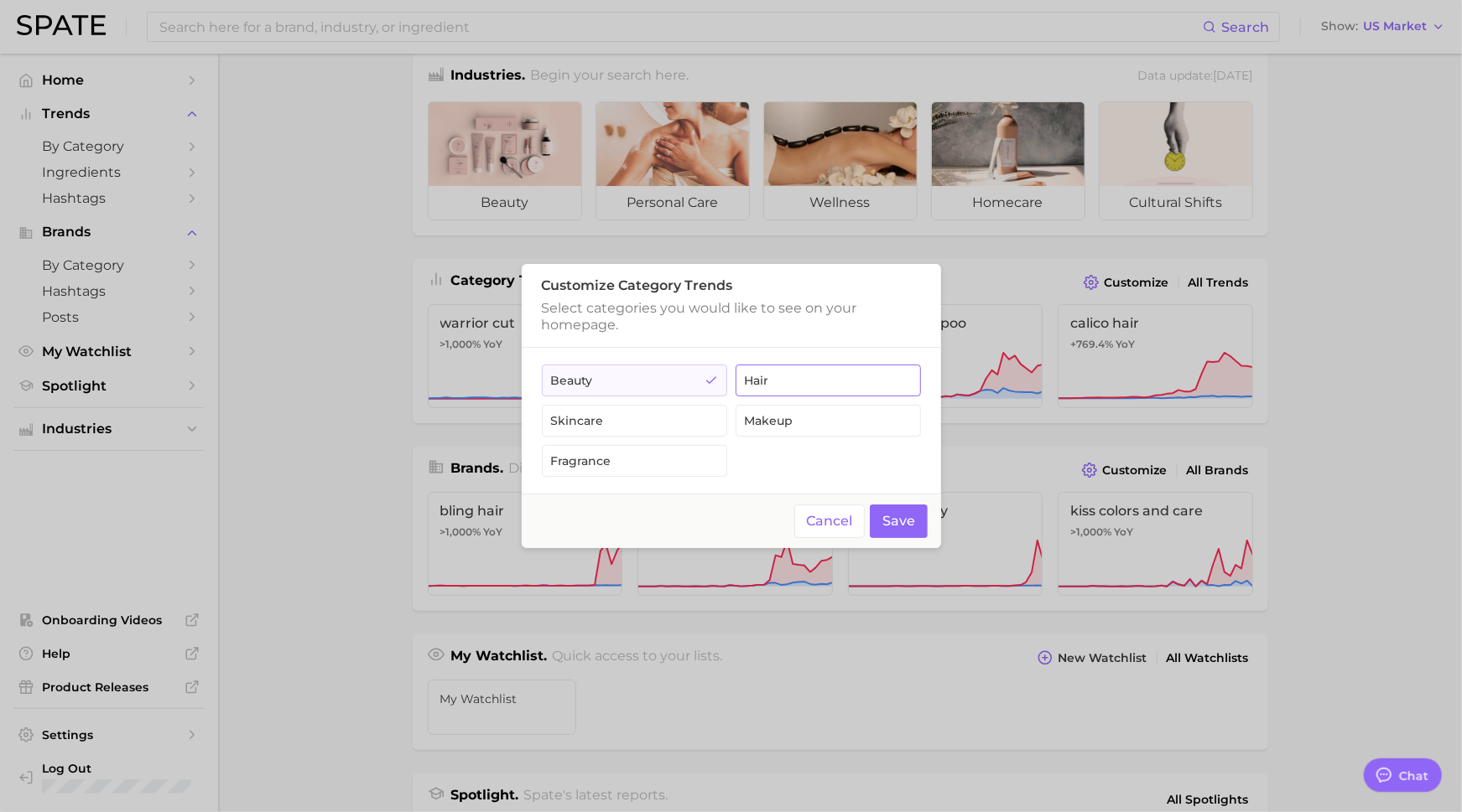
click at [777, 374] on button "hair" at bounding box center [828, 381] width 185 height 32
click at [893, 519] on button "Save" at bounding box center [899, 521] width 58 height 35
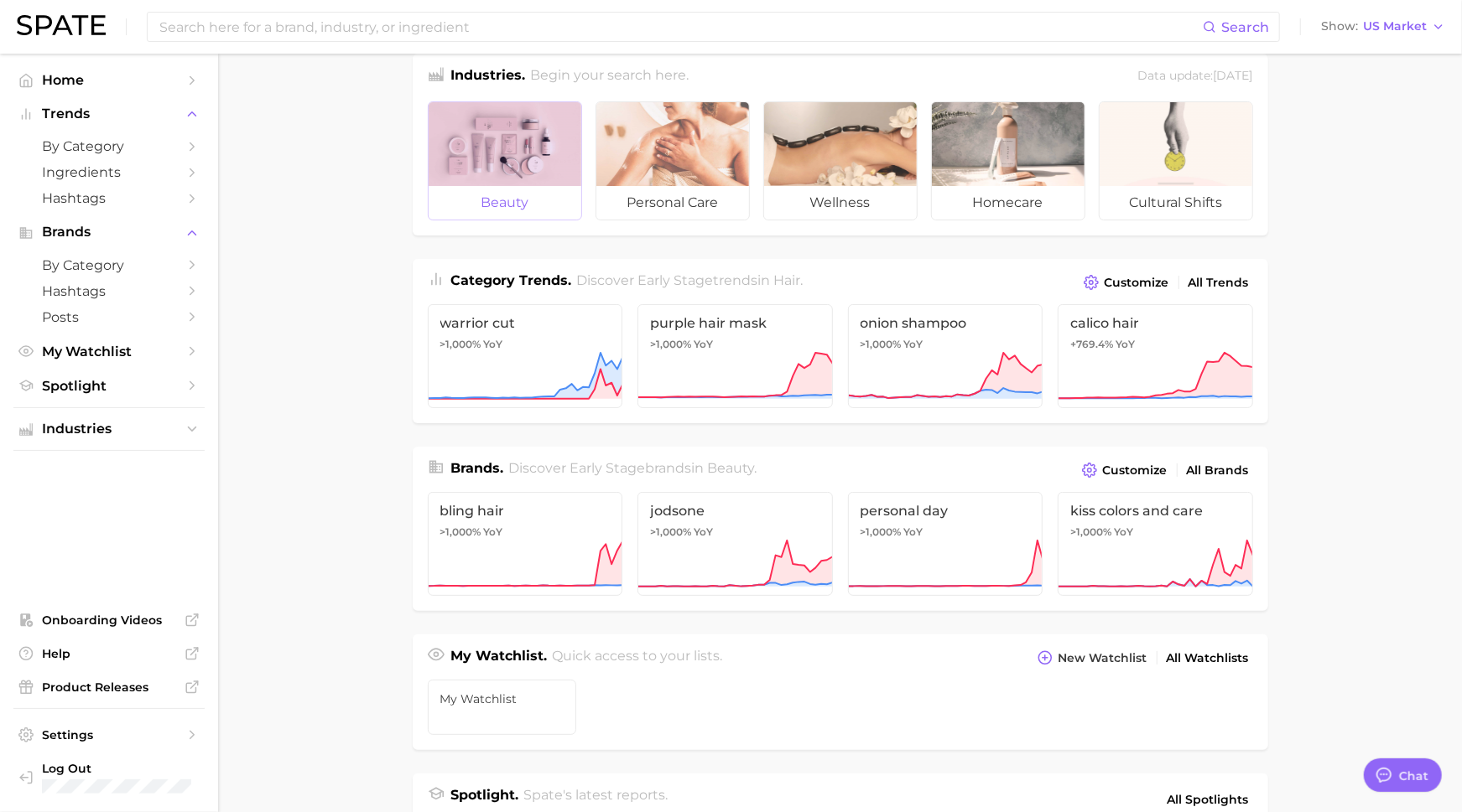
click at [456, 129] on div at bounding box center [504, 144] width 153 height 84
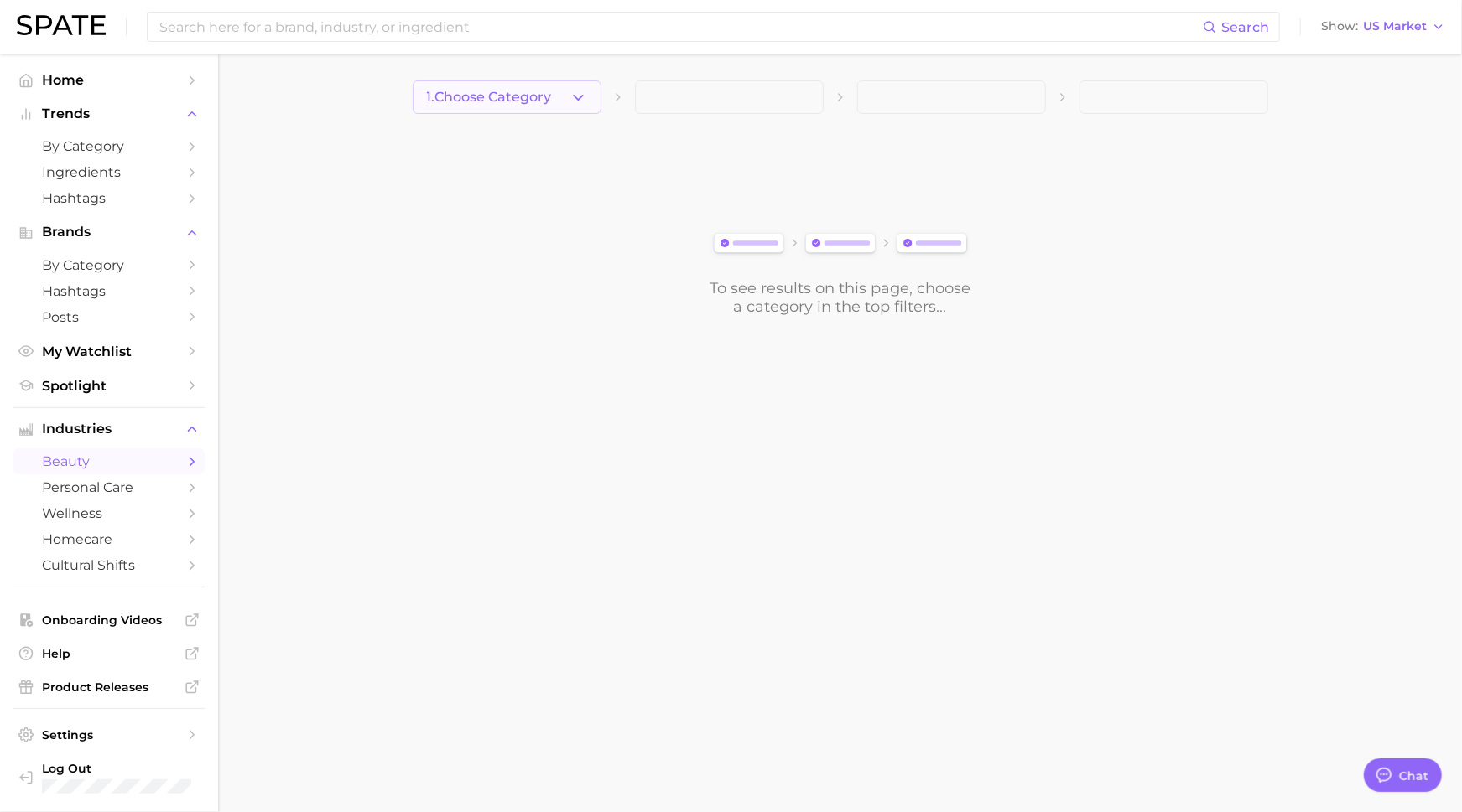
click at [524, 94] on span "1. Choose Category" at bounding box center [489, 97] width 124 height 15
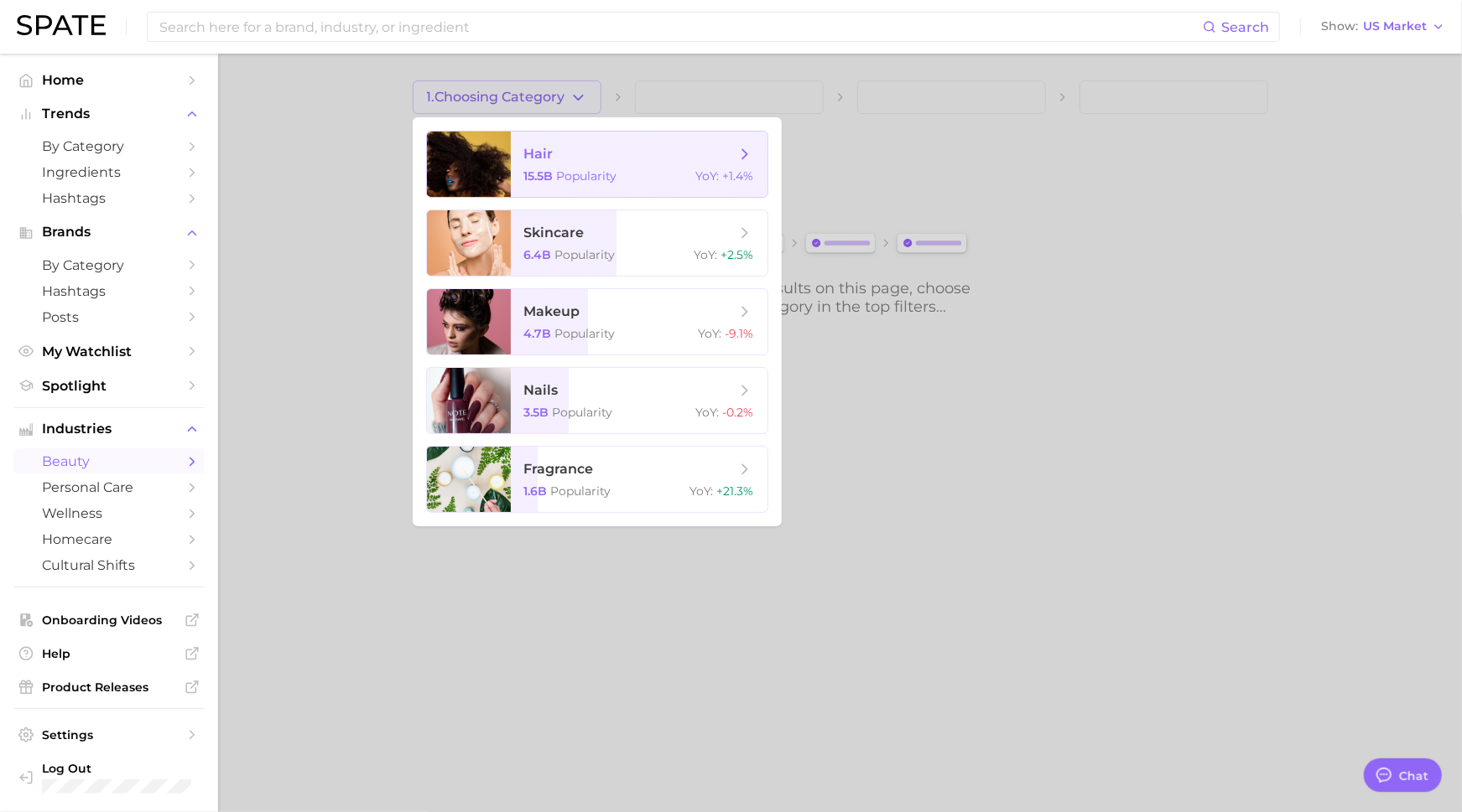
click at [553, 167] on span "hair 15.5b Popularity YoY : +1.4%" at bounding box center [639, 165] width 256 height 65
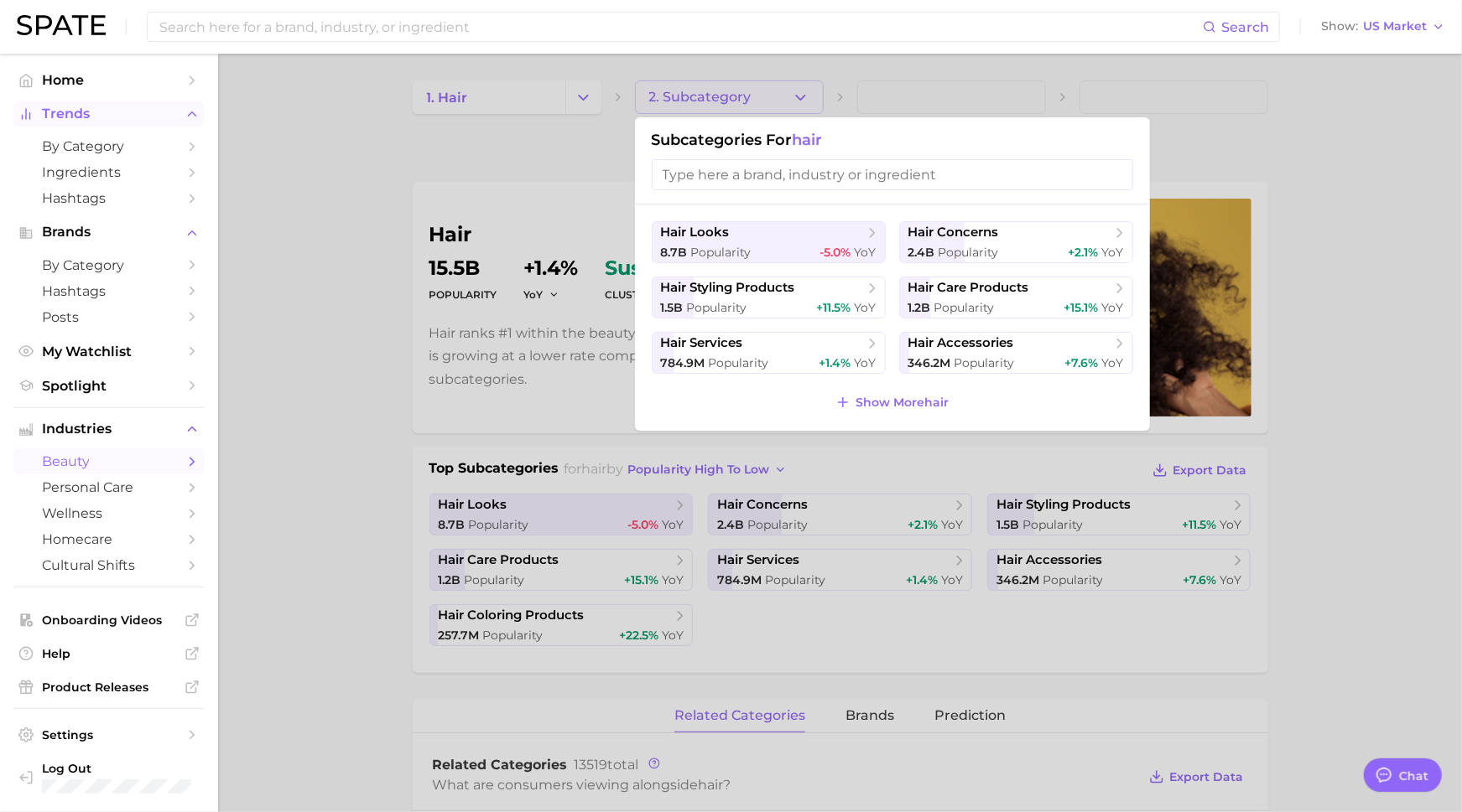
click at [84, 113] on span "Trends" at bounding box center [109, 114] width 134 height 15
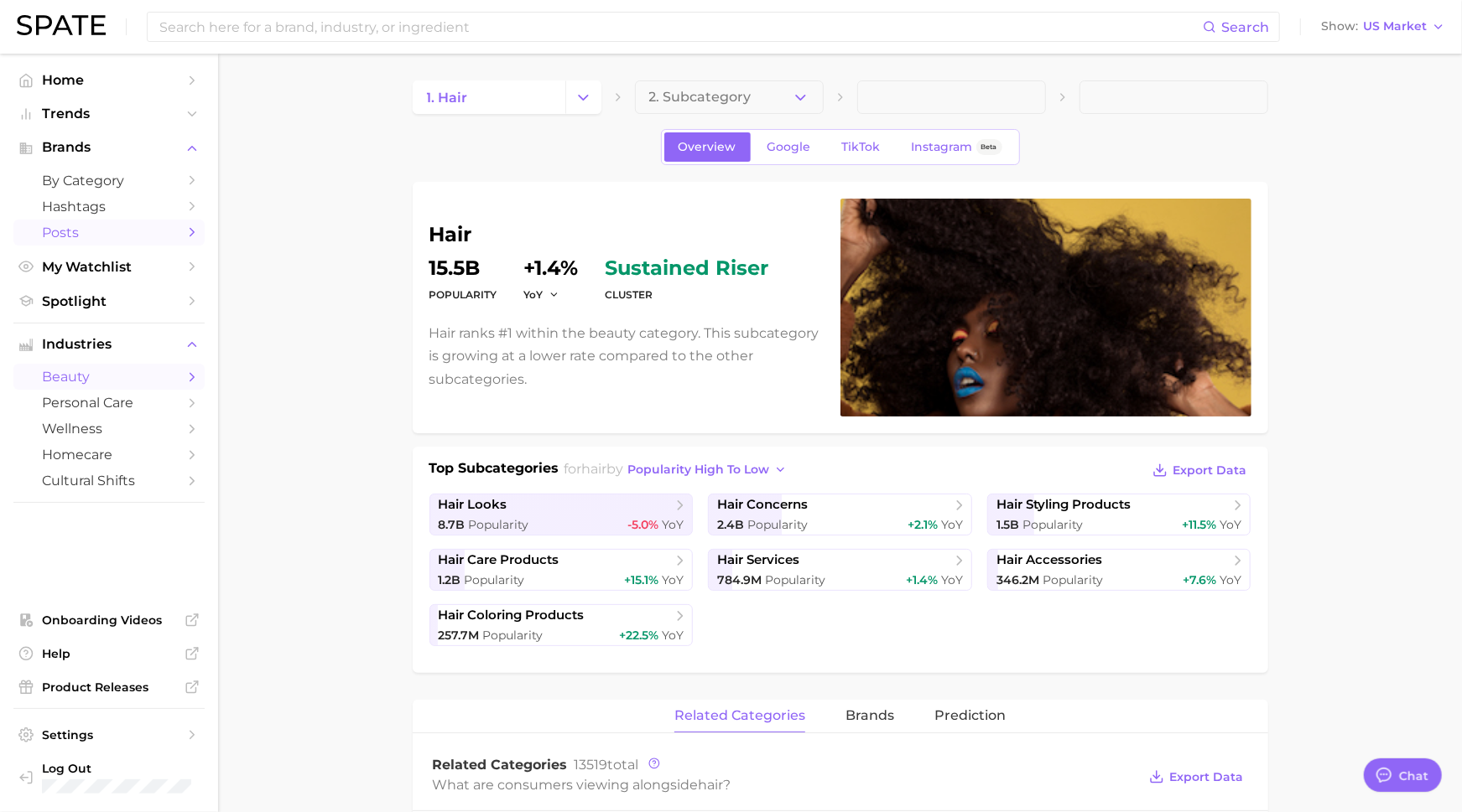
click at [163, 238] on span "Posts" at bounding box center [109, 232] width 134 height 16
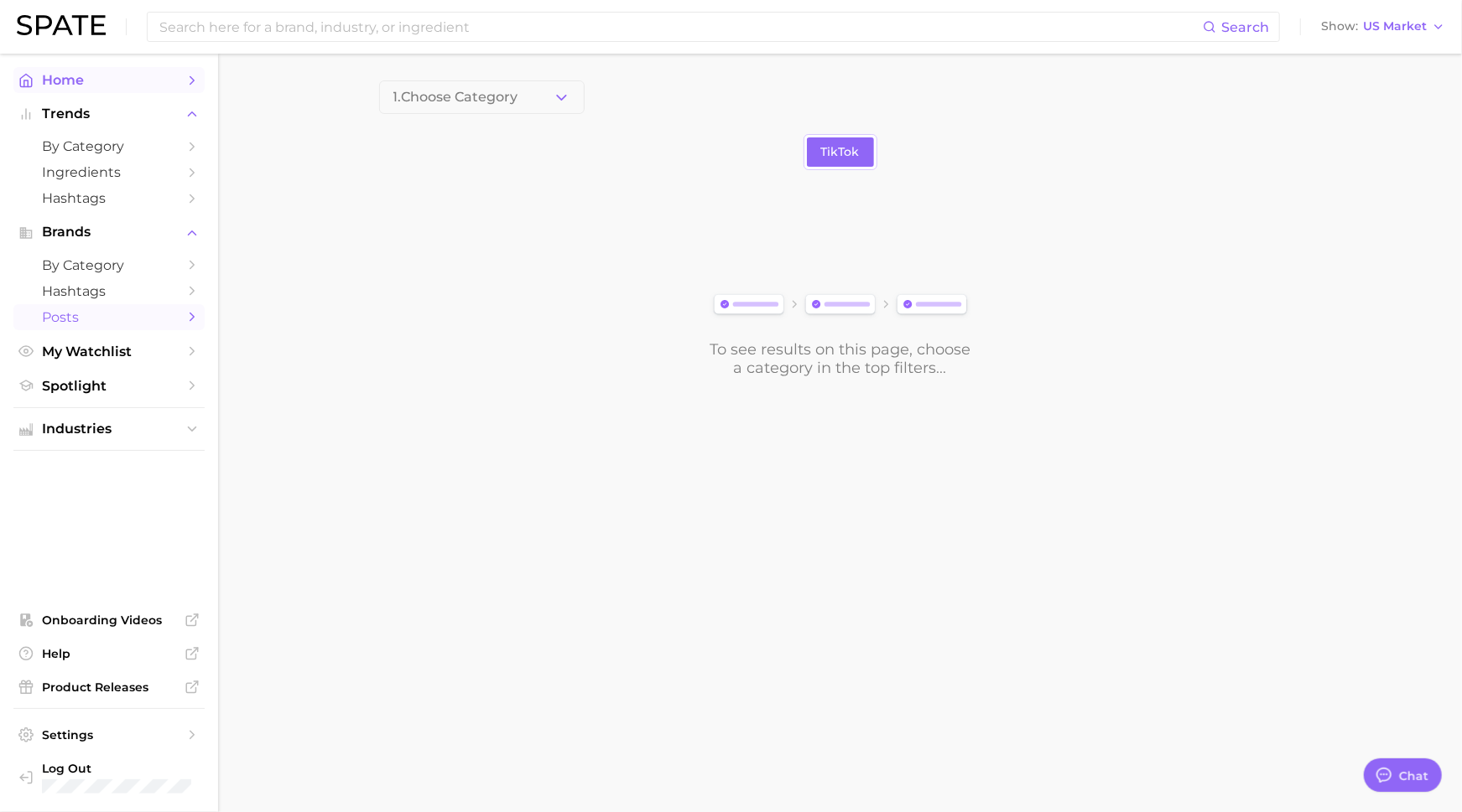
click at [66, 68] on link "Home" at bounding box center [109, 80] width 191 height 26
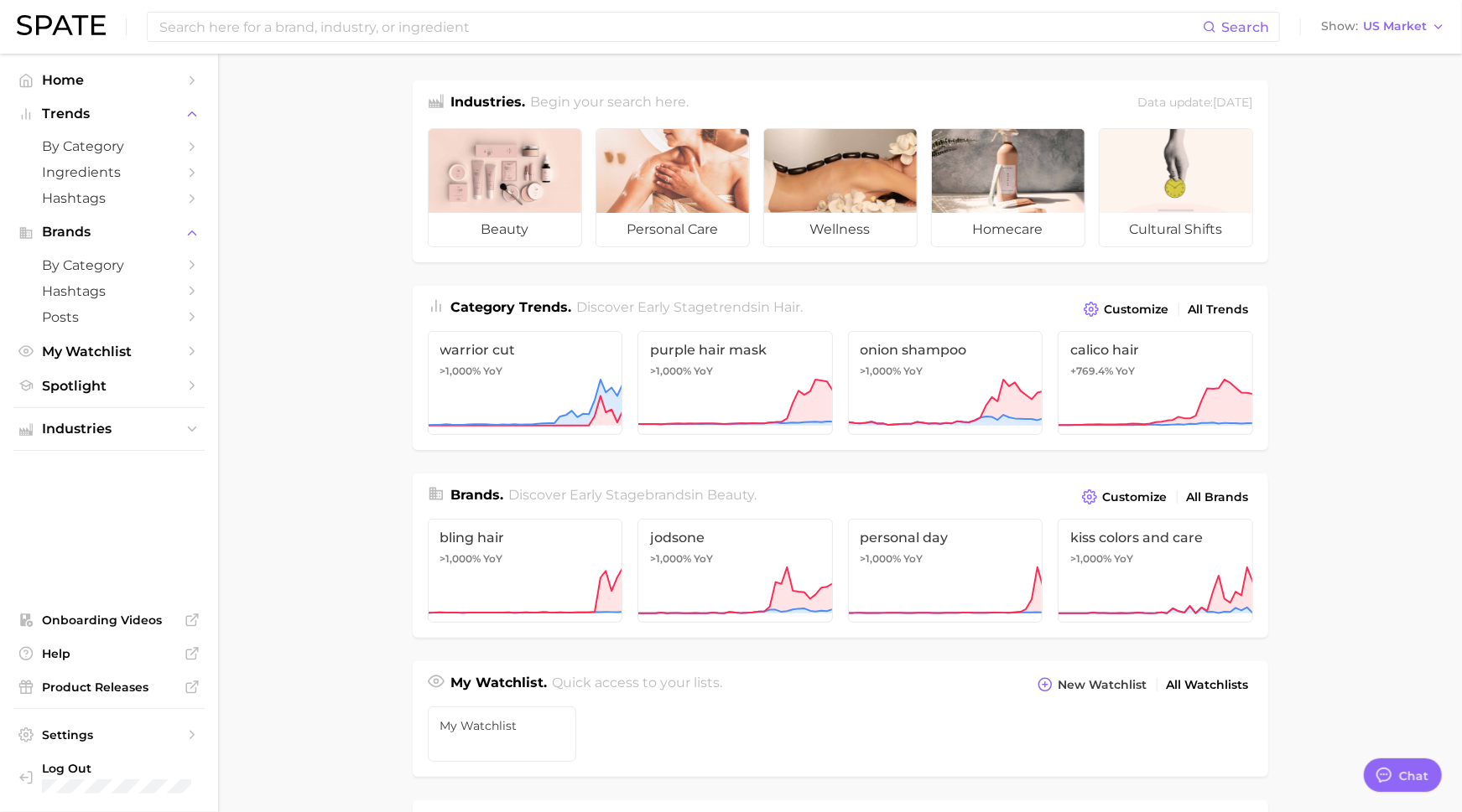
click at [66, 68] on link "Home" at bounding box center [109, 80] width 191 height 26
click at [179, 434] on button "Industries" at bounding box center [109, 428] width 191 height 25
click at [152, 322] on span "Posts" at bounding box center [109, 317] width 134 height 16
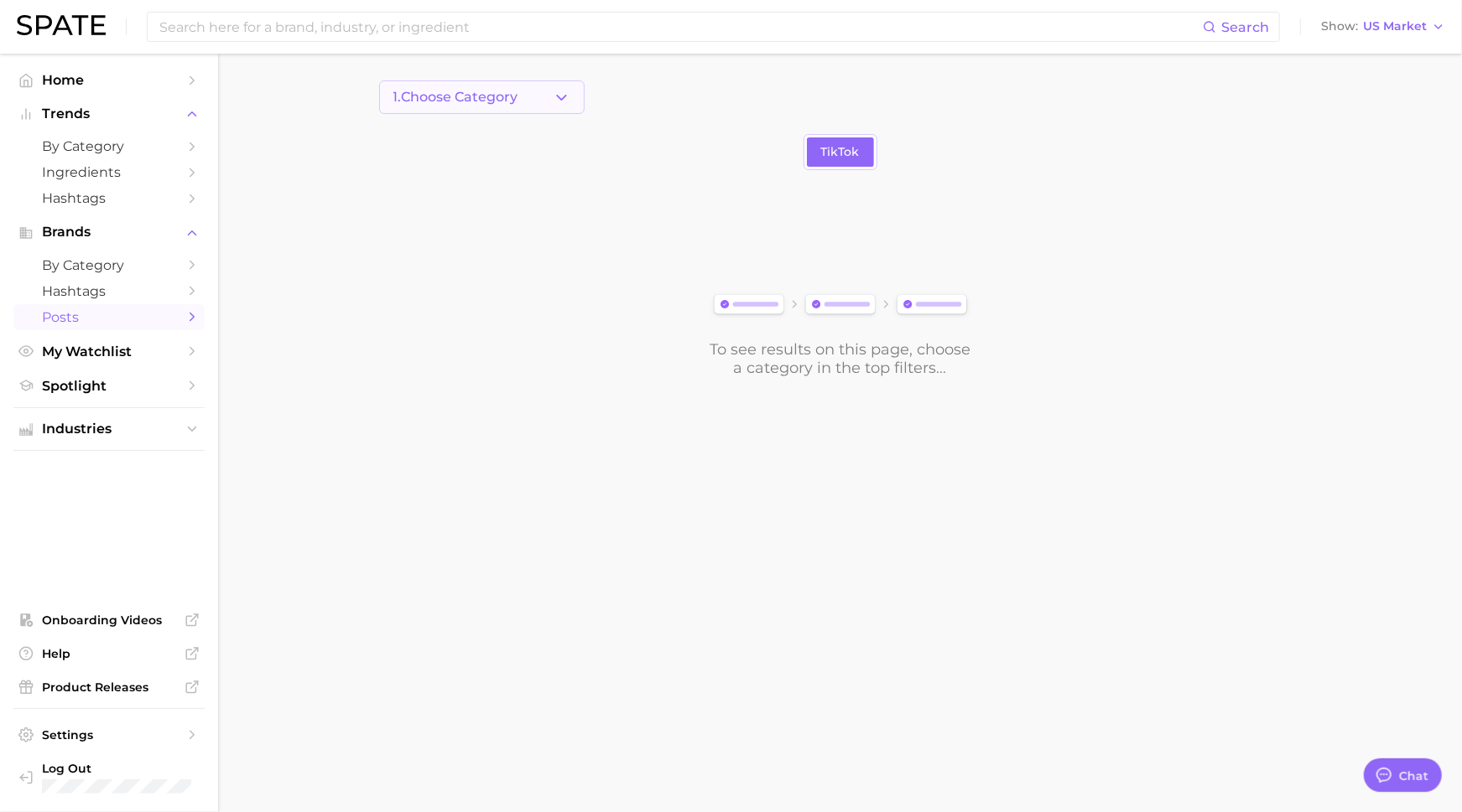
click at [479, 92] on span "1. Choose Category" at bounding box center [455, 97] width 124 height 15
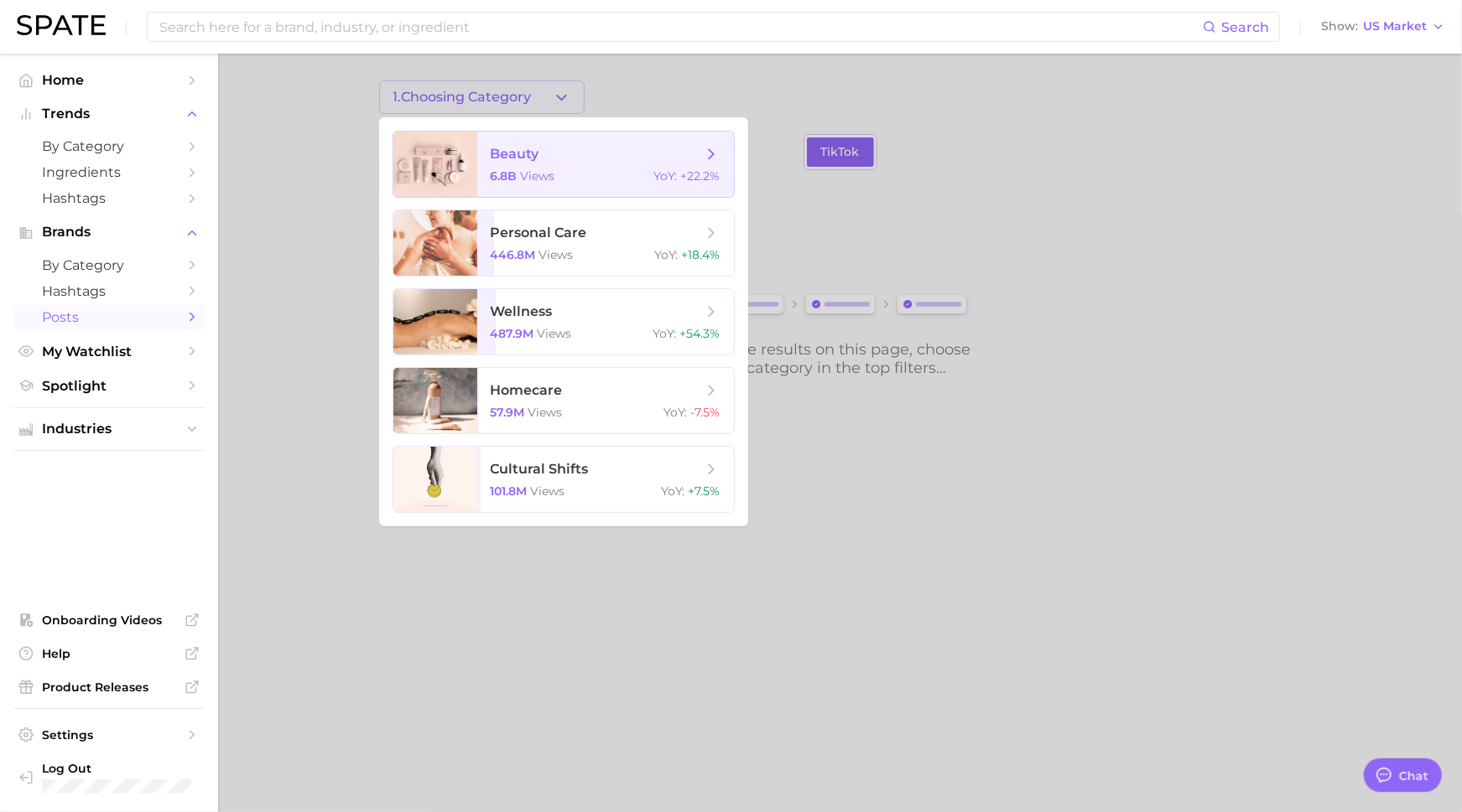
click at [501, 163] on span "beauty 6.8b views YoY : +22.2%" at bounding box center [606, 165] width 256 height 65
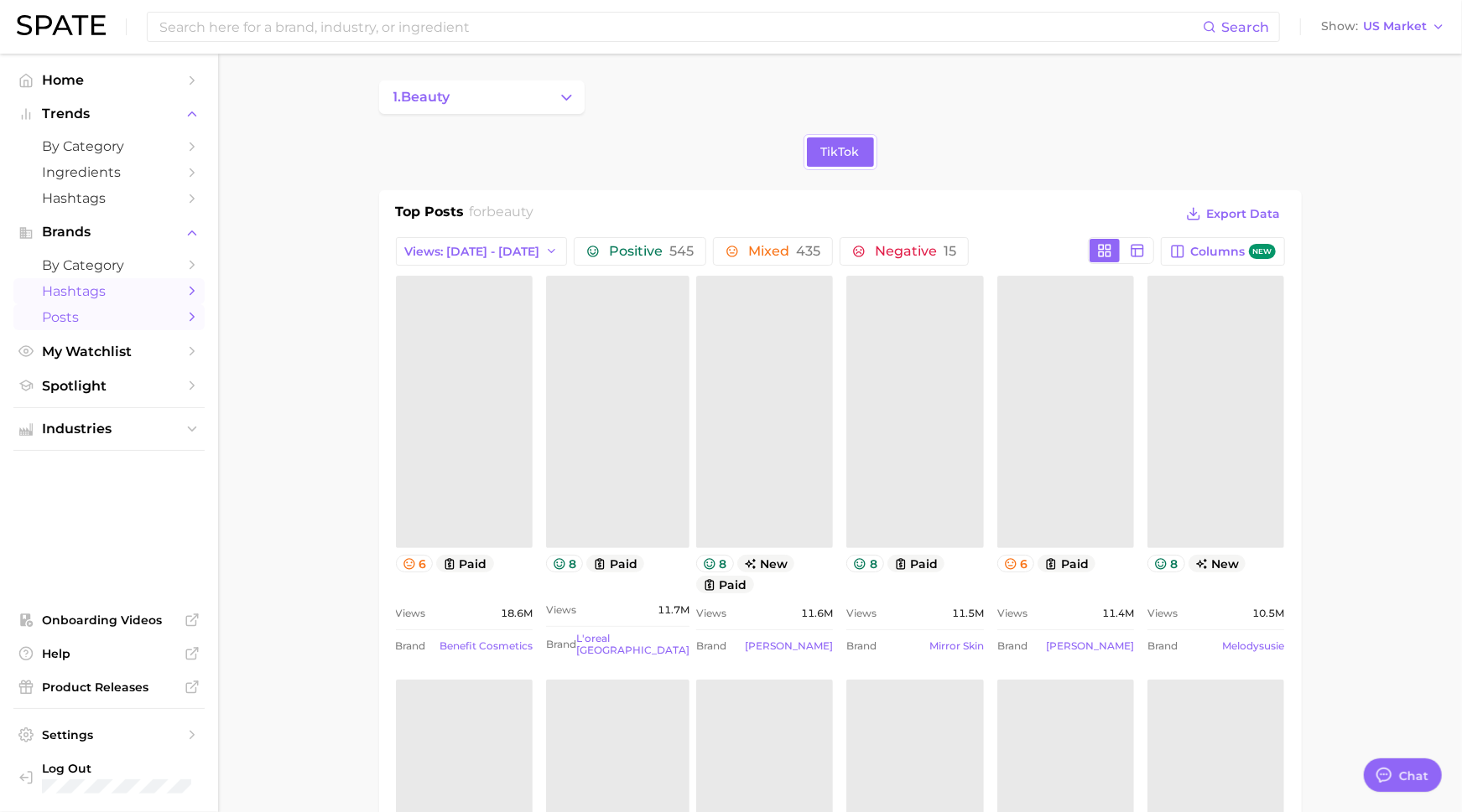
click at [117, 291] on span "Hashtags" at bounding box center [109, 291] width 134 height 16
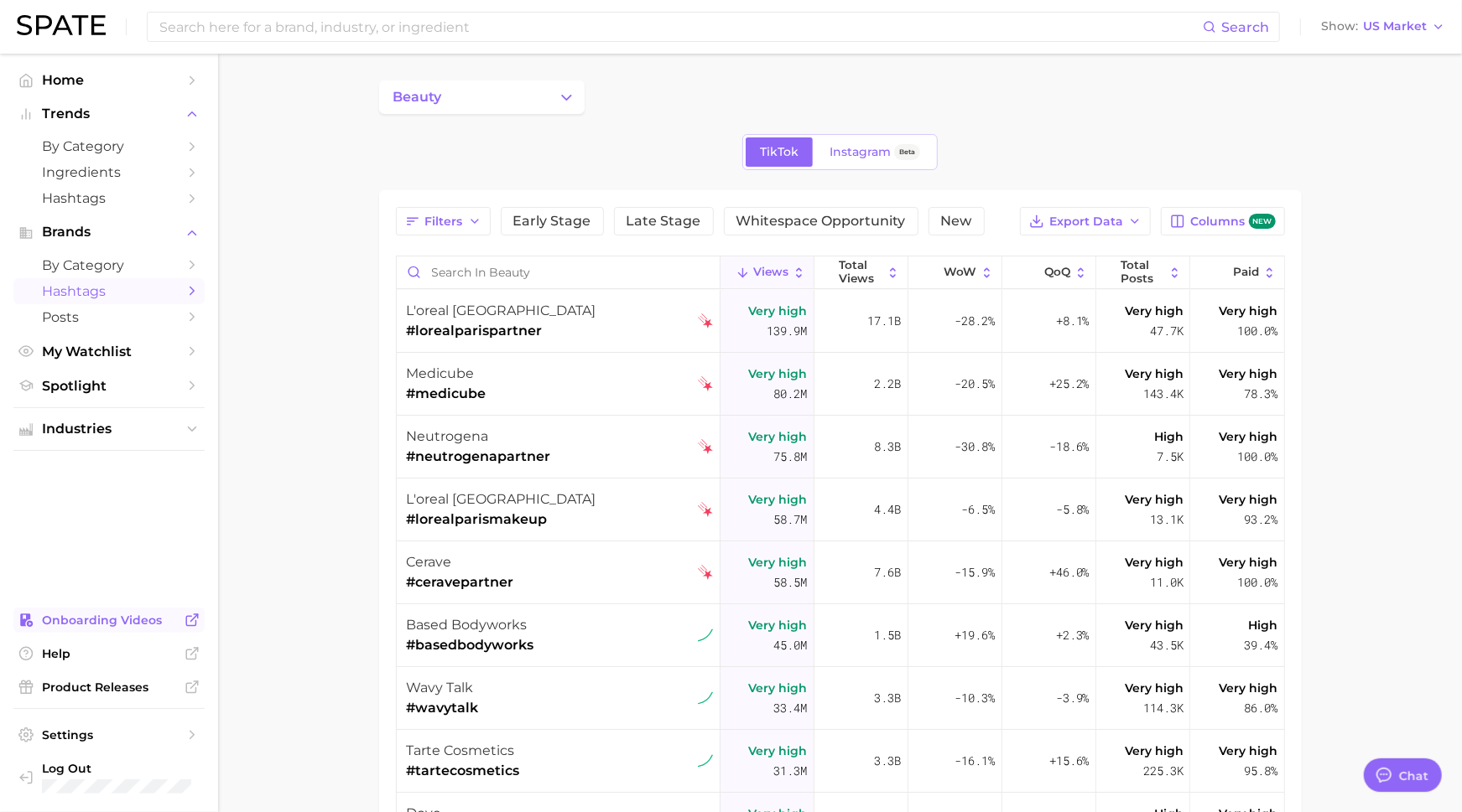
click at [149, 623] on span "Onboarding Videos" at bounding box center [109, 620] width 134 height 15
